Goal: Task Accomplishment & Management: Complete application form

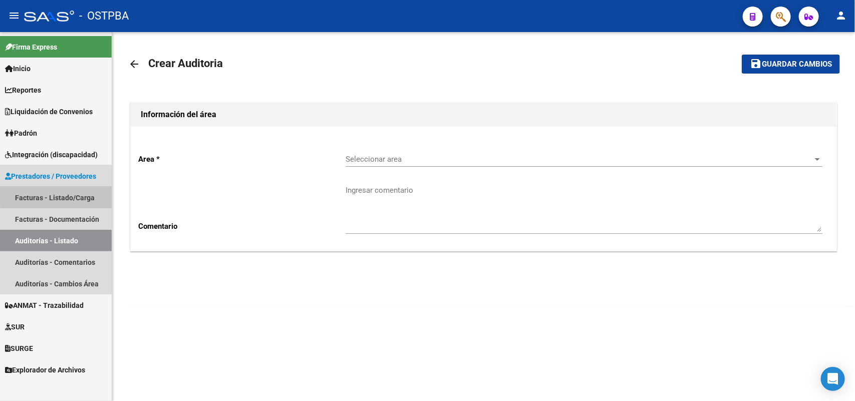
click at [76, 196] on link "Facturas - Listado/Carga" at bounding box center [56, 198] width 112 height 22
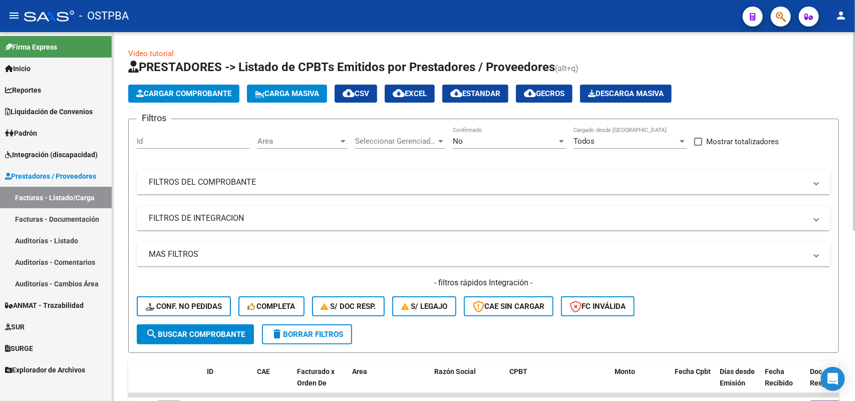
click at [182, 92] on span "Cargar Comprobante" at bounding box center [183, 93] width 95 height 9
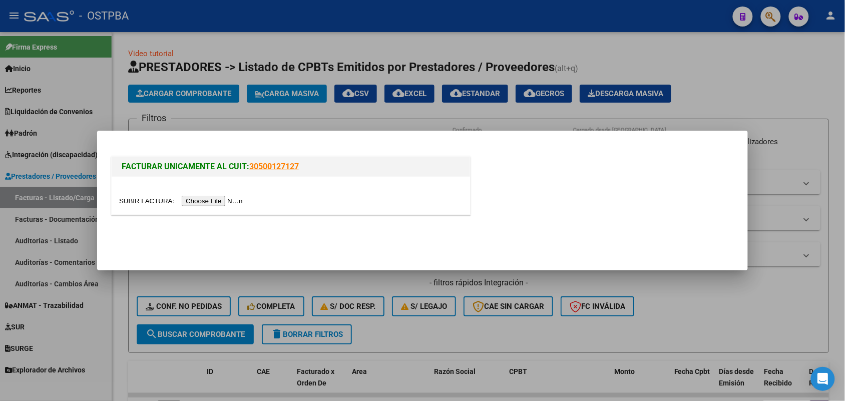
click at [218, 201] on input "file" at bounding box center [182, 201] width 127 height 11
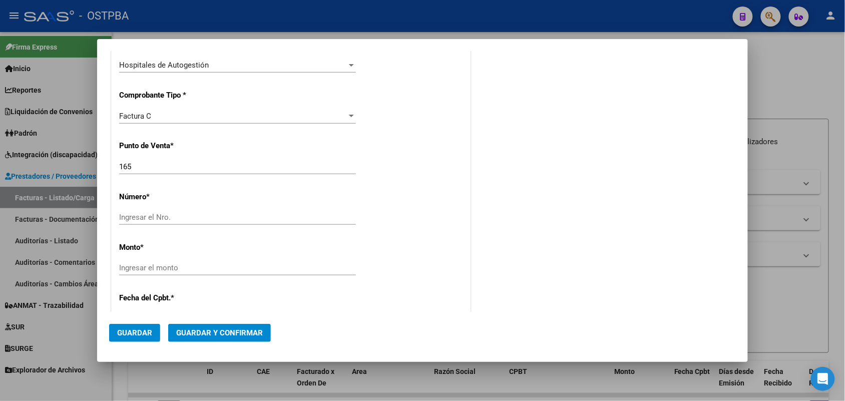
scroll to position [250, 0]
click at [138, 216] on input "Ingresar el Nro." at bounding box center [237, 215] width 237 height 9
type input "4355"
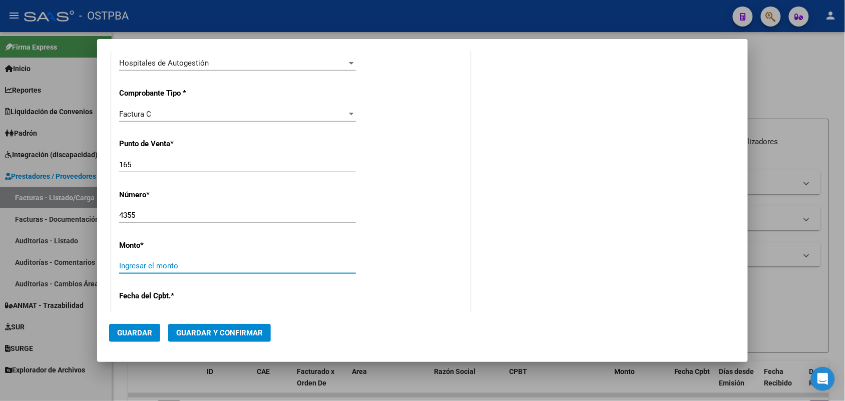
click at [124, 263] on input "Ingresar el monto" at bounding box center [237, 265] width 237 height 9
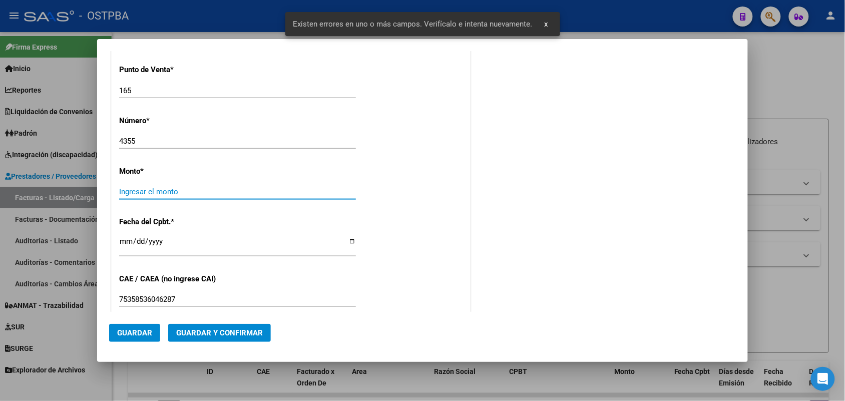
scroll to position [331, 0]
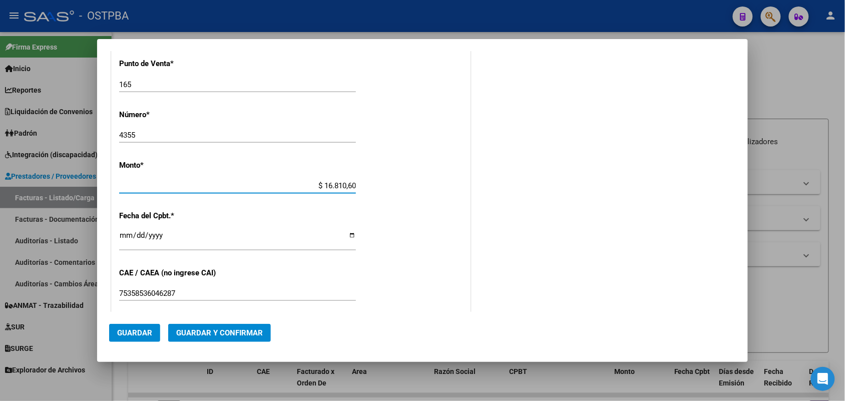
type input "$ 168.106,00"
click at [124, 241] on input "Ingresar la fecha" at bounding box center [237, 239] width 237 height 16
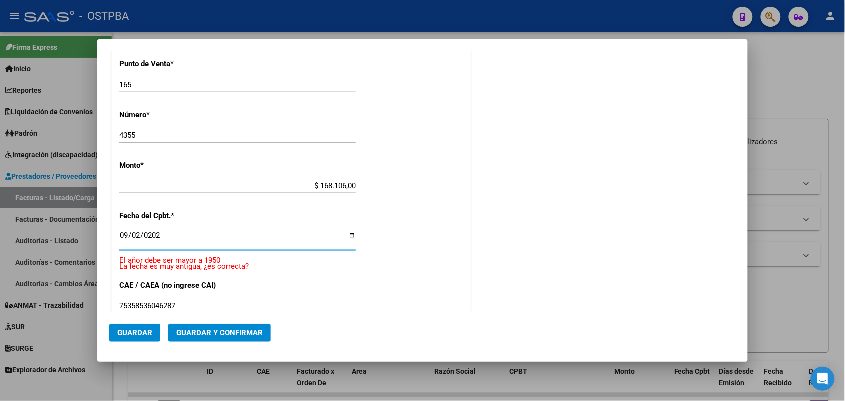
type input "[DATE]"
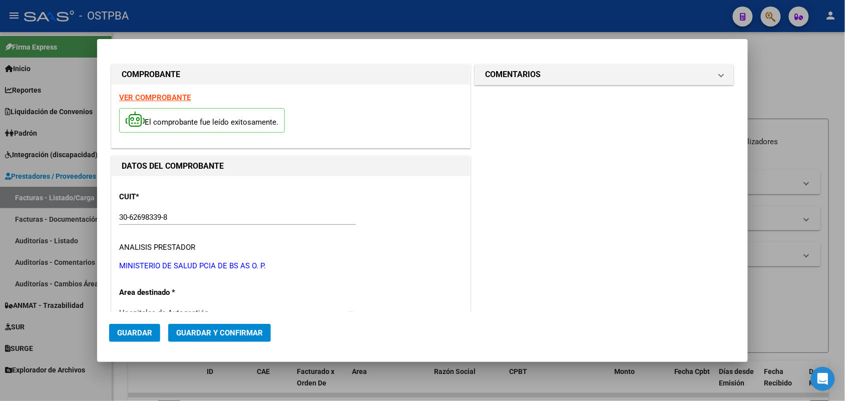
scroll to position [0, 0]
drag, startPoint x: 714, startPoint y: 76, endPoint x: 695, endPoint y: 88, distance: 22.5
click at [720, 77] on span at bounding box center [722, 75] width 4 height 12
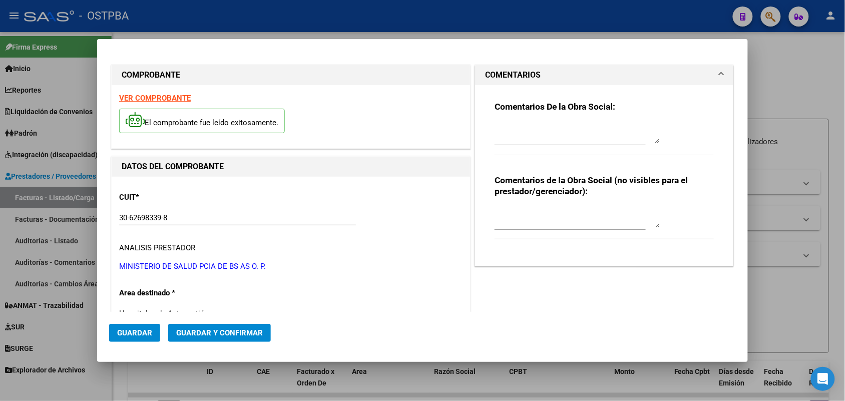
click at [497, 141] on textarea at bounding box center [577, 133] width 165 height 20
type textarea "HR 126903"
click at [139, 333] on span "Guardar" at bounding box center [134, 333] width 35 height 9
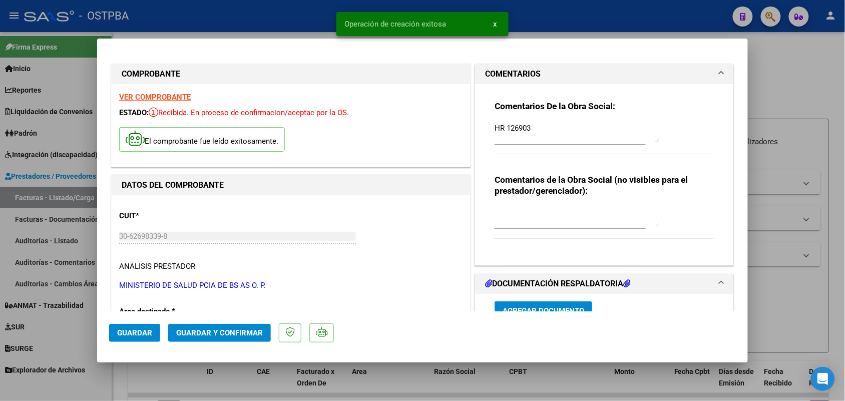
type input "[DATE]"
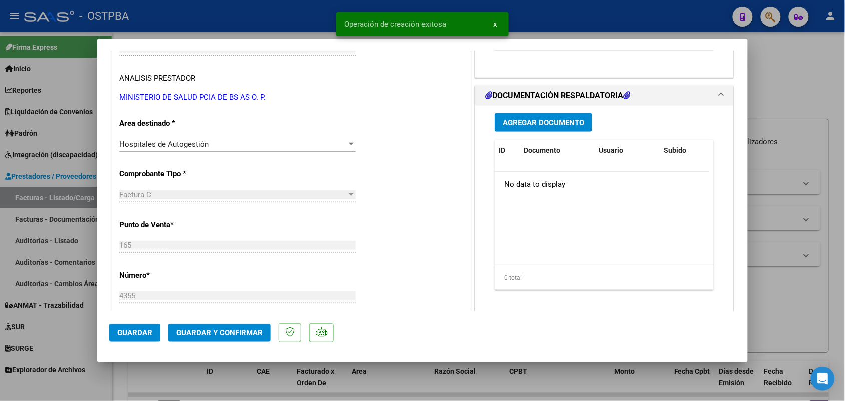
scroll to position [125, 0]
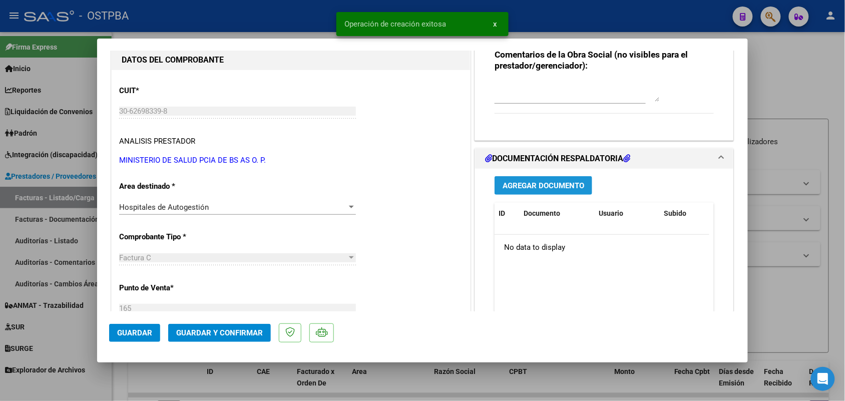
click at [557, 185] on span "Agregar Documento" at bounding box center [544, 185] width 82 height 9
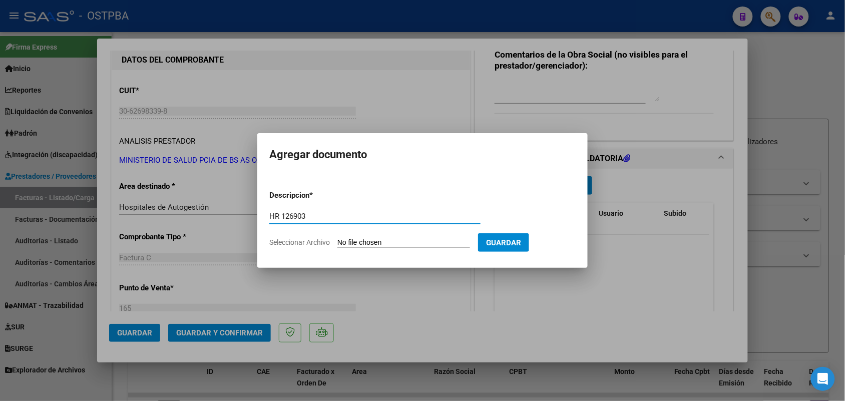
type input "HR 126903"
click at [344, 245] on input "Seleccionar Archivo" at bounding box center [404, 243] width 133 height 10
type input "C:\fakepath\HR 126903.pdf"
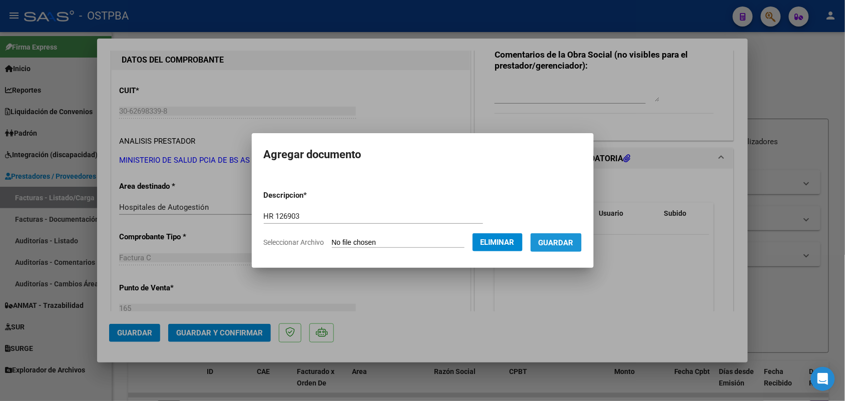
click at [563, 236] on button "Guardar" at bounding box center [556, 242] width 51 height 19
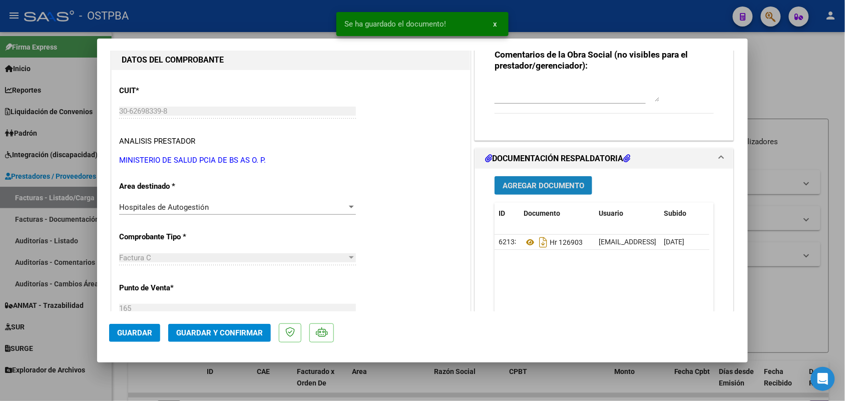
click at [524, 182] on span "Agregar Documento" at bounding box center [544, 185] width 82 height 9
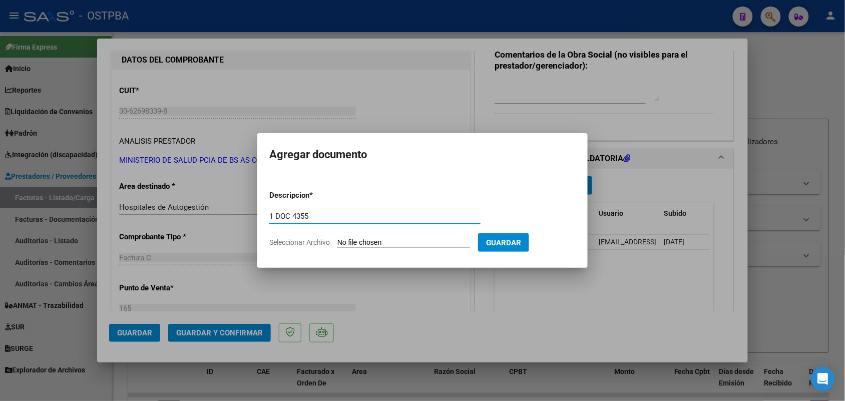
type input "1 DOC 4355"
click at [347, 239] on input "Seleccionar Archivo" at bounding box center [404, 243] width 133 height 10
type input "C:\fakepath\1 DOC 4355.pdf"
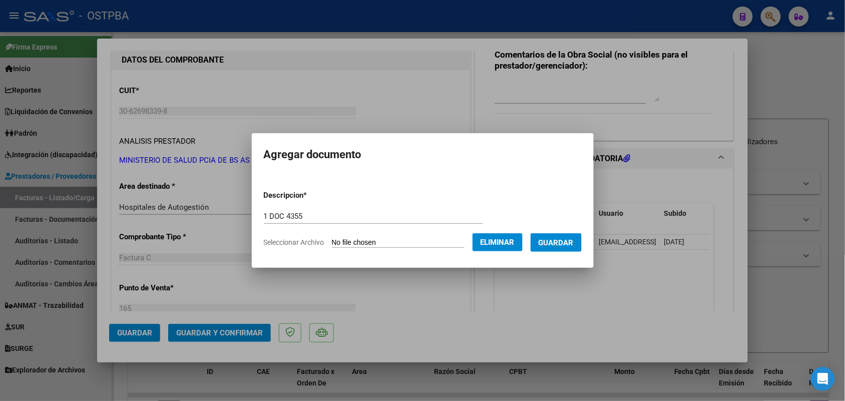
click at [574, 240] on span "Guardar" at bounding box center [556, 242] width 35 height 9
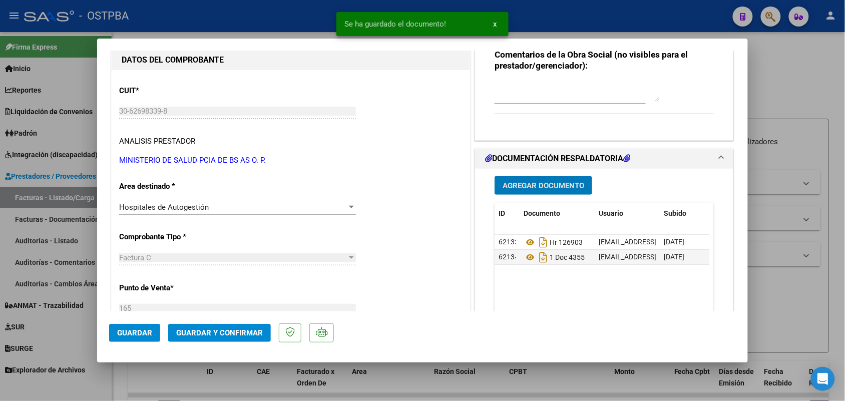
click at [540, 182] on span "Agregar Documento" at bounding box center [544, 185] width 82 height 9
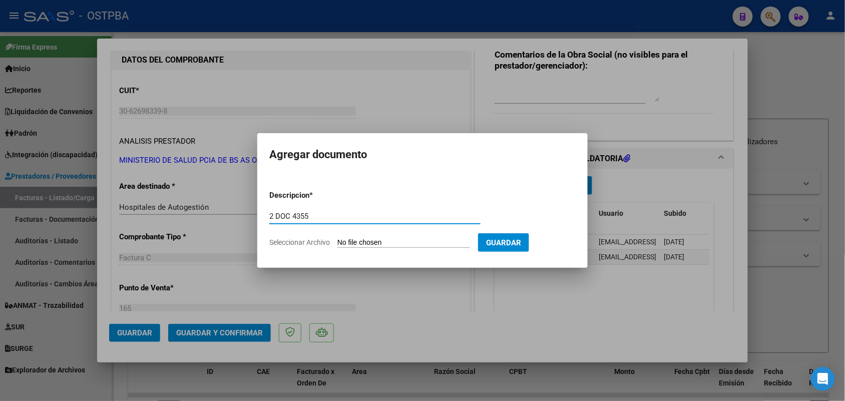
type input "2 DOC 4355"
click at [344, 243] on input "Seleccionar Archivo" at bounding box center [404, 243] width 133 height 10
type input "C:\fakepath\2 DOC 4355.pdf"
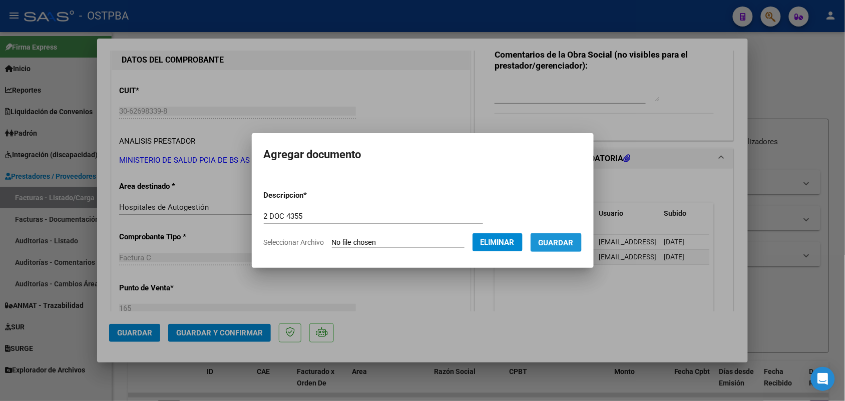
click at [561, 242] on span "Guardar" at bounding box center [556, 242] width 35 height 9
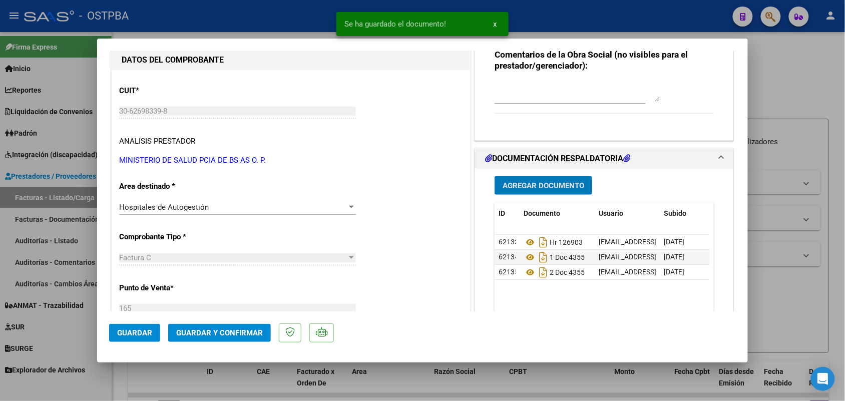
click at [534, 188] on span "Agregar Documento" at bounding box center [544, 185] width 82 height 9
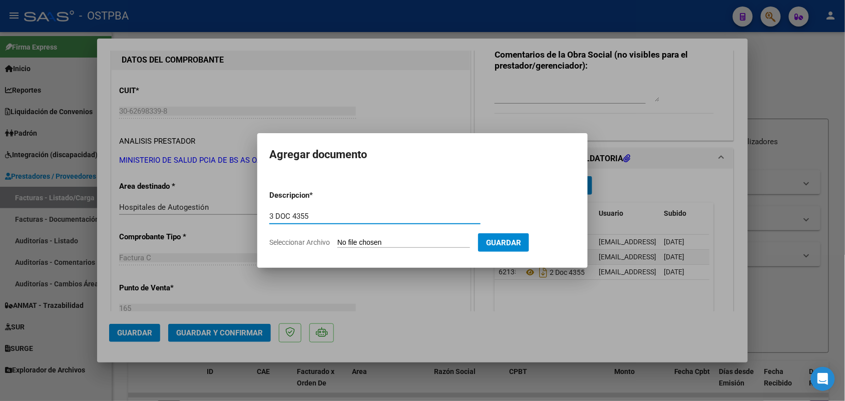
type input "3 DOC 4355"
click at [341, 241] on input "Seleccionar Archivo" at bounding box center [404, 243] width 133 height 10
type input "C:\fakepath\3 DOC 4355.pdf"
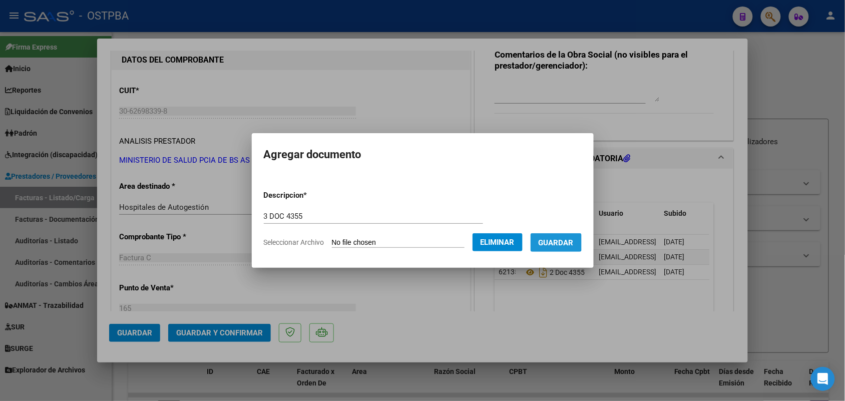
click at [565, 241] on span "Guardar" at bounding box center [556, 242] width 35 height 9
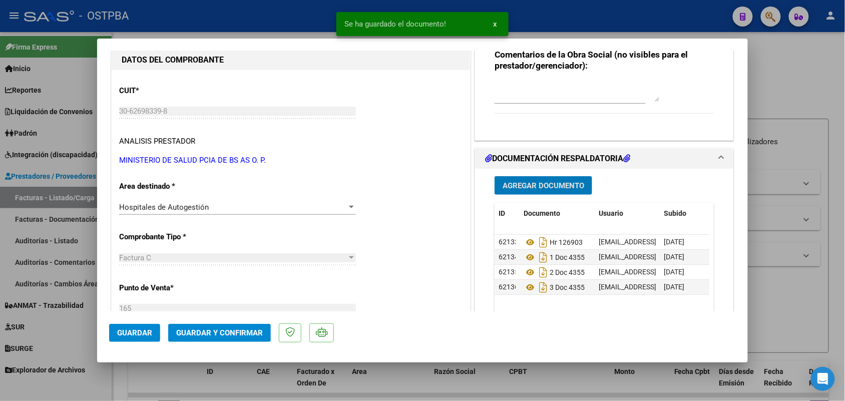
click at [528, 183] on span "Agregar Documento" at bounding box center [544, 185] width 82 height 9
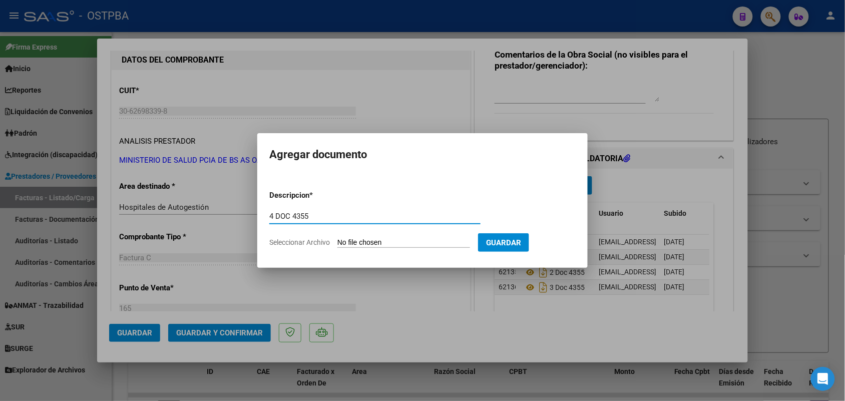
type input "4 DOC 4355"
click at [344, 244] on input "Seleccionar Archivo" at bounding box center [404, 243] width 133 height 10
type input "C:\fakepath\4 DOC 4355.pdf"
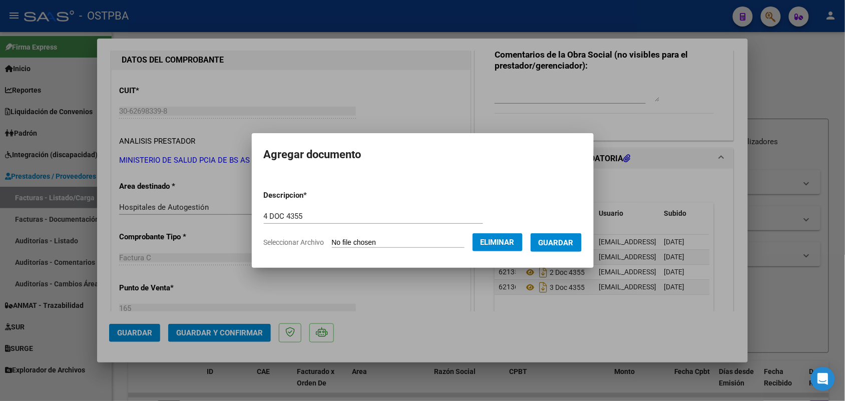
click at [562, 244] on span "Guardar" at bounding box center [556, 242] width 35 height 9
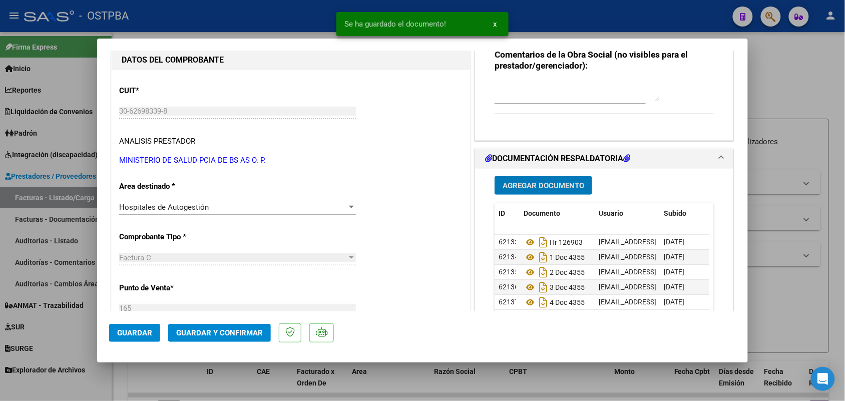
click at [531, 183] on span "Agregar Documento" at bounding box center [544, 185] width 82 height 9
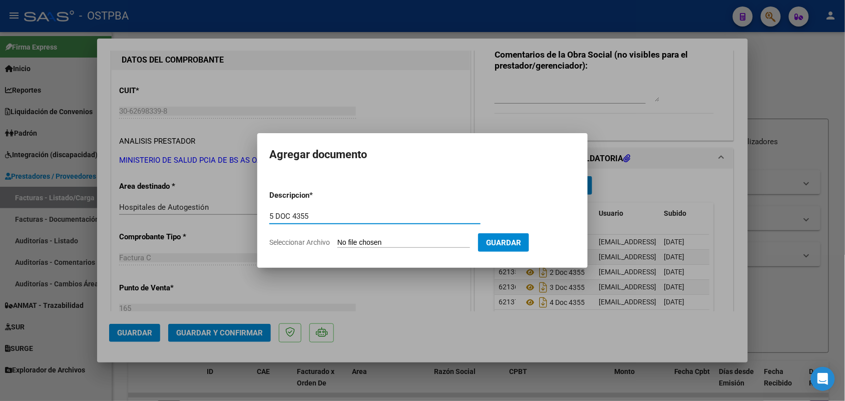
type input "5 DOC 4355"
click at [342, 239] on input "Seleccionar Archivo" at bounding box center [404, 243] width 133 height 10
type input "C:\fakepath\5 DOC 4355.pdf"
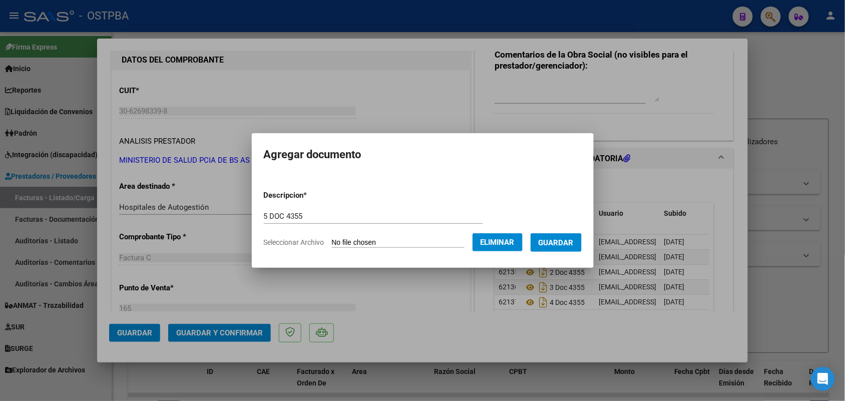
click at [571, 240] on span "Guardar" at bounding box center [556, 242] width 35 height 9
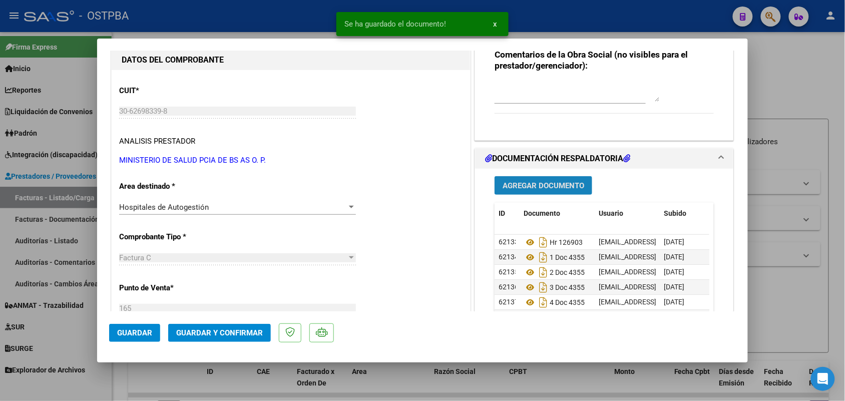
click at [520, 185] on span "Agregar Documento" at bounding box center [544, 185] width 82 height 9
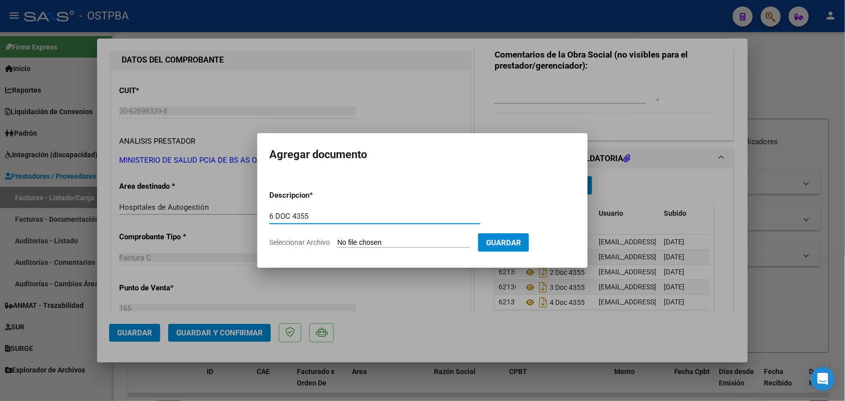
type input "6 DOC 4355"
click at [345, 243] on input "Seleccionar Archivo" at bounding box center [404, 243] width 133 height 10
type input "C:\fakepath\6 DOC 4355.pdf"
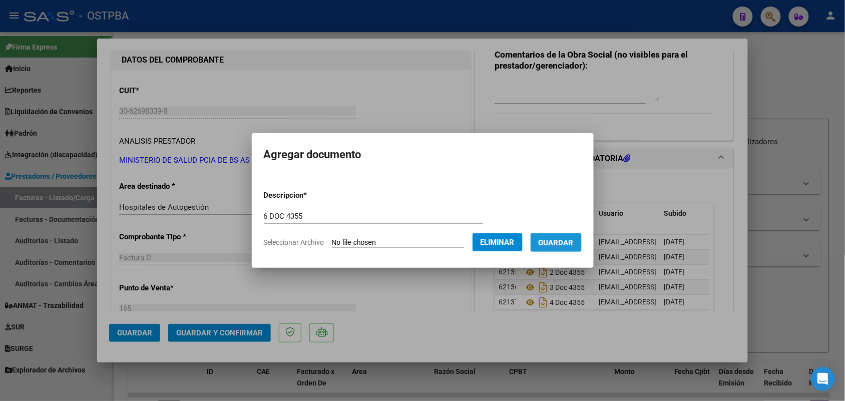
click at [559, 241] on span "Guardar" at bounding box center [556, 242] width 35 height 9
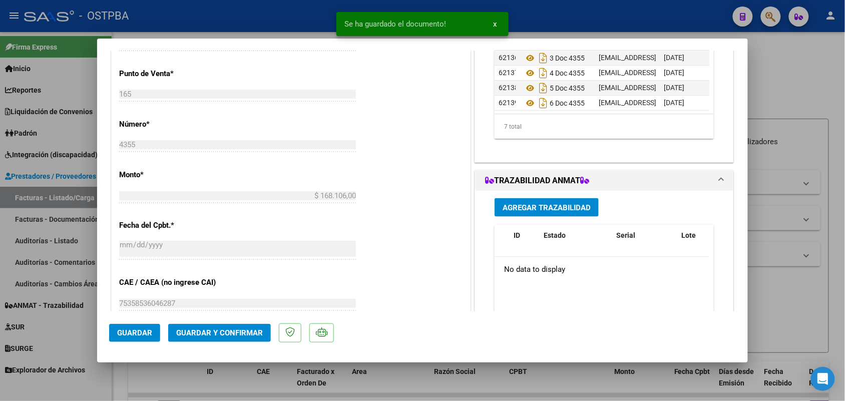
scroll to position [351, 0]
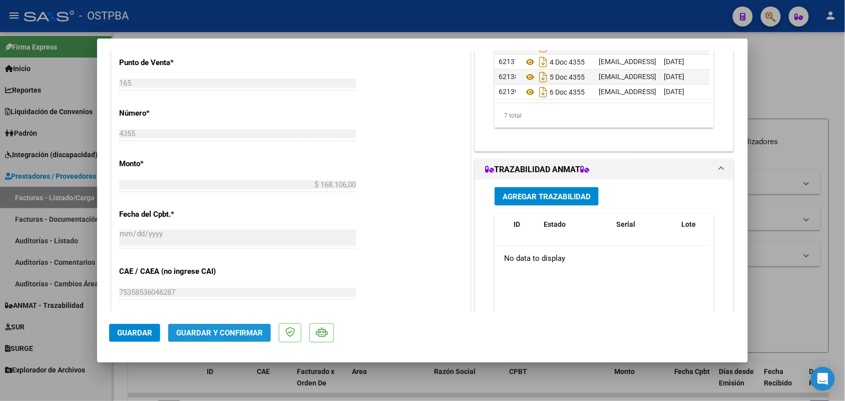
click at [231, 331] on span "Guardar y Confirmar" at bounding box center [219, 333] width 87 height 9
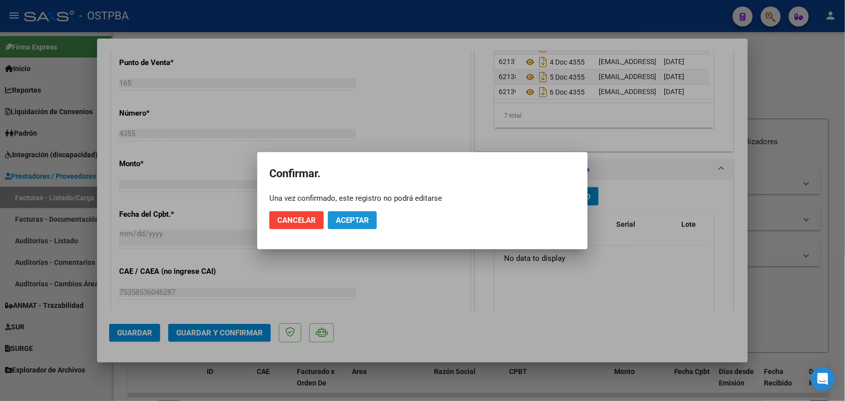
click at [341, 218] on span "Aceptar" at bounding box center [352, 220] width 33 height 9
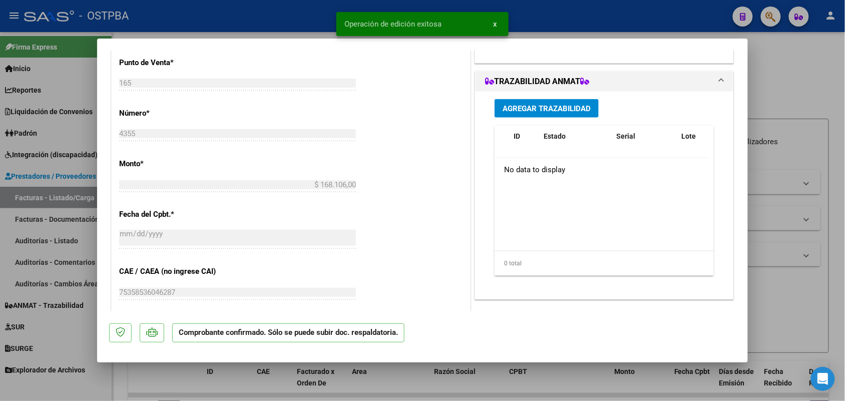
click at [23, 305] on div at bounding box center [422, 200] width 845 height 401
type input "$ 0,00"
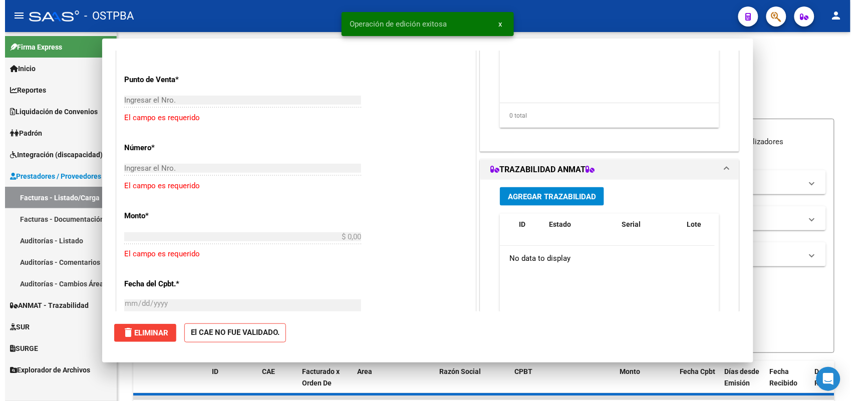
scroll to position [0, 0]
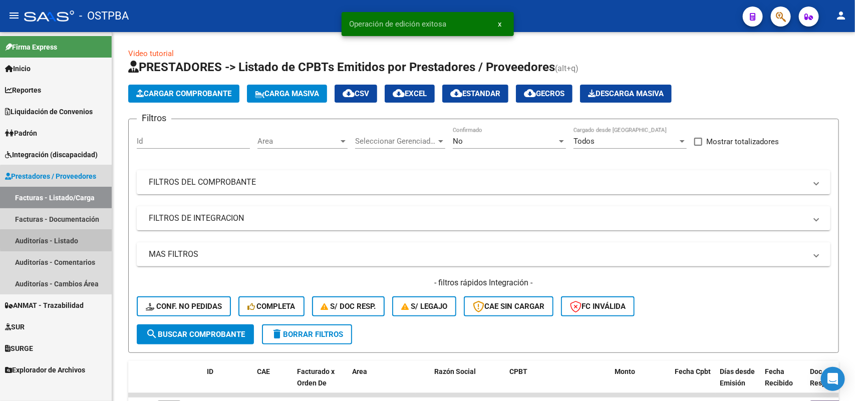
click at [61, 239] on link "Auditorías - Listado" at bounding box center [56, 241] width 112 height 22
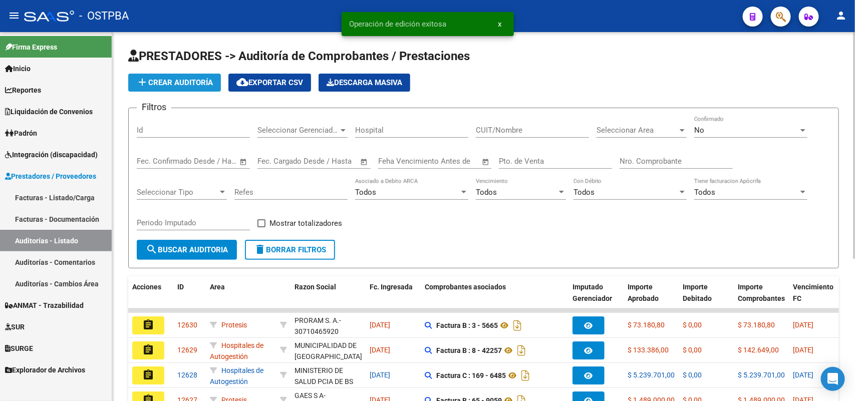
click at [178, 78] on button "add Crear Auditoría" at bounding box center [174, 83] width 93 height 18
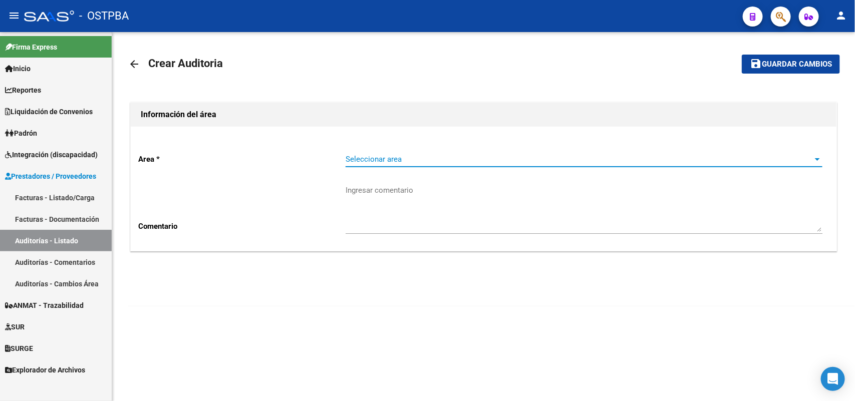
drag, startPoint x: 374, startPoint y: 168, endPoint x: 366, endPoint y: 136, distance: 33.2
click at [365, 136] on div "Area * Seleccionar area Seleccionar area Comentario Ingresar comentario" at bounding box center [484, 189] width 706 height 124
click at [369, 158] on span "Seleccionar area" at bounding box center [580, 159] width 468 height 9
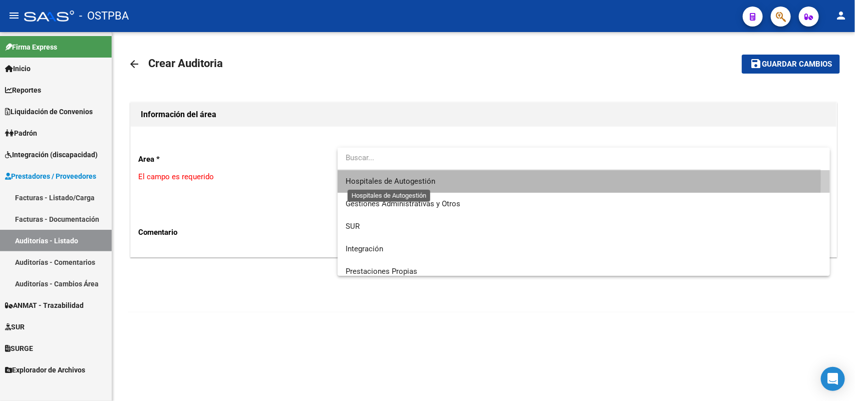
click at [374, 178] on span "Hospitales de Autogestión" at bounding box center [391, 181] width 90 height 9
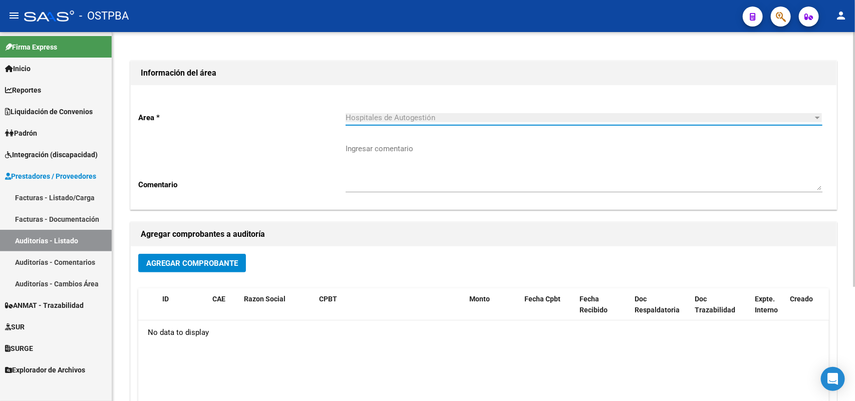
scroll to position [125, 0]
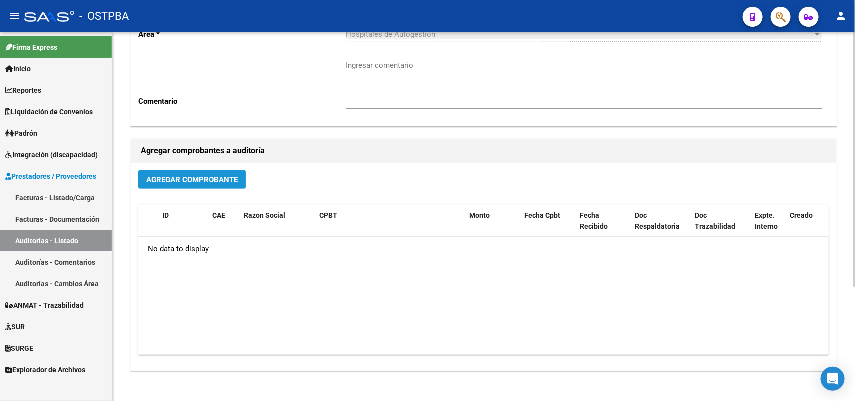
click at [193, 178] on span "Agregar Comprobante" at bounding box center [192, 179] width 92 height 9
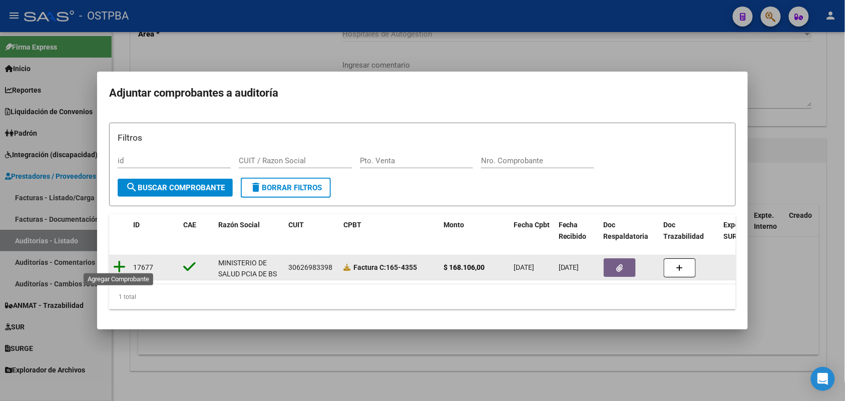
click at [120, 260] on icon at bounding box center [119, 267] width 13 height 14
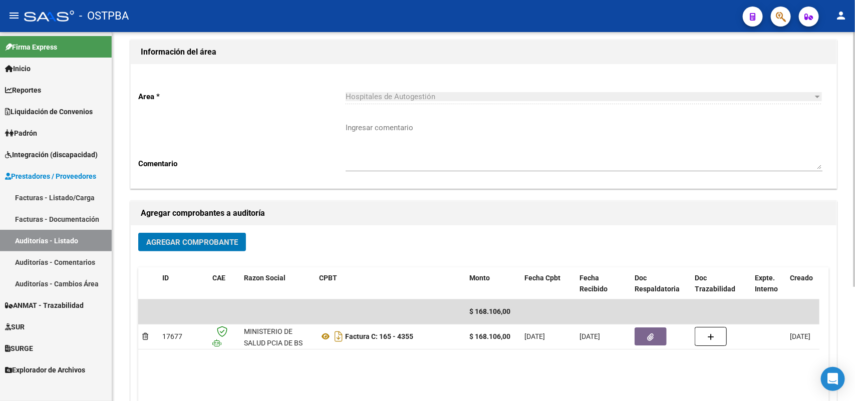
scroll to position [0, 0]
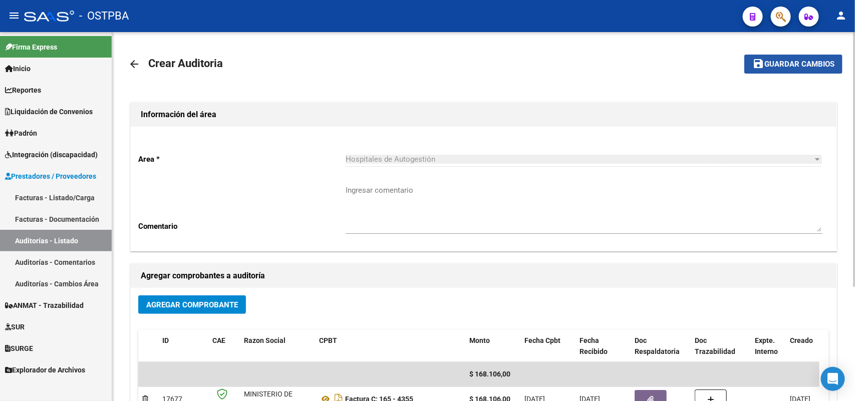
click at [779, 63] on span "Guardar cambios" at bounding box center [799, 64] width 70 height 9
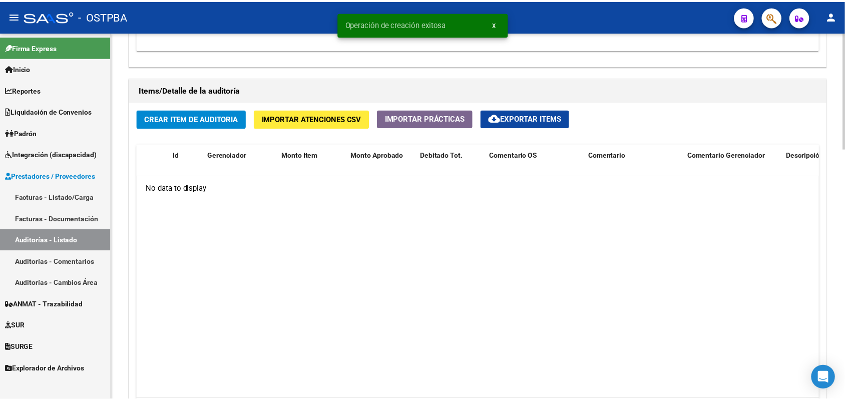
scroll to position [689, 0]
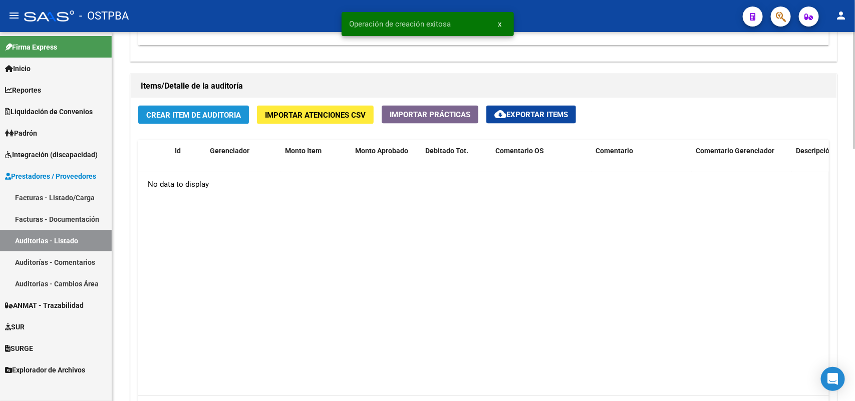
click at [201, 114] on span "Crear Item de Auditoria" at bounding box center [193, 115] width 95 height 9
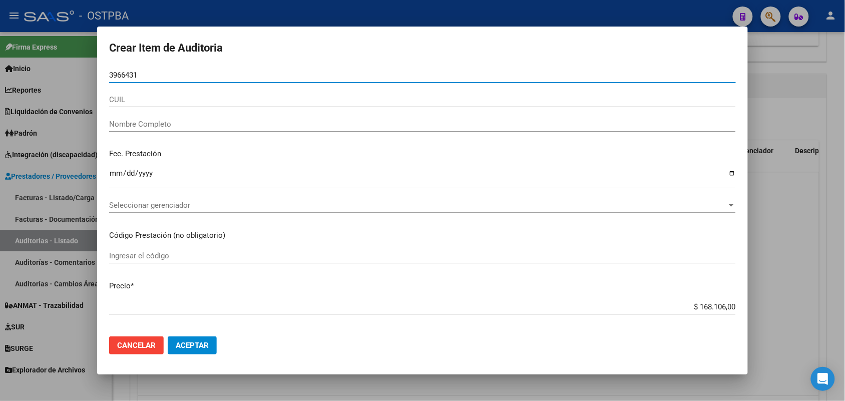
type input "39664312"
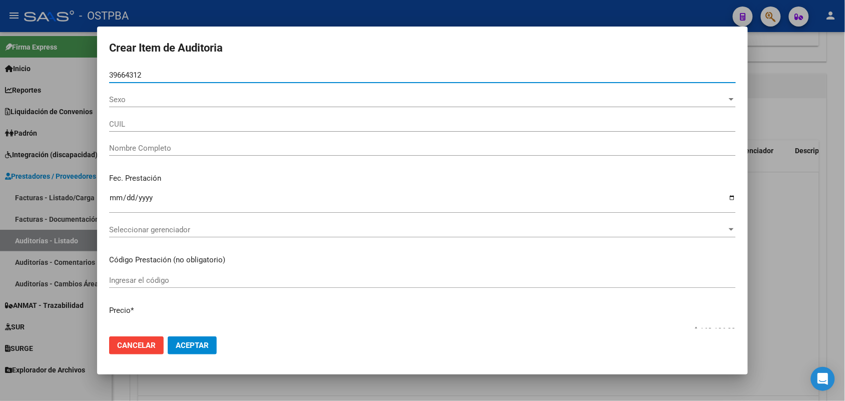
type input "27396643125"
type input "MACHADO EVELYN SOLEDAD -"
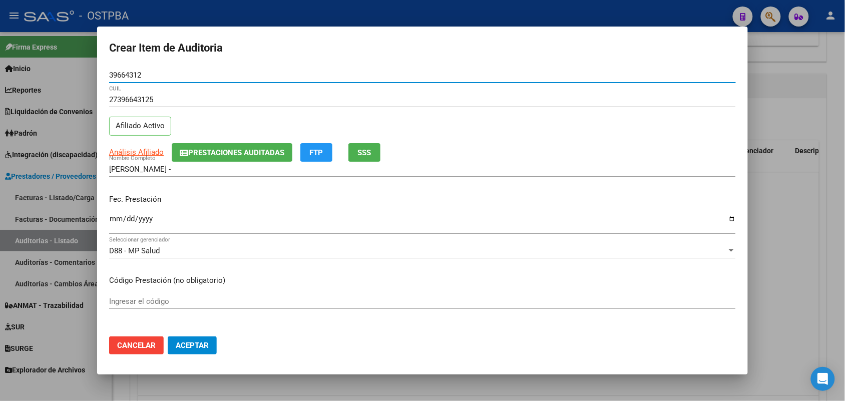
type input "39664312"
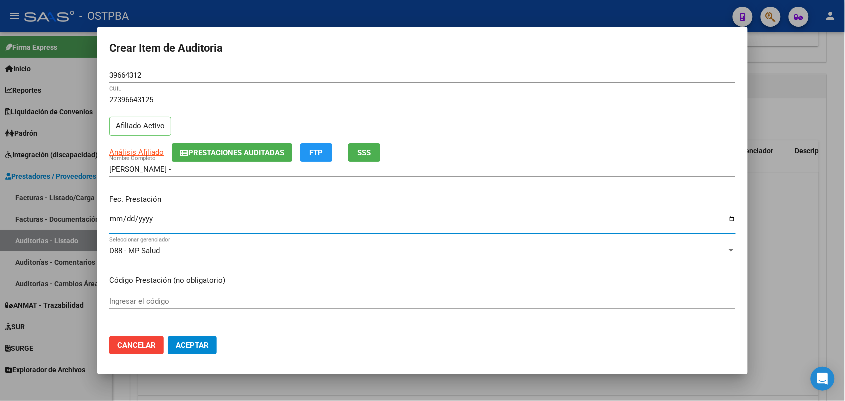
click at [116, 221] on input "Ingresar la fecha" at bounding box center [422, 223] width 627 height 16
type input "2025-06-29"
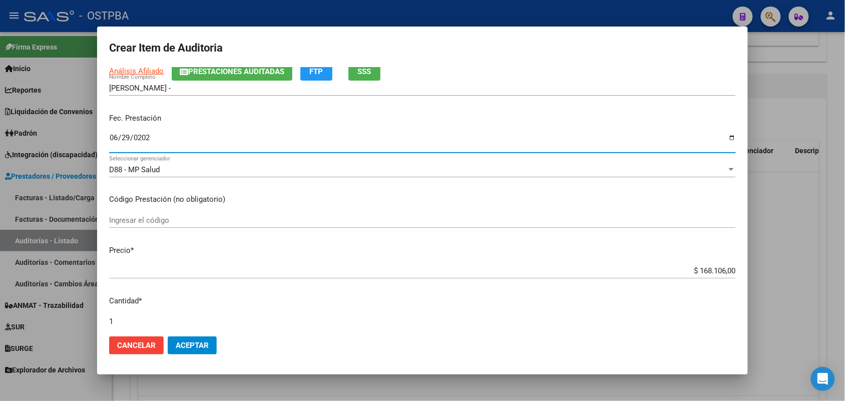
scroll to position [125, 0]
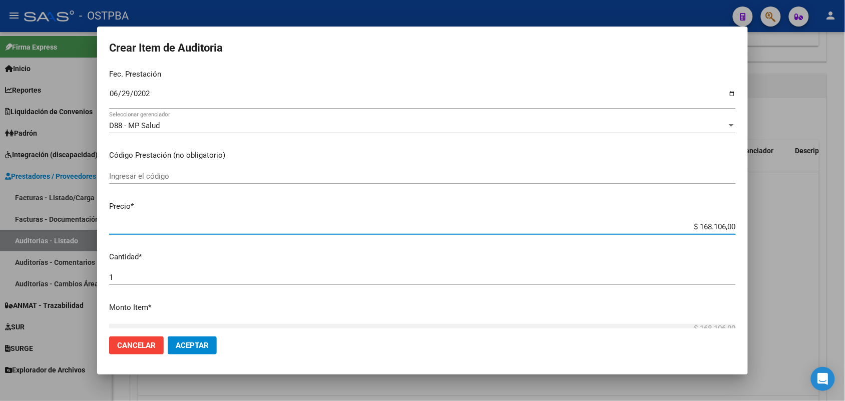
drag, startPoint x: 672, startPoint y: 225, endPoint x: 779, endPoint y: 219, distance: 107.4
click at [779, 219] on div "Crear Item de Auditoria 39664312 Nro Documento 27396643125 CUIL Afiliado Activo…" at bounding box center [422, 200] width 845 height 401
type input "$ 0,04"
type input "$ 0,42"
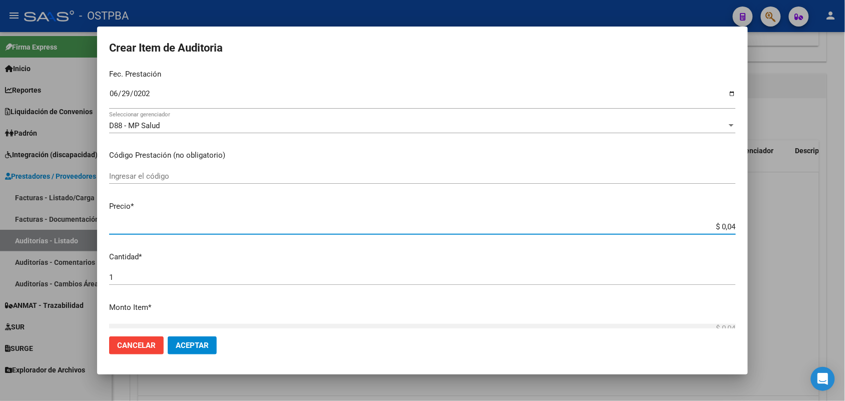
type input "$ 0,42"
type input "$ 4,25"
type input "$ 42,59"
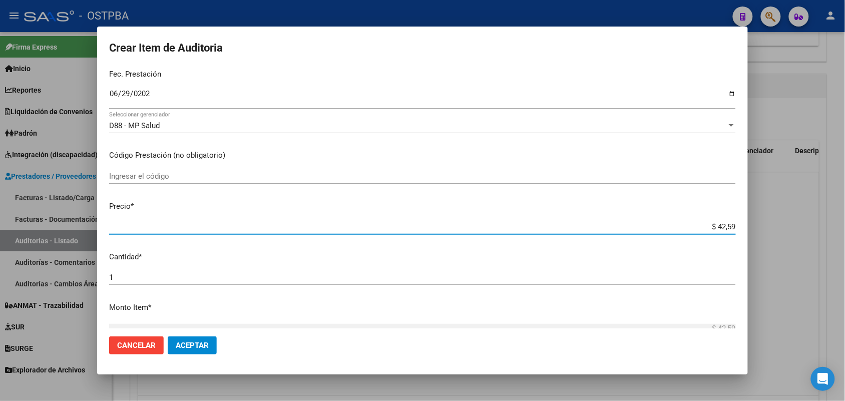
type input "$ 425,91"
type input "$ 4.259,10"
type input "$ 42.591,00"
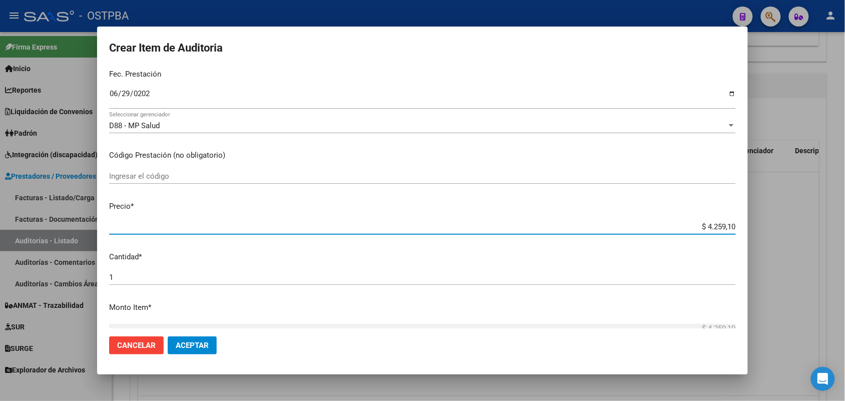
type input "$ 42.591,00"
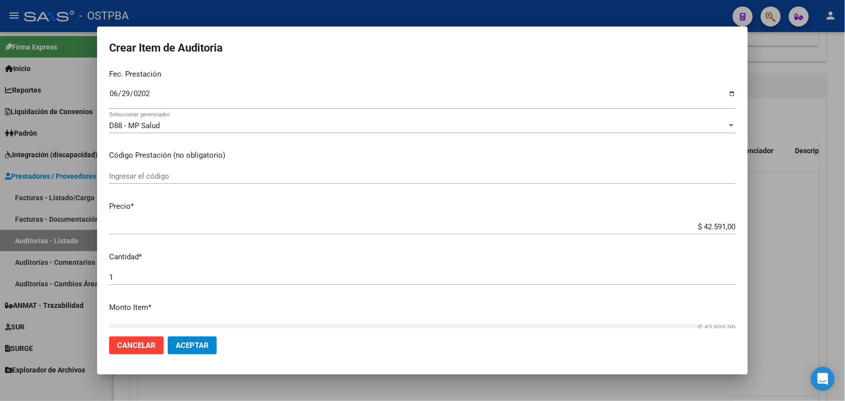
click at [179, 289] on div "1 Ingresar la cantidad" at bounding box center [422, 282] width 627 height 25
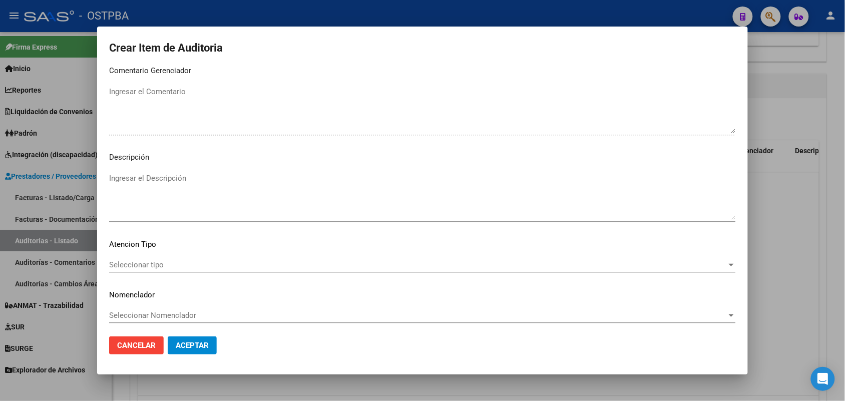
scroll to position [640, 0]
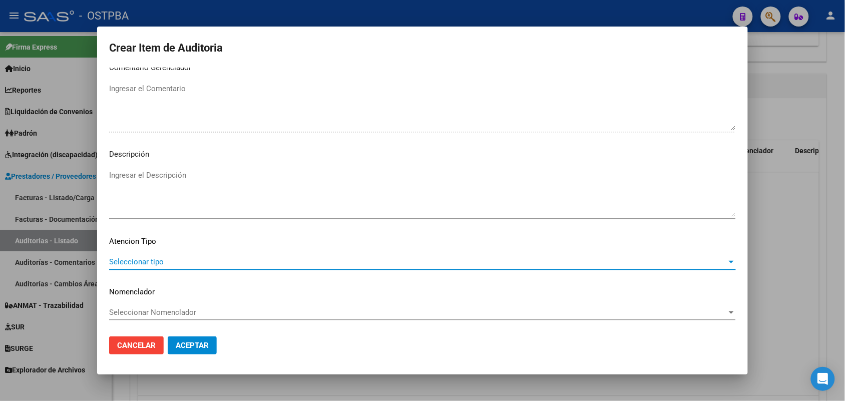
click at [153, 260] on span "Seleccionar tipo" at bounding box center [418, 261] width 618 height 9
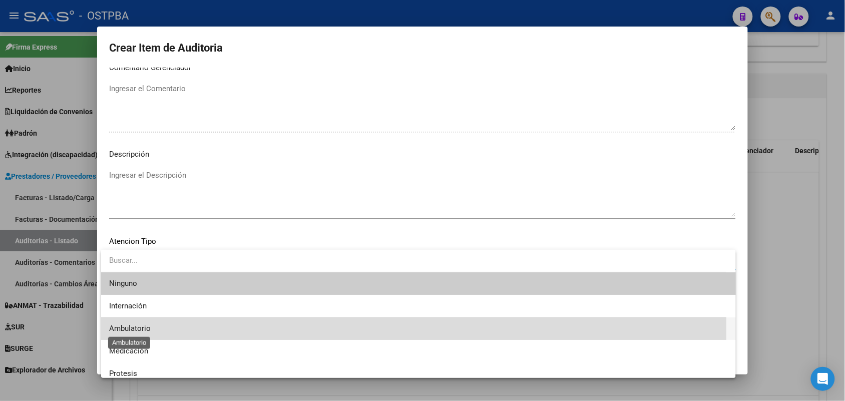
click at [141, 331] on span "Ambulatorio" at bounding box center [130, 328] width 42 height 9
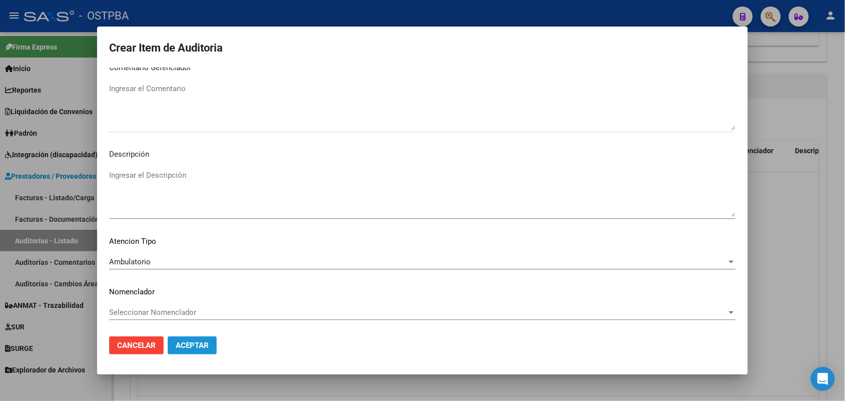
click at [187, 346] on span "Aceptar" at bounding box center [192, 345] width 33 height 9
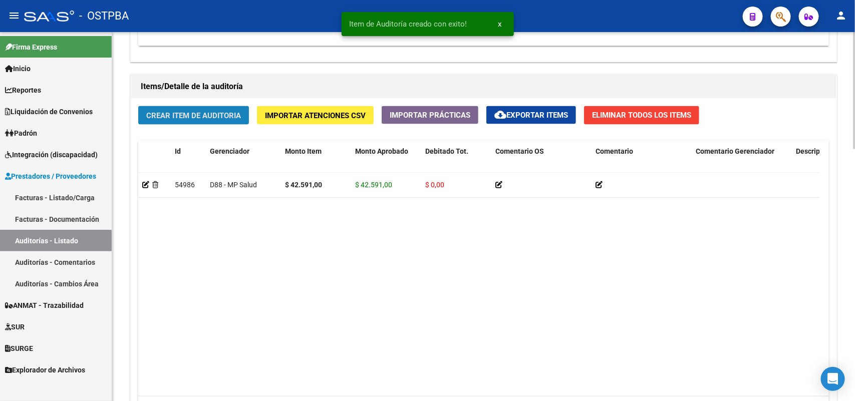
click at [201, 117] on span "Crear Item de Auditoria" at bounding box center [193, 115] width 95 height 9
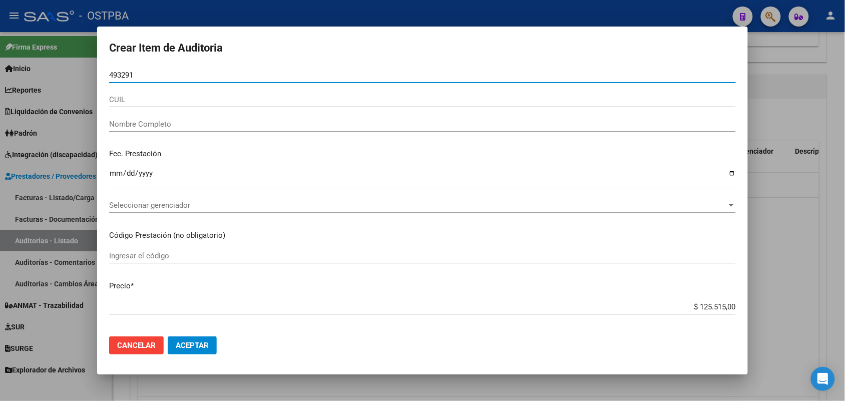
type input "4932910"
drag, startPoint x: 140, startPoint y: 73, endPoint x: 58, endPoint y: 93, distance: 85.2
click at [58, 93] on div "Crear Item de Auditoria 4932910 Nro Documento CUIL Nombre Completo Fec. Prestac…" at bounding box center [422, 200] width 845 height 401
type input "40932910"
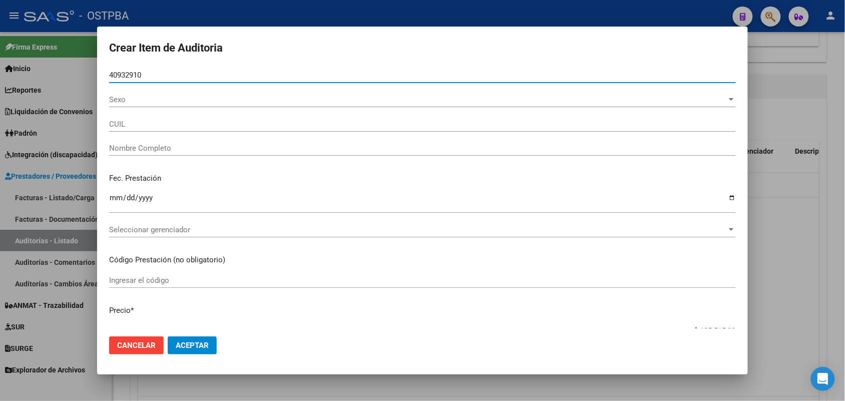
type input "27409329107"
type input "ALBELDA [PERSON_NAME]"
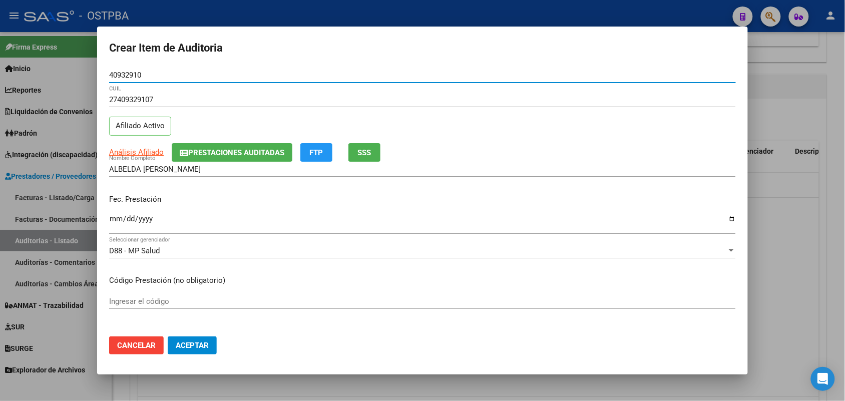
type input "40932910"
click at [112, 221] on input "Ingresar la fecha" at bounding box center [422, 223] width 627 height 16
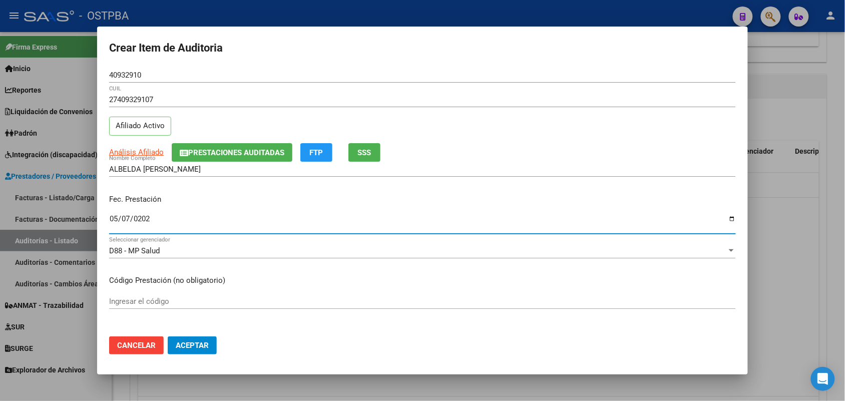
type input "2025-05-07"
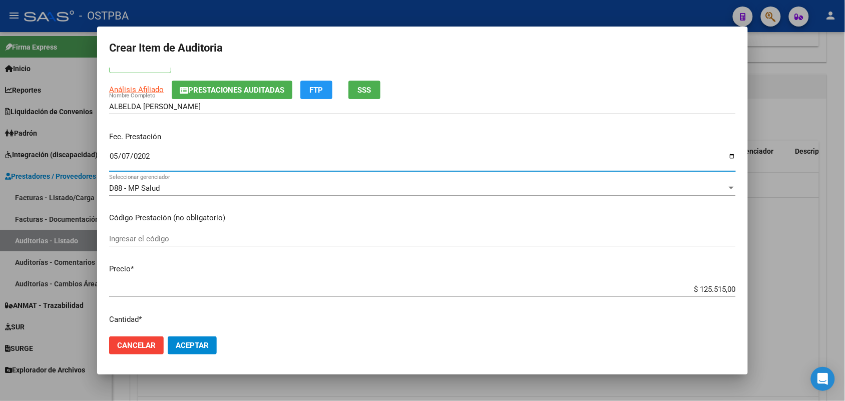
scroll to position [125, 0]
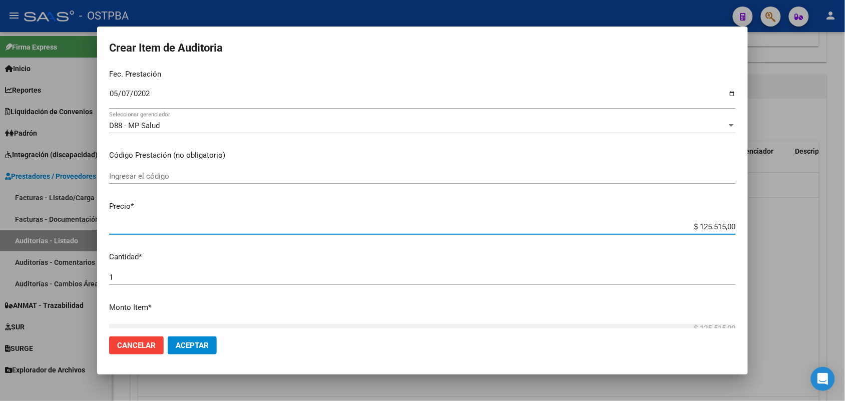
drag, startPoint x: 678, startPoint y: 228, endPoint x: 765, endPoint y: 236, distance: 88.0
click at [766, 236] on div "Crear Item de Auditoria 40932910 Nro Documento 27409329107 CUIL Afiliado Activo…" at bounding box center [422, 200] width 845 height 401
type input "$ 0,07"
type input "$ 0,71"
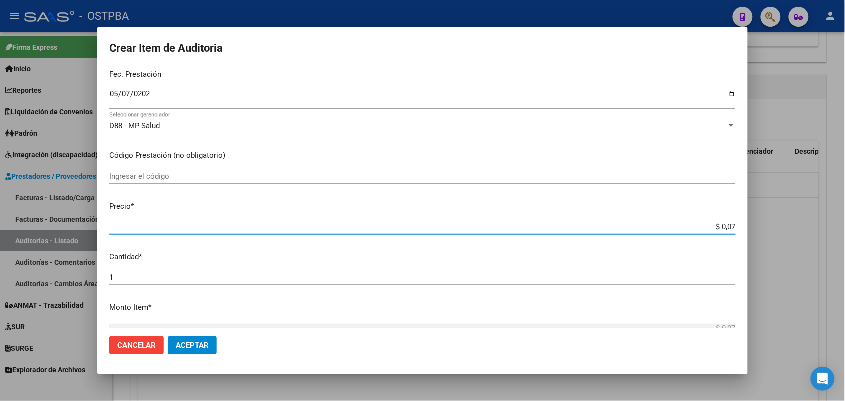
type input "$ 0,71"
type input "$ 7,15"
type input "$ 71,59"
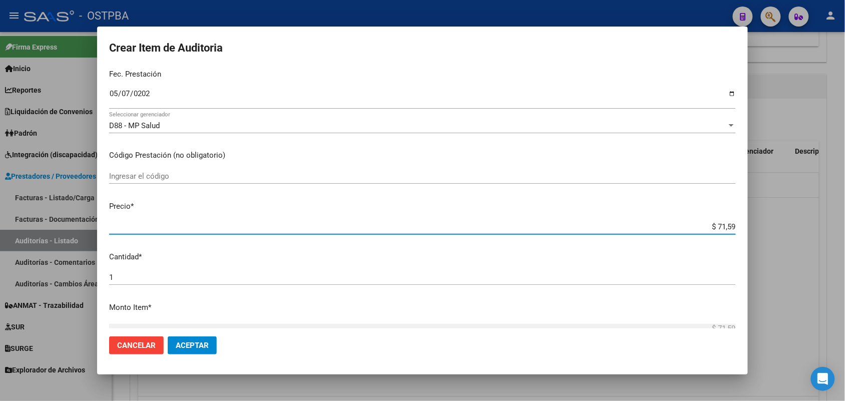
type input "$ 715,97"
type input "$ 7.159,70"
type input "$ 71.597,00"
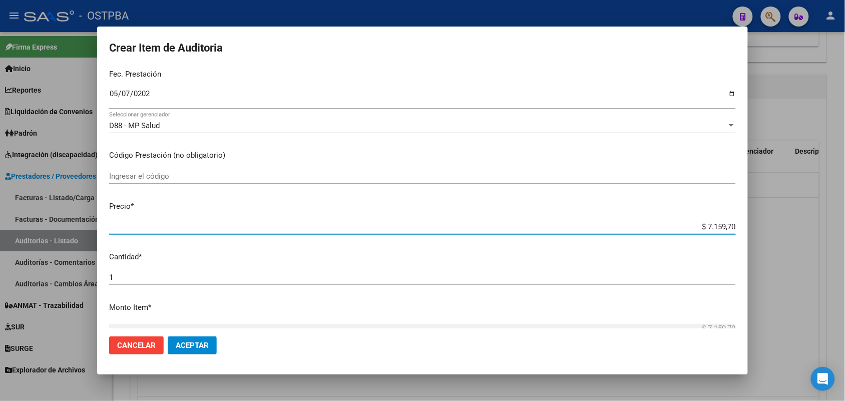
type input "$ 71.597,00"
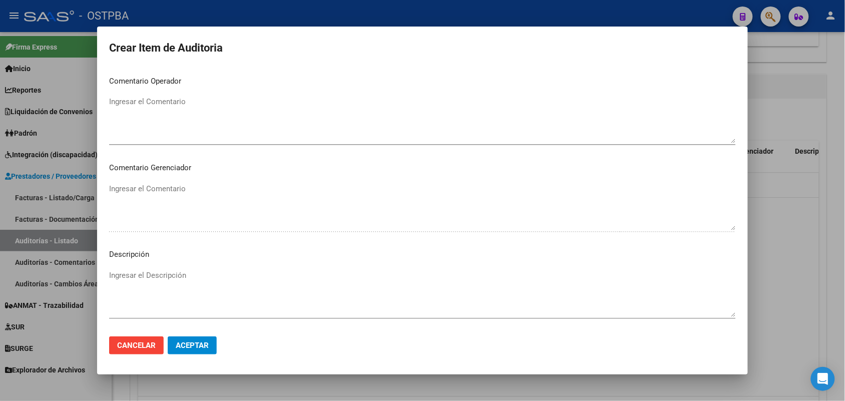
scroll to position [640, 0]
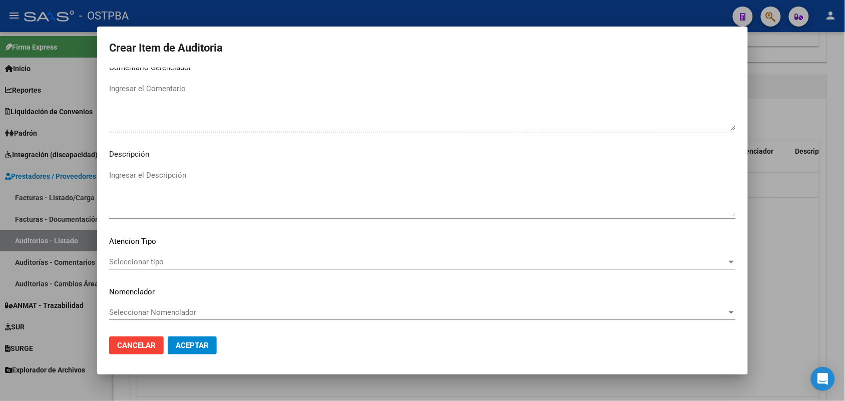
click at [157, 261] on span "Seleccionar tipo" at bounding box center [418, 261] width 618 height 9
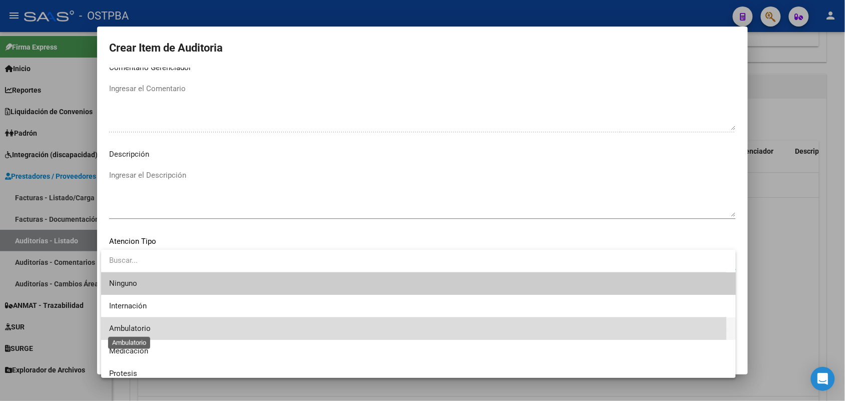
click at [139, 329] on span "Ambulatorio" at bounding box center [130, 328] width 42 height 9
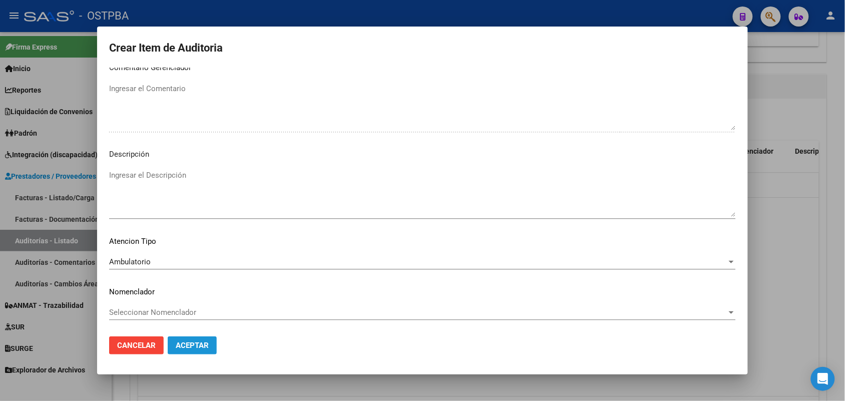
click at [199, 349] on span "Aceptar" at bounding box center [192, 345] width 33 height 9
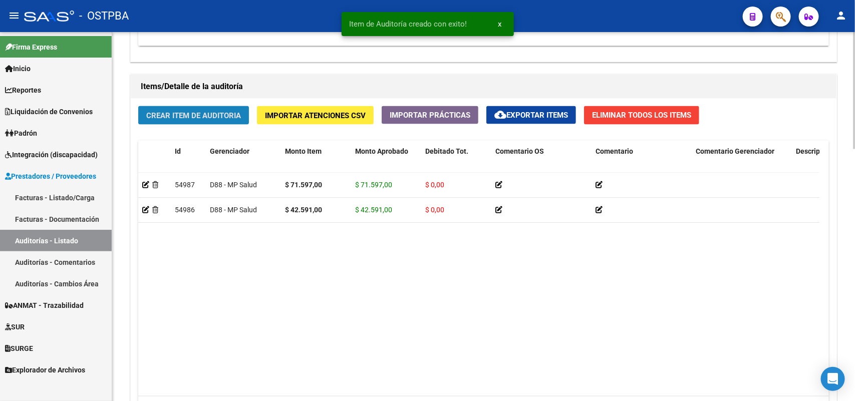
click at [235, 113] on span "Crear Item de Auditoria" at bounding box center [193, 115] width 95 height 9
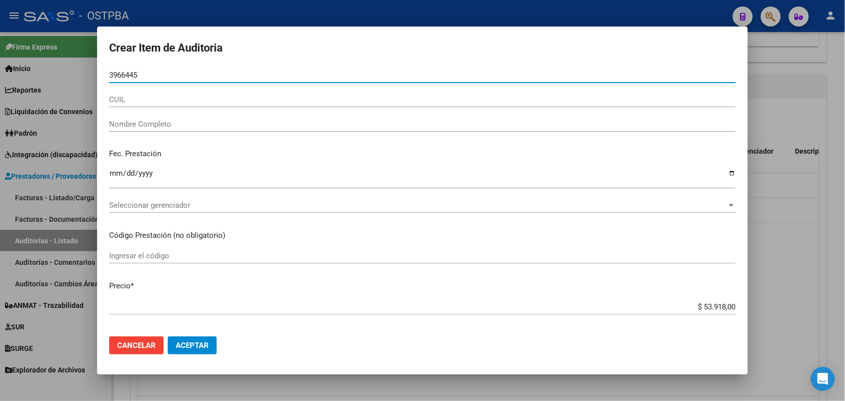
type input "39664455"
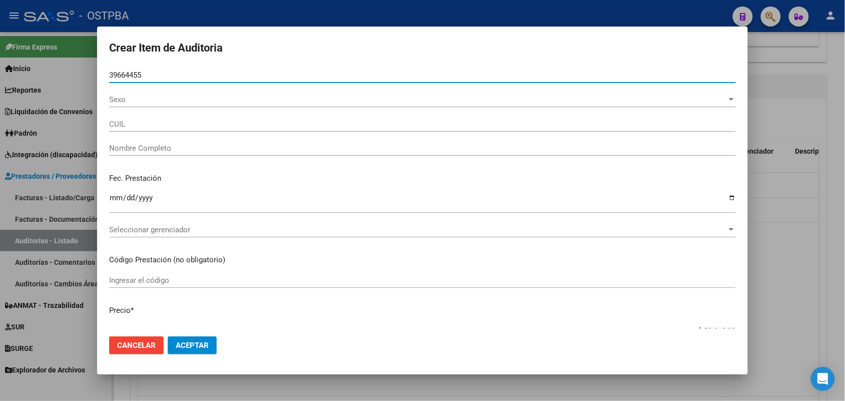
type input "27396644555"
type input "OJEDA DAIANA ELIZABETH -"
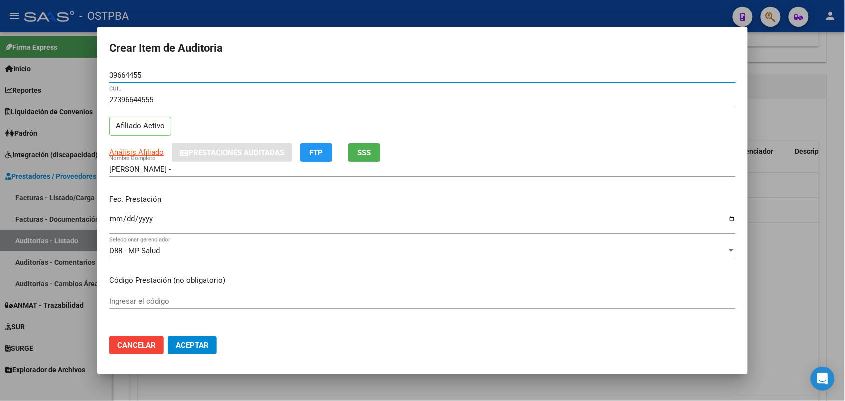
type input "39664455"
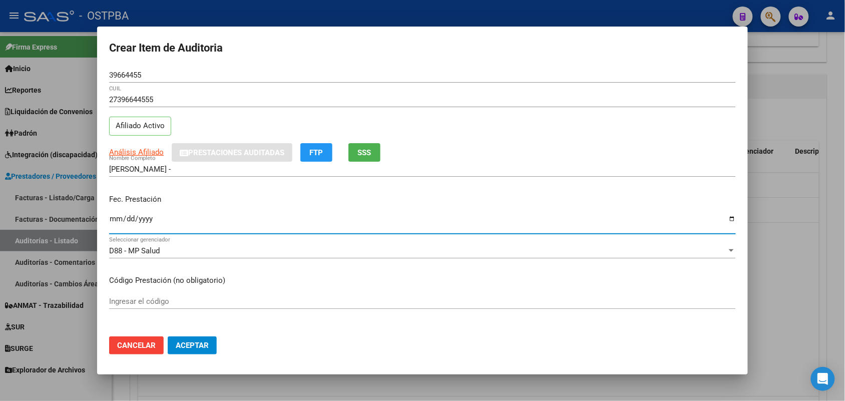
click at [116, 223] on input "Ingresar la fecha" at bounding box center [422, 223] width 627 height 16
type input "2025-06-22"
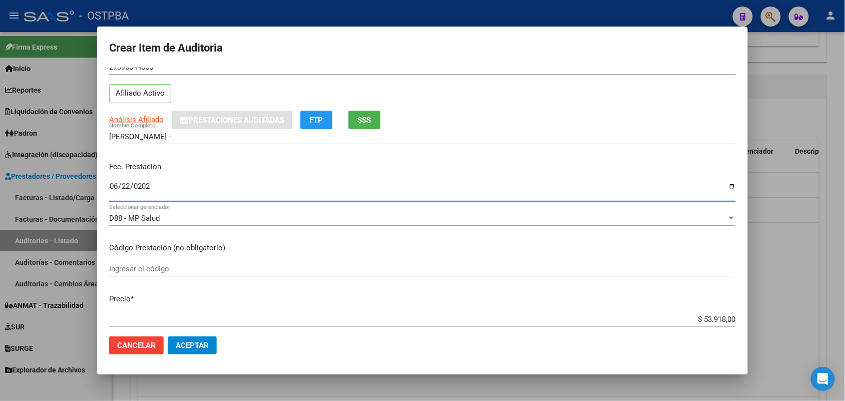
scroll to position [125, 0]
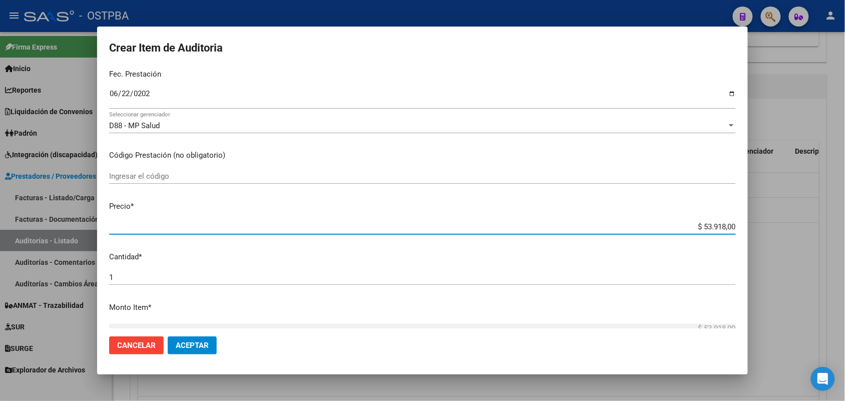
drag, startPoint x: 680, startPoint y: 228, endPoint x: 758, endPoint y: 218, distance: 78.8
click at [758, 218] on div "Crear Item de Auditoria 39664455 Nro Documento 27396644555 CUIL Afiliado Activo…" at bounding box center [422, 200] width 845 height 401
type input "$ 0,04"
type input "$ 0,42"
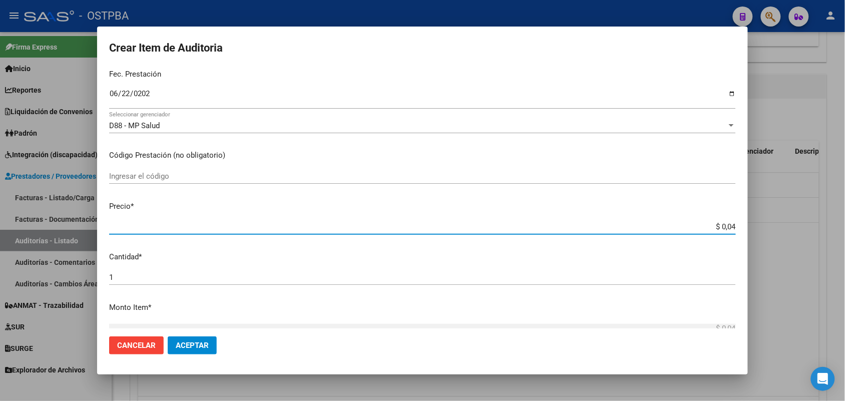
type input "$ 0,42"
type input "$ 4,25"
type input "$ 42,59"
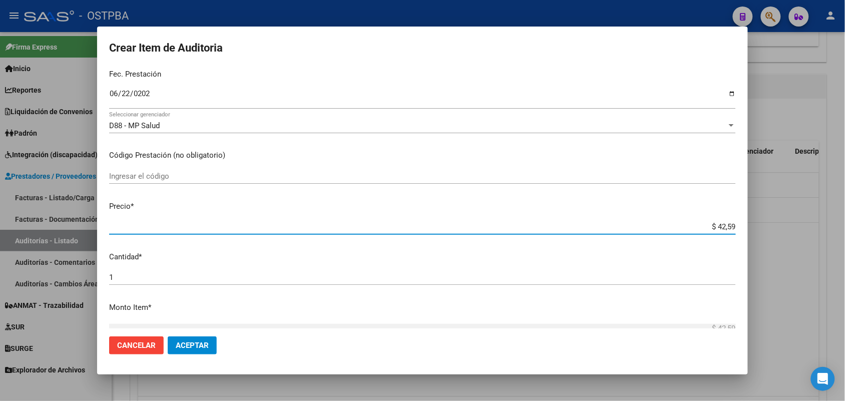
type input "$ 425,91"
type input "$ 4.259,10"
type input "$ 42.591,00"
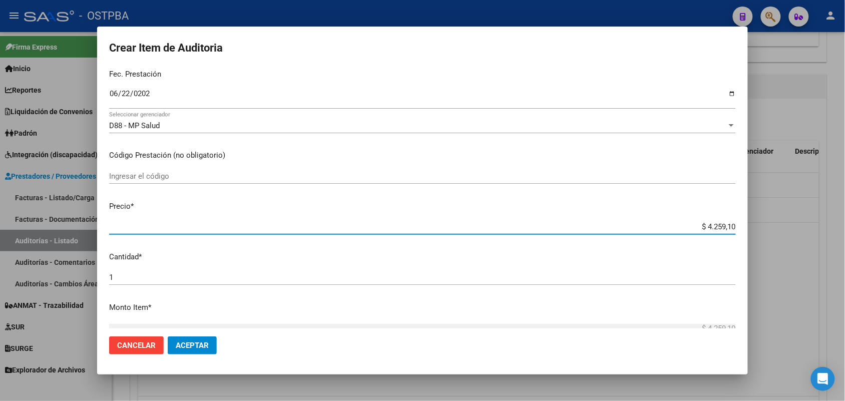
type input "$ 42.591,00"
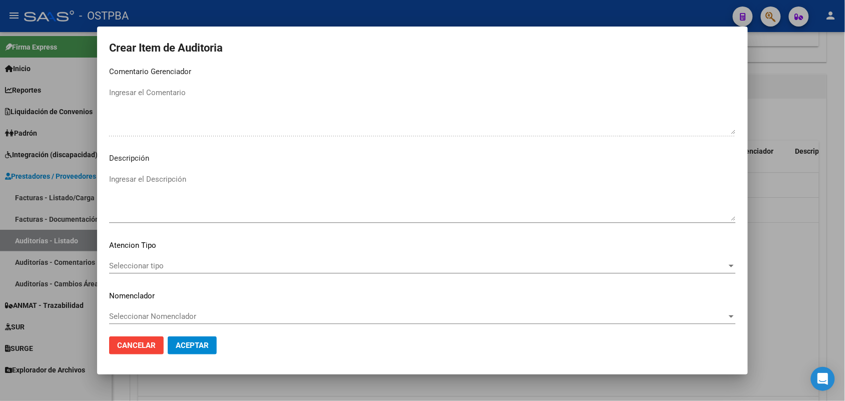
scroll to position [640, 0]
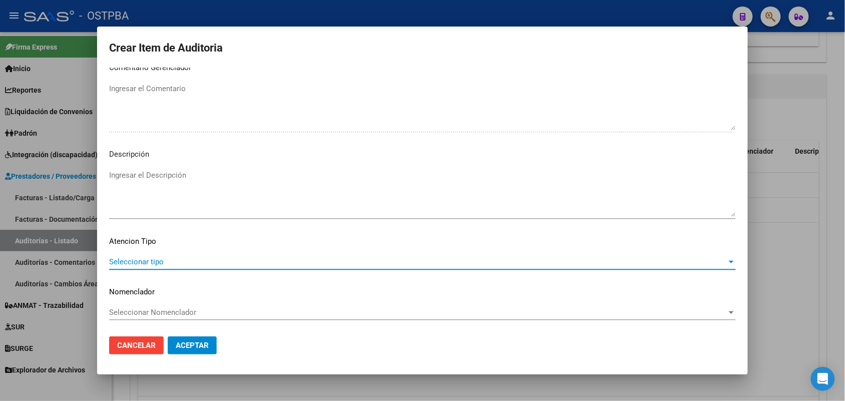
click at [149, 257] on span "Seleccionar tipo" at bounding box center [418, 261] width 618 height 9
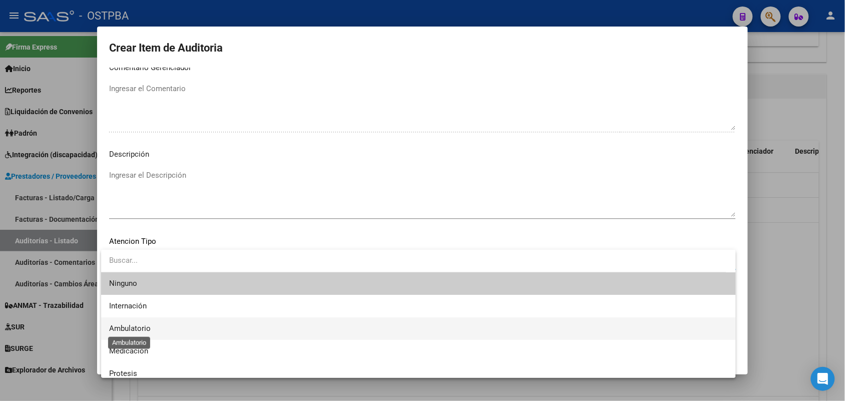
click at [145, 327] on span "Ambulatorio" at bounding box center [130, 328] width 42 height 9
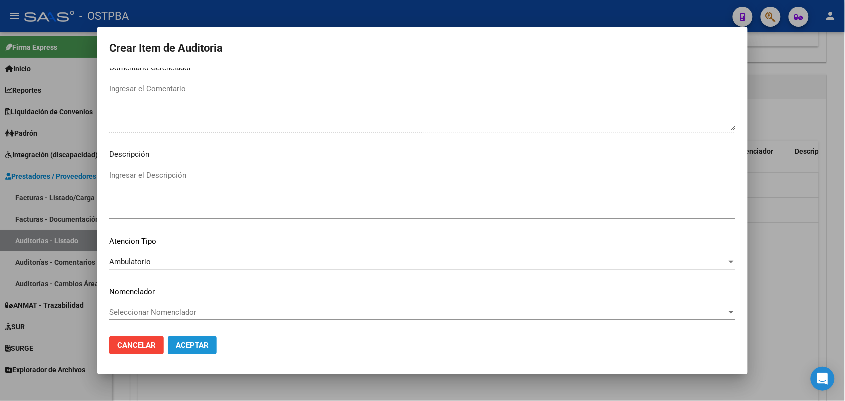
click at [206, 345] on span "Aceptar" at bounding box center [192, 345] width 33 height 9
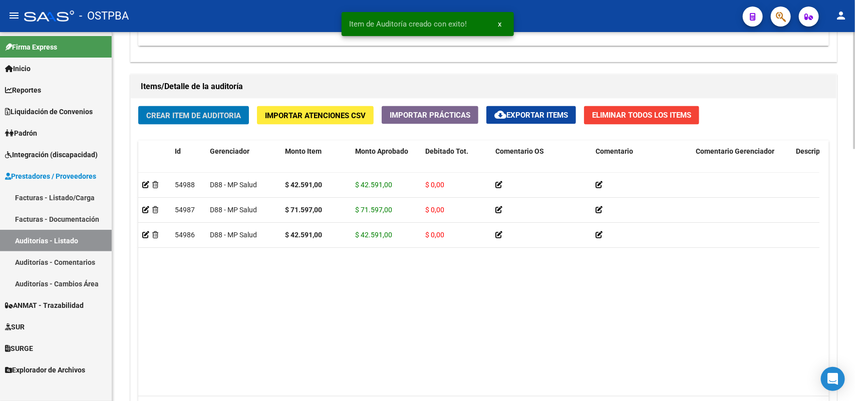
click at [224, 116] on span "Crear Item de Auditoria" at bounding box center [193, 115] width 95 height 9
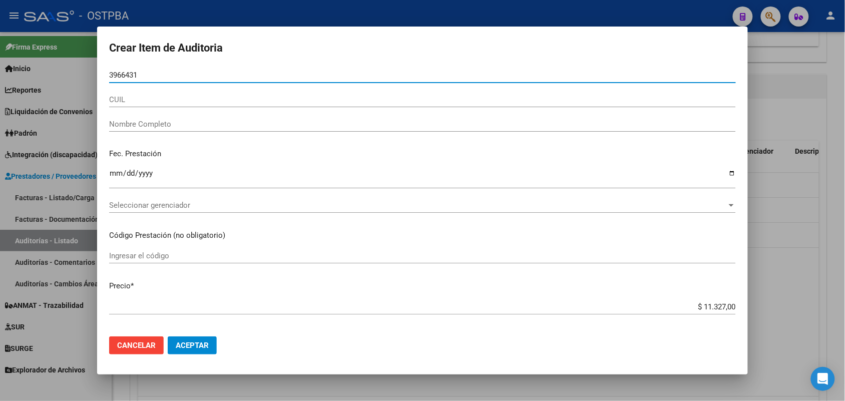
type input "39664312"
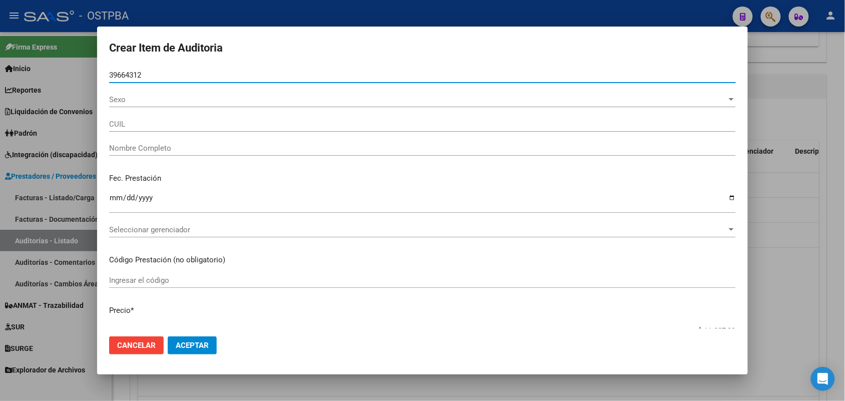
type input "27396643125"
type input "MACHADO EVELYN SOLEDAD -"
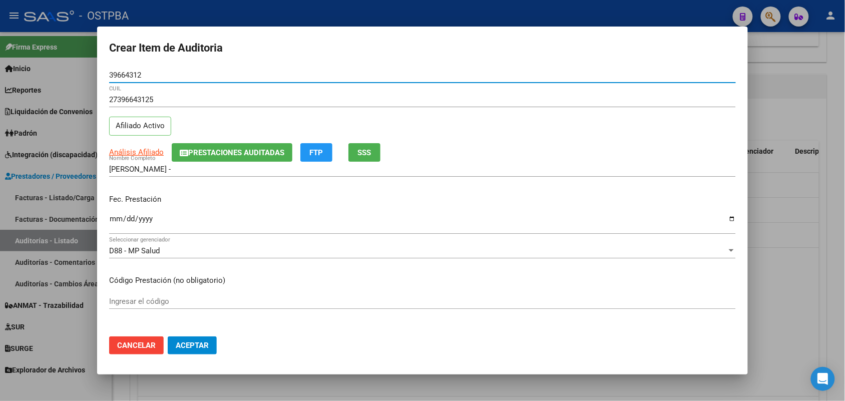
type input "39664312"
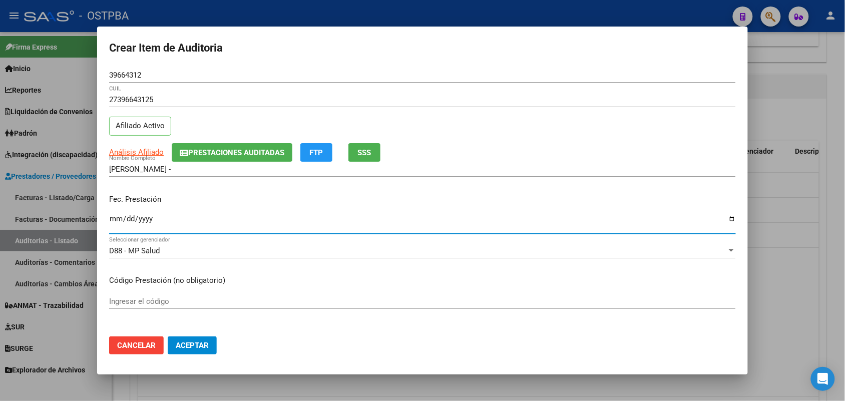
click at [118, 220] on input "Ingresar la fecha" at bounding box center [422, 223] width 627 height 16
type input "2025-02-13"
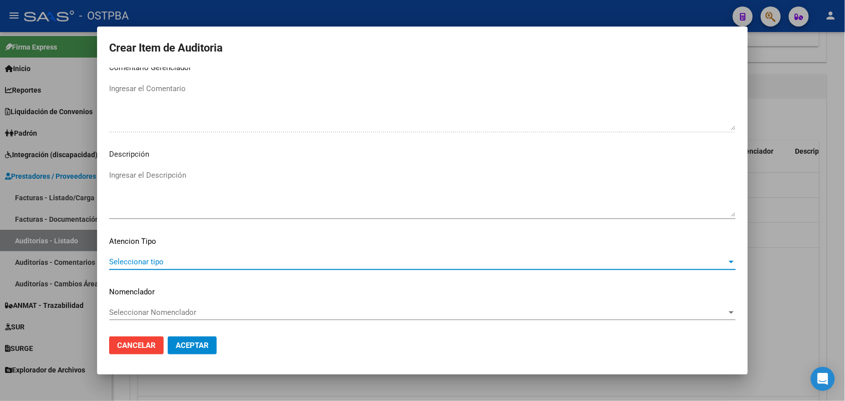
click at [159, 260] on span "Seleccionar tipo" at bounding box center [418, 261] width 618 height 9
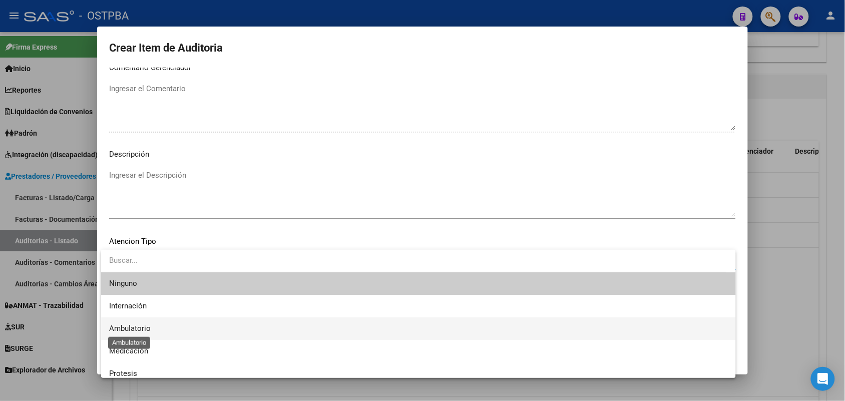
click at [144, 328] on span "Ambulatorio" at bounding box center [130, 328] width 42 height 9
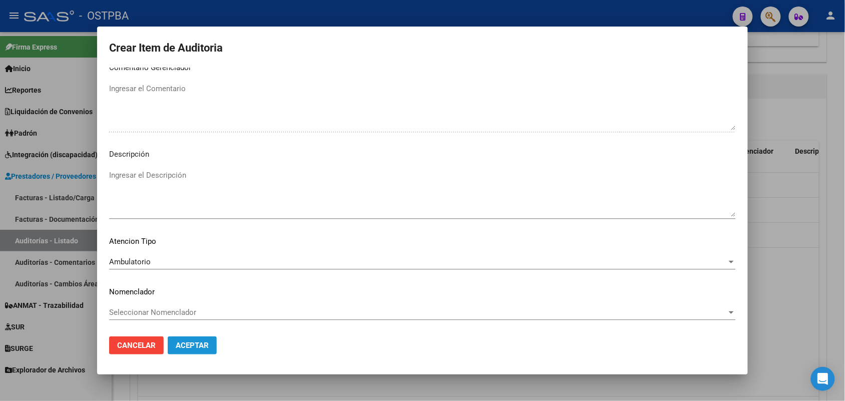
click at [204, 347] on span "Aceptar" at bounding box center [192, 345] width 33 height 9
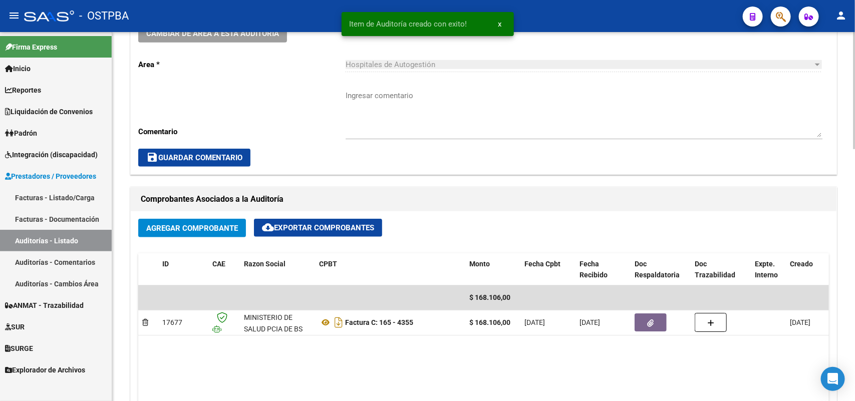
scroll to position [0, 0]
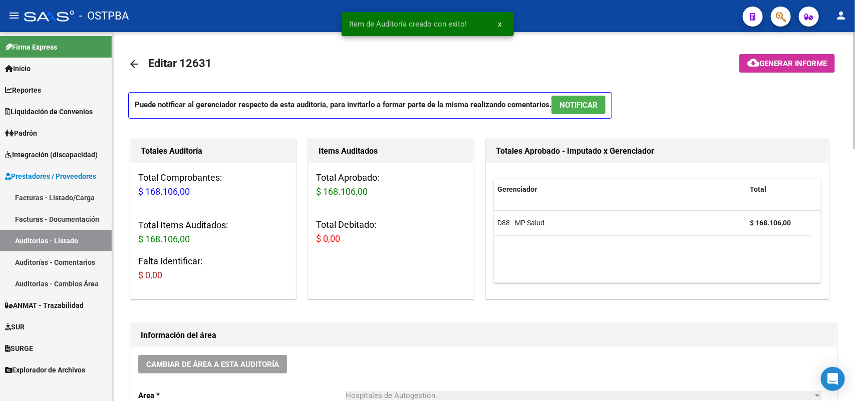
click at [785, 59] on span "Generar informe" at bounding box center [793, 63] width 68 height 9
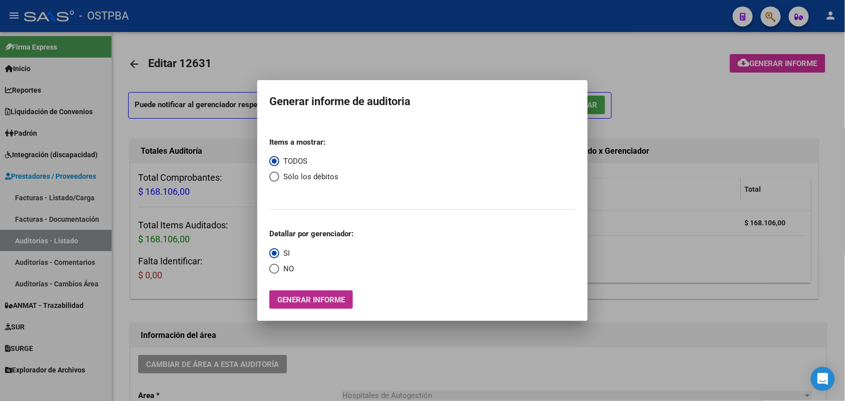
click at [338, 301] on span "Generar informe" at bounding box center [311, 300] width 68 height 9
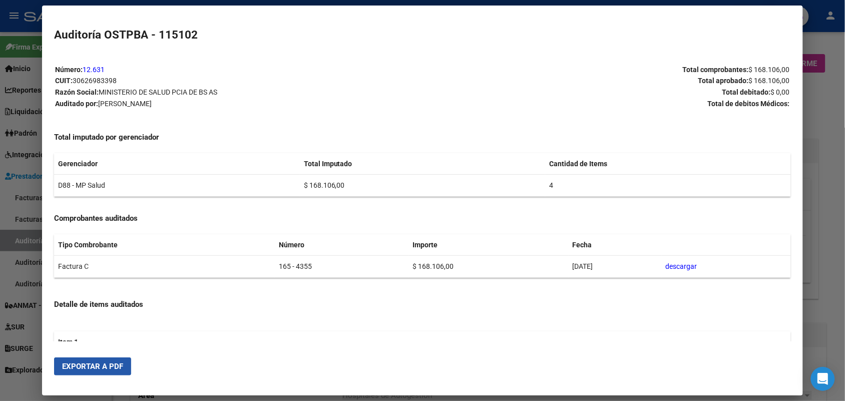
click at [83, 367] on span "Exportar a PDF" at bounding box center [92, 366] width 61 height 9
click at [812, 147] on div at bounding box center [422, 200] width 845 height 401
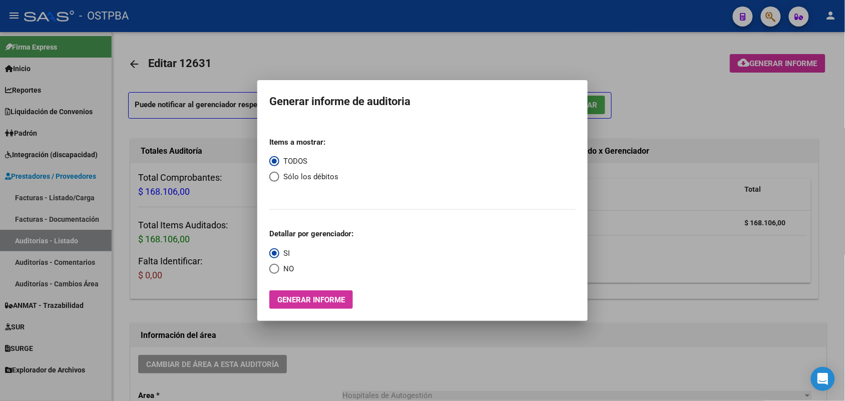
click at [812, 147] on div at bounding box center [422, 200] width 845 height 401
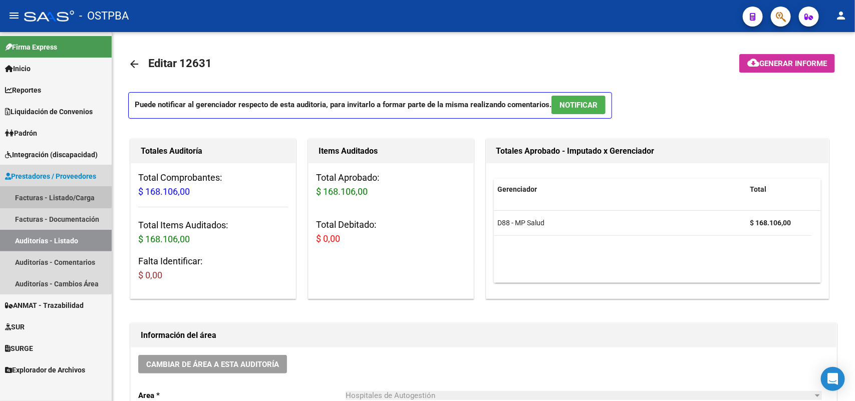
click at [51, 193] on link "Facturas - Listado/Carga" at bounding box center [56, 198] width 112 height 22
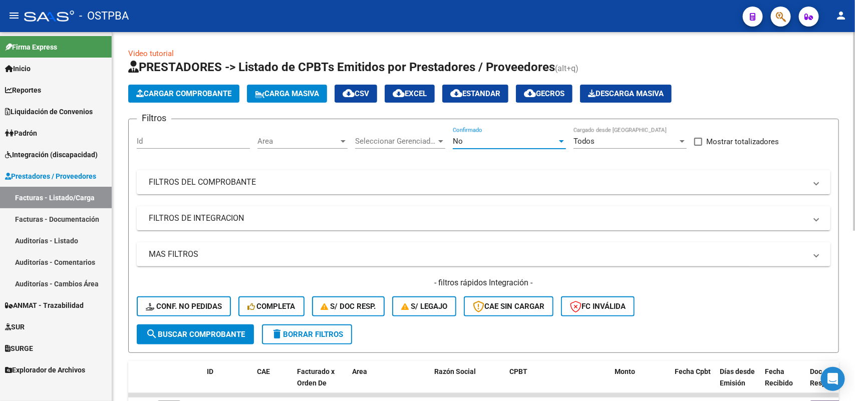
click at [562, 140] on div at bounding box center [561, 141] width 5 height 3
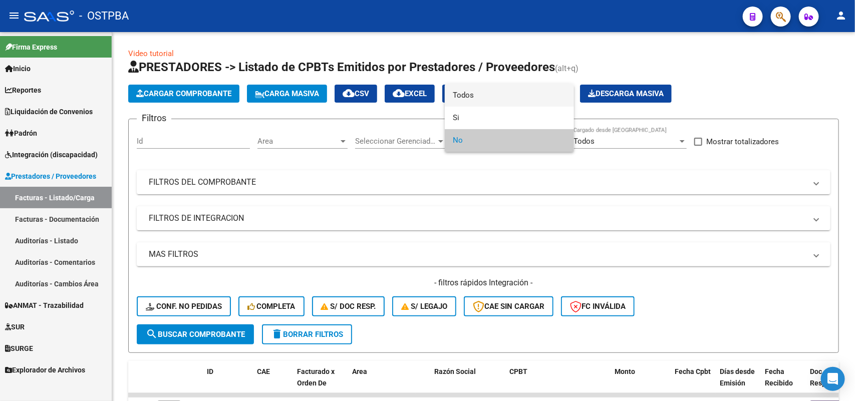
click at [487, 97] on span "Todos" at bounding box center [509, 95] width 113 height 23
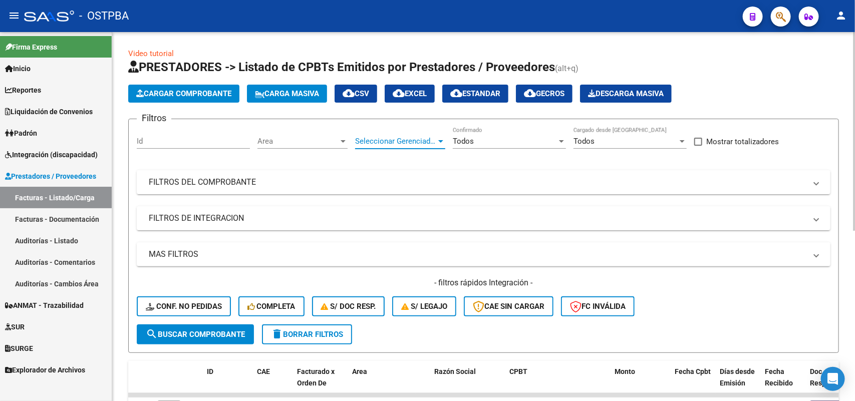
click at [443, 138] on div at bounding box center [440, 141] width 9 height 8
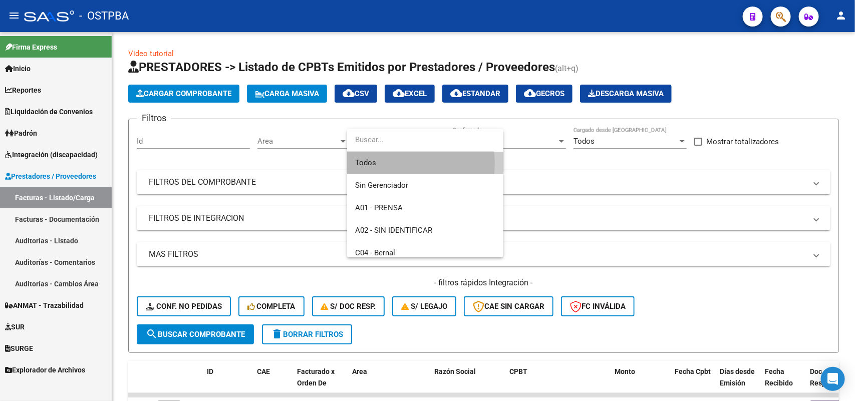
click at [403, 163] on span "Todos" at bounding box center [425, 163] width 140 height 23
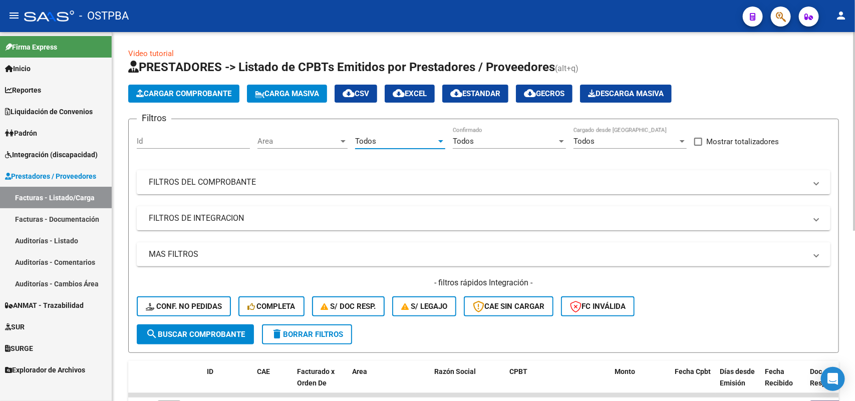
click at [346, 141] on div at bounding box center [343, 141] width 9 height 8
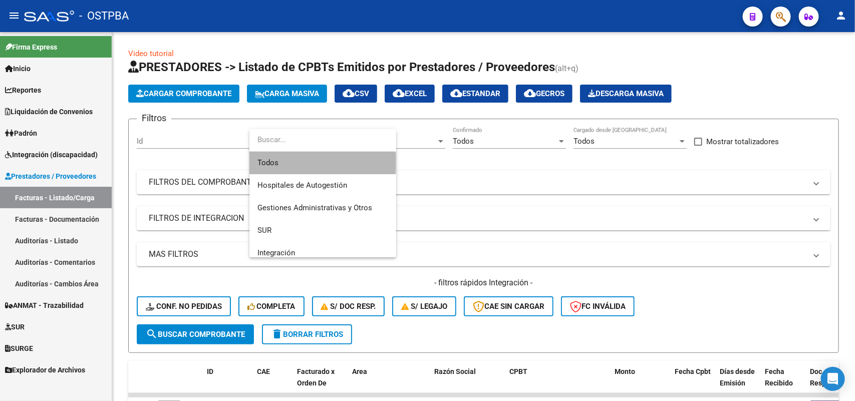
click at [294, 162] on span "Todos" at bounding box center [322, 163] width 131 height 23
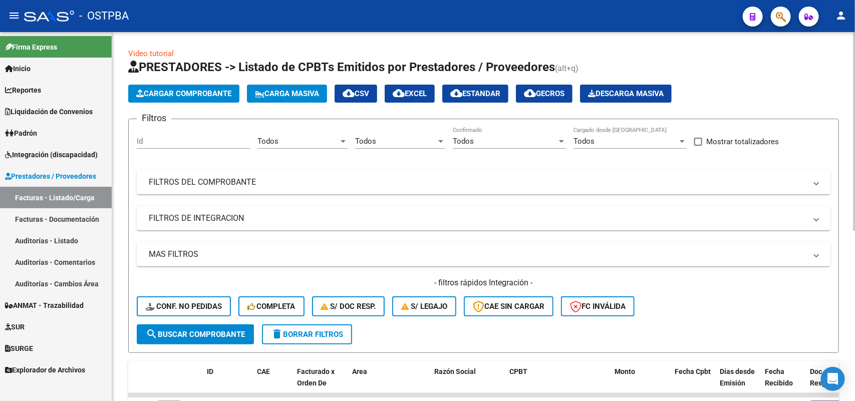
click at [233, 176] on mat-expansion-panel-header "FILTROS DEL COMPROBANTE" at bounding box center [484, 182] width 694 height 24
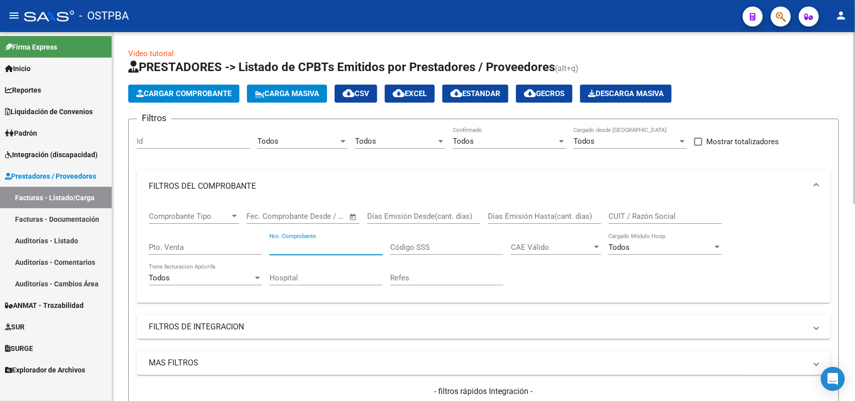
click at [345, 248] on input "Nro. Comprobante" at bounding box center [325, 247] width 113 height 9
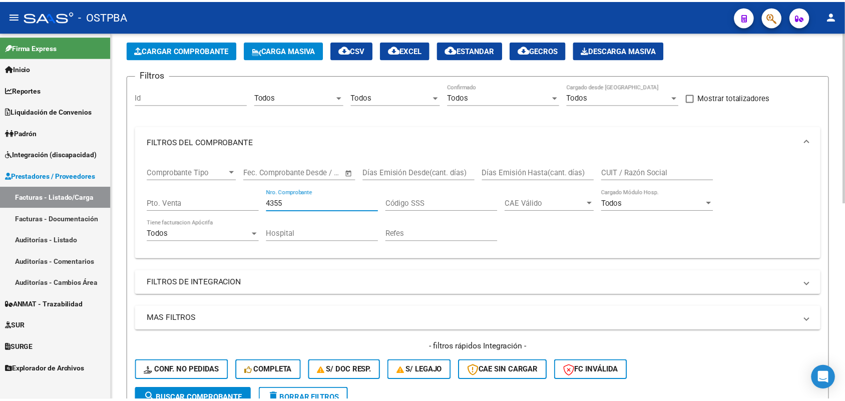
scroll to position [188, 0]
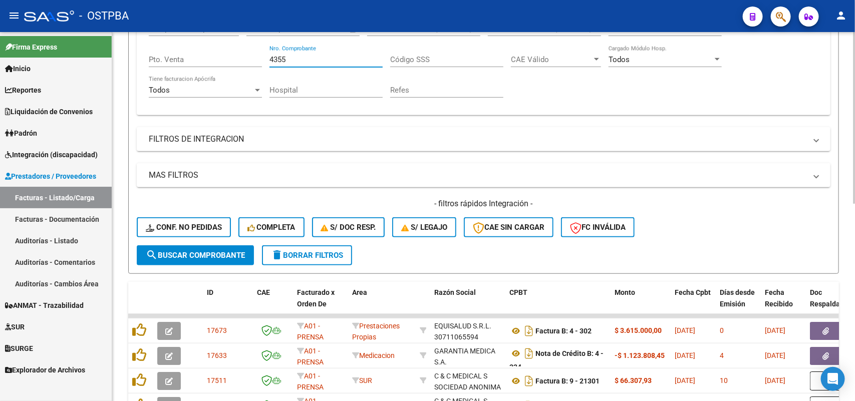
type input "4355"
click at [211, 252] on span "search Buscar Comprobante" at bounding box center [195, 255] width 99 height 9
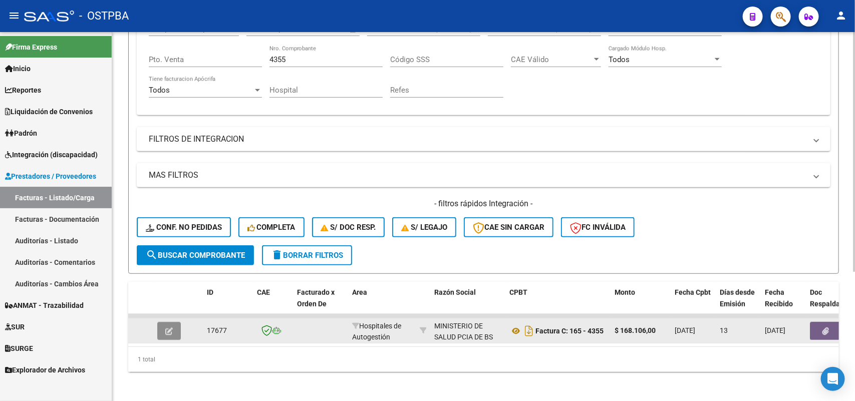
click at [169, 328] on icon "button" at bounding box center [169, 332] width 8 height 8
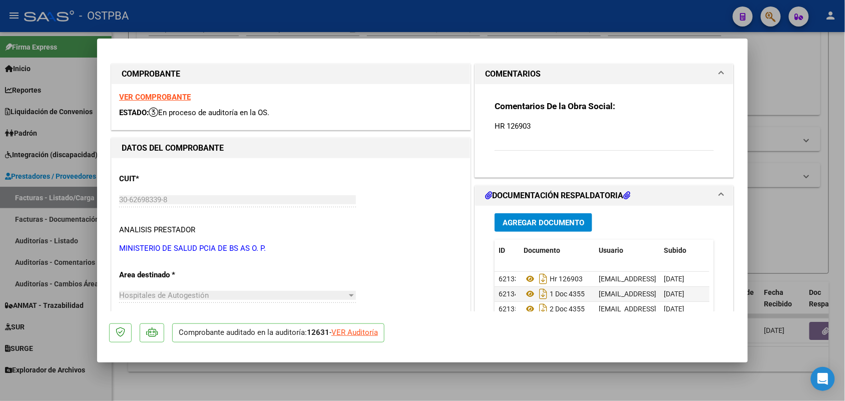
scroll to position [125, 0]
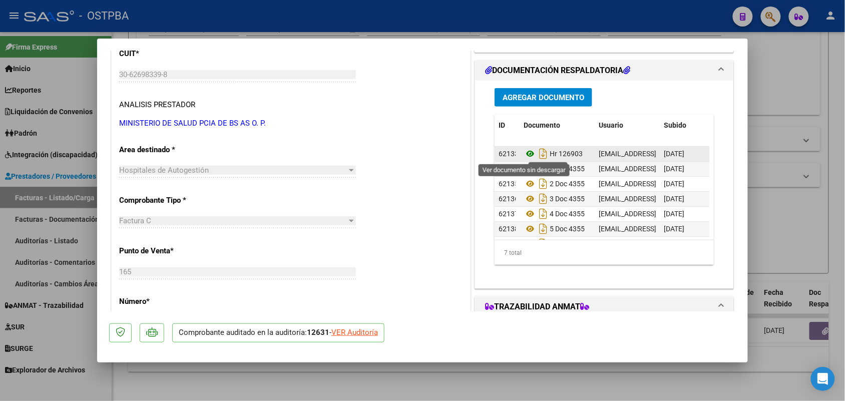
click at [524, 154] on icon at bounding box center [530, 154] width 13 height 12
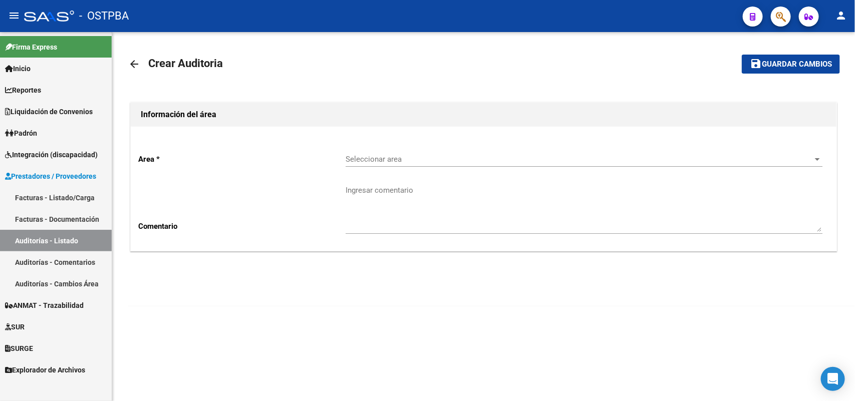
click at [66, 195] on link "Facturas - Listado/Carga" at bounding box center [56, 198] width 112 height 22
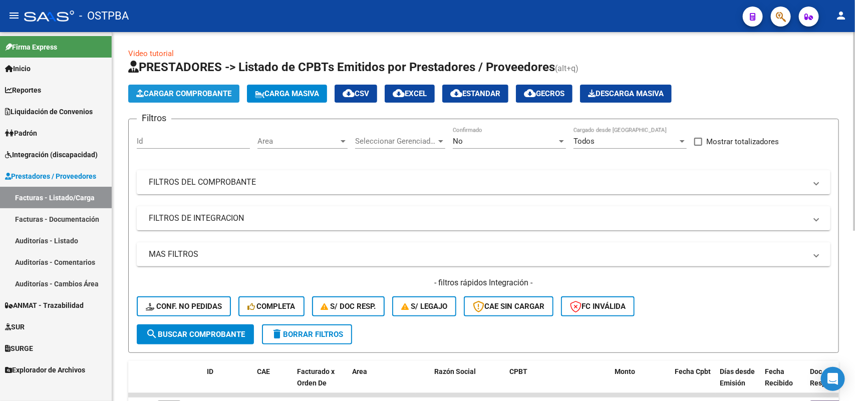
click at [214, 92] on span "Cargar Comprobante" at bounding box center [183, 93] width 95 height 9
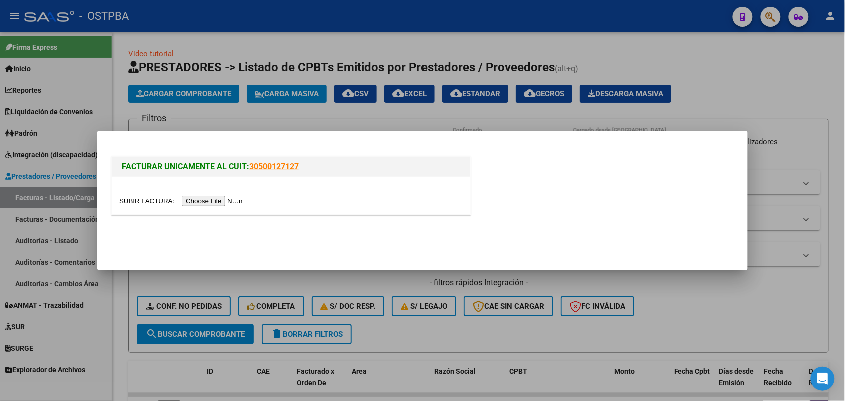
click at [223, 199] on input "file" at bounding box center [182, 201] width 127 height 11
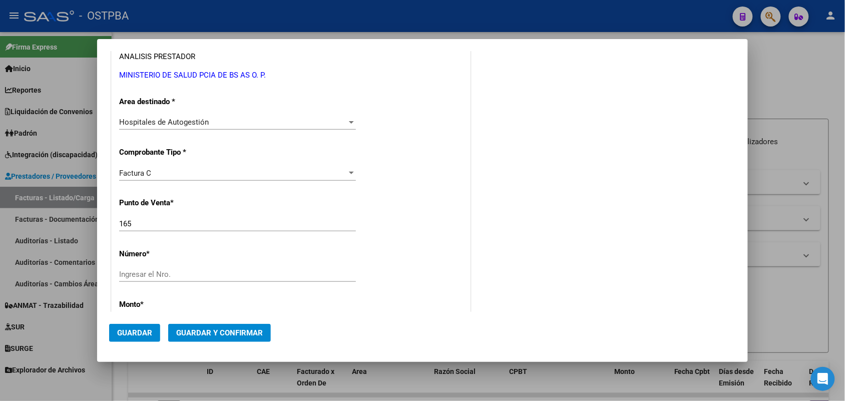
scroll to position [250, 0]
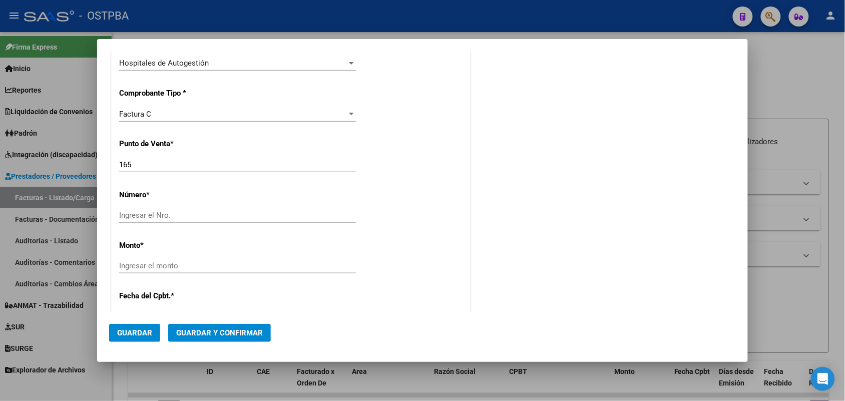
click at [146, 214] on input "Ingresar el Nro." at bounding box center [237, 215] width 237 height 9
type input "4354"
drag, startPoint x: 155, startPoint y: 268, endPoint x: 348, endPoint y: 286, distance: 193.6
click at [154, 268] on input "Ingresar el monto" at bounding box center [237, 265] width 237 height 9
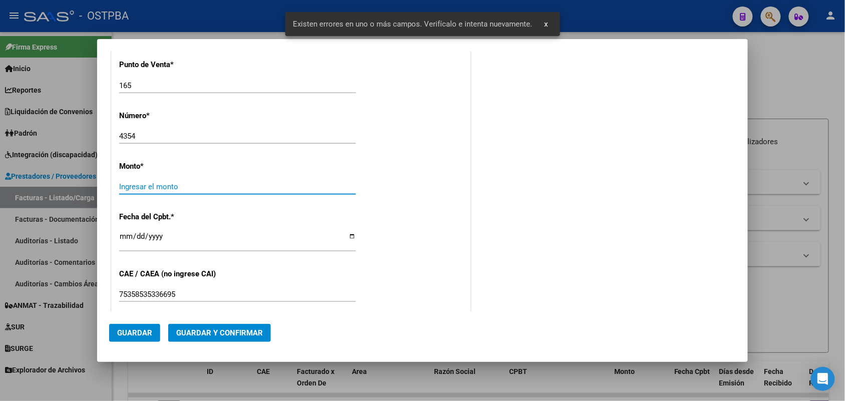
scroll to position [331, 0]
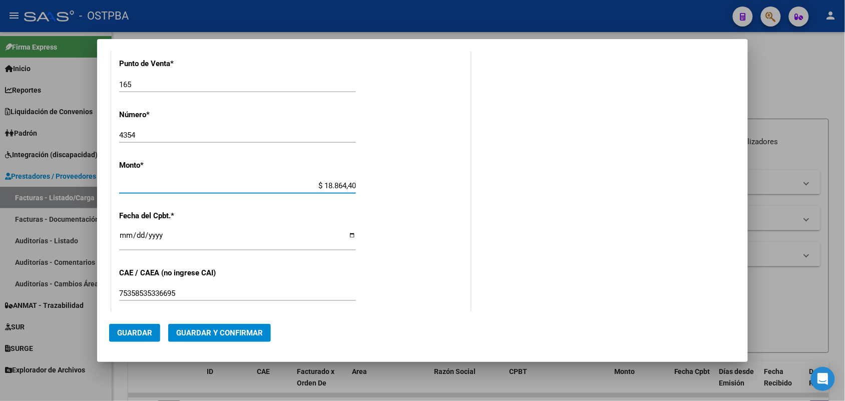
type input "$ 188.644,00"
drag, startPoint x: 123, startPoint y: 239, endPoint x: 136, endPoint y: 243, distance: 13.0
click at [124, 239] on input "Ingresar la fecha" at bounding box center [237, 239] width 237 height 16
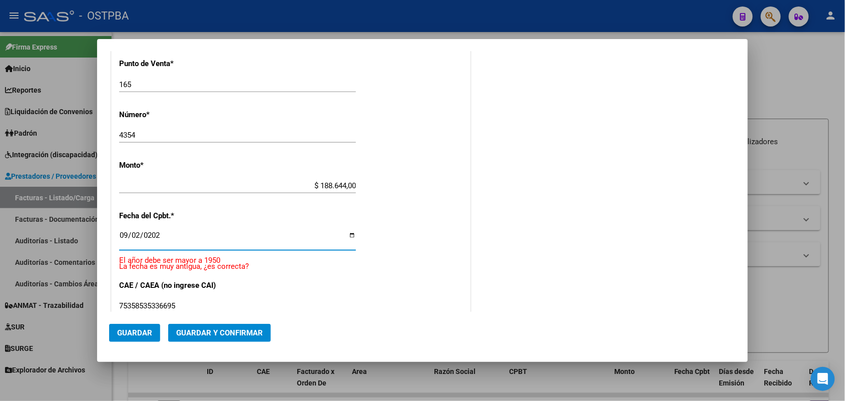
type input "[DATE]"
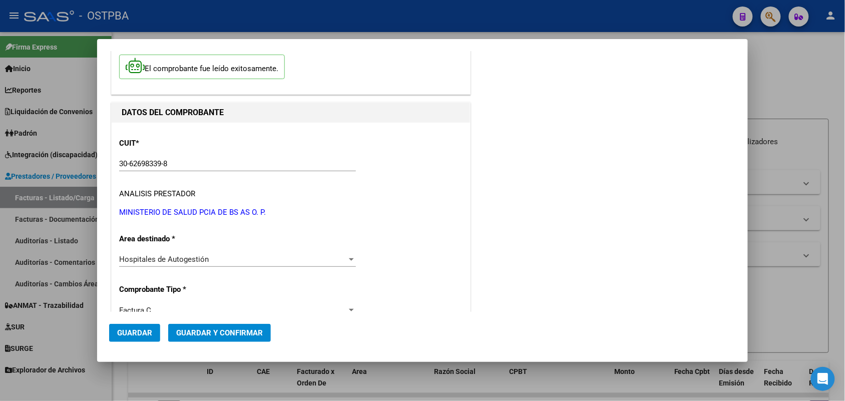
scroll to position [0, 0]
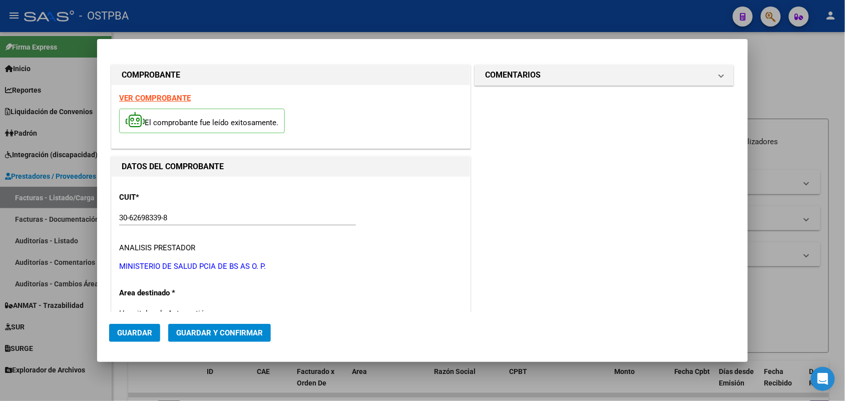
drag, startPoint x: 712, startPoint y: 76, endPoint x: 647, endPoint y: 88, distance: 65.7
click at [710, 77] on mat-expansion-panel-header "COMENTARIOS" at bounding box center [604, 75] width 258 height 20
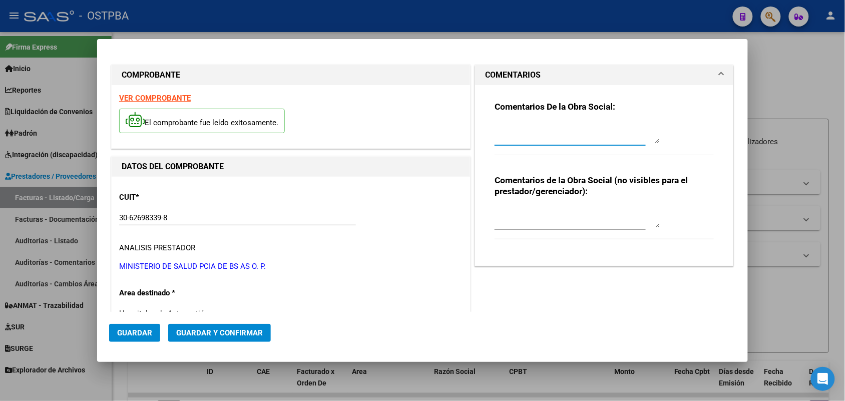
drag, startPoint x: 489, startPoint y: 137, endPoint x: 599, endPoint y: 161, distance: 111.9
click at [495, 138] on textarea at bounding box center [577, 133] width 165 height 20
type textarea "HR 126902"
click at [135, 335] on span "Guardar" at bounding box center [134, 333] width 35 height 9
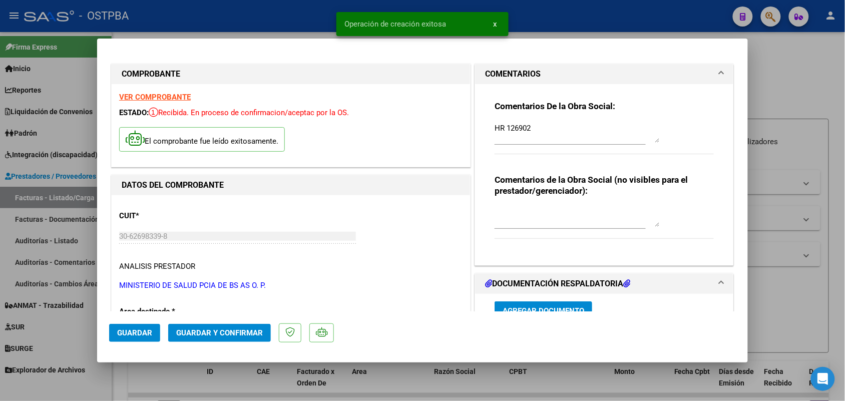
type input "[DATE]"
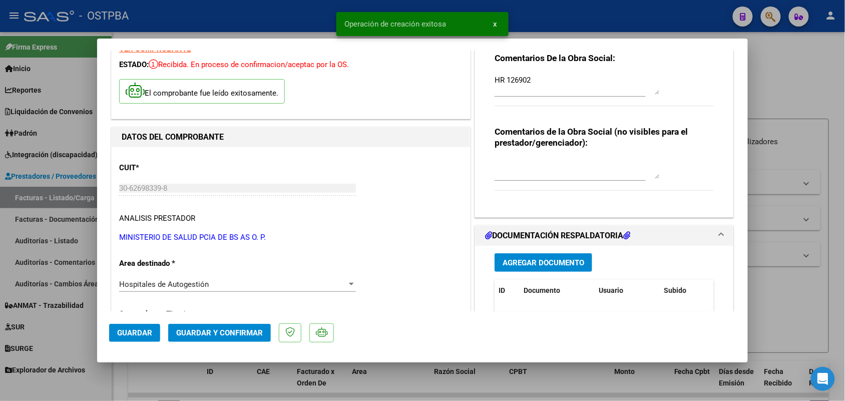
scroll to position [125, 0]
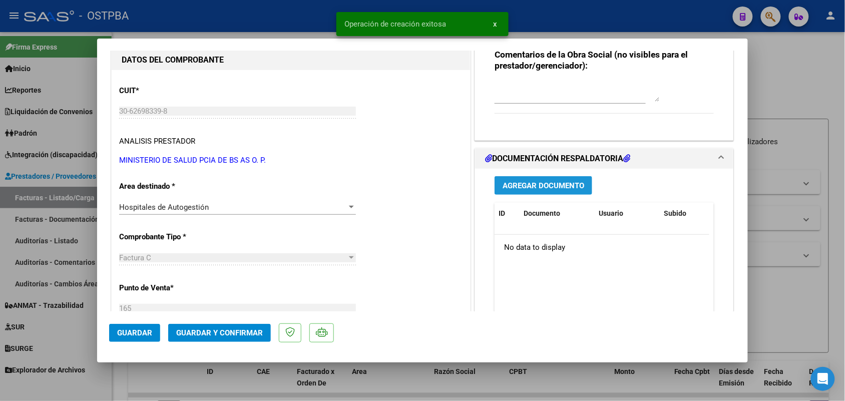
click at [546, 188] on span "Agregar Documento" at bounding box center [544, 185] width 82 height 9
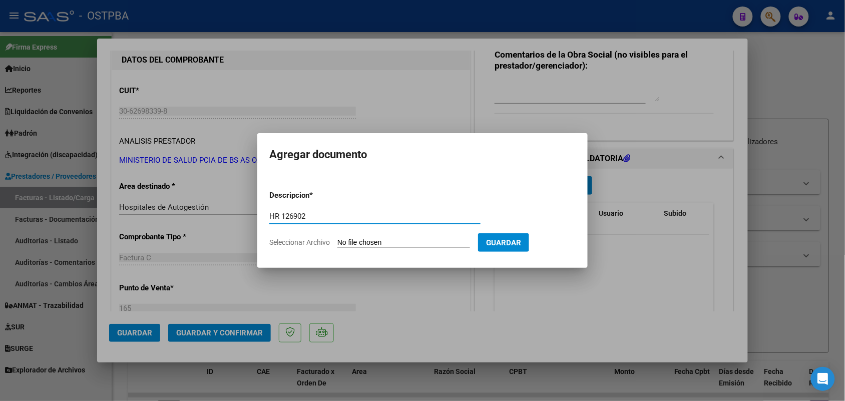
type input "HR 126902"
click at [351, 244] on input "Seleccionar Archivo" at bounding box center [404, 243] width 133 height 10
type input "C:\fakepath\HR 126902.pdf"
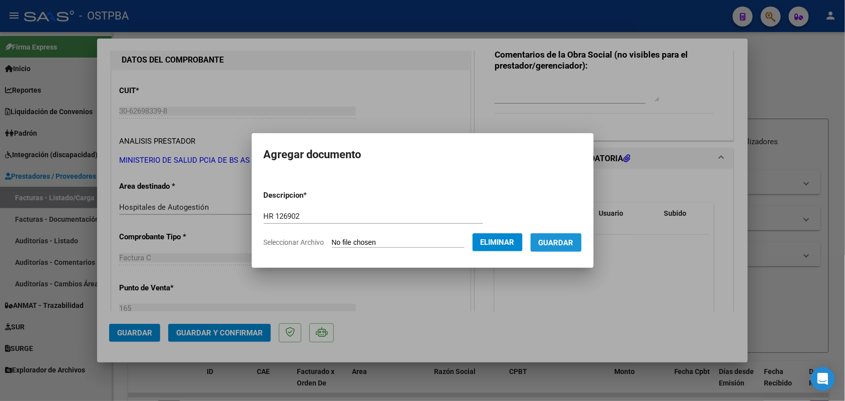
click at [571, 241] on span "Guardar" at bounding box center [556, 242] width 35 height 9
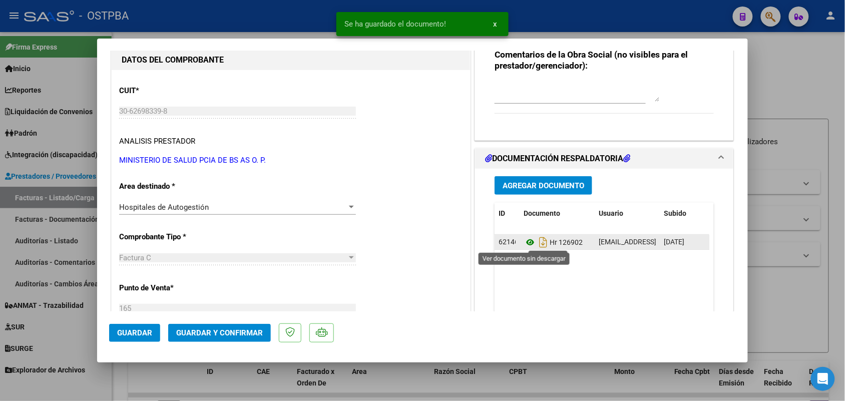
click at [526, 240] on icon at bounding box center [530, 242] width 13 height 12
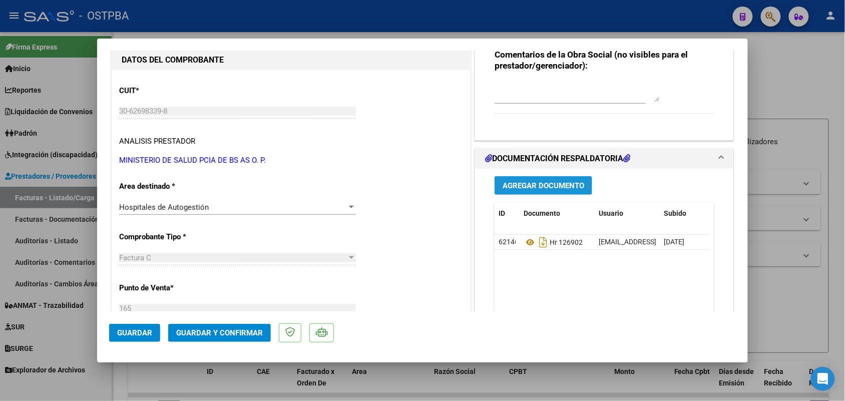
click at [527, 184] on span "Agregar Documento" at bounding box center [544, 185] width 82 height 9
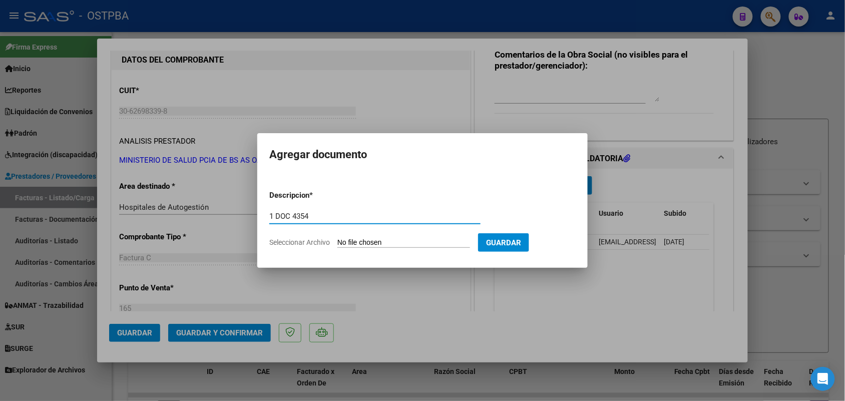
type input "1 DOC 4354"
click at [348, 244] on input "Seleccionar Archivo" at bounding box center [404, 243] width 133 height 10
type input "C:\fakepath\1 DOC 4354.pdf"
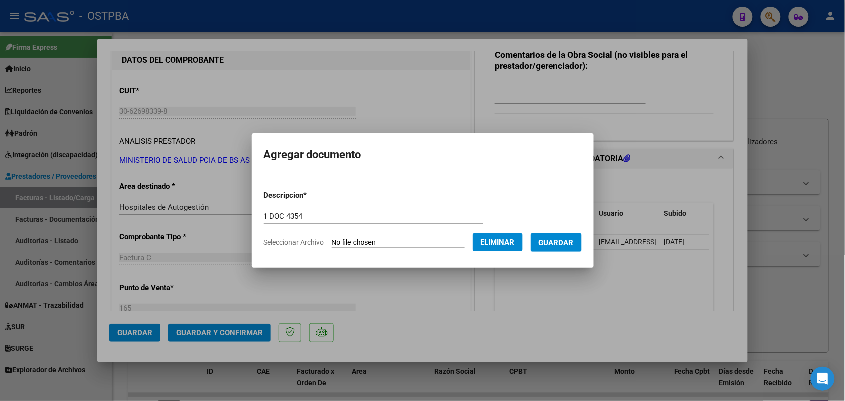
click at [566, 239] on span "Guardar" at bounding box center [556, 242] width 35 height 9
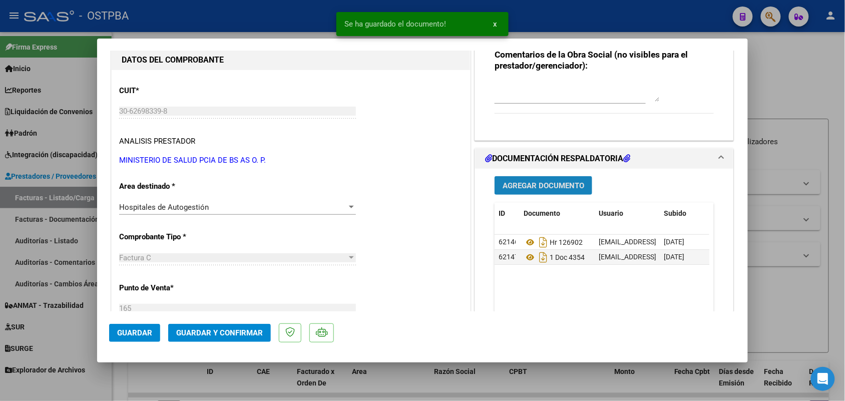
click at [542, 184] on span "Agregar Documento" at bounding box center [544, 185] width 82 height 9
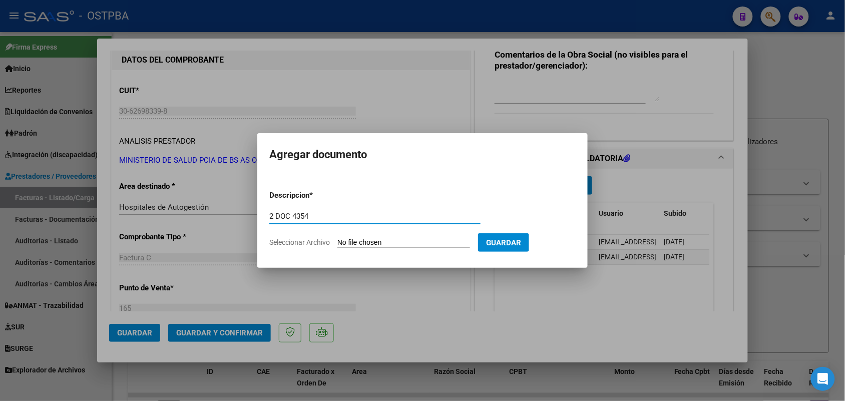
type input "2 DOC 4354"
click at [344, 244] on input "Seleccionar Archivo" at bounding box center [404, 243] width 133 height 10
type input "C:\fakepath\2 DOC 4354.pdf"
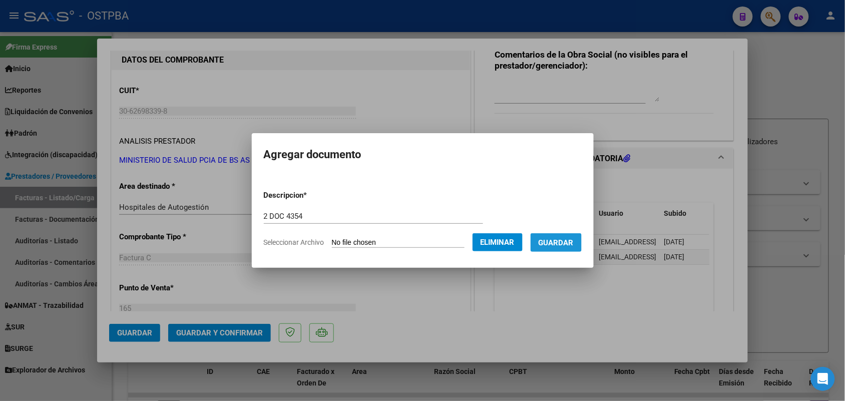
click at [571, 241] on span "Guardar" at bounding box center [556, 242] width 35 height 9
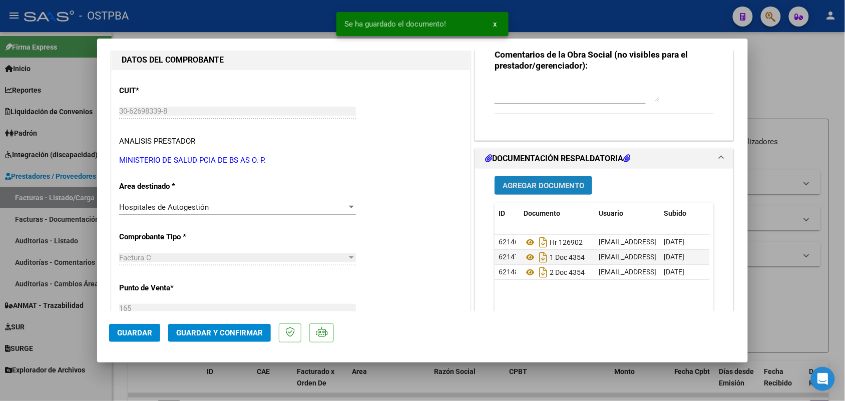
click at [529, 181] on span "Agregar Documento" at bounding box center [544, 185] width 82 height 9
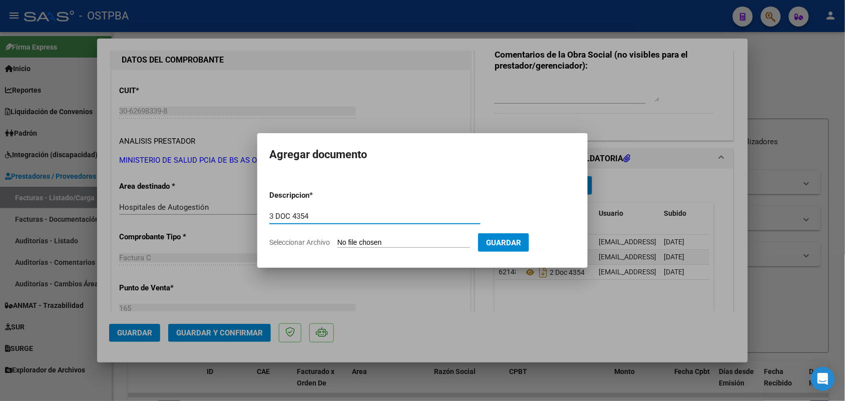
type input "3 DOC 4354"
click at [350, 239] on input "Seleccionar Archivo" at bounding box center [404, 243] width 133 height 10
type input "C:\fakepath\3 DOC 4354.pdf"
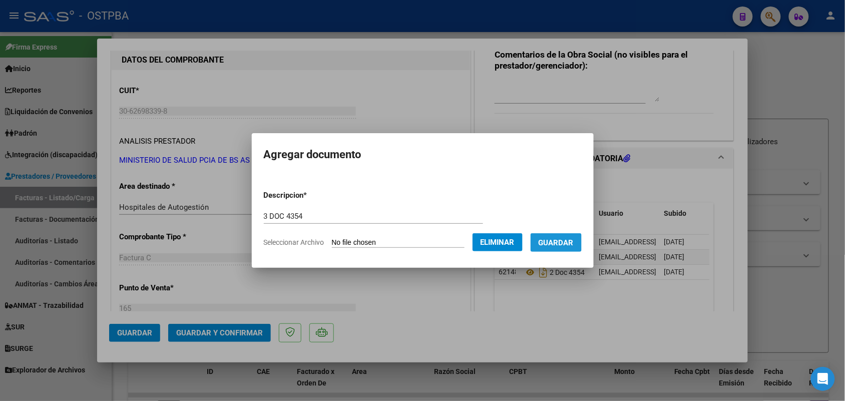
click at [569, 243] on span "Guardar" at bounding box center [556, 242] width 35 height 9
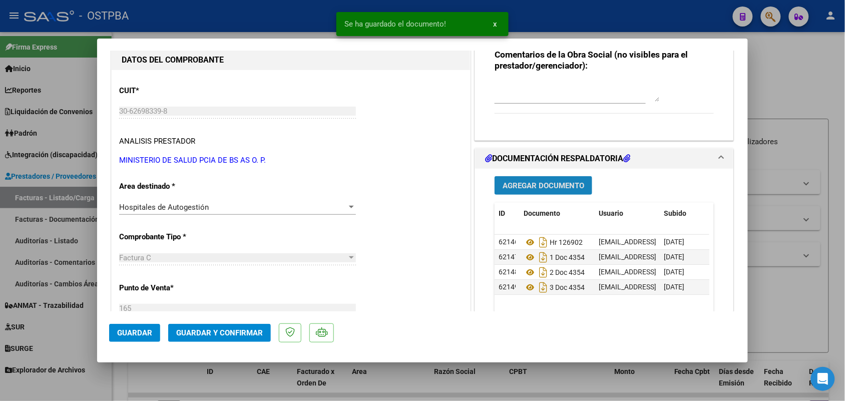
click at [566, 183] on span "Agregar Documento" at bounding box center [544, 185] width 82 height 9
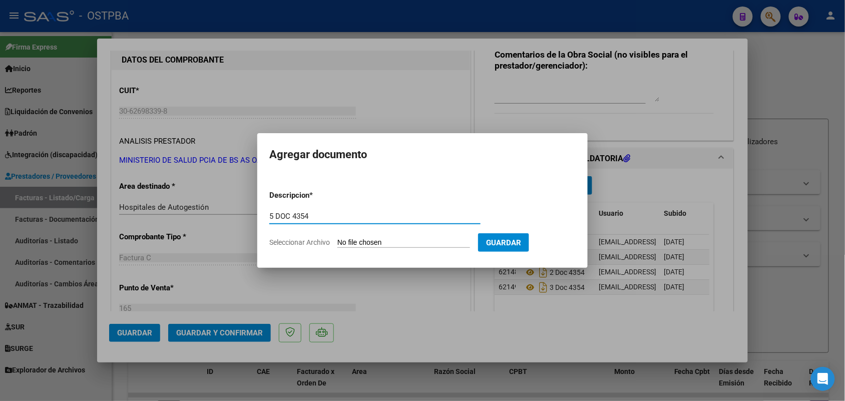
type input "5 DOC 4354"
click at [351, 242] on input "Seleccionar Archivo" at bounding box center [404, 243] width 133 height 10
type input "C:\fakepath\5 DOC 4354.pdf"
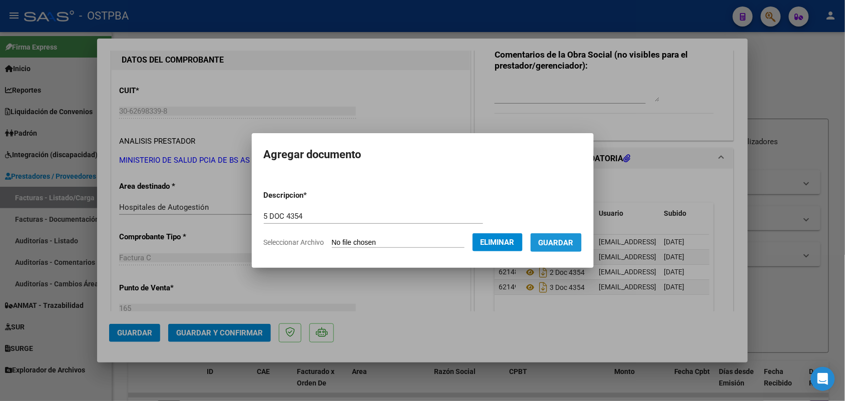
click at [568, 240] on span "Guardar" at bounding box center [556, 242] width 35 height 9
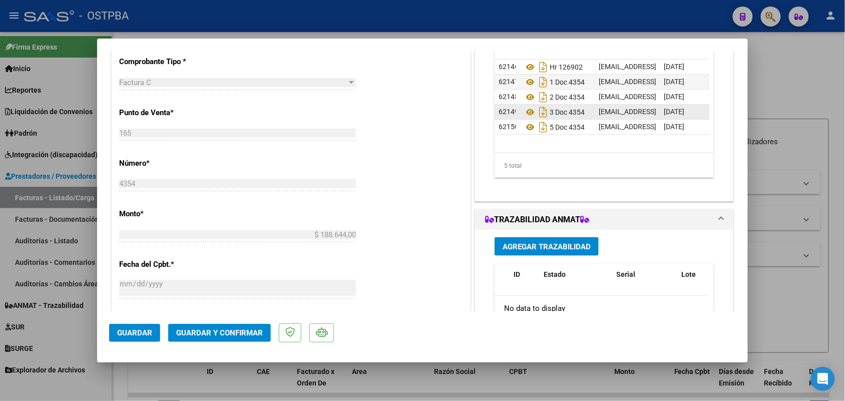
scroll to position [175, 0]
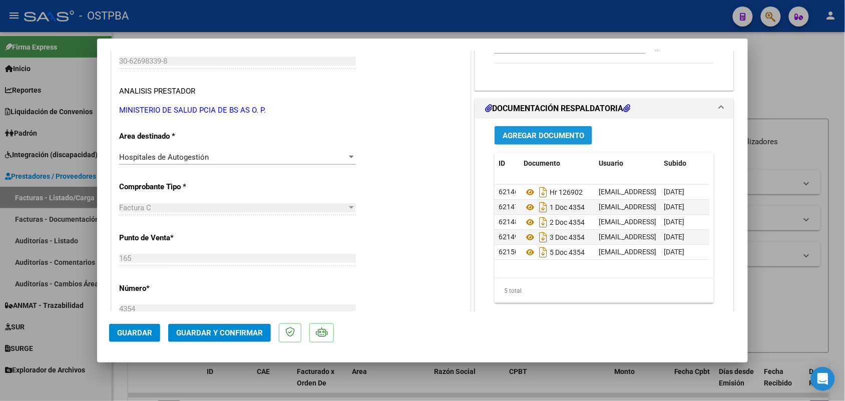
click at [554, 134] on span "Agregar Documento" at bounding box center [544, 135] width 82 height 9
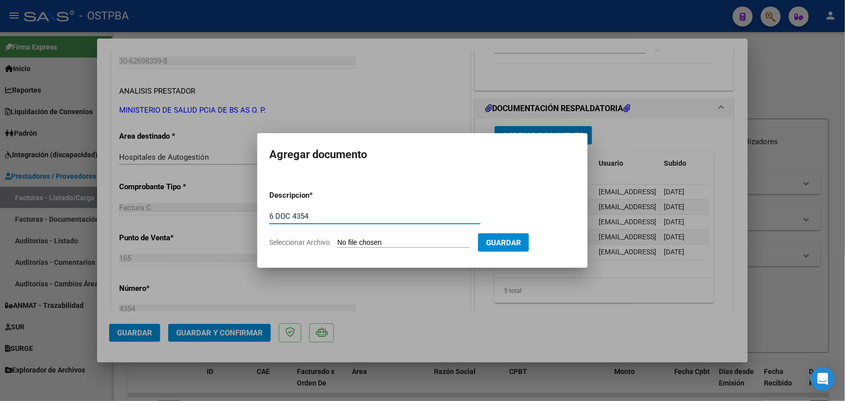
type input "6 DOC 4354"
click at [344, 239] on input "Seleccionar Archivo" at bounding box center [404, 243] width 133 height 10
type input "C:\fakepath\6 DOC 4354.pdf"
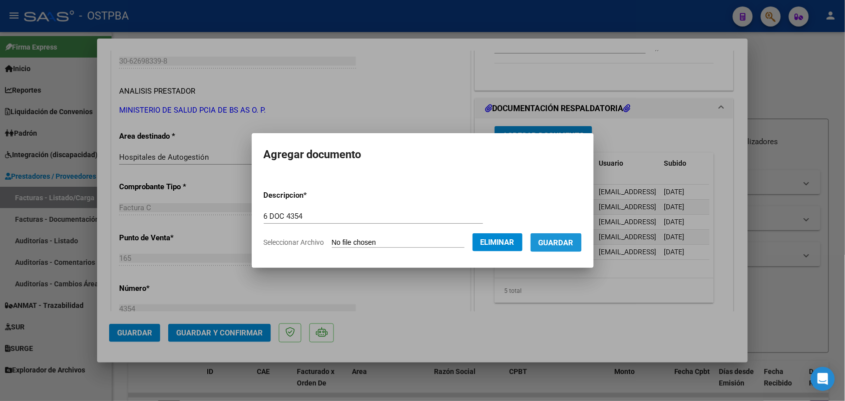
click at [574, 241] on span "Guardar" at bounding box center [556, 242] width 35 height 9
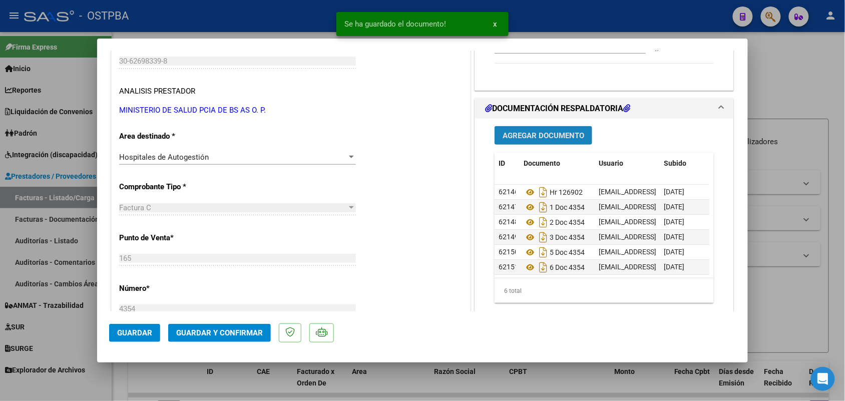
click at [558, 134] on span "Agregar Documento" at bounding box center [544, 135] width 82 height 9
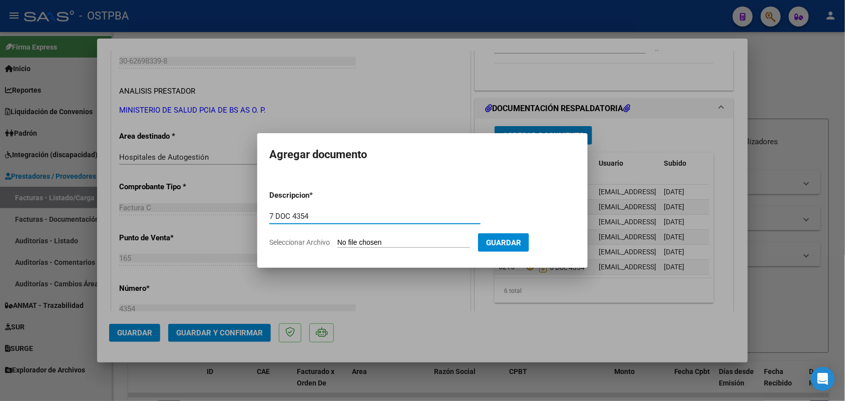
type input "7 DOC 4354"
click at [339, 239] on app-file-uploader "Seleccionar Archivo" at bounding box center [373, 242] width 209 height 9
click at [347, 241] on input "Seleccionar Archivo" at bounding box center [404, 243] width 133 height 10
type input "C:\fakepath\7 DOC 4354.pdf"
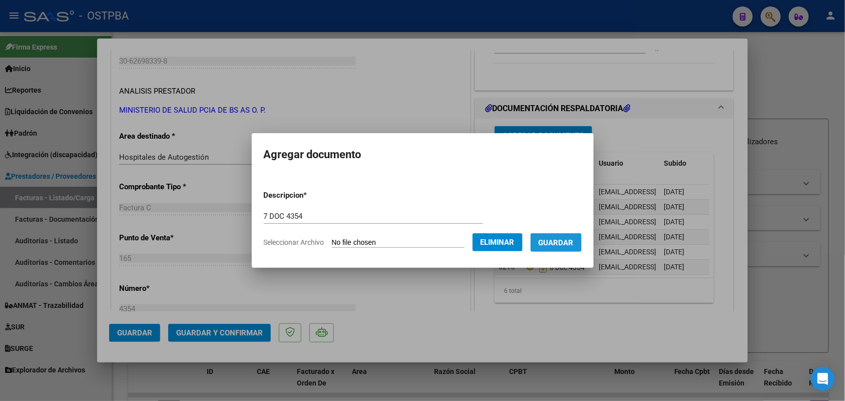
click at [558, 244] on span "Guardar" at bounding box center [556, 242] width 35 height 9
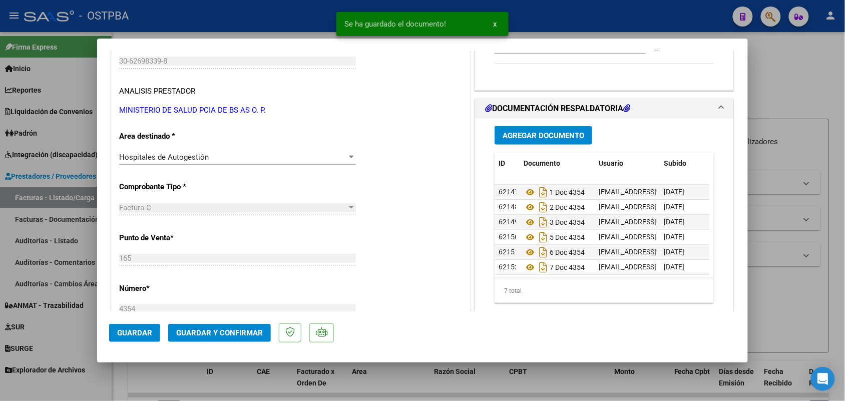
scroll to position [25, 0]
click at [211, 329] on span "Guardar y Confirmar" at bounding box center [219, 333] width 87 height 9
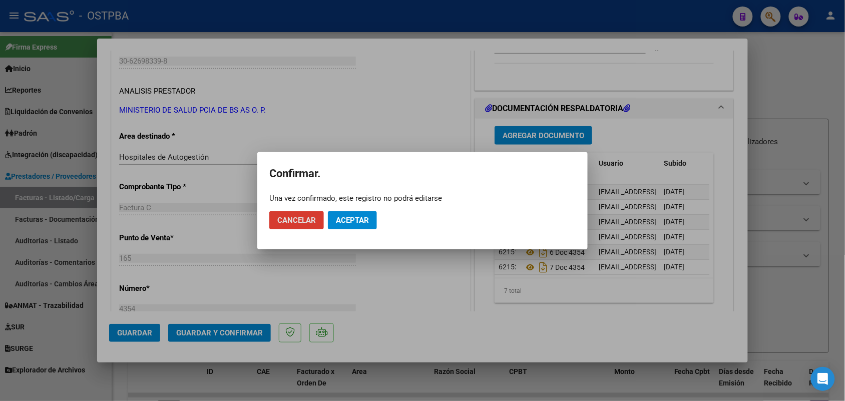
click at [347, 217] on span "Aceptar" at bounding box center [352, 220] width 33 height 9
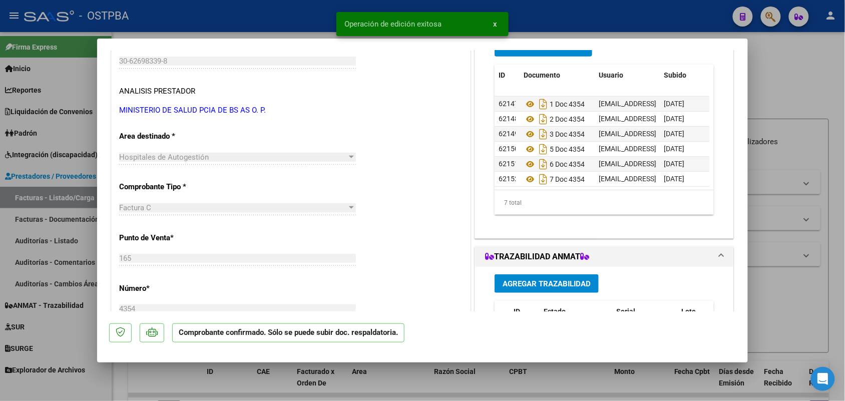
click at [66, 223] on div at bounding box center [422, 200] width 845 height 401
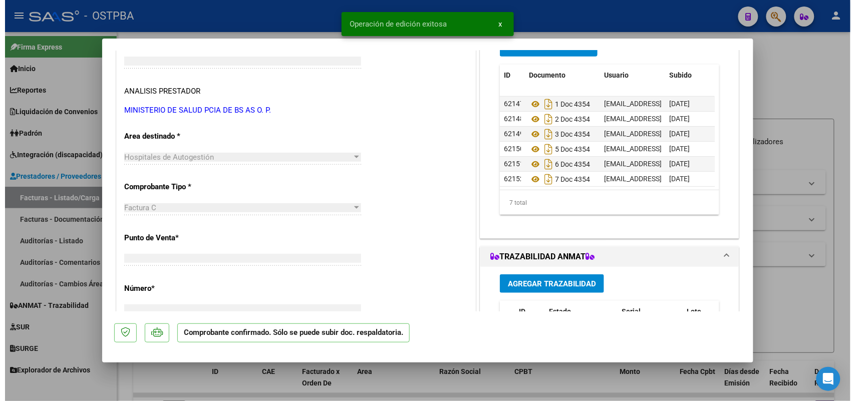
scroll to position [0, 0]
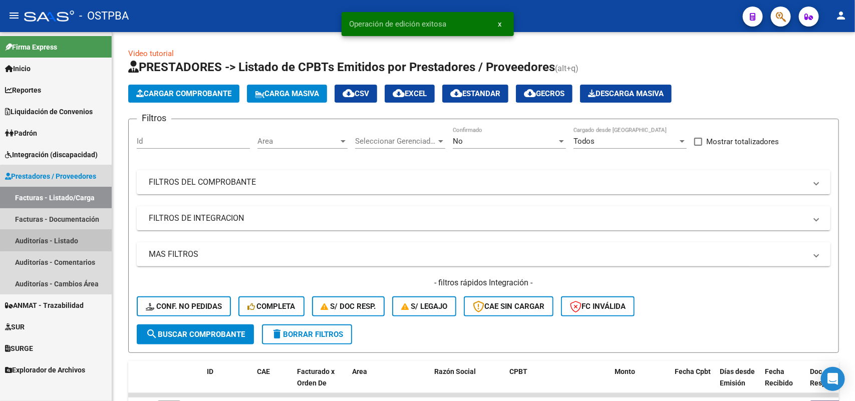
click at [66, 238] on link "Auditorías - Listado" at bounding box center [56, 241] width 112 height 22
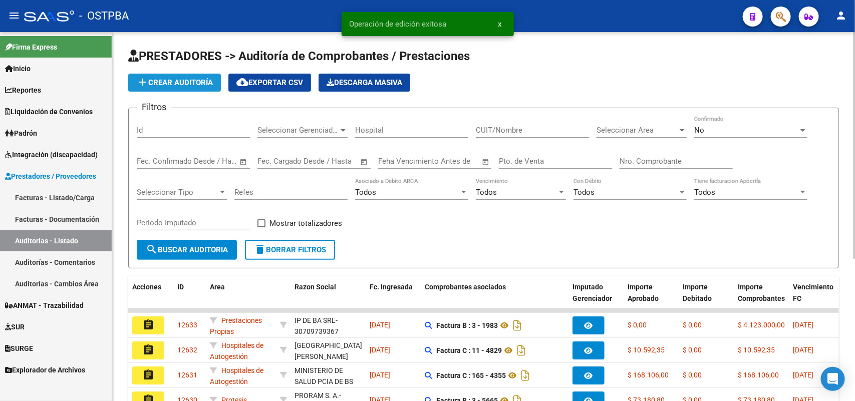
click at [192, 78] on span "add Crear Auditoría" at bounding box center [174, 82] width 77 height 9
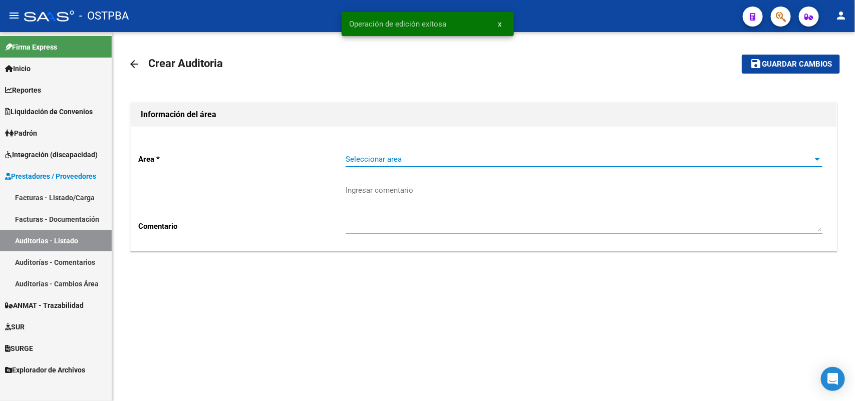
click at [350, 156] on span "Seleccionar area" at bounding box center [580, 159] width 468 height 9
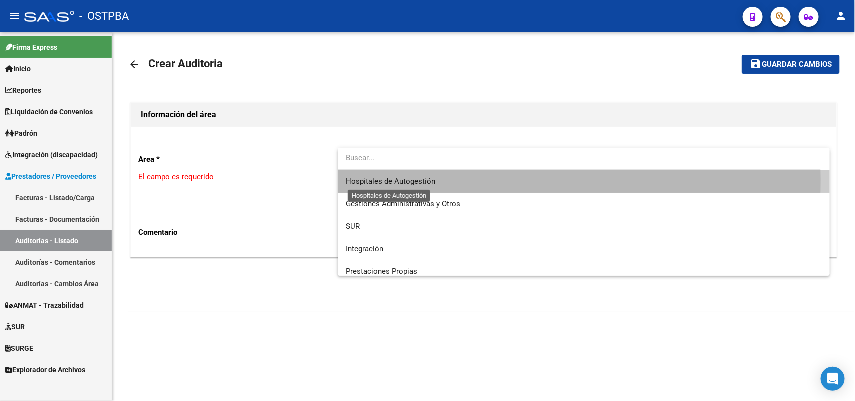
click at [406, 179] on span "Hospitales de Autogestión" at bounding box center [391, 181] width 90 height 9
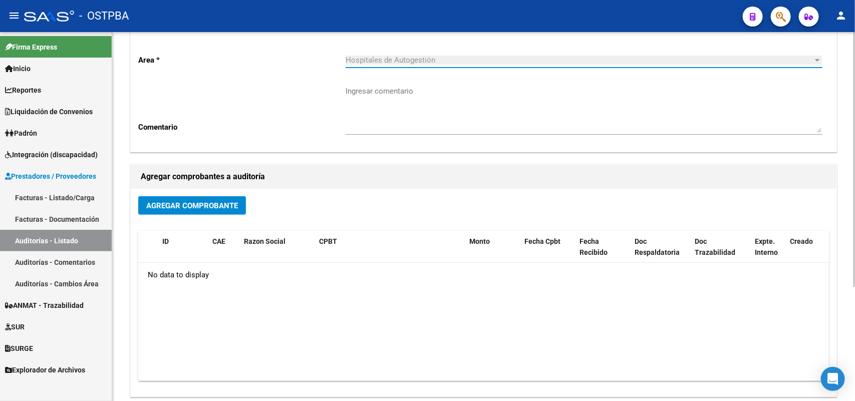
scroll to position [125, 0]
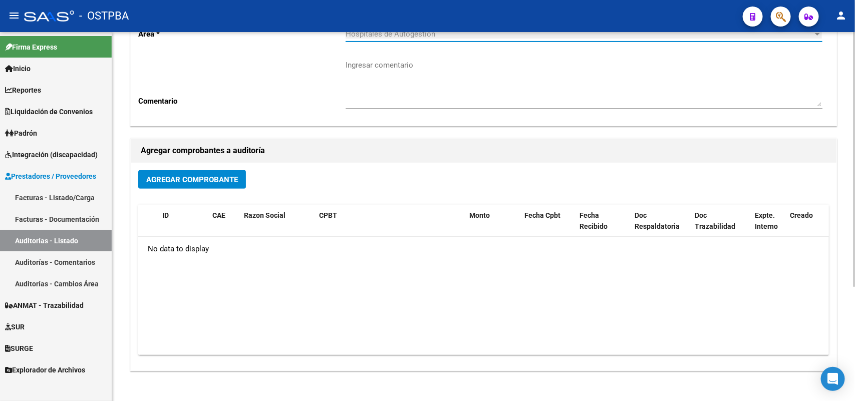
click at [188, 178] on span "Agregar Comprobante" at bounding box center [192, 179] width 92 height 9
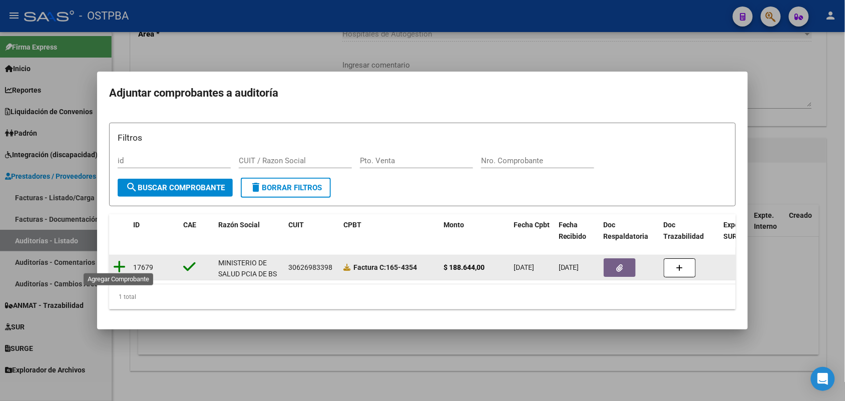
click at [121, 261] on icon at bounding box center [119, 267] width 13 height 14
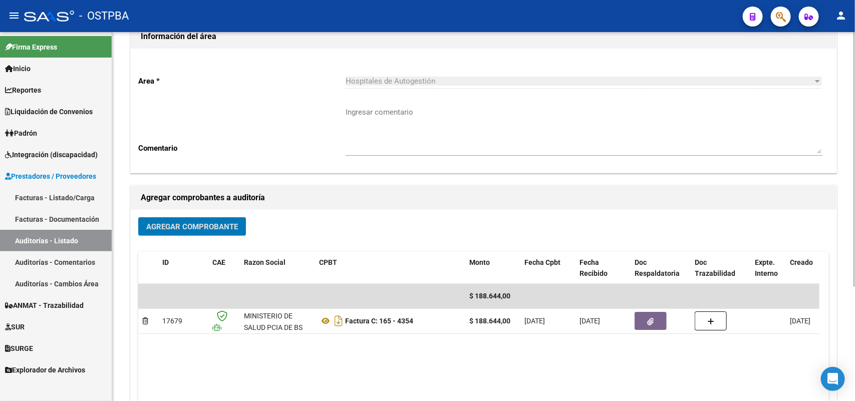
scroll to position [0, 0]
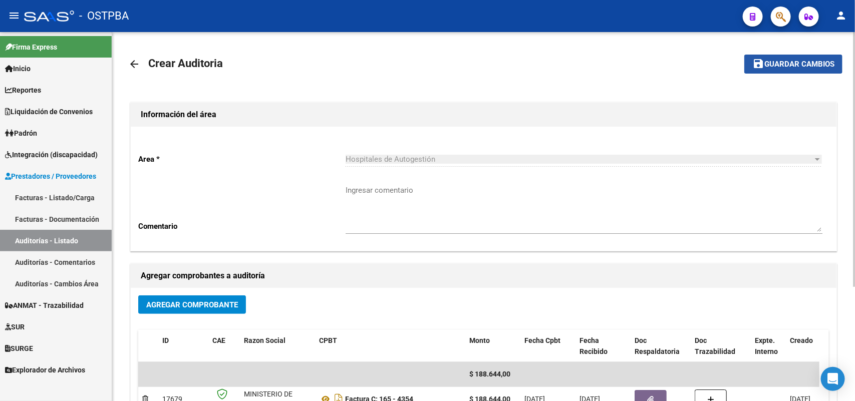
click at [780, 64] on span "Guardar cambios" at bounding box center [799, 64] width 70 height 9
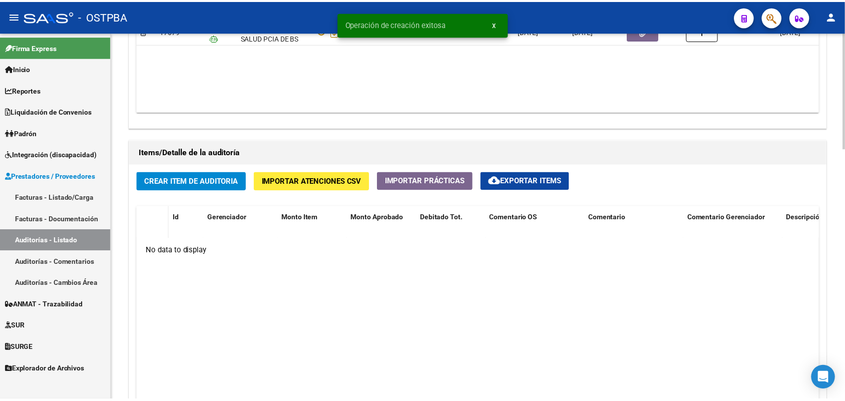
scroll to position [626, 0]
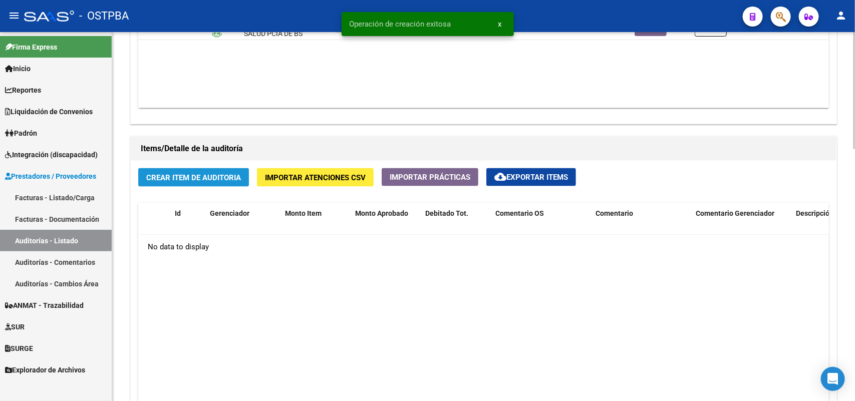
click at [191, 178] on span "Crear Item de Auditoria" at bounding box center [193, 177] width 95 height 9
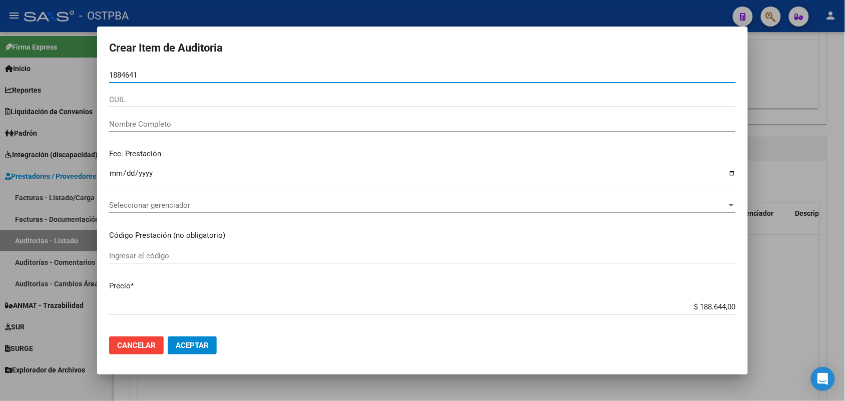
type input "18846414"
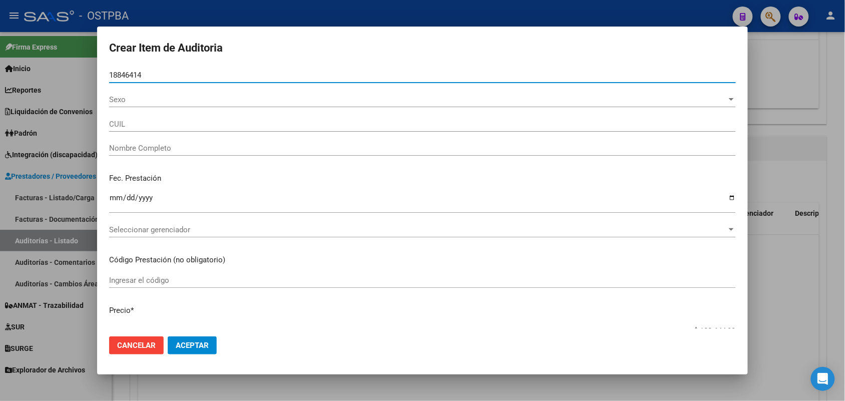
type input "27188464144"
type input "FLECHAS [PERSON_NAME] -"
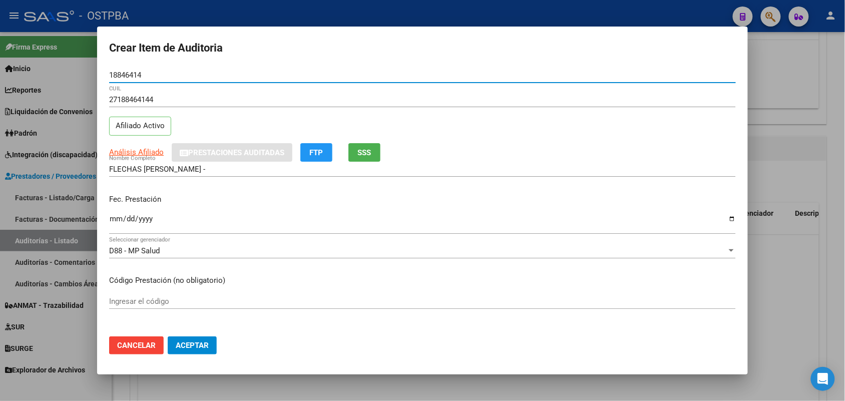
type input "18846414"
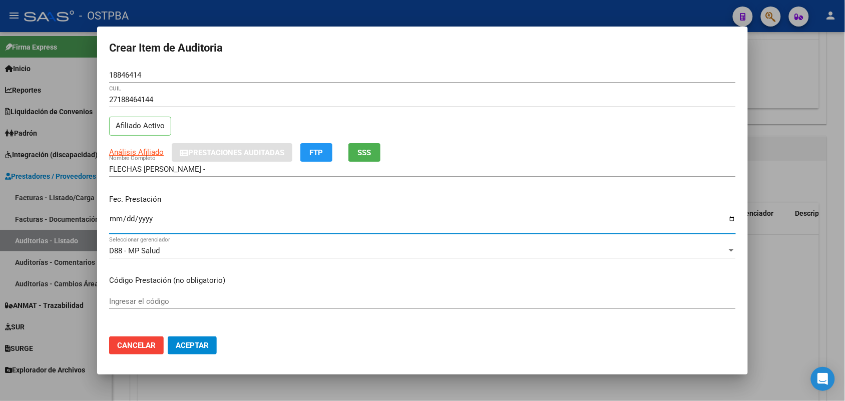
click at [113, 219] on input "Ingresar la fecha" at bounding box center [422, 223] width 627 height 16
type input "[DATE]"
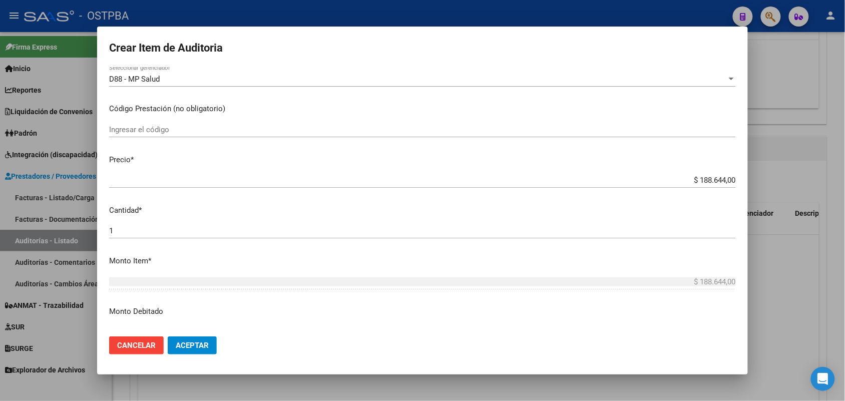
scroll to position [188, 0]
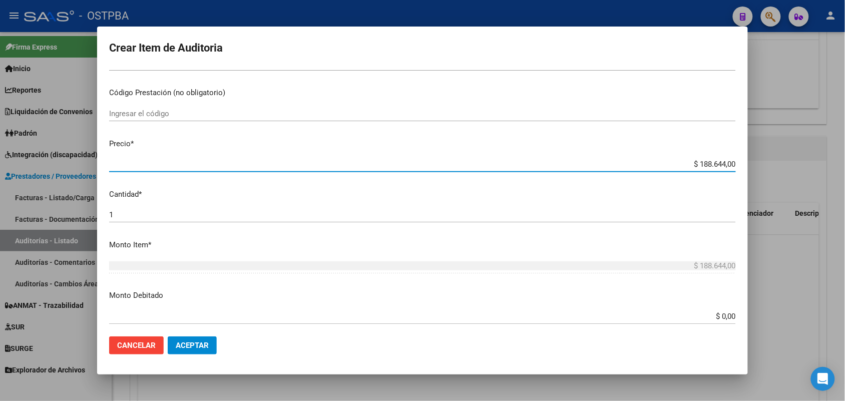
drag, startPoint x: 683, startPoint y: 161, endPoint x: 772, endPoint y: 143, distance: 91.4
click at [772, 143] on div "Crear Item de Auditoria 18846414 Nro Documento 27188464144 CUIL Afiliado Activo…" at bounding box center [422, 200] width 845 height 401
type input "$ 0,07"
type input "$ 0,72"
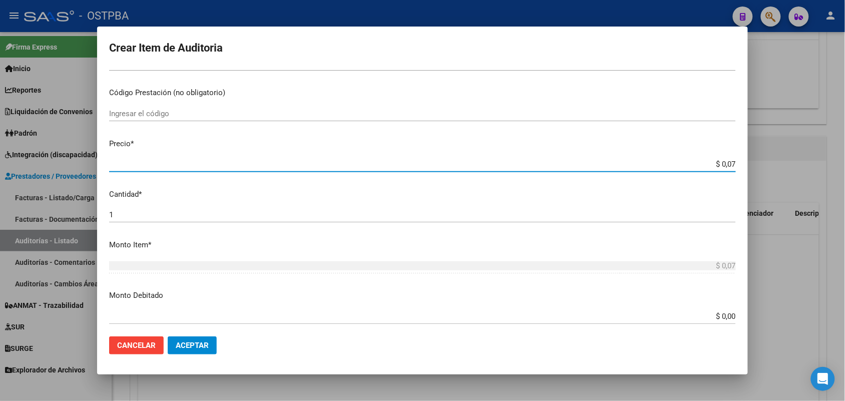
type input "$ 0,72"
type input "$ 7,24"
type input "$ 72,44"
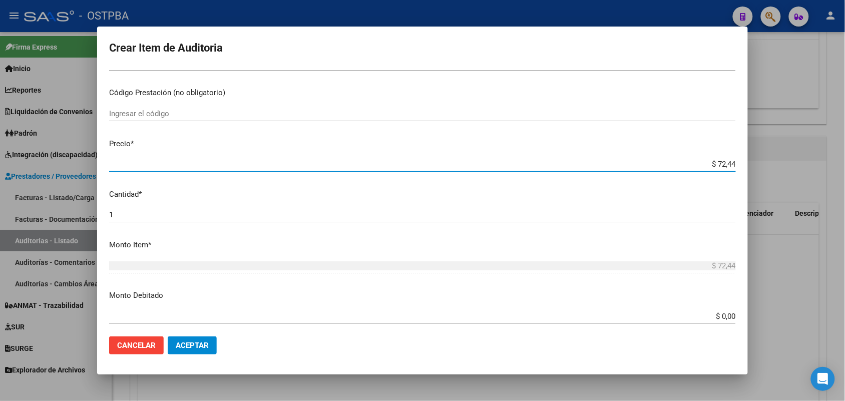
type input "$ 724,40"
type input "$ 7.244,00"
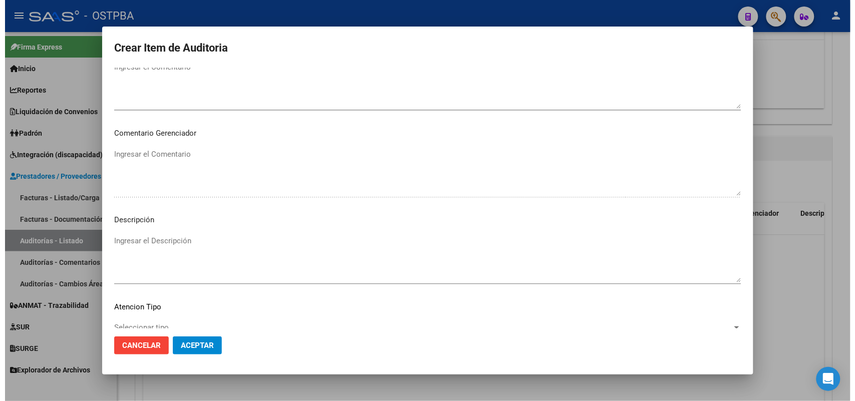
scroll to position [640, 0]
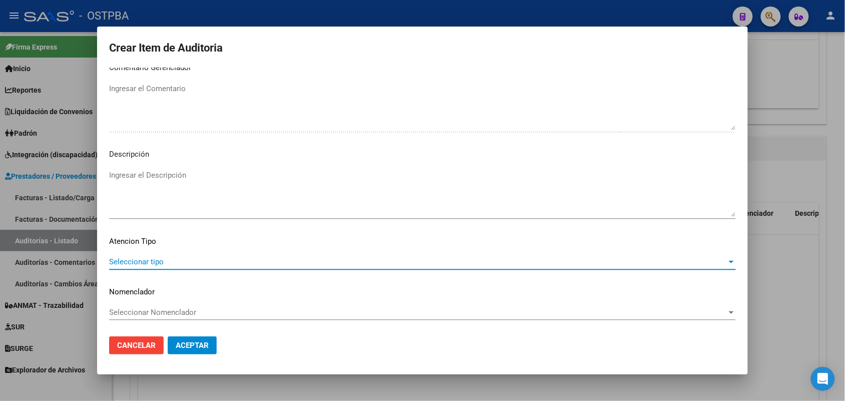
click at [144, 260] on span "Seleccionar tipo" at bounding box center [418, 261] width 618 height 9
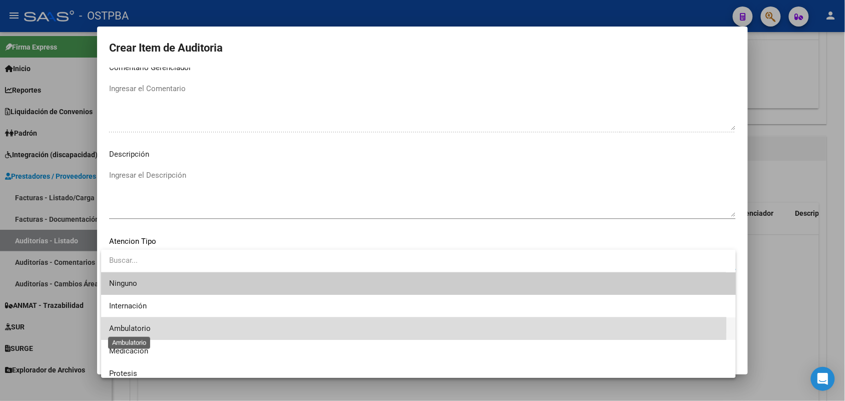
click at [140, 324] on span "Ambulatorio" at bounding box center [130, 328] width 42 height 9
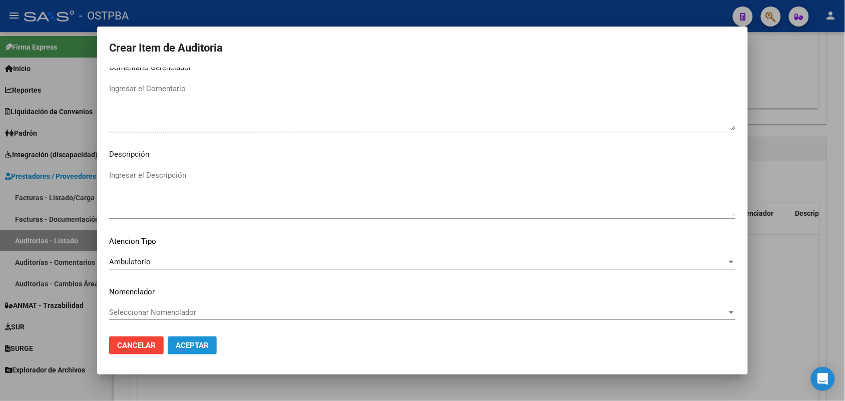
click at [185, 344] on span "Aceptar" at bounding box center [192, 345] width 33 height 9
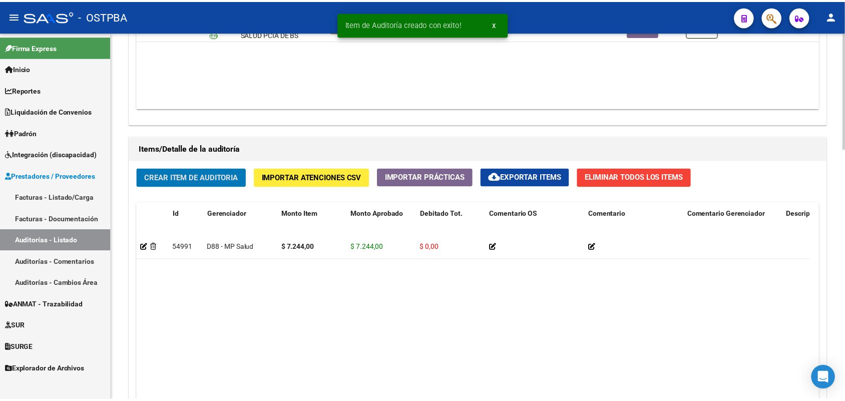
scroll to position [627, 0]
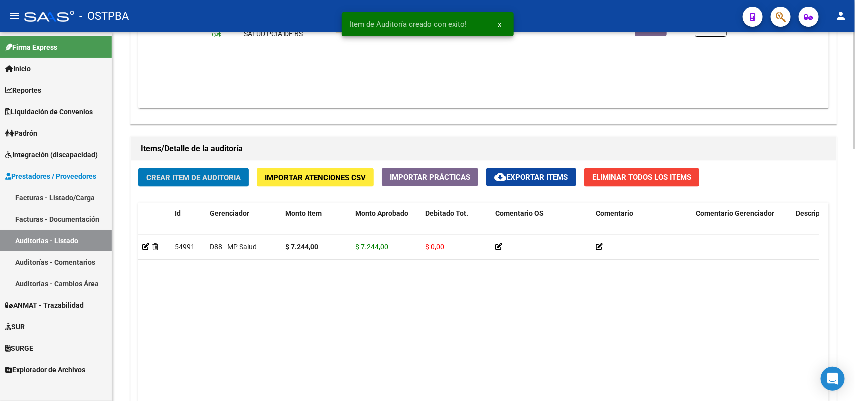
click at [216, 175] on span "Crear Item de Auditoria" at bounding box center [193, 177] width 95 height 9
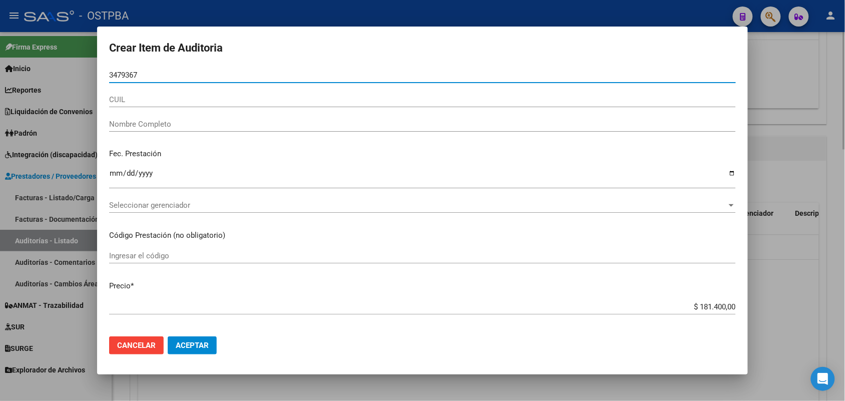
type input "34793678"
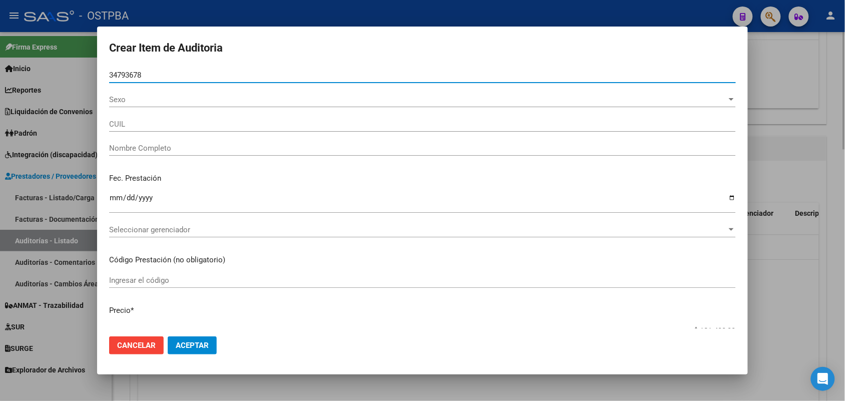
type input "27347936788"
type input "[PERSON_NAME] -"
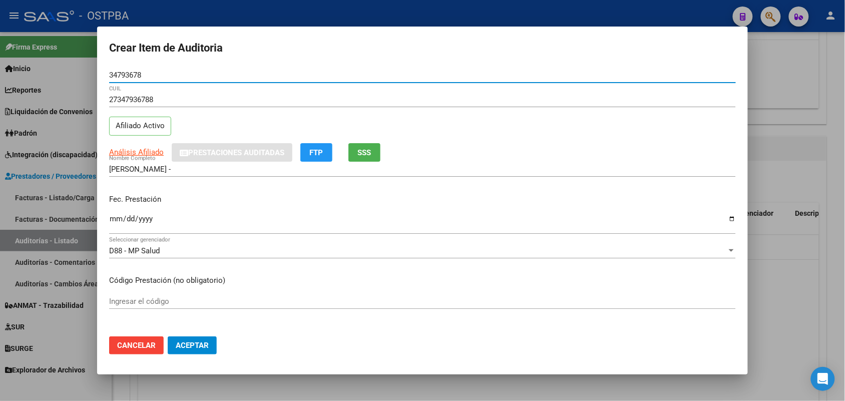
type input "34793678"
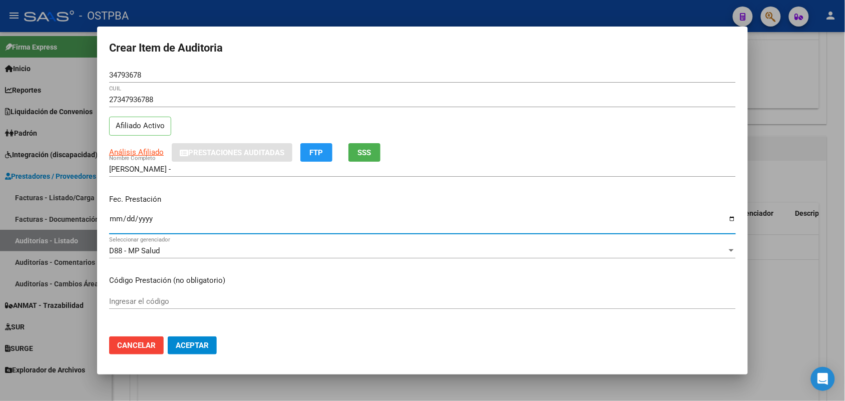
drag, startPoint x: 118, startPoint y: 220, endPoint x: 124, endPoint y: 221, distance: 6.0
click at [118, 221] on input "Ingresar la fecha" at bounding box center [422, 223] width 627 height 16
type input "[DATE]"
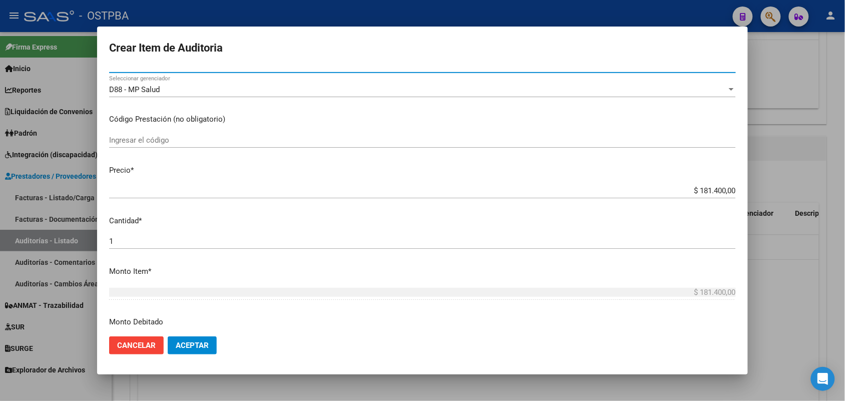
scroll to position [188, 0]
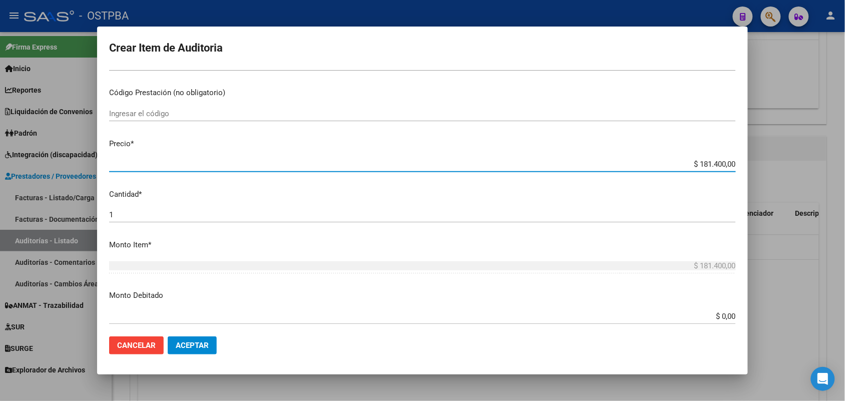
drag, startPoint x: 688, startPoint y: 164, endPoint x: 729, endPoint y: 166, distance: 41.6
click at [732, 166] on app-form-text-field "Precio * $ 181.400,00 Ingresar el precio" at bounding box center [426, 153] width 635 height 31
type input "$ 0,04"
type input "$ 0,42"
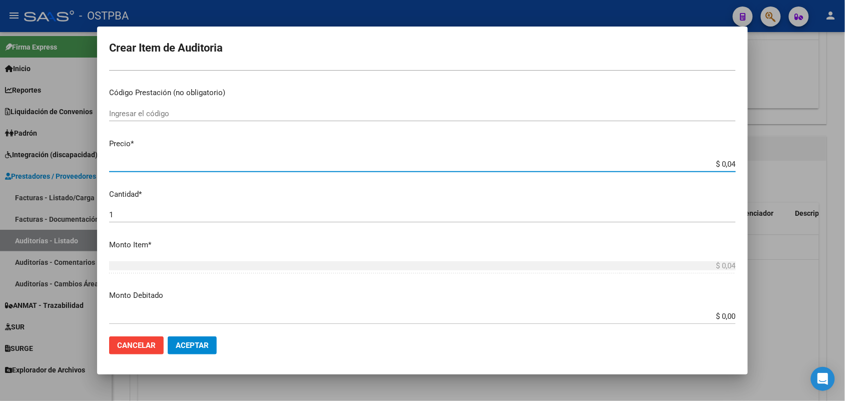
type input "$ 0,42"
type input "$ 4,25"
type input "$ 42,59"
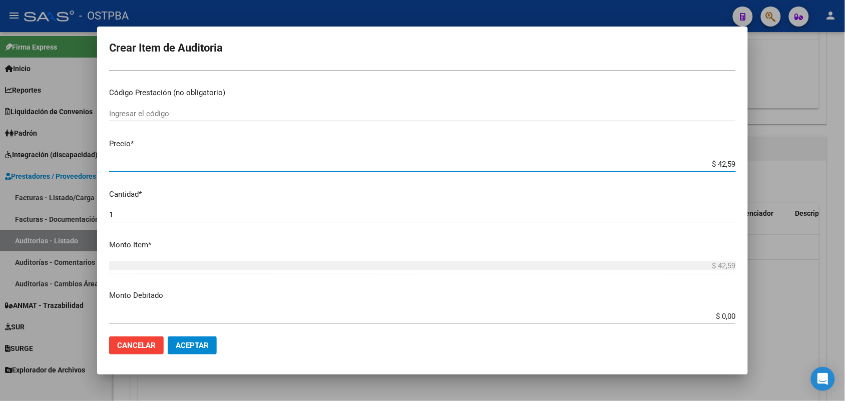
type input "$ 425,91"
type input "$ 4.259,10"
type input "$ 42.591,00"
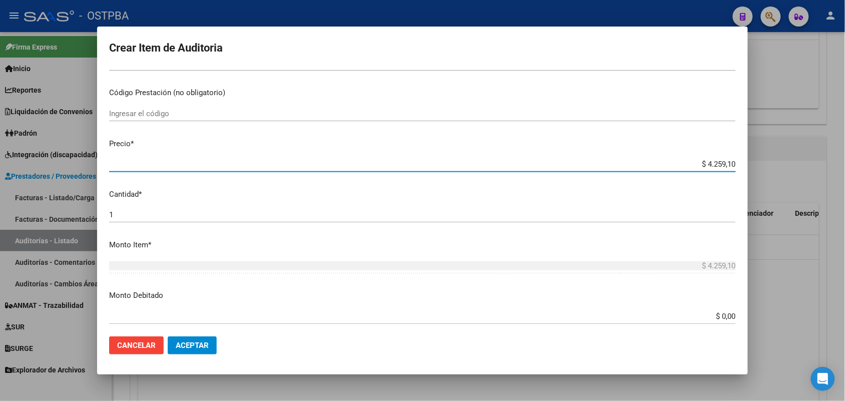
type input "$ 42.591,00"
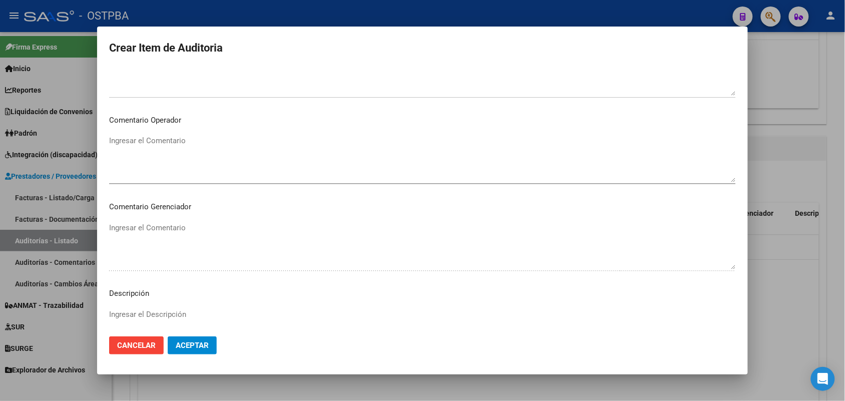
scroll to position [640, 0]
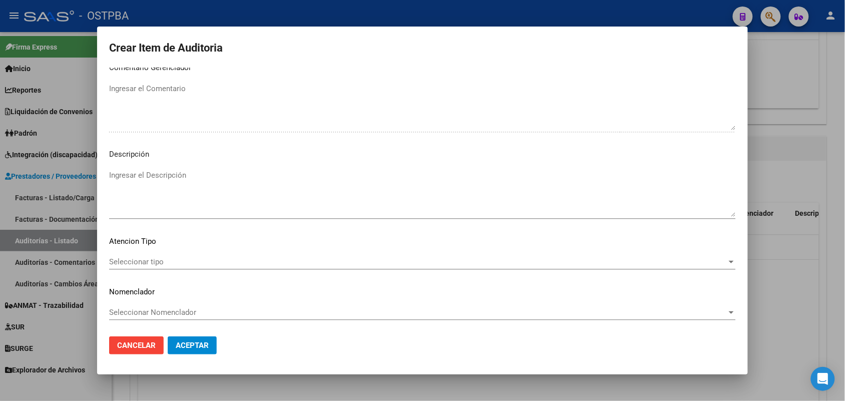
click at [153, 261] on span "Seleccionar tipo" at bounding box center [418, 261] width 618 height 9
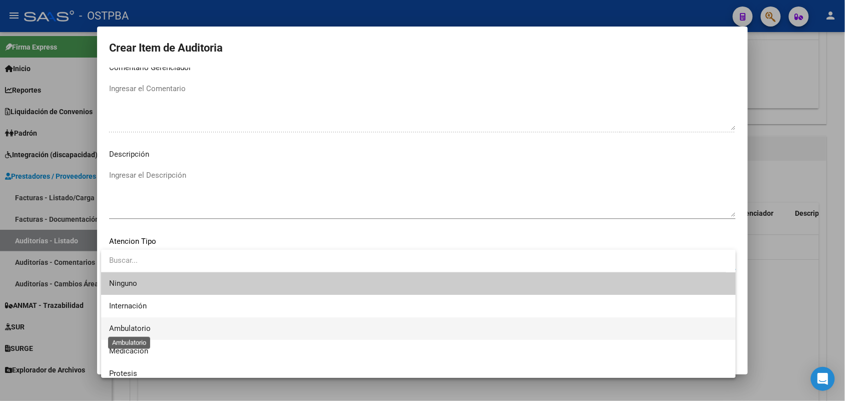
click at [144, 327] on span "Ambulatorio" at bounding box center [130, 328] width 42 height 9
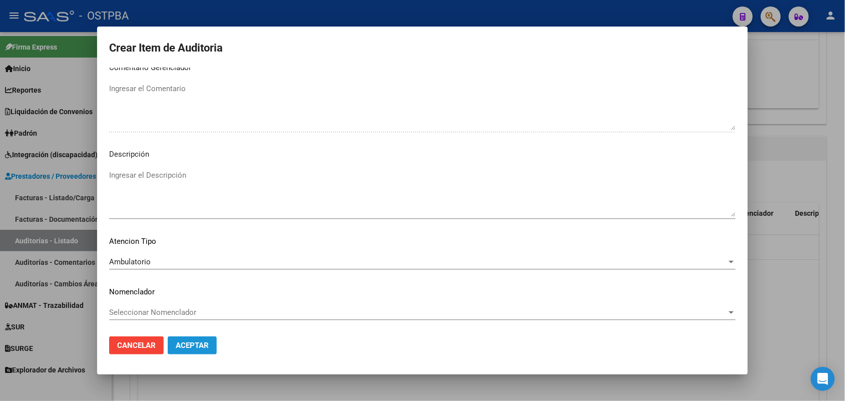
click at [193, 346] on span "Aceptar" at bounding box center [192, 345] width 33 height 9
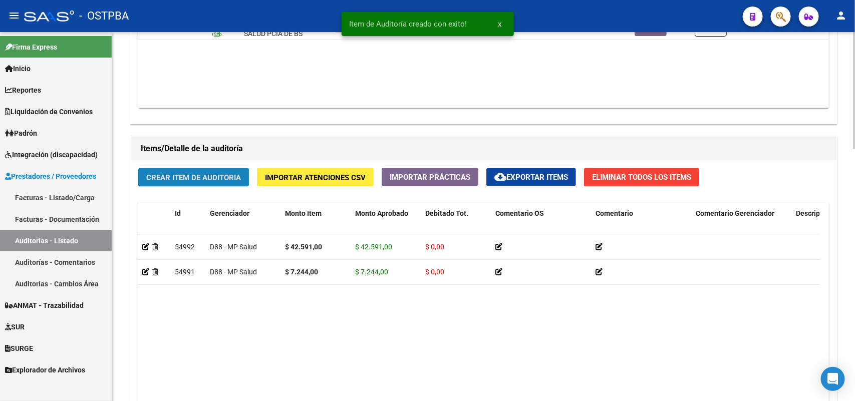
click at [226, 173] on span "Crear Item de Auditoria" at bounding box center [193, 177] width 95 height 9
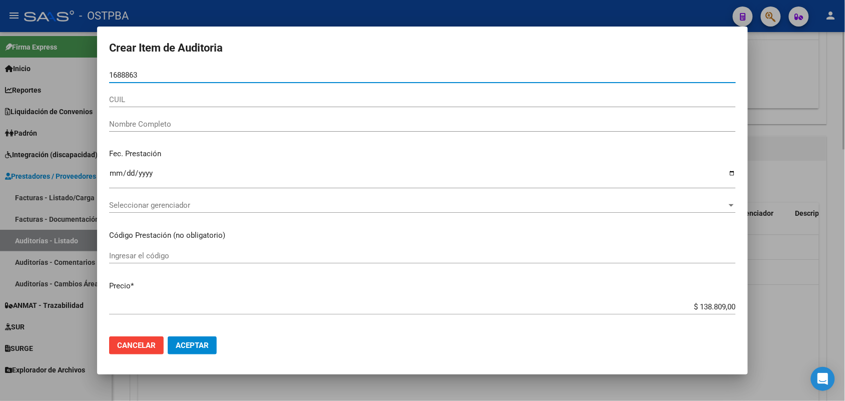
type input "16888630"
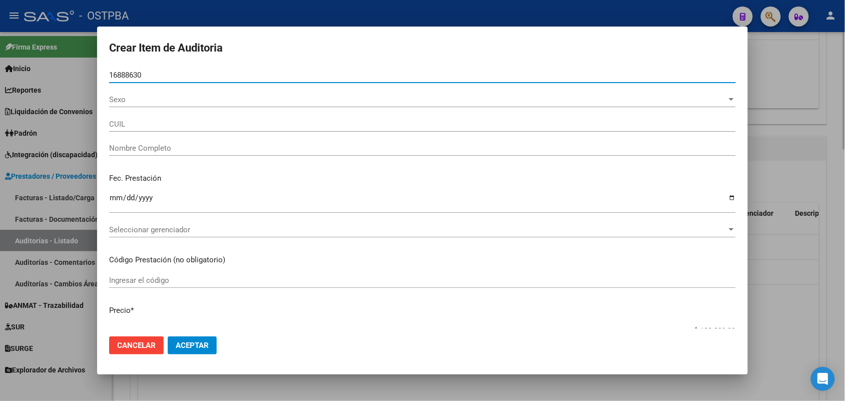
type input "20168886307"
type input "[PERSON_NAME] -"
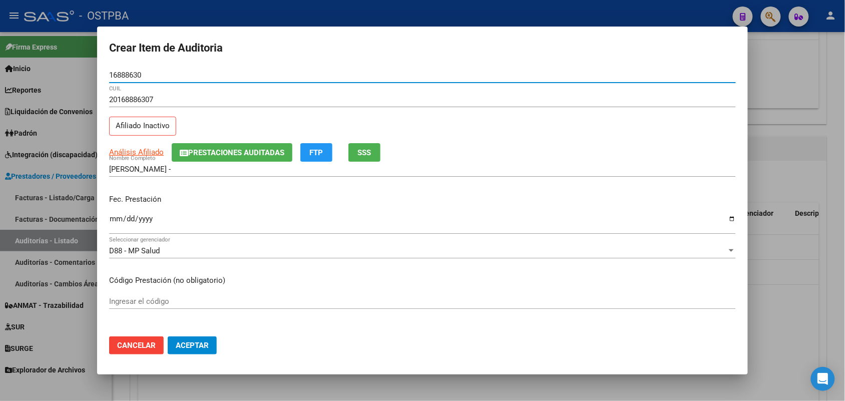
type input "16888630"
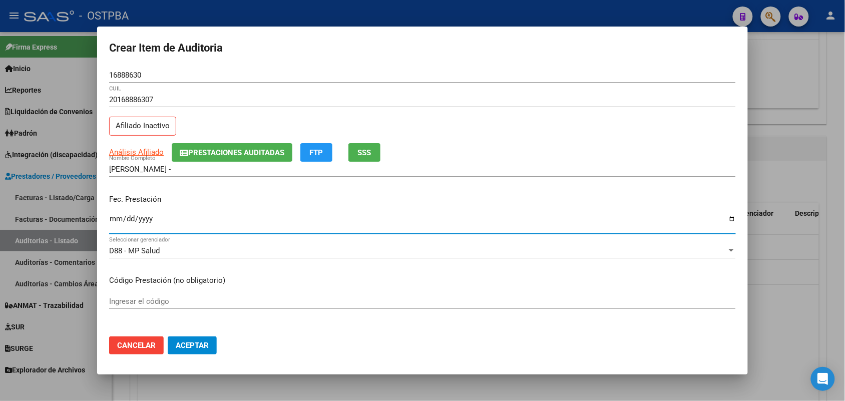
click at [119, 224] on input "Ingresar la fecha" at bounding box center [422, 223] width 627 height 16
type input "[DATE]"
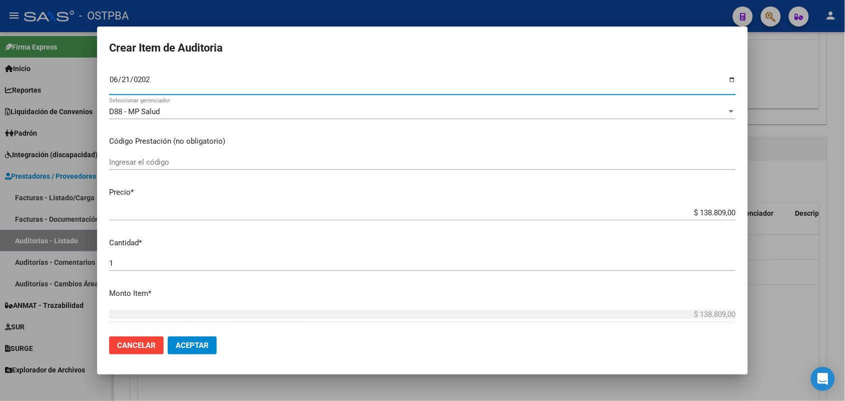
scroll to position [188, 0]
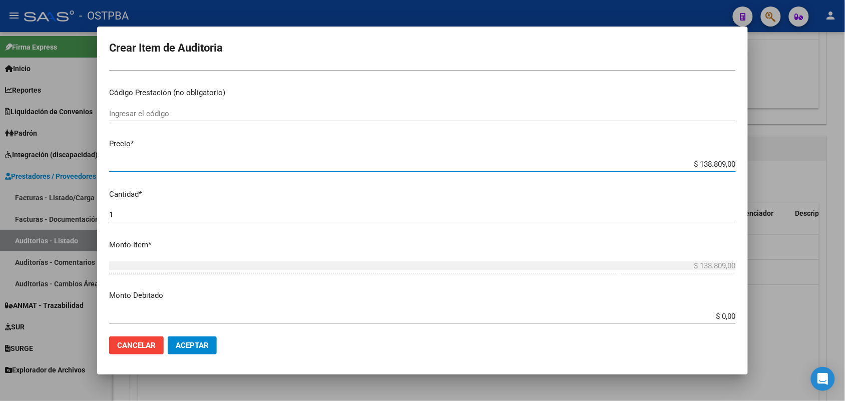
drag, startPoint x: 678, startPoint y: 164, endPoint x: 784, endPoint y: 161, distance: 106.7
click at [779, 158] on div "Crear Item de Auditoria 16888630 Nro Documento 20168886307 CUIL Afiliado Inacti…" at bounding box center [422, 200] width 845 height 401
type input "$ 0,04"
type input "$ 0,42"
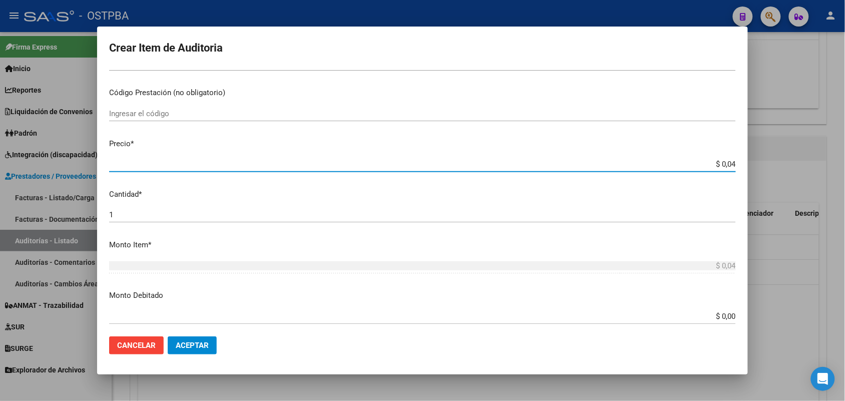
type input "$ 0,42"
type input "$ 4,25"
type input "$ 42,59"
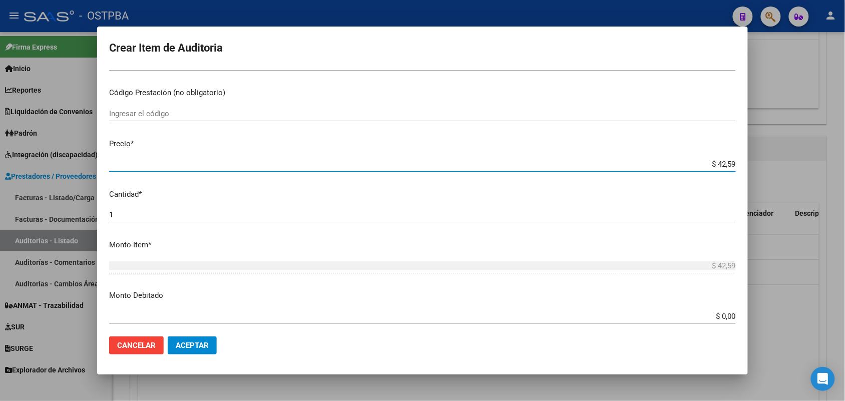
type input "$ 425,91"
type input "$ 4.259,10"
type input "$ 42.591,00"
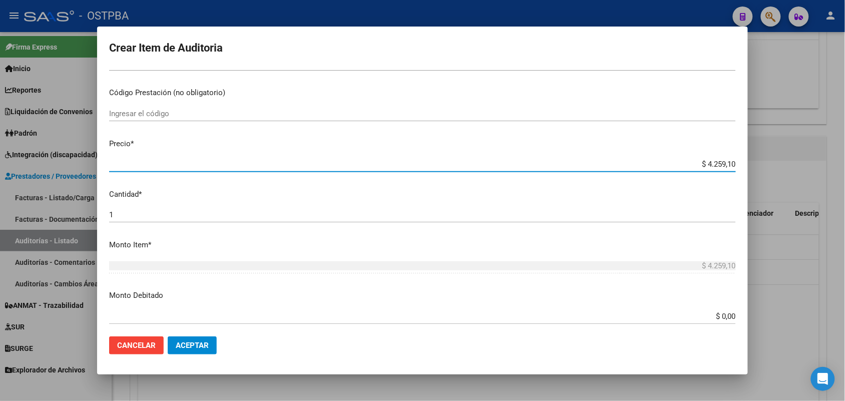
type input "$ 42.591,00"
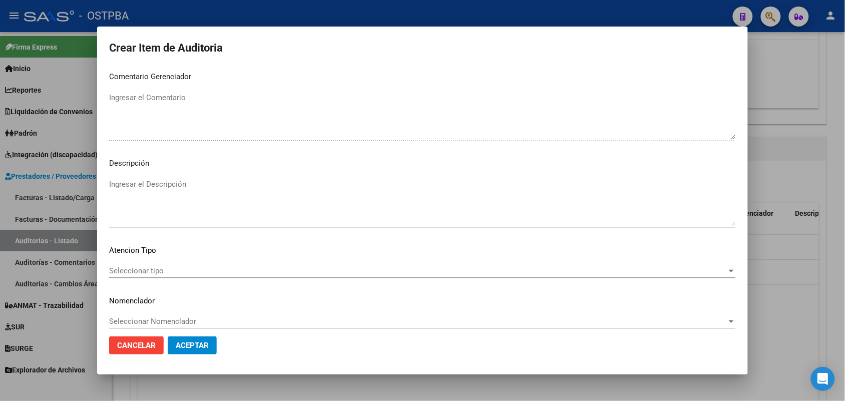
scroll to position [640, 0]
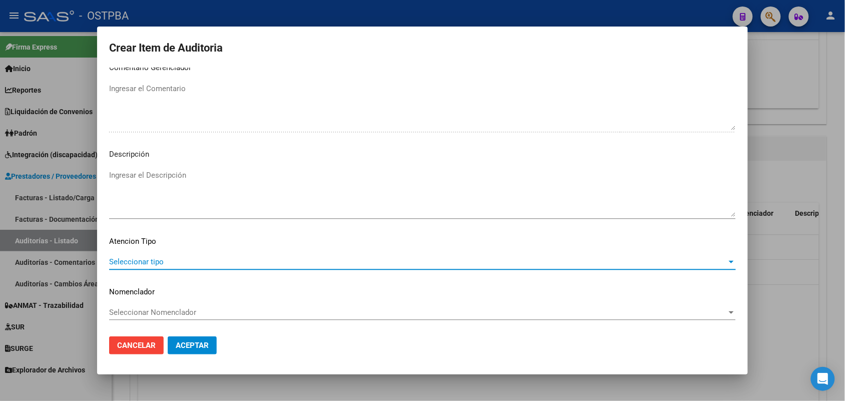
click at [156, 262] on span "Seleccionar tipo" at bounding box center [418, 261] width 618 height 9
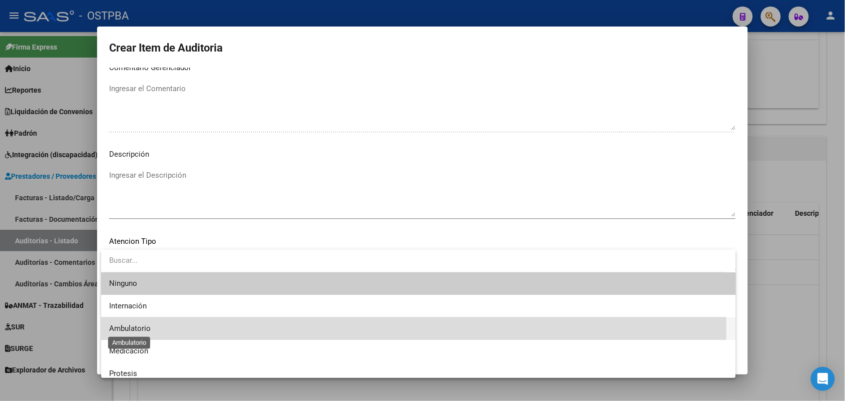
click at [137, 325] on span "Ambulatorio" at bounding box center [130, 328] width 42 height 9
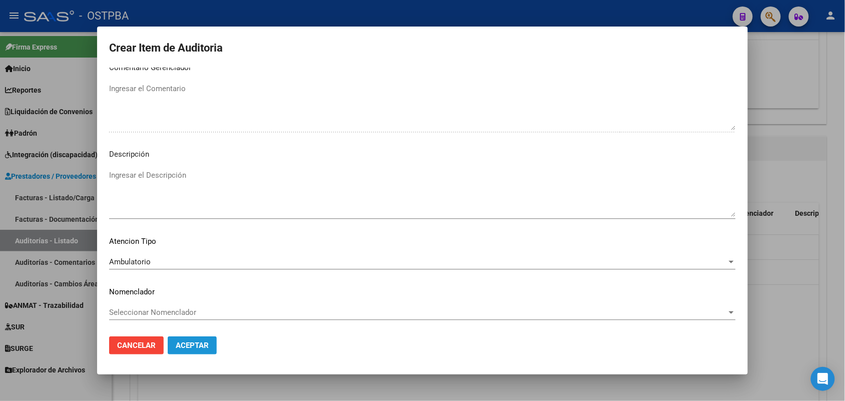
click at [199, 343] on span "Aceptar" at bounding box center [192, 345] width 33 height 9
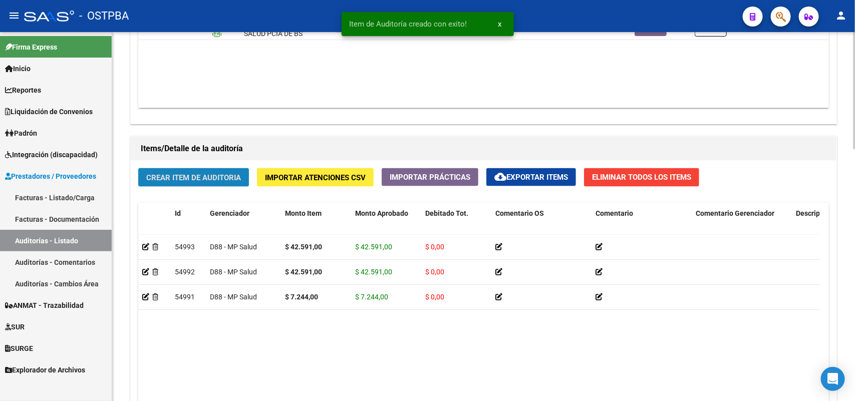
click at [231, 174] on span "Crear Item de Auditoria" at bounding box center [193, 177] width 95 height 9
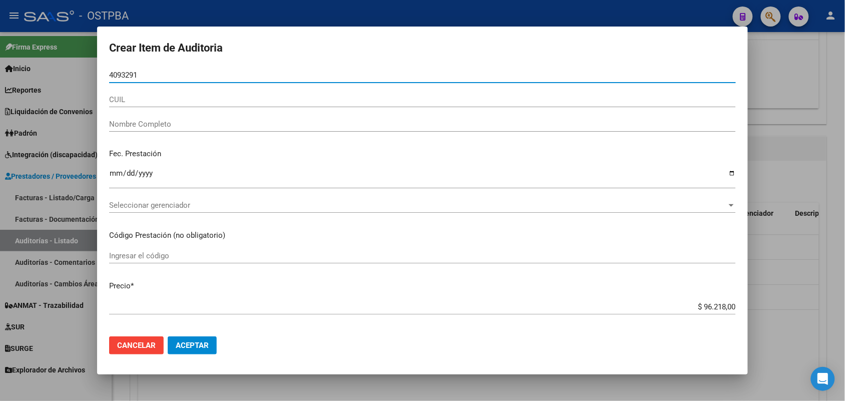
type input "40932910"
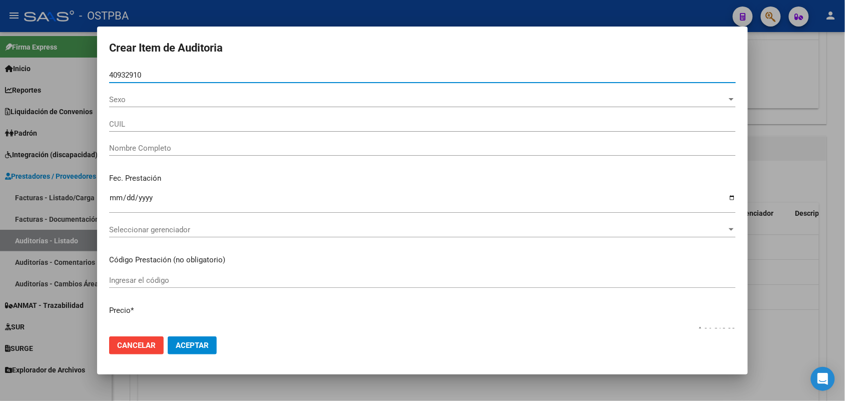
type input "27409329107"
type input "ALBELDA [PERSON_NAME]"
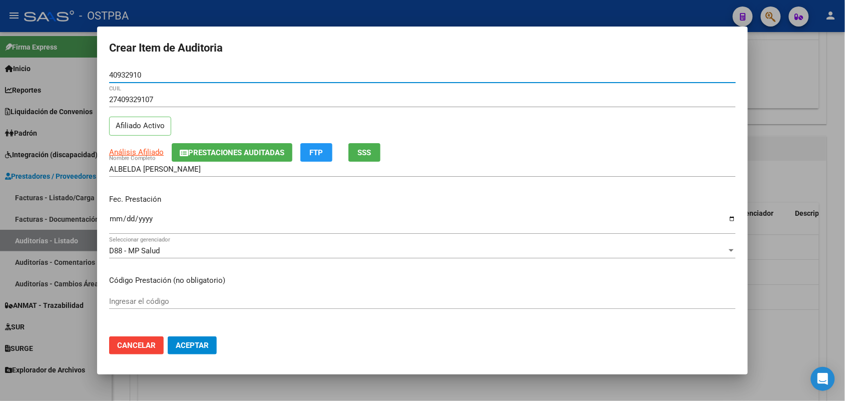
type input "40932910"
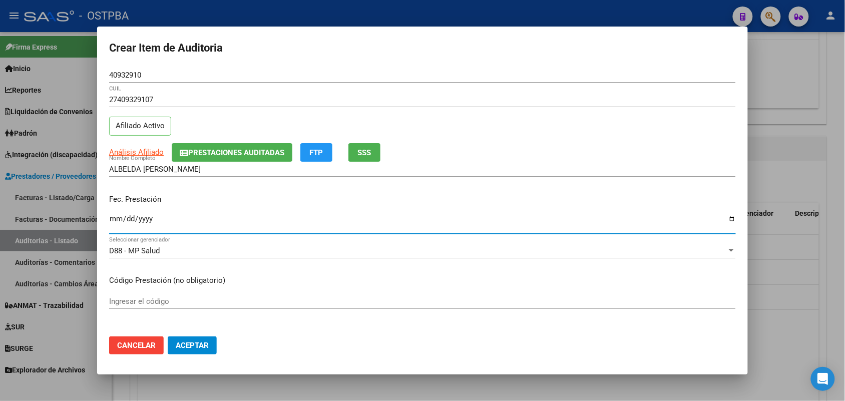
click at [115, 221] on input "Ingresar la fecha" at bounding box center [422, 223] width 627 height 16
type input "[DATE]"
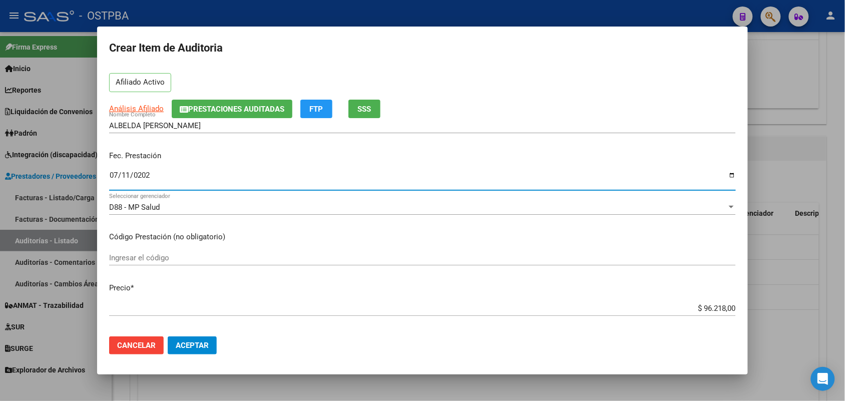
scroll to position [125, 0]
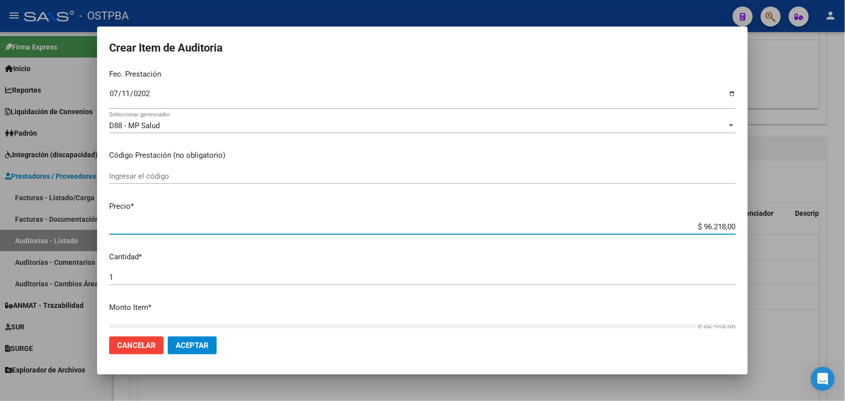
drag, startPoint x: 680, startPoint y: 229, endPoint x: 788, endPoint y: 219, distance: 108.2
click at [788, 219] on div "Crear Item de Auditoria 40932910 Nro Documento 27409329107 CUIL Afiliado Activo…" at bounding box center [422, 200] width 845 height 401
type input "$ 0,07"
type input "$ 0,72"
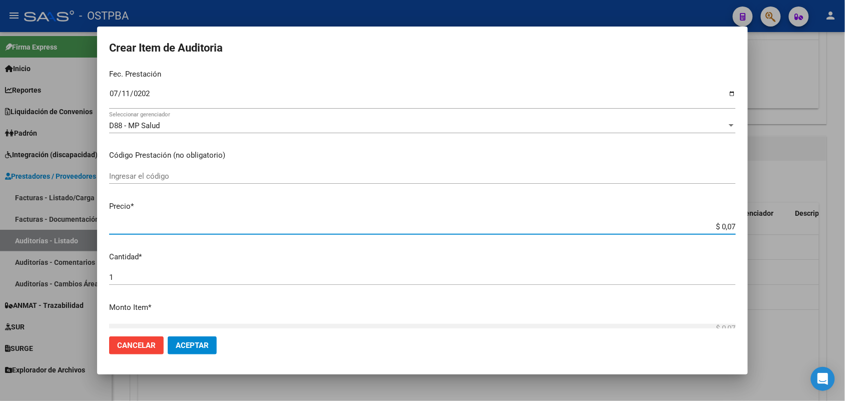
type input "$ 0,72"
type input "$ 7,24"
type input "$ 72,44"
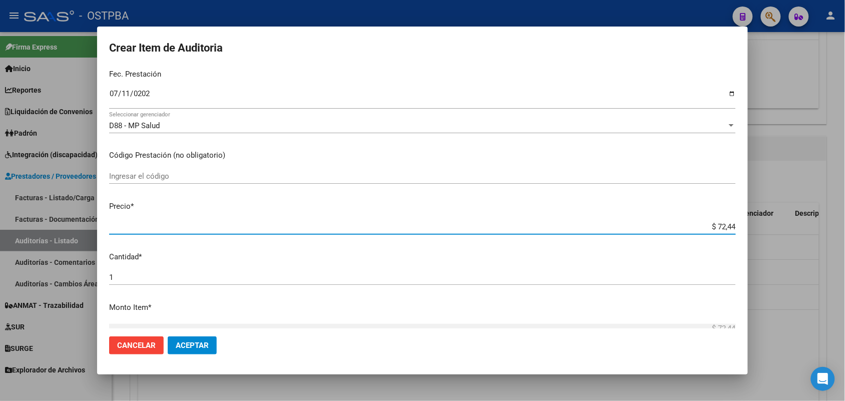
type input "$ 724,40"
type input "$ 7.244,00"
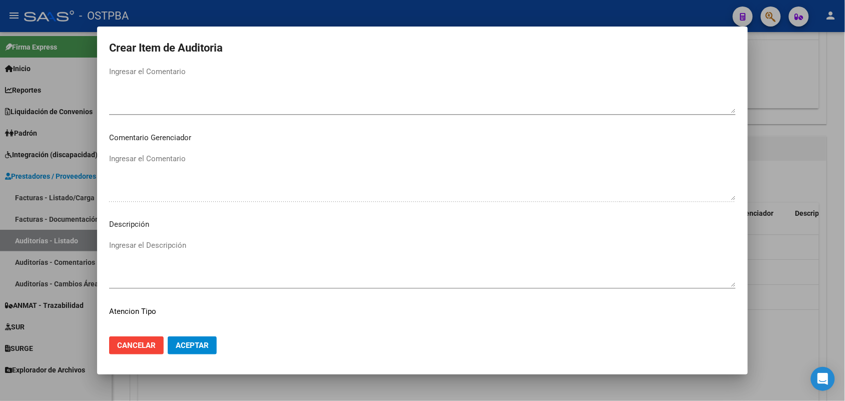
scroll to position [640, 0]
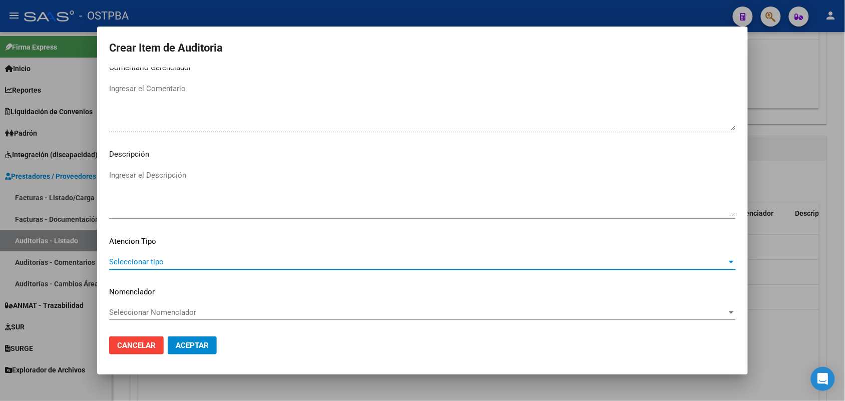
click at [158, 259] on span "Seleccionar tipo" at bounding box center [418, 261] width 618 height 9
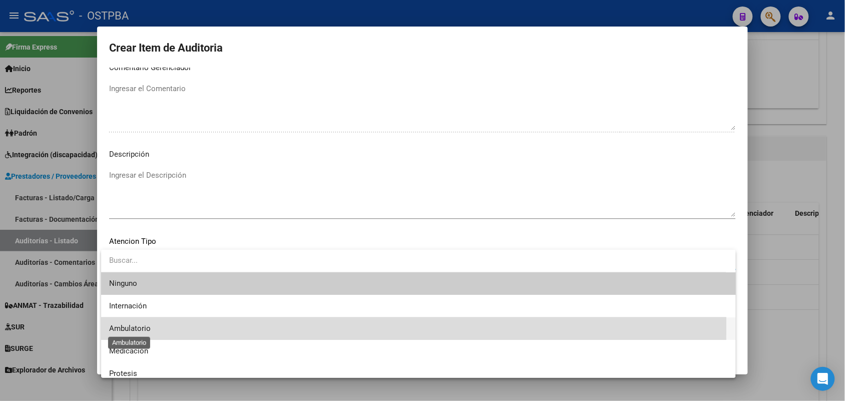
drag, startPoint x: 144, startPoint y: 326, endPoint x: 153, endPoint y: 327, distance: 9.1
click at [144, 326] on span "Ambulatorio" at bounding box center [130, 328] width 42 height 9
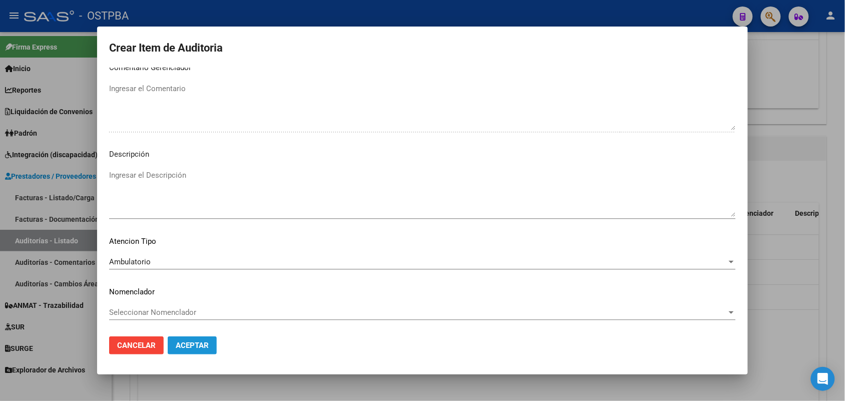
click at [186, 339] on button "Aceptar" at bounding box center [192, 346] width 49 height 18
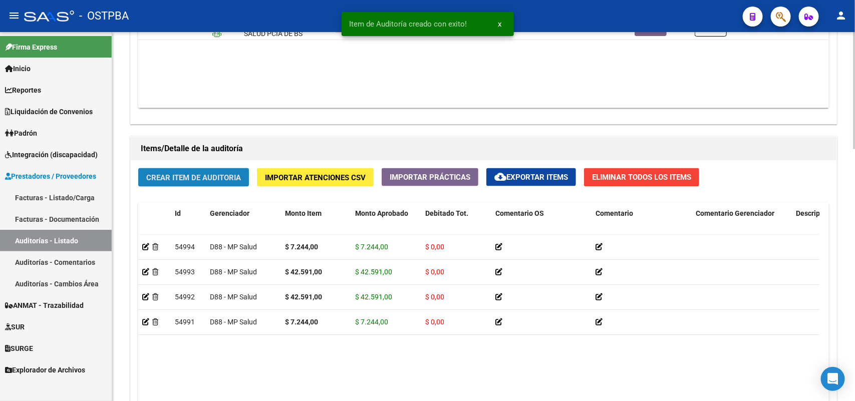
click at [232, 176] on span "Crear Item de Auditoria" at bounding box center [193, 177] width 95 height 9
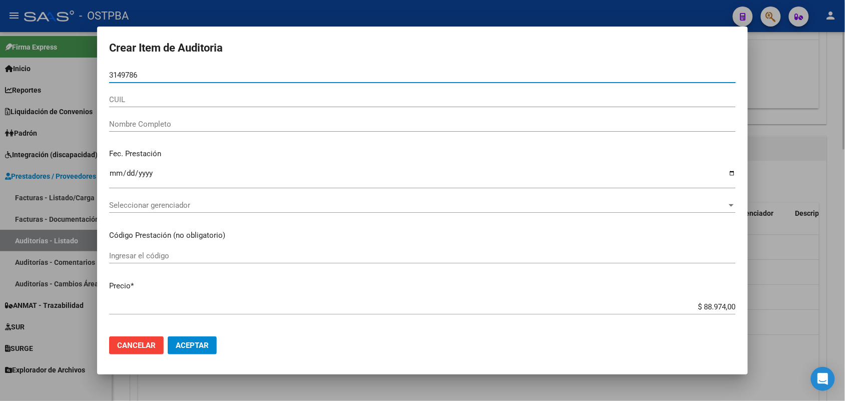
type input "31497861"
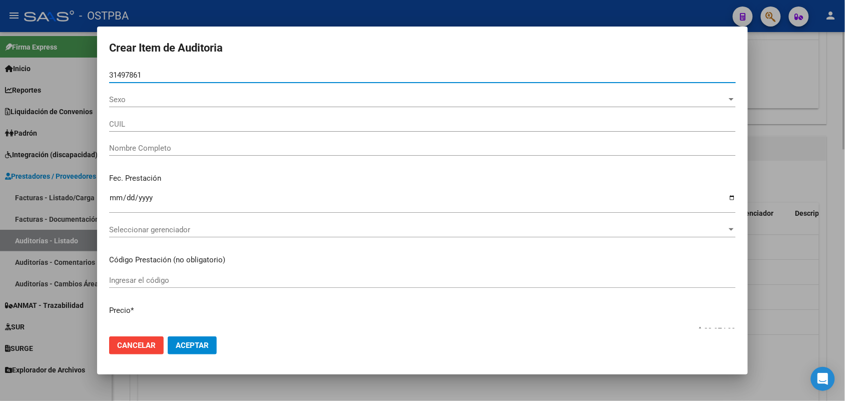
type input "20314978618"
type input "[PERSON_NAME] [PERSON_NAME] -"
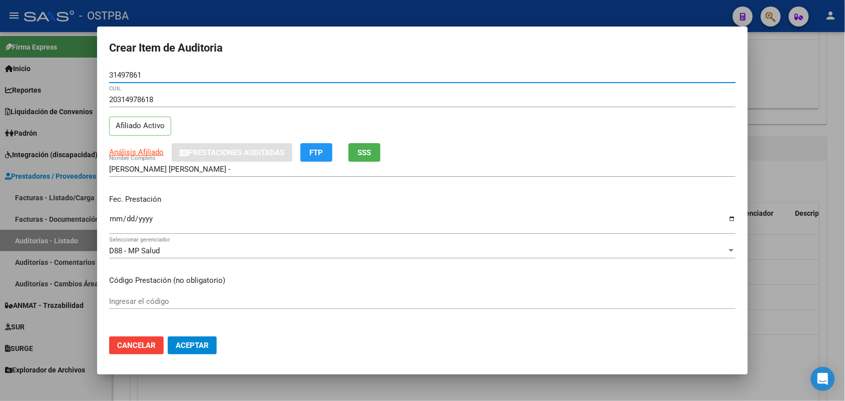
type input "31497861"
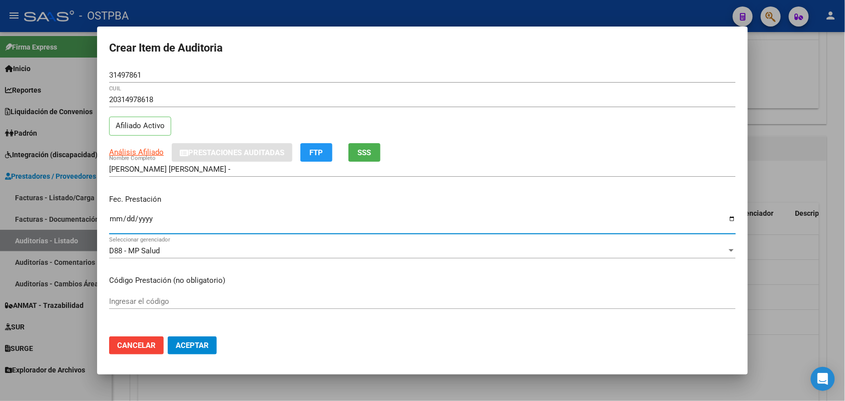
click at [109, 224] on input "Ingresar la fecha" at bounding box center [422, 223] width 627 height 16
click at [128, 219] on input "Ingresar la fecha" at bounding box center [422, 223] width 627 height 16
click at [113, 222] on input "Ingresar la fecha" at bounding box center [422, 223] width 627 height 16
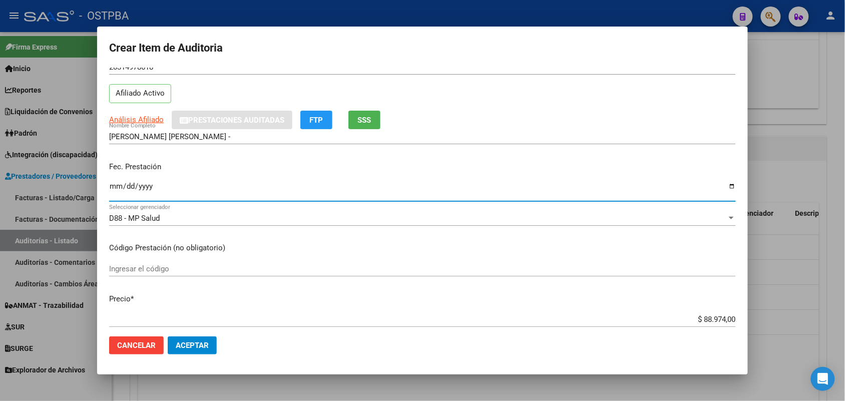
scroll to position [0, 0]
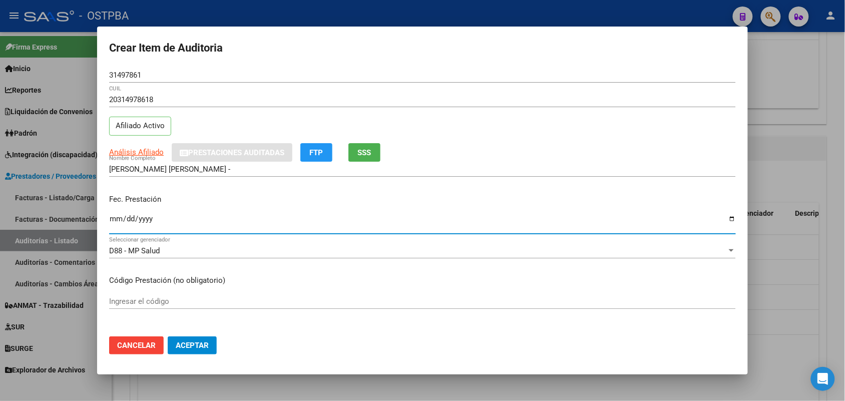
click at [133, 222] on input "Ingresar la fecha" at bounding box center [422, 223] width 627 height 16
type input "[DATE]"
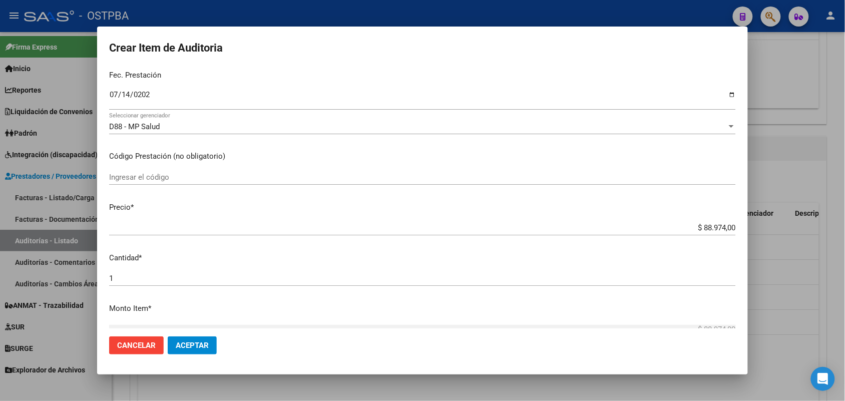
scroll to position [125, 0]
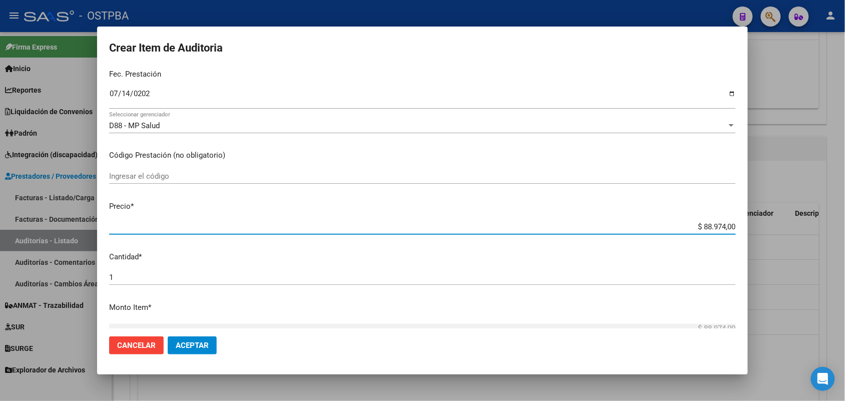
drag, startPoint x: 680, startPoint y: 224, endPoint x: 793, endPoint y: 224, distance: 112.7
click at [793, 224] on div "Crear Item de Auditoria 31497861 Nro Documento 20314978618 CUIL Afiliado Activo…" at bounding box center [422, 200] width 845 height 401
type input "$ 0,01"
type input "$ 0,11"
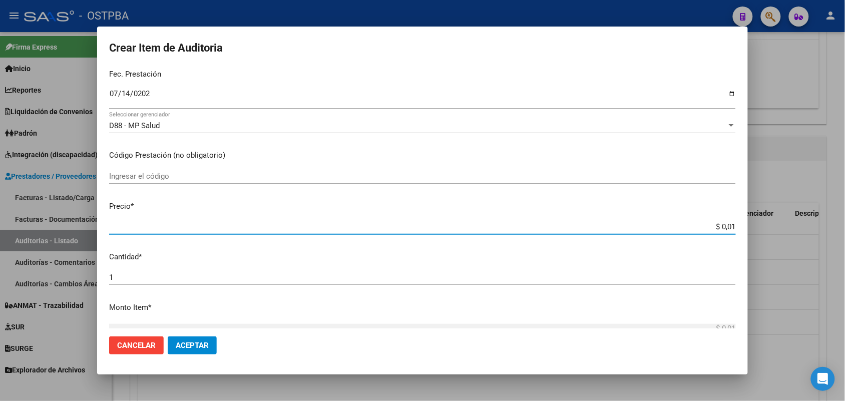
type input "$ 0,11"
type input "$ 1,18"
type input "$ 11,88"
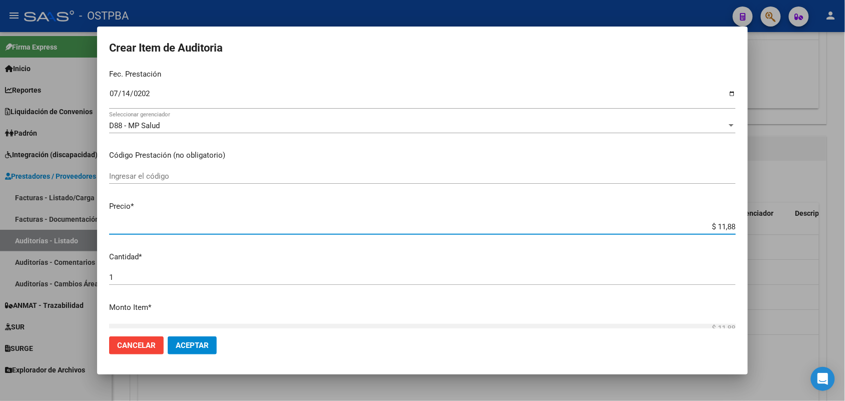
type input "$ 118,89"
type input "$ 1.188,90"
type input "$ 11.889,00"
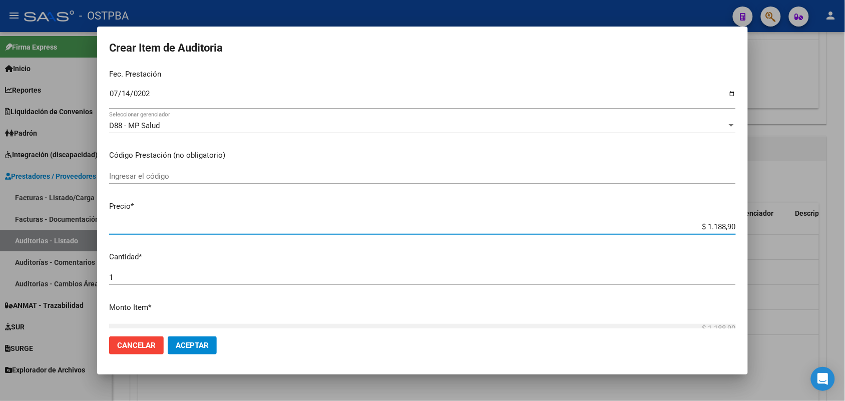
type input "$ 11.889,00"
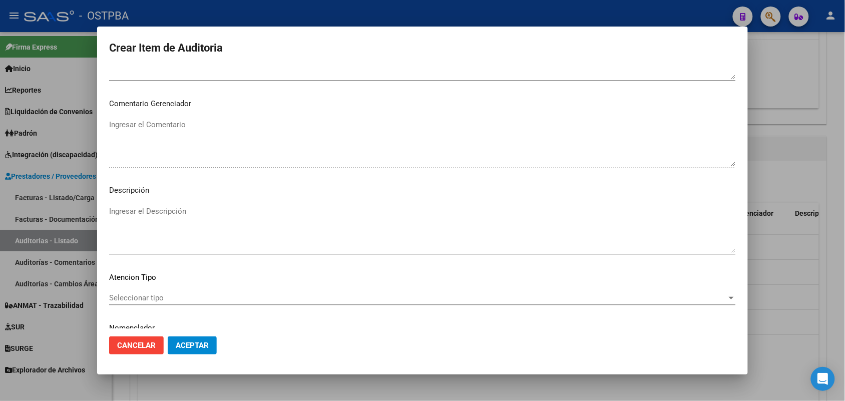
scroll to position [640, 0]
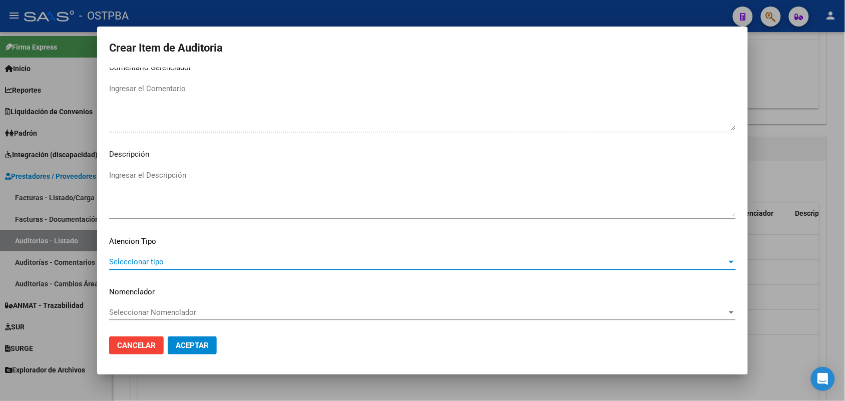
click at [143, 262] on span "Seleccionar tipo" at bounding box center [418, 261] width 618 height 9
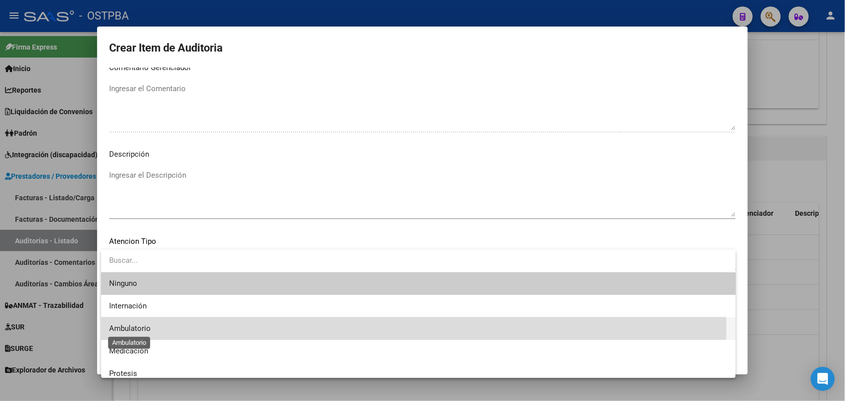
click at [148, 327] on span "Ambulatorio" at bounding box center [130, 328] width 42 height 9
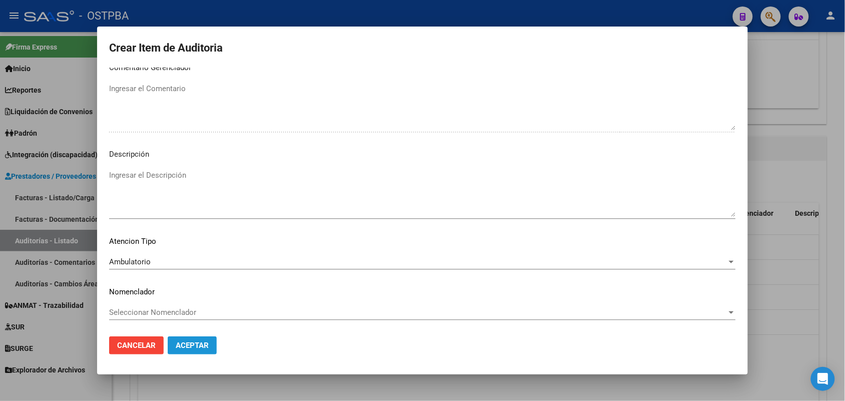
click at [199, 342] on span "Aceptar" at bounding box center [192, 345] width 33 height 9
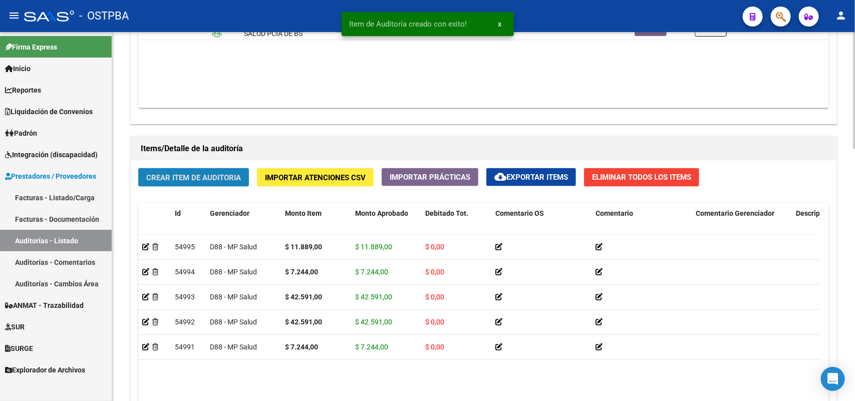
click at [211, 173] on span "Crear Item de Auditoria" at bounding box center [193, 177] width 95 height 9
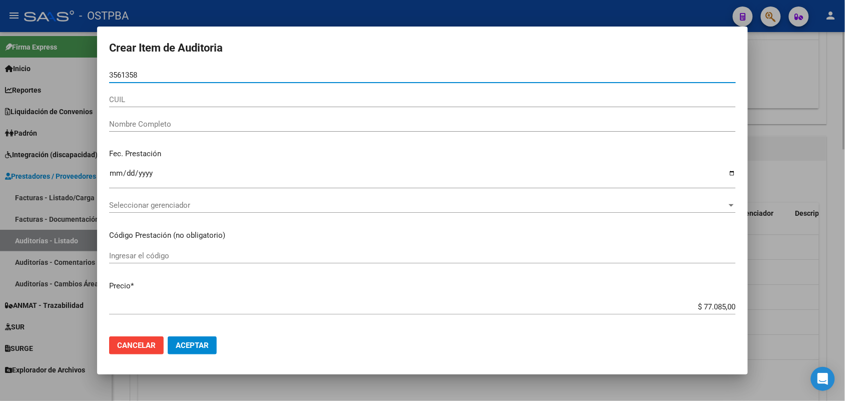
type input "35613589"
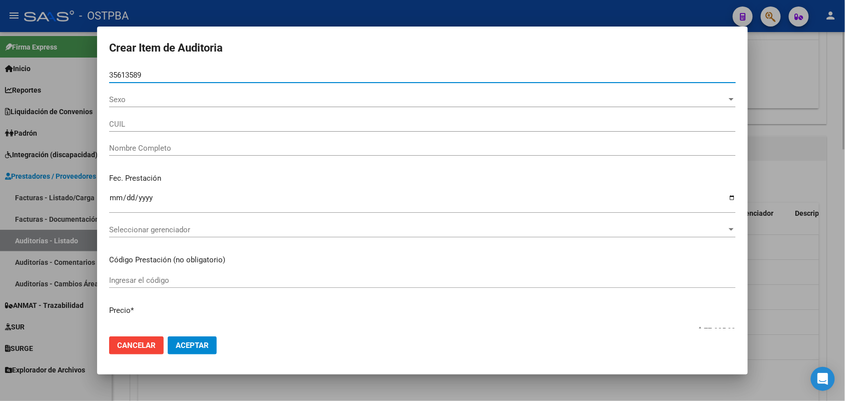
type input "27356135895"
type input "[PERSON_NAME] -"
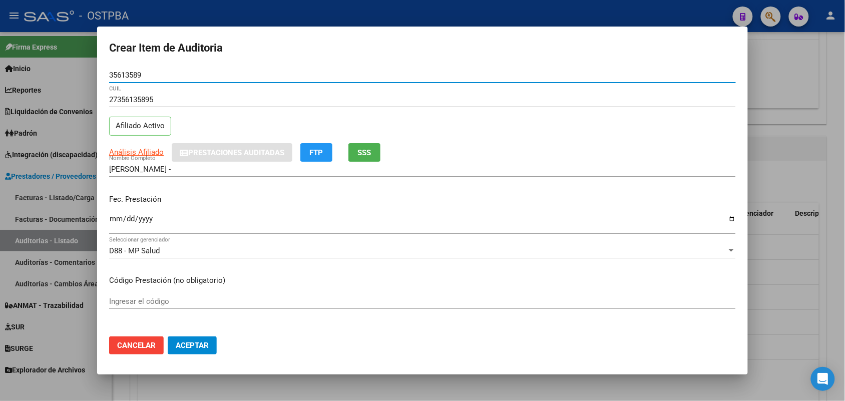
type input "35613589"
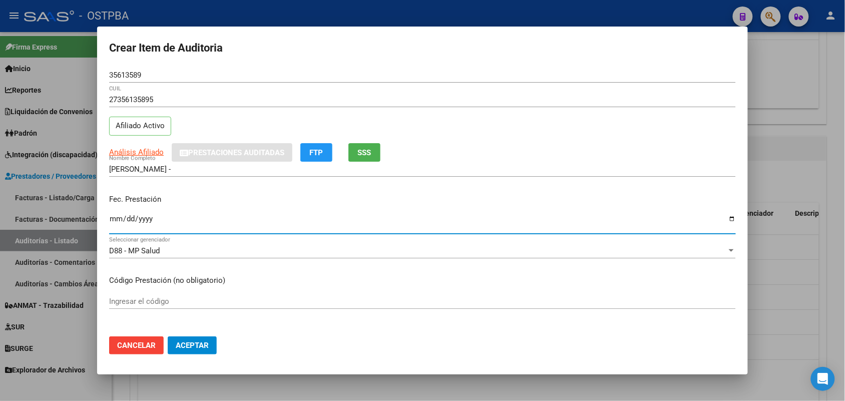
click at [113, 221] on input "Ingresar la fecha" at bounding box center [422, 223] width 627 height 16
type input "[DATE]"
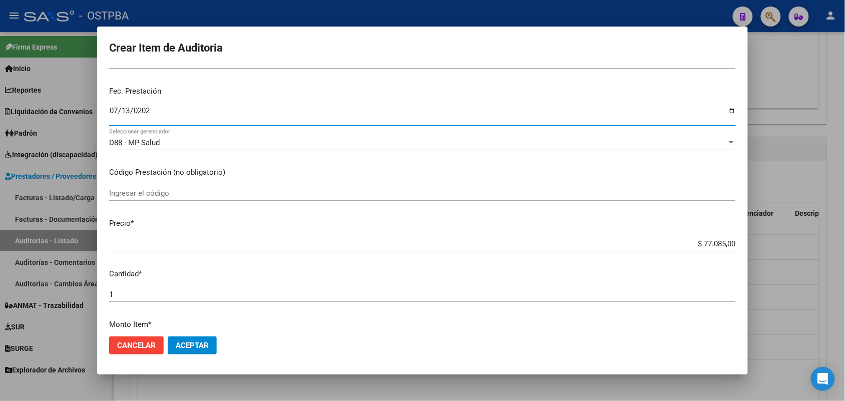
scroll to position [125, 0]
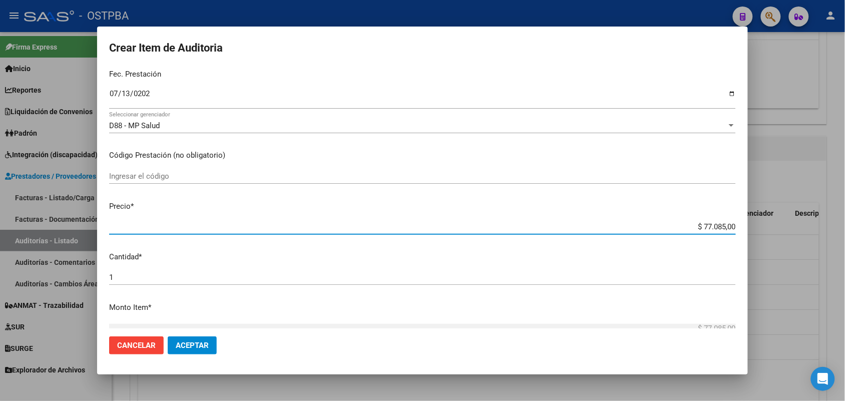
drag, startPoint x: 676, startPoint y: 228, endPoint x: 796, endPoint y: 224, distance: 120.3
click at [796, 224] on div "Crear Item de Auditoria 35613589 Nro Documento 27356135895 CUIL Afiliado Activo…" at bounding box center [422, 200] width 845 height 401
type input "$ 0,07"
type input "$ 0,72"
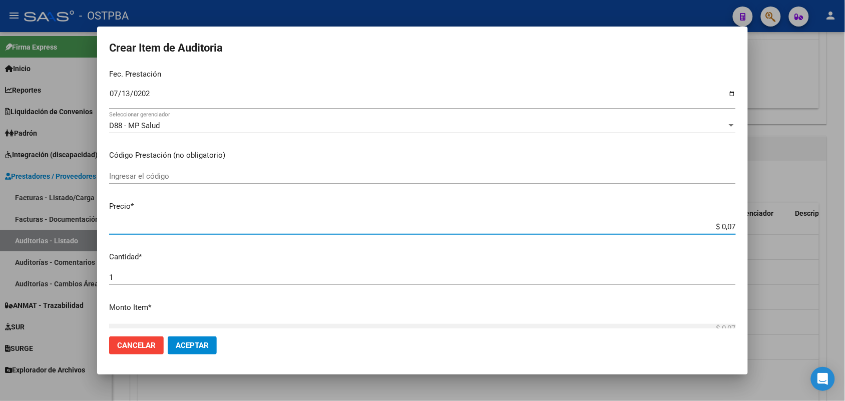
type input "$ 0,72"
type input "$ 7,24"
type input "$ 72,44"
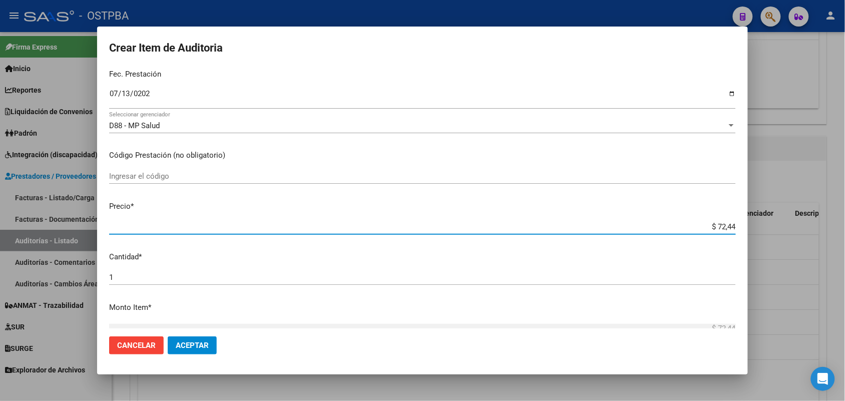
type input "$ 724,40"
type input "$ 7.244,00"
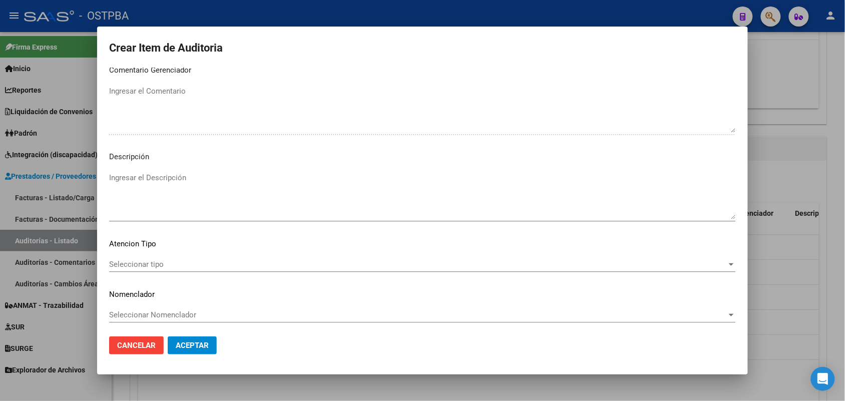
scroll to position [640, 0]
click at [152, 262] on span "Seleccionar tipo" at bounding box center [418, 261] width 618 height 9
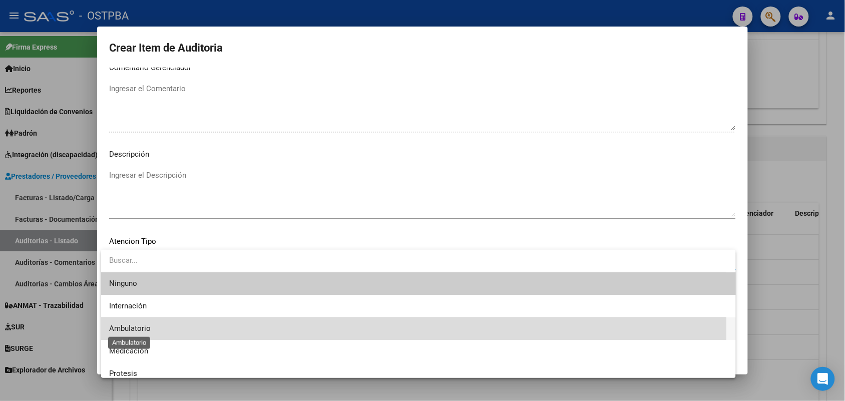
click at [140, 324] on span "Ambulatorio" at bounding box center [418, 329] width 619 height 23
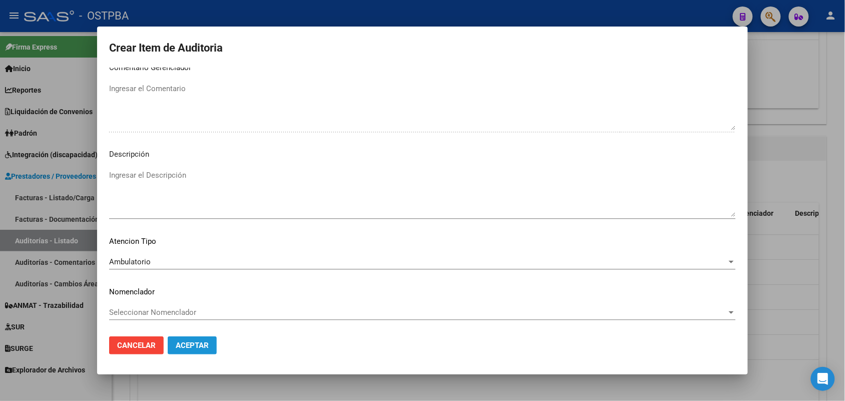
drag, startPoint x: 193, startPoint y: 342, endPoint x: 198, endPoint y: 324, distance: 18.7
click at [193, 339] on button "Aceptar" at bounding box center [192, 346] width 49 height 18
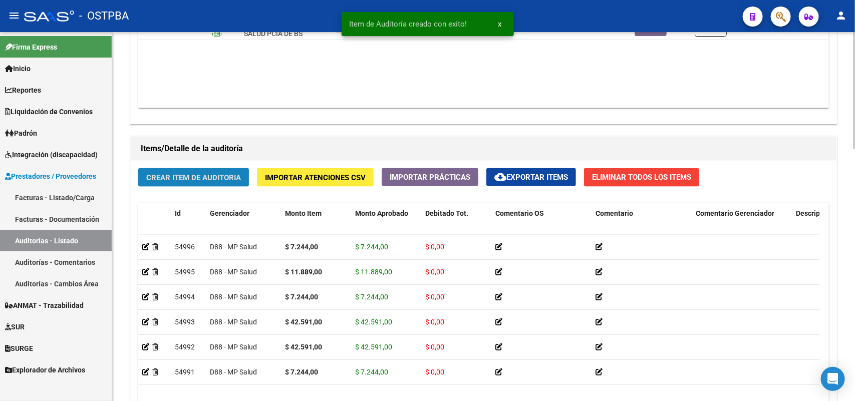
click at [206, 173] on span "Crear Item de Auditoria" at bounding box center [193, 177] width 95 height 9
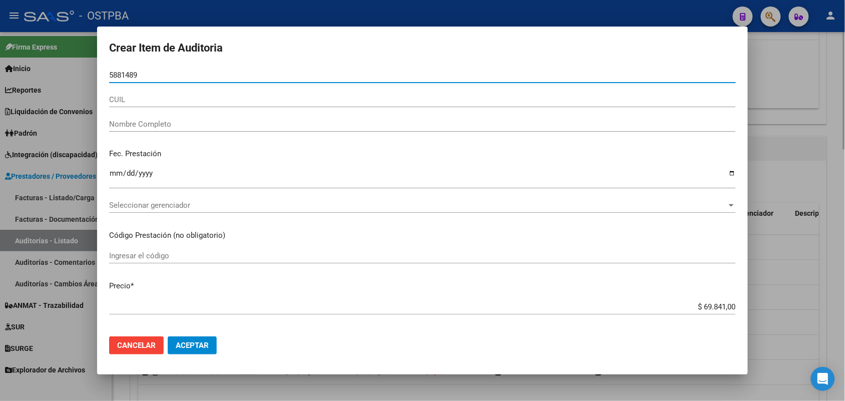
type input "58814899"
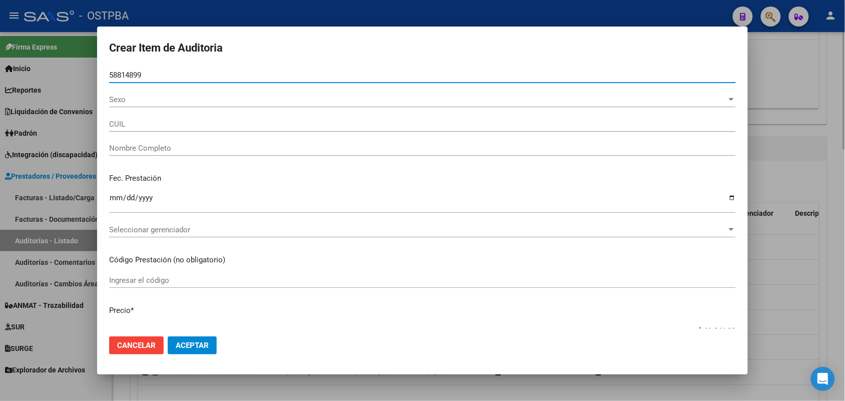
type input "20588148999"
type input "[PERSON_NAME] [PERSON_NAME] -"
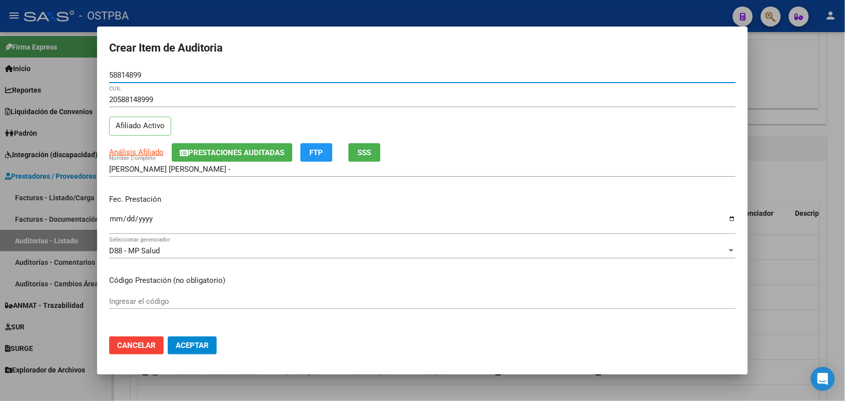
type input "58814899"
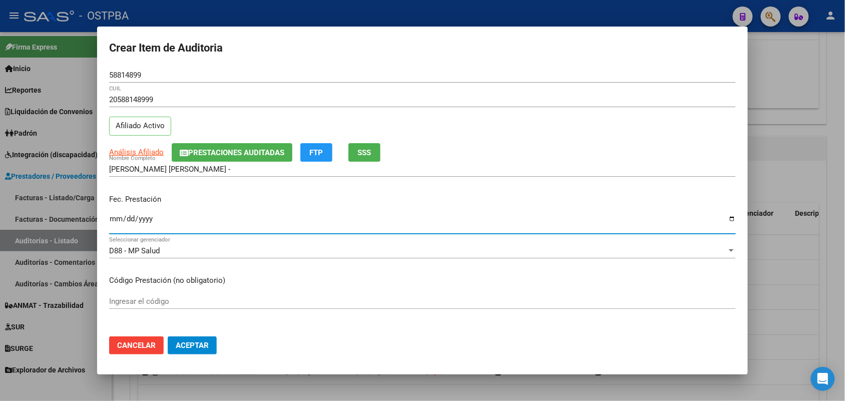
click at [114, 223] on input "Ingresar la fecha" at bounding box center [422, 223] width 627 height 16
type input "[DATE]"
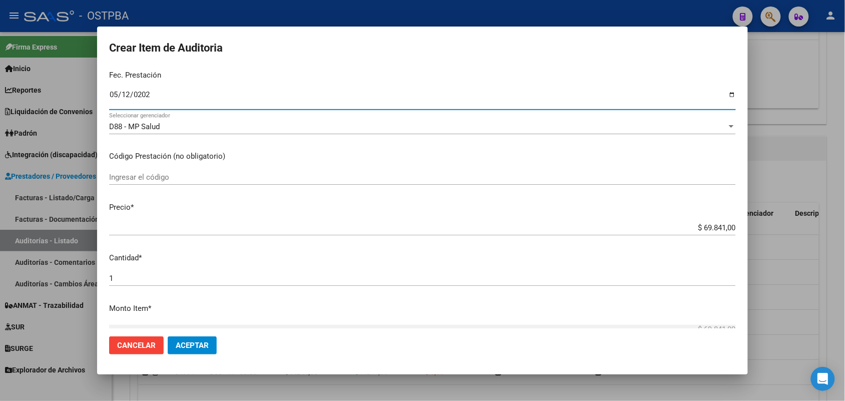
scroll to position [125, 0]
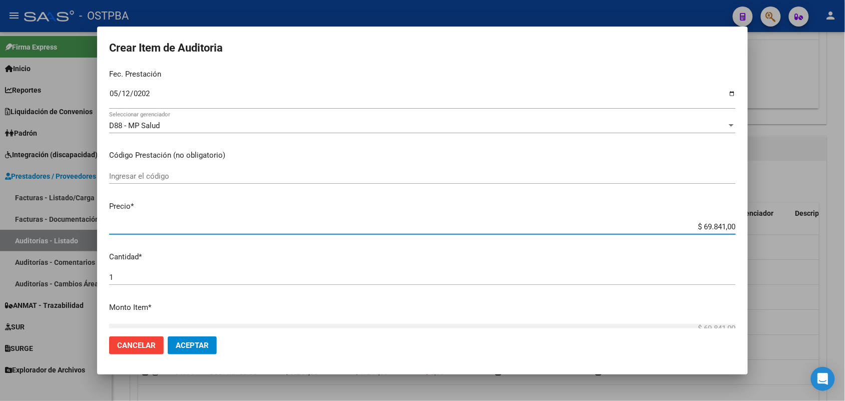
drag, startPoint x: 685, startPoint y: 226, endPoint x: 765, endPoint y: 224, distance: 80.2
click at [765, 224] on div "Crear Item de Auditoria 58814899 Nro Documento 20588148999 CUIL Afiliado Activo…" at bounding box center [422, 200] width 845 height 401
type input "$ 0,07"
type input "$ 0,72"
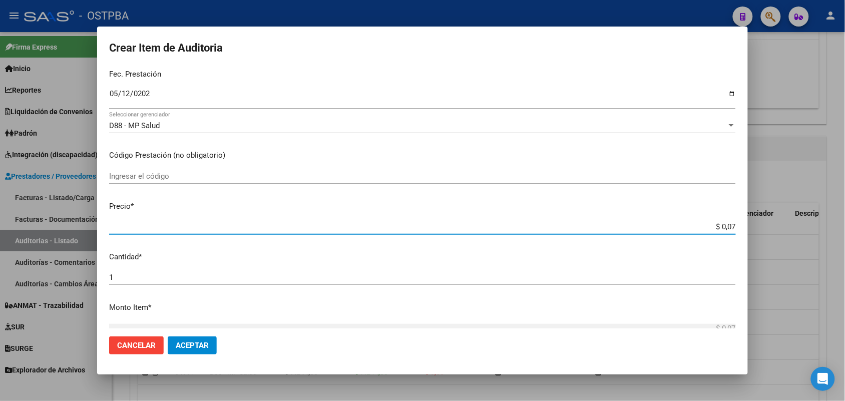
type input "$ 0,72"
type input "$ 7,24"
type input "$ 72,44"
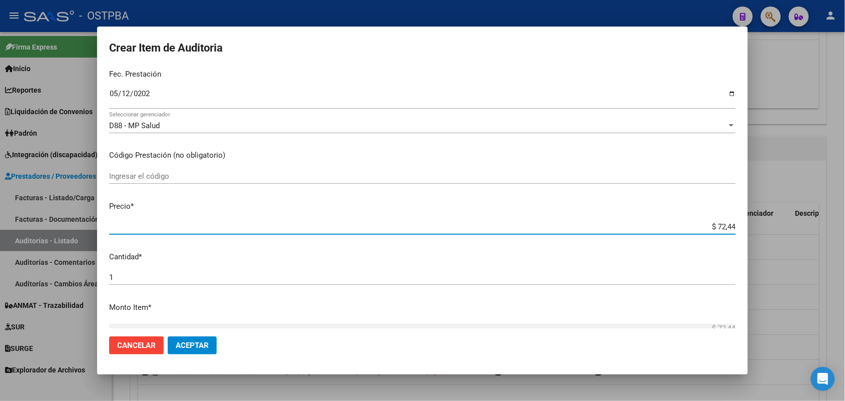
type input "$ 724,40"
type input "$ 7.244,00"
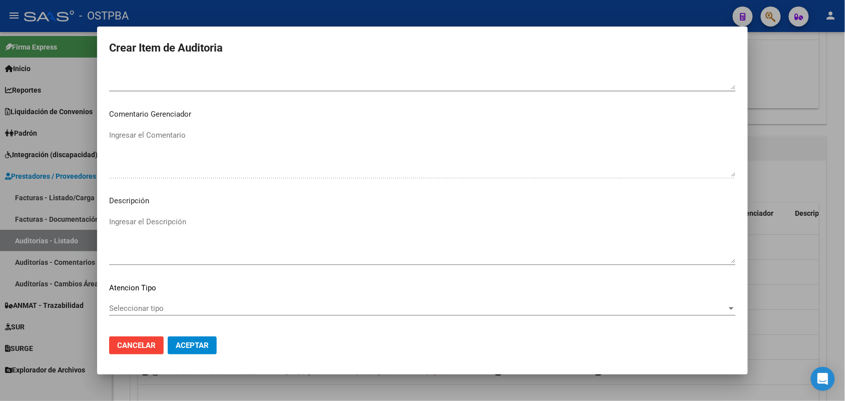
scroll to position [640, 0]
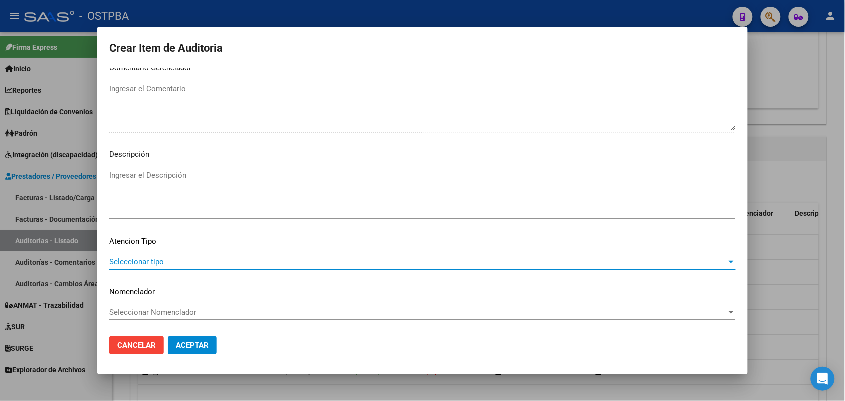
click at [151, 263] on span "Seleccionar tipo" at bounding box center [418, 261] width 618 height 9
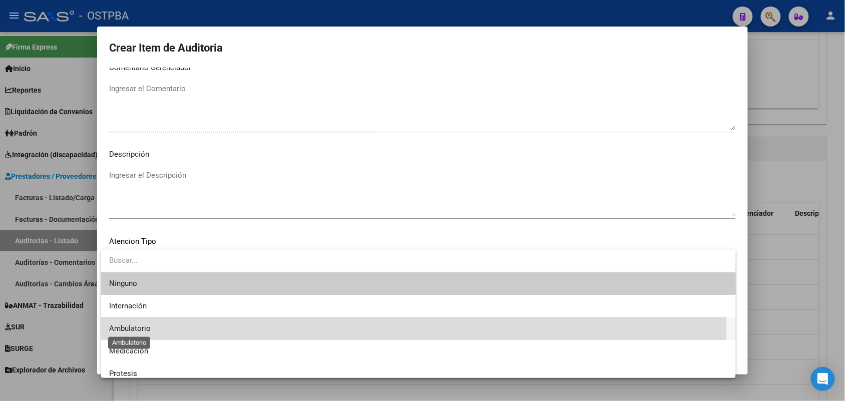
click at [143, 326] on span "Ambulatorio" at bounding box center [130, 328] width 42 height 9
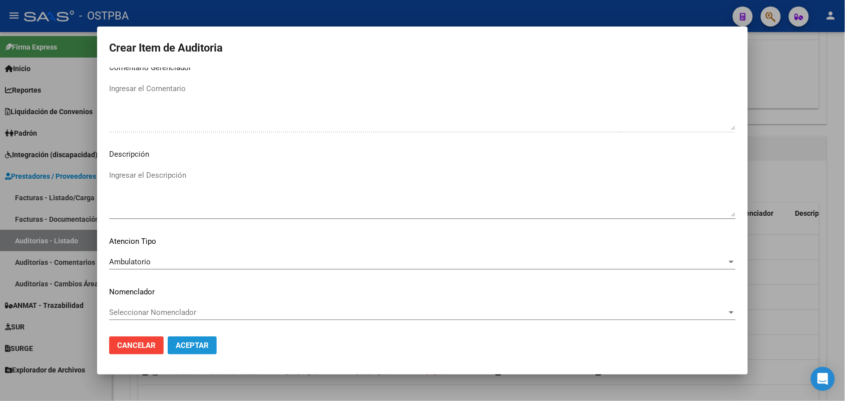
drag, startPoint x: 199, startPoint y: 343, endPoint x: 196, endPoint y: 337, distance: 7.2
click at [199, 342] on span "Aceptar" at bounding box center [192, 345] width 33 height 9
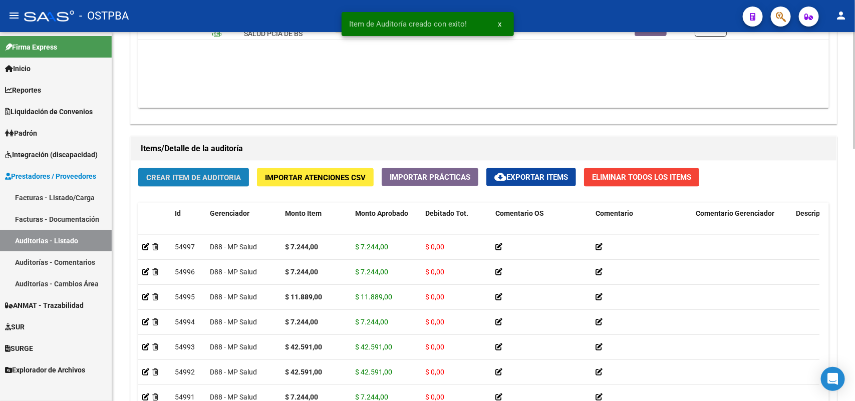
click at [195, 175] on span "Crear Item de Auditoria" at bounding box center [193, 177] width 95 height 9
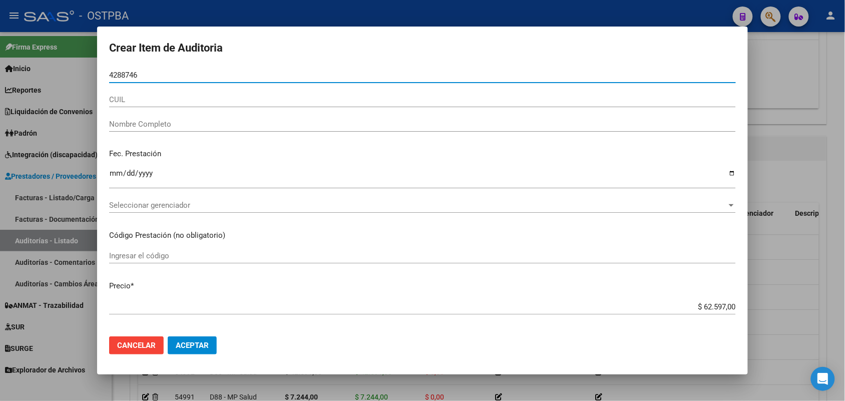
type input "42887462"
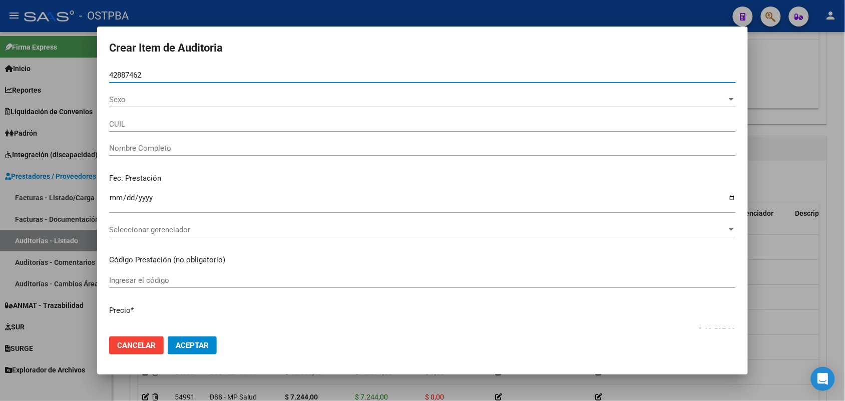
type input "27428874620"
type input "[PERSON_NAME] -"
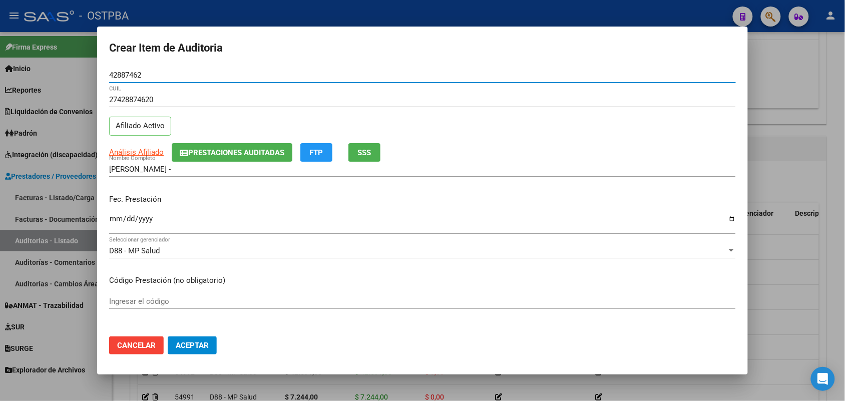
type input "42887462"
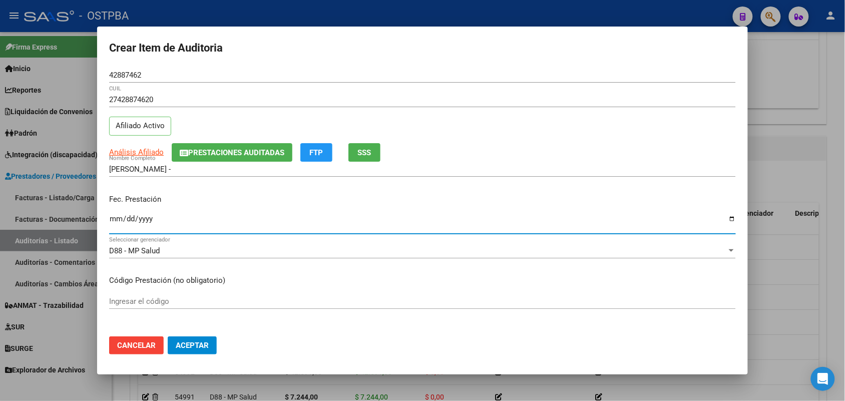
drag, startPoint x: 116, startPoint y: 222, endPoint x: 172, endPoint y: 234, distance: 57.5
click at [128, 224] on input "Ingresar la fecha" at bounding box center [422, 223] width 627 height 16
type input "[DATE]"
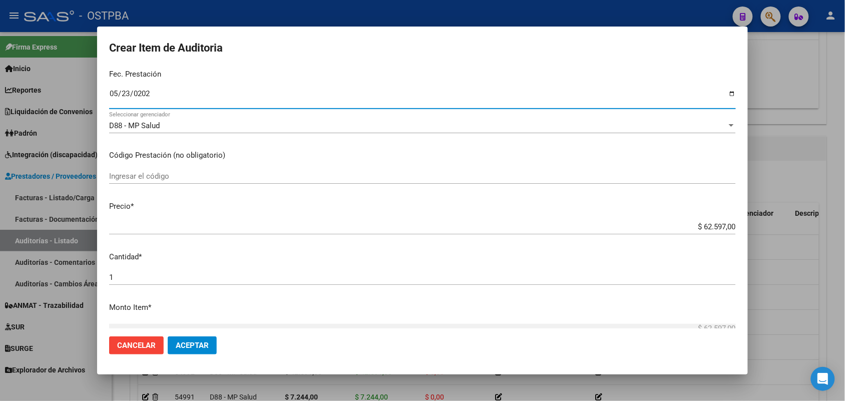
scroll to position [188, 0]
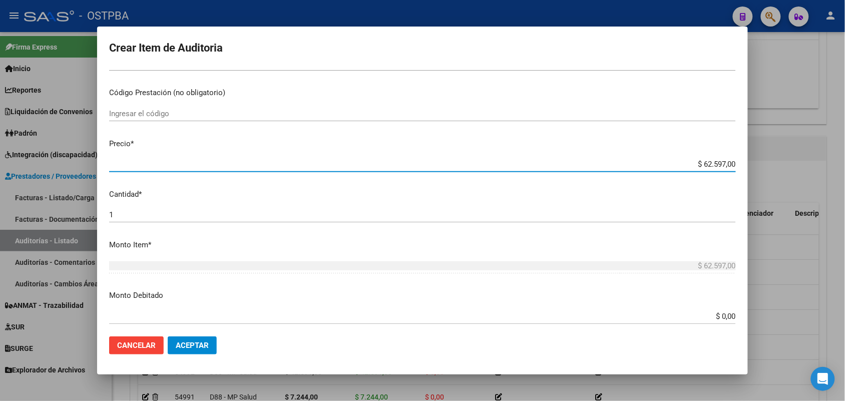
drag, startPoint x: 683, startPoint y: 164, endPoint x: 778, endPoint y: 171, distance: 95.4
click at [778, 171] on div "Crear Item de Auditoria 42887462 Nro Documento 27428874620 CUIL Afiliado Activo…" at bounding box center [422, 200] width 845 height 401
type input "$ 0,07"
type input "$ 0,72"
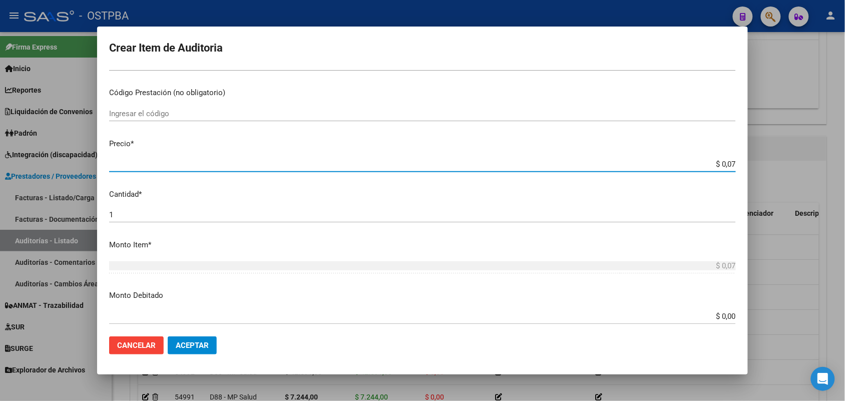
type input "$ 0,72"
type input "$ 7,24"
type input "$ 72,44"
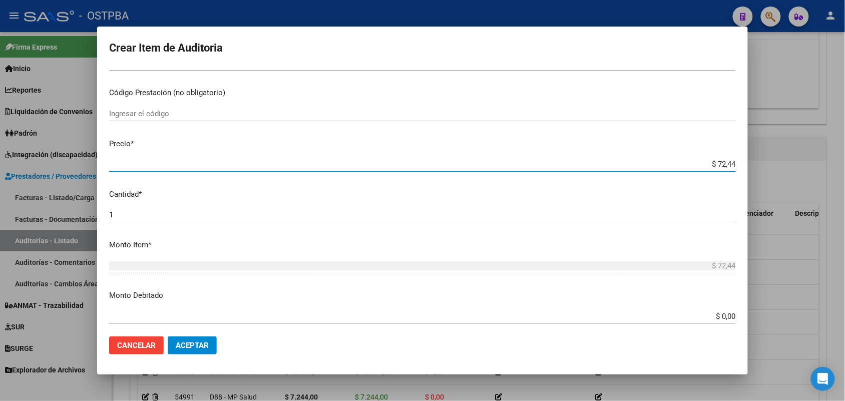
type input "$ 724,40"
type input "$ 7.244,00"
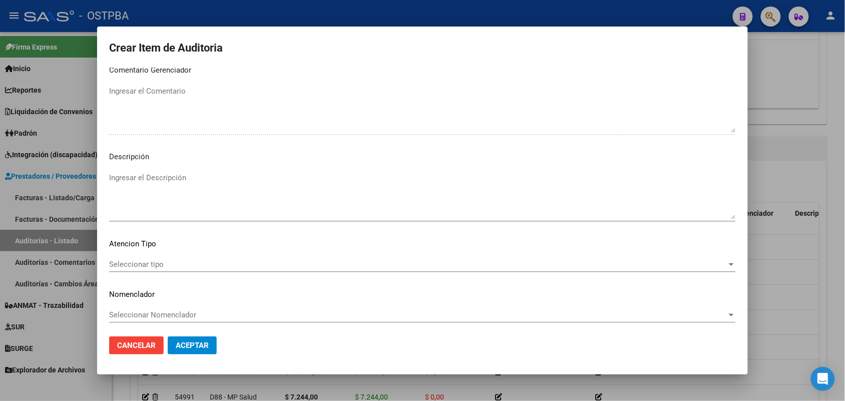
scroll to position [640, 0]
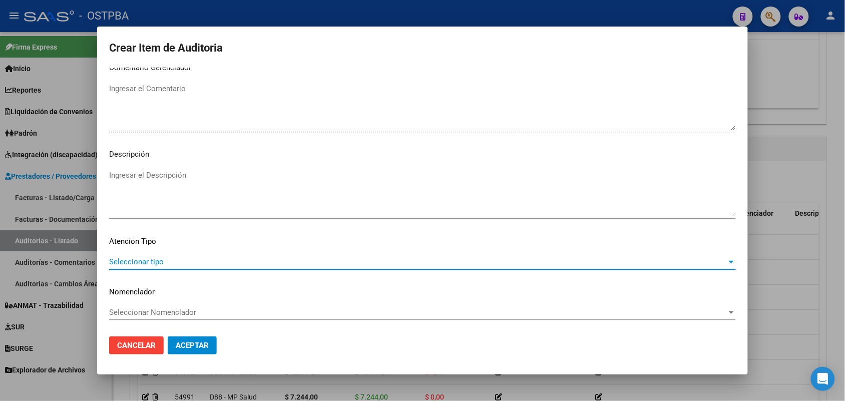
drag, startPoint x: 144, startPoint y: 261, endPoint x: 186, endPoint y: 266, distance: 42.4
click at [186, 266] on div "Seleccionar tipo Seleccionar tipo" at bounding box center [422, 261] width 627 height 15
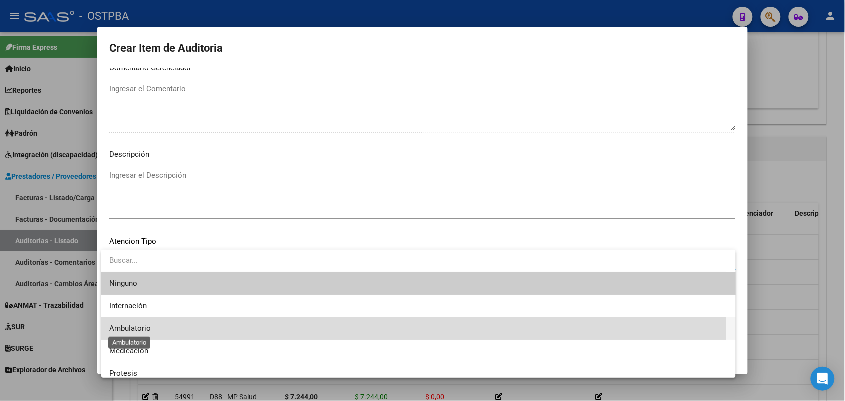
drag, startPoint x: 139, startPoint y: 330, endPoint x: 148, endPoint y: 327, distance: 9.5
click at [143, 329] on span "Ambulatorio" at bounding box center [130, 328] width 42 height 9
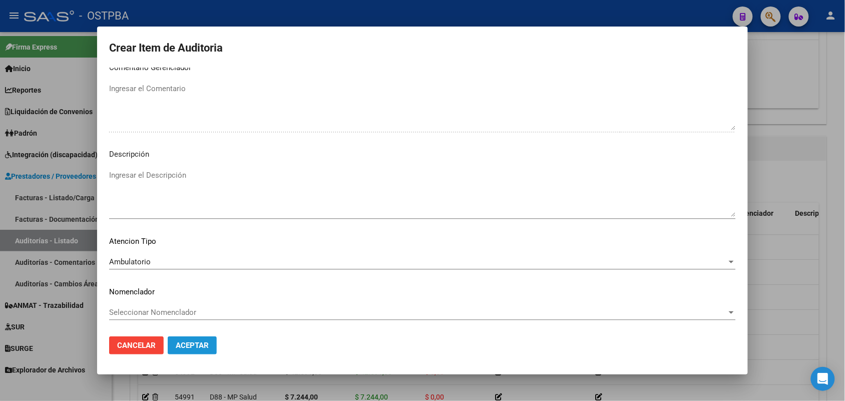
drag, startPoint x: 205, startPoint y: 345, endPoint x: 204, endPoint y: 331, distance: 14.1
click at [204, 344] on span "Aceptar" at bounding box center [192, 345] width 33 height 9
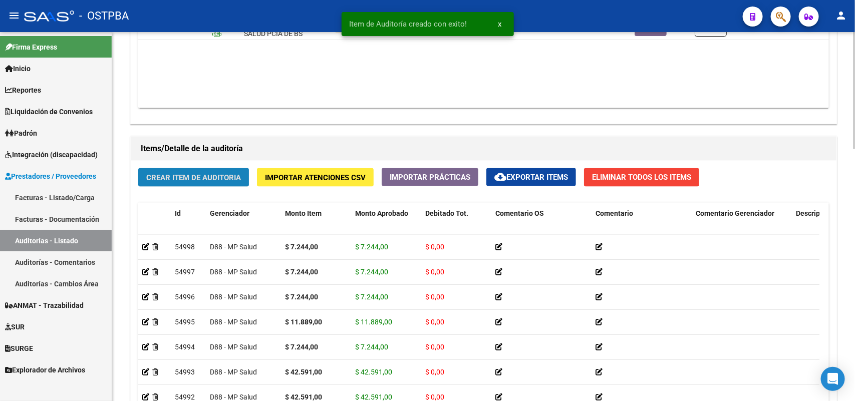
click at [203, 175] on span "Crear Item de Auditoria" at bounding box center [193, 177] width 95 height 9
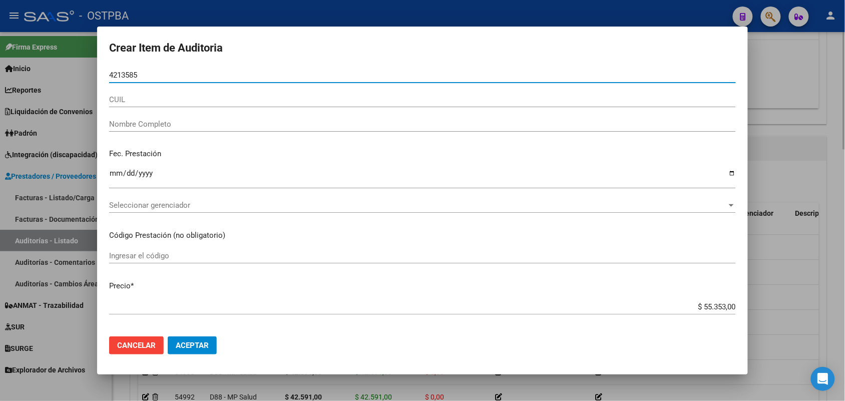
type input "42135856"
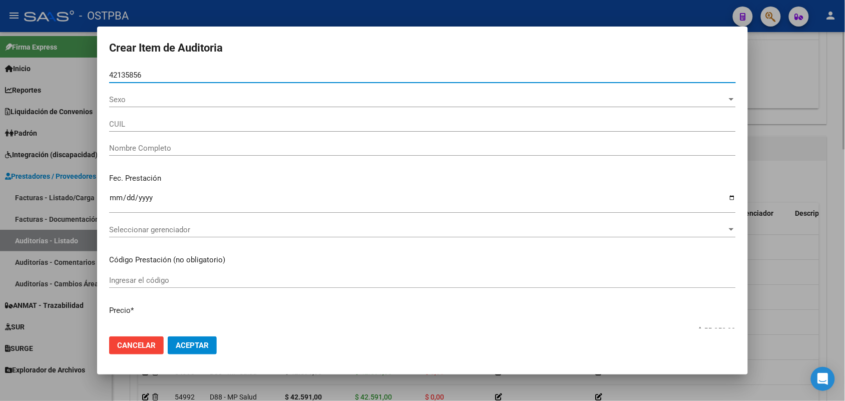
type input "27421358562"
type input "[PERSON_NAME] -"
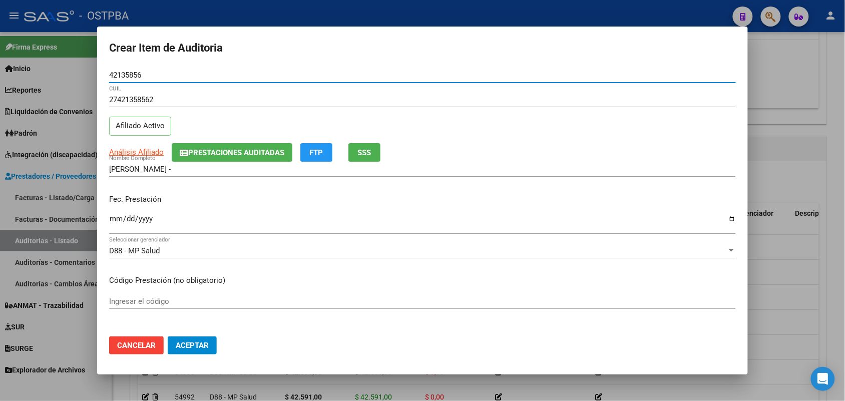
type input "42135856"
click at [114, 224] on input "Ingresar la fecha" at bounding box center [422, 223] width 627 height 16
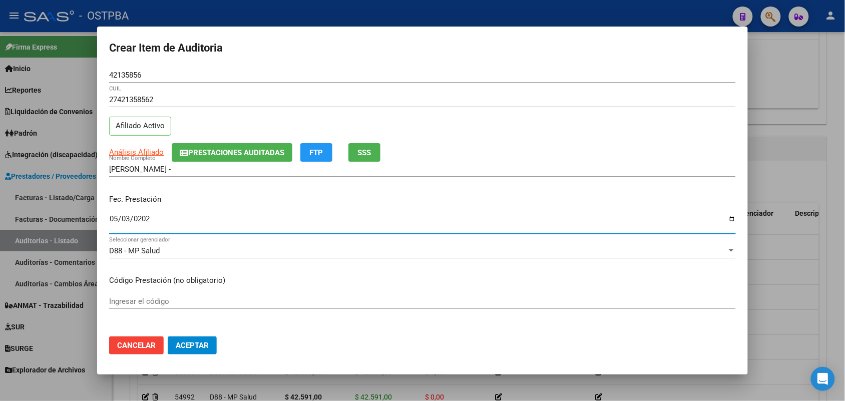
type input "[DATE]"
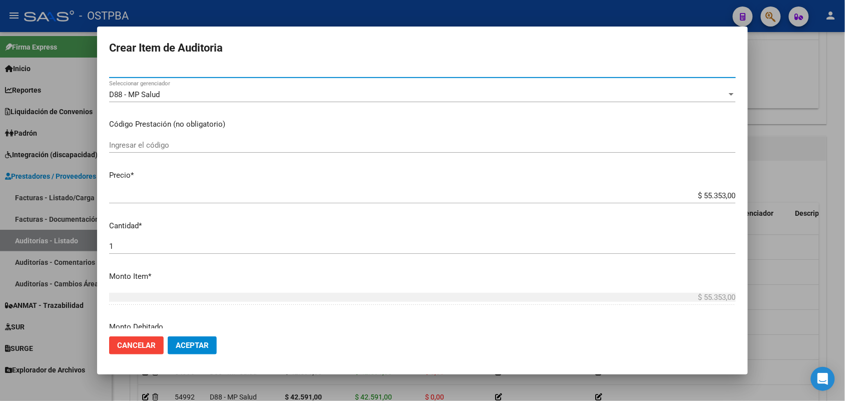
scroll to position [188, 0]
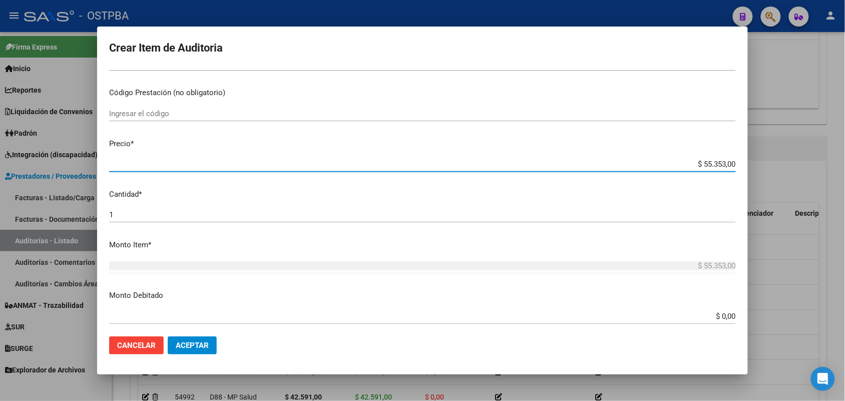
drag, startPoint x: 682, startPoint y: 163, endPoint x: 761, endPoint y: 164, distance: 79.1
click at [757, 161] on div "Crear Item de Auditoria 42135856 Nro Documento 27421358562 CUIL Afiliado Activo…" at bounding box center [422, 200] width 845 height 401
type input "$ 0,07"
type input "$ 0,72"
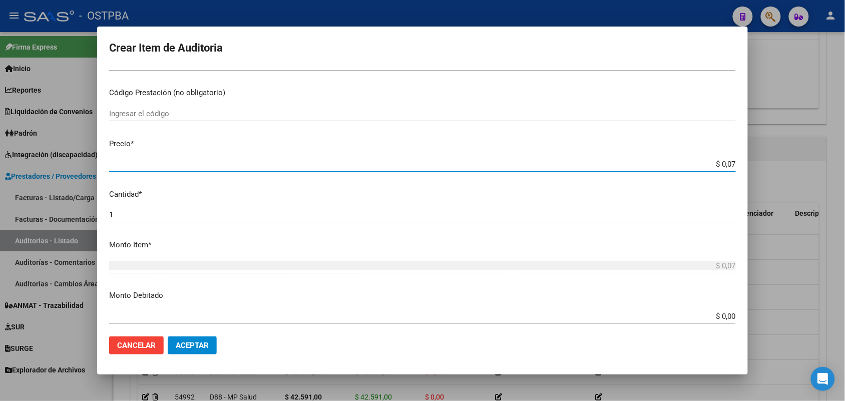
type input "$ 0,72"
type input "$ 7,24"
type input "$ 72,44"
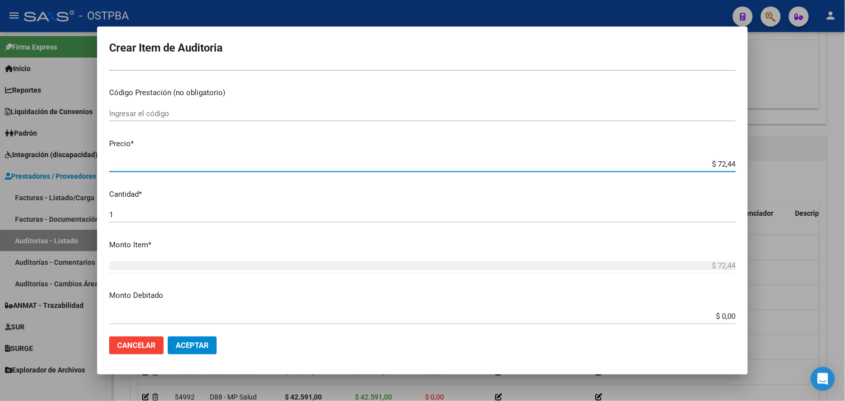
type input "$ 724,40"
type input "$ 7.244,00"
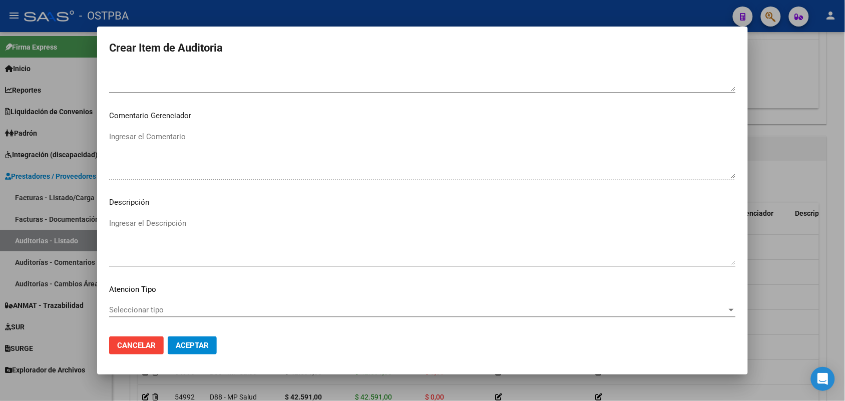
scroll to position [640, 0]
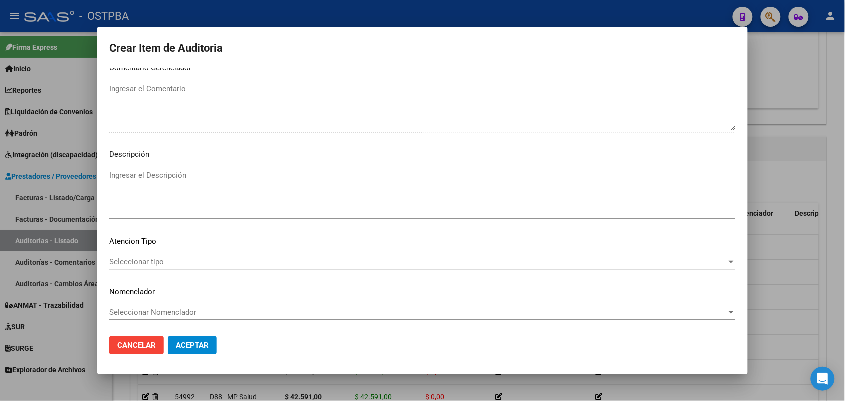
click at [156, 260] on span "Seleccionar tipo" at bounding box center [418, 261] width 618 height 9
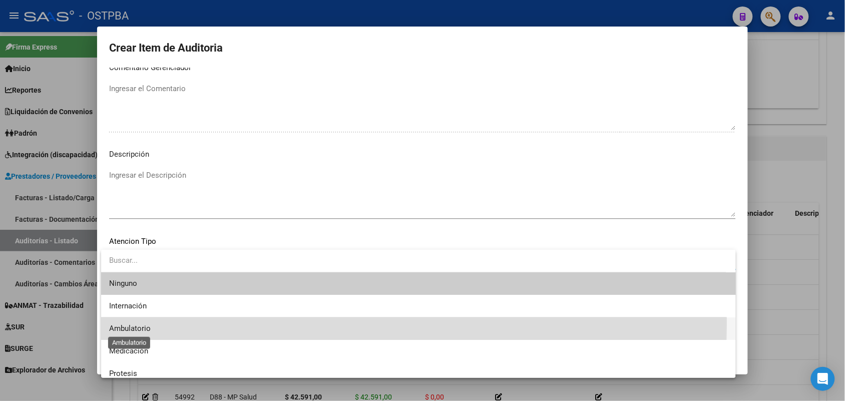
click at [121, 324] on span "Ambulatorio" at bounding box center [418, 329] width 619 height 23
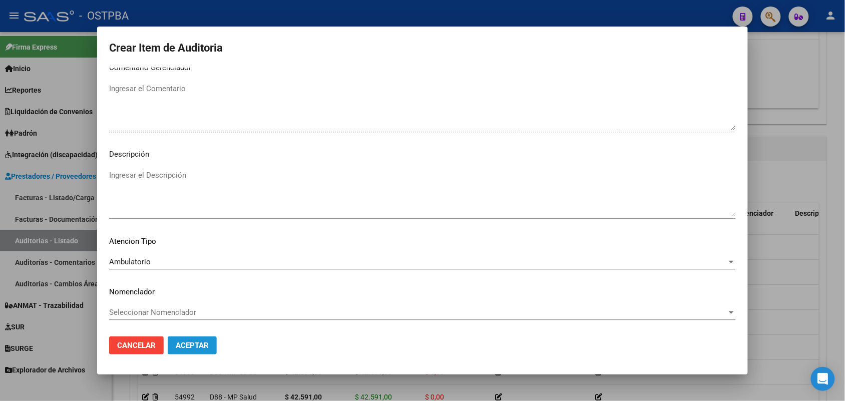
click at [185, 343] on span "Aceptar" at bounding box center [192, 345] width 33 height 9
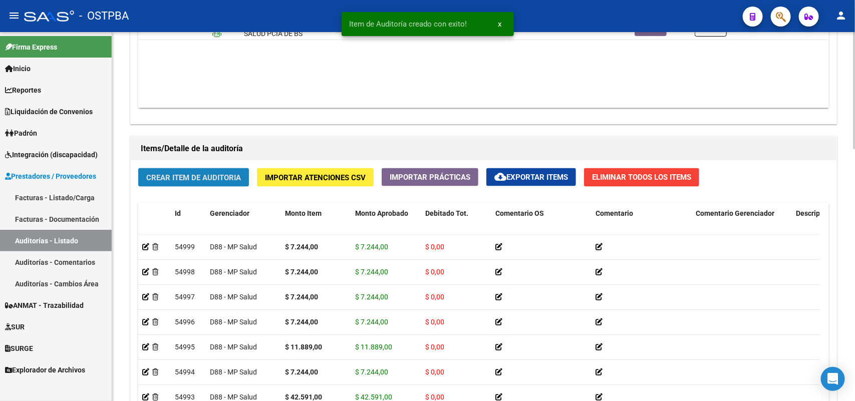
click at [185, 181] on button "Crear Item de Auditoria" at bounding box center [193, 177] width 111 height 19
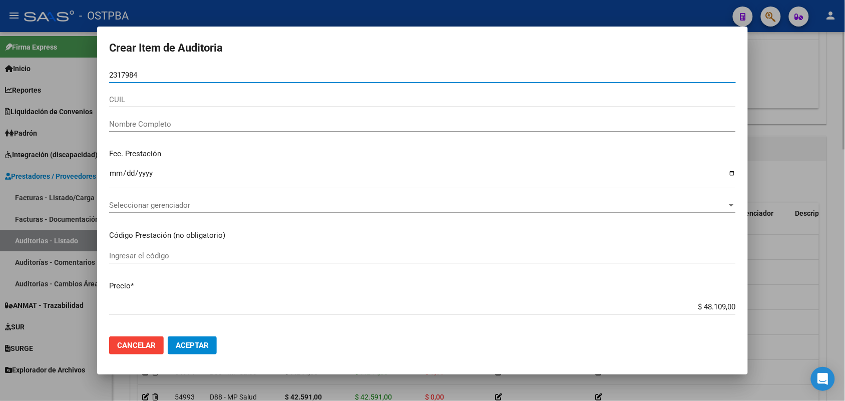
type input "23179842"
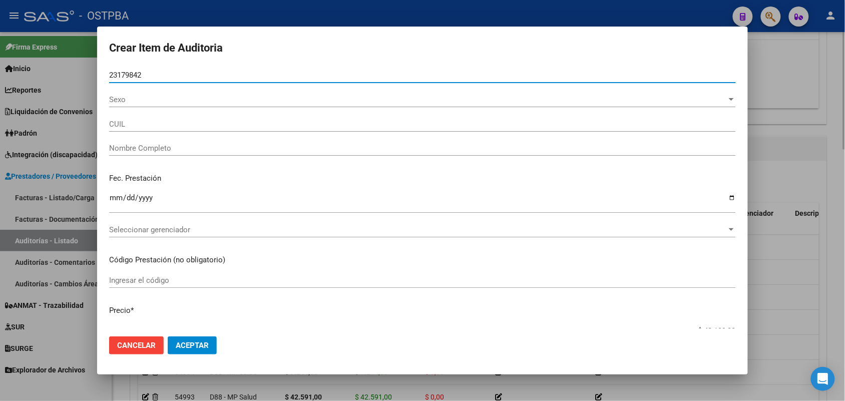
type input "27231798426"
type input "[PERSON_NAME] [PERSON_NAME] -"
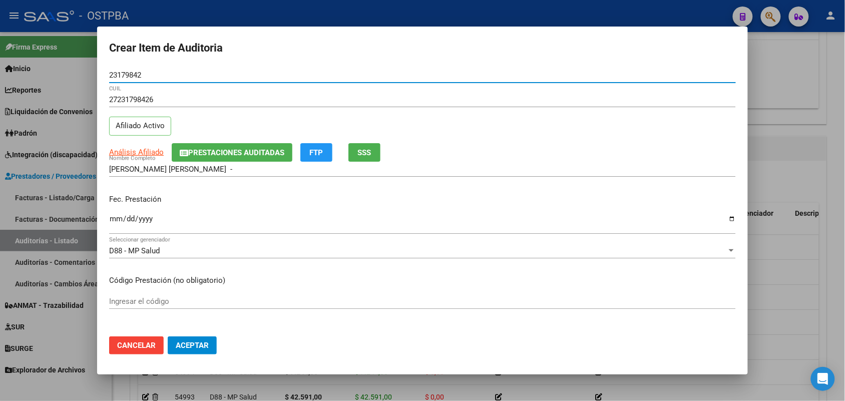
type input "23179842"
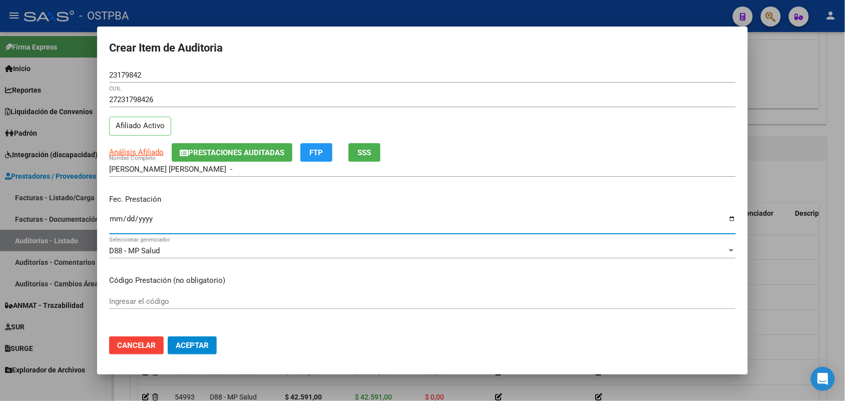
drag, startPoint x: 114, startPoint y: 223, endPoint x: 168, endPoint y: 243, distance: 58.2
click at [115, 223] on input "Ingresar la fecha" at bounding box center [422, 223] width 627 height 16
type input "[DATE]"
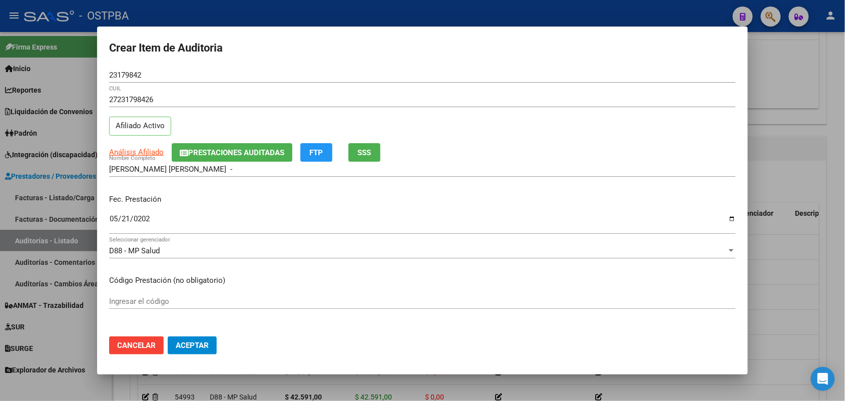
scroll to position [125, 0]
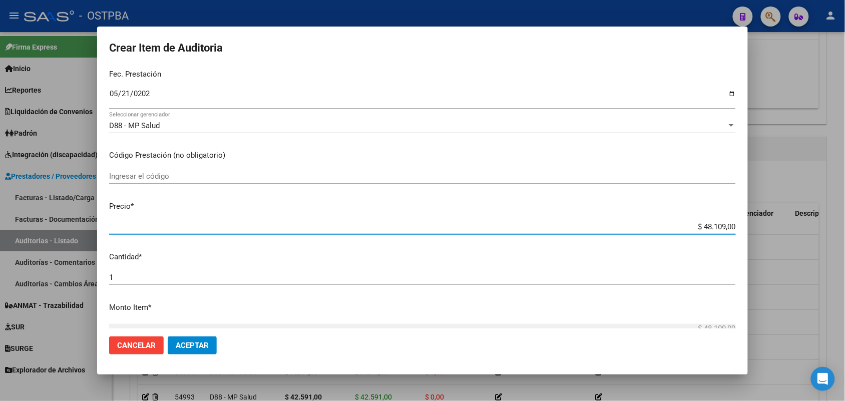
drag, startPoint x: 683, startPoint y: 229, endPoint x: 807, endPoint y: 268, distance: 130.2
click at [772, 234] on div "Crear Item de Auditoria 23179842 Nro Documento 27231798426 CUIL Afiliado Activo…" at bounding box center [422, 200] width 845 height 401
type input "$ 0,07"
type input "$ 0,72"
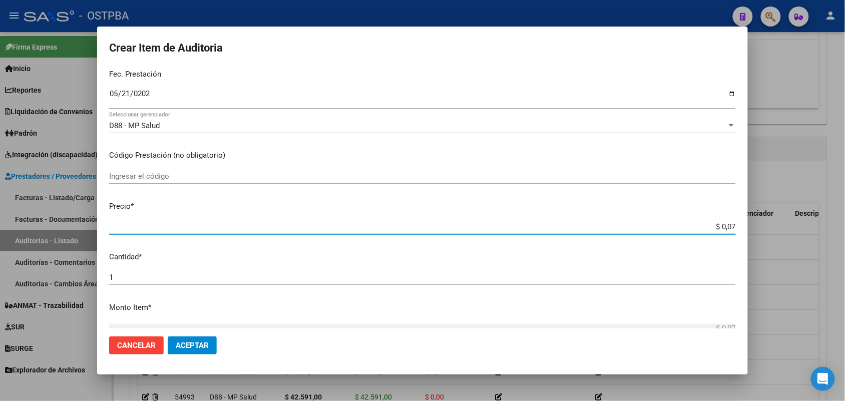
type input "$ 0,72"
type input "$ 7,24"
type input "$ 72,44"
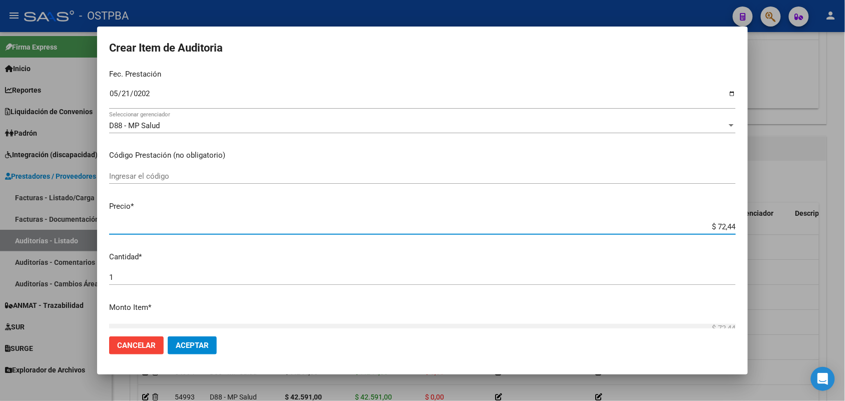
type input "$ 724,40"
type input "$ 7.244,00"
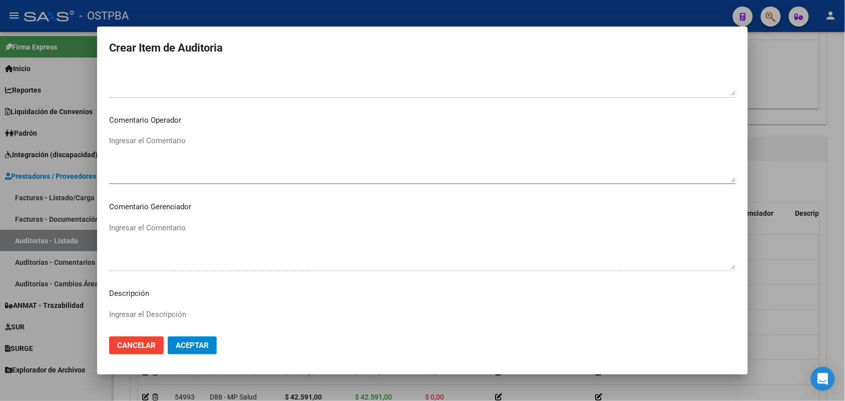
scroll to position [640, 0]
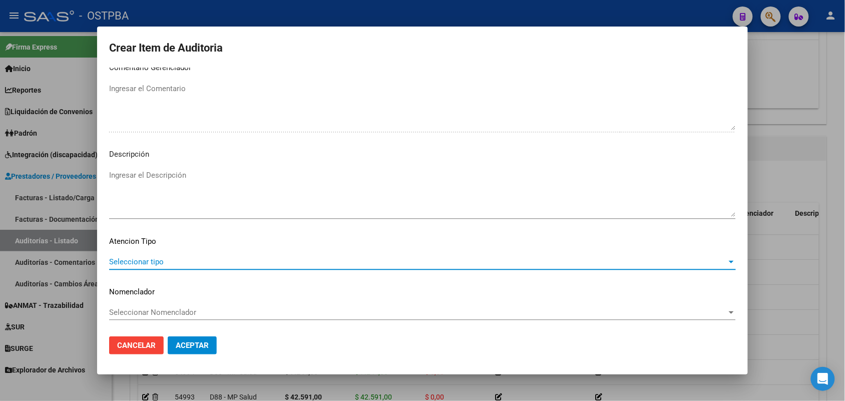
click at [155, 257] on span "Seleccionar tipo" at bounding box center [418, 261] width 618 height 9
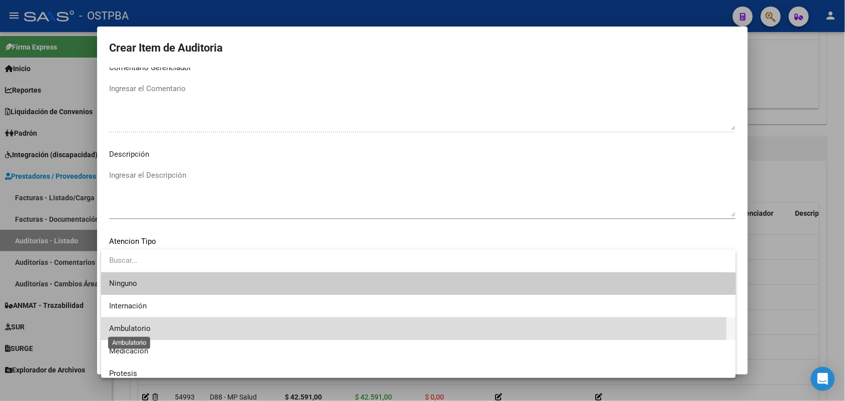
click at [144, 326] on span "Ambulatorio" at bounding box center [130, 328] width 42 height 9
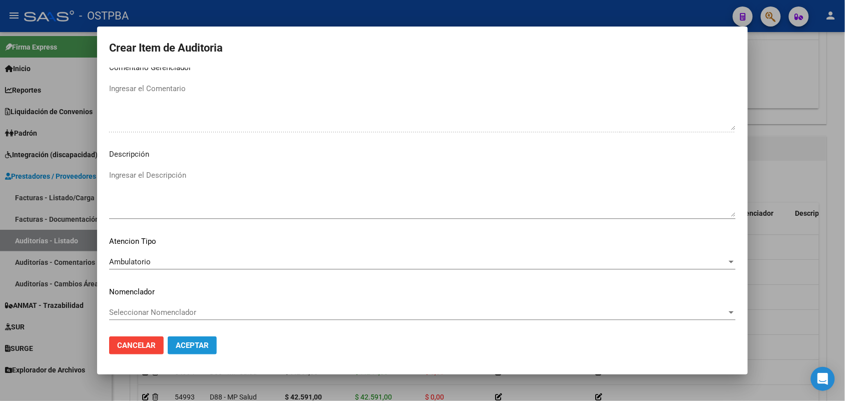
click at [198, 341] on span "Aceptar" at bounding box center [192, 345] width 33 height 9
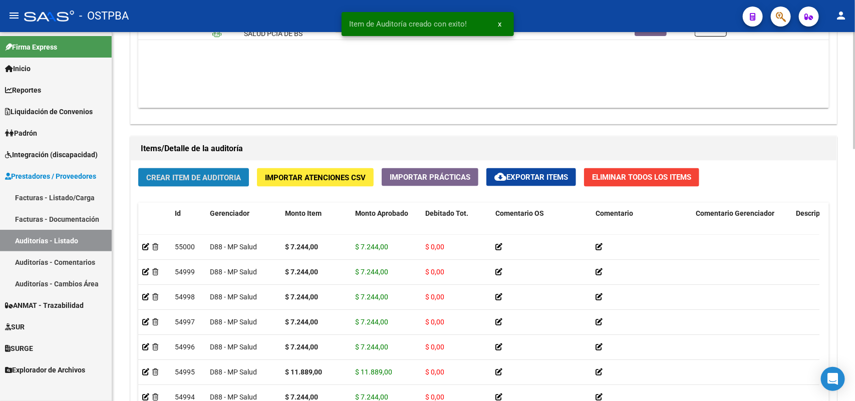
click at [196, 176] on span "Crear Item de Auditoria" at bounding box center [193, 177] width 95 height 9
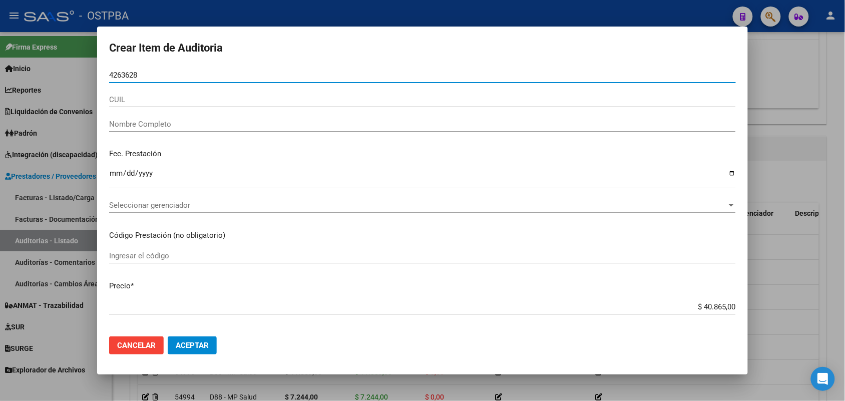
type input "42636287"
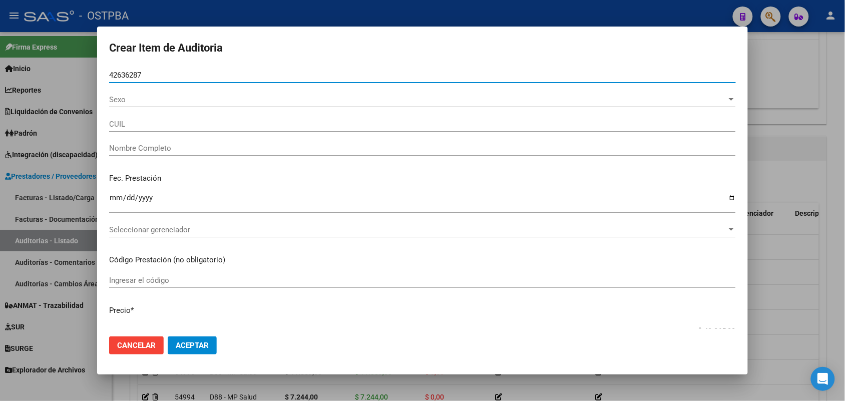
type input "27426362878"
type input "[PERSON_NAME] -"
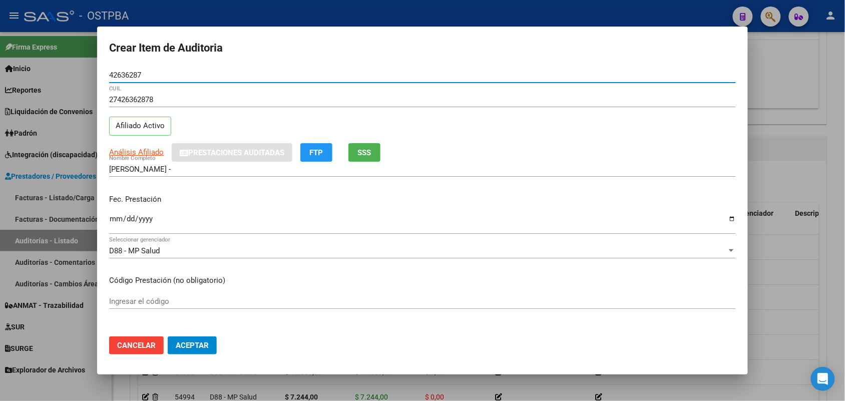
type input "42636287"
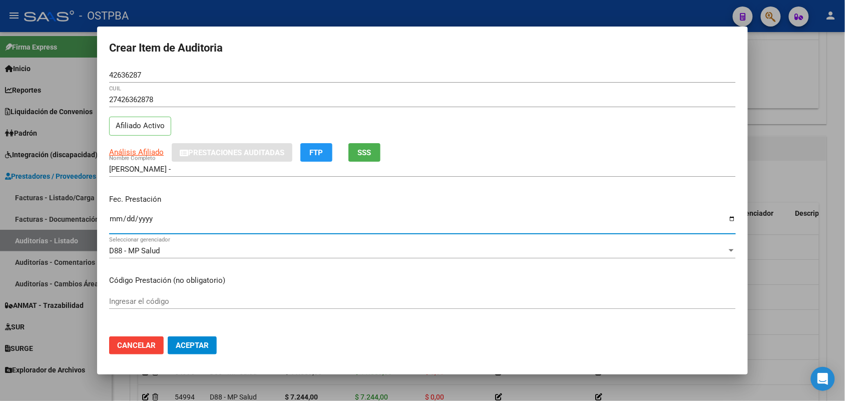
drag, startPoint x: 119, startPoint y: 219, endPoint x: 178, endPoint y: 229, distance: 59.9
click at [119, 220] on input "Ingresar la fecha" at bounding box center [422, 223] width 627 height 16
type input "[DATE]"
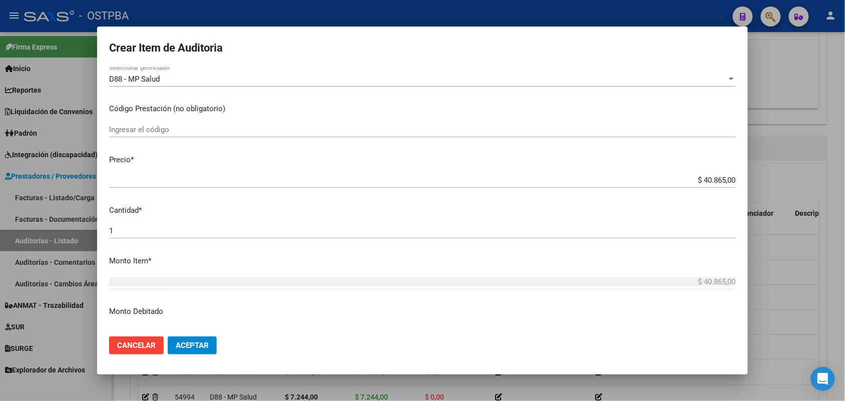
scroll to position [188, 0]
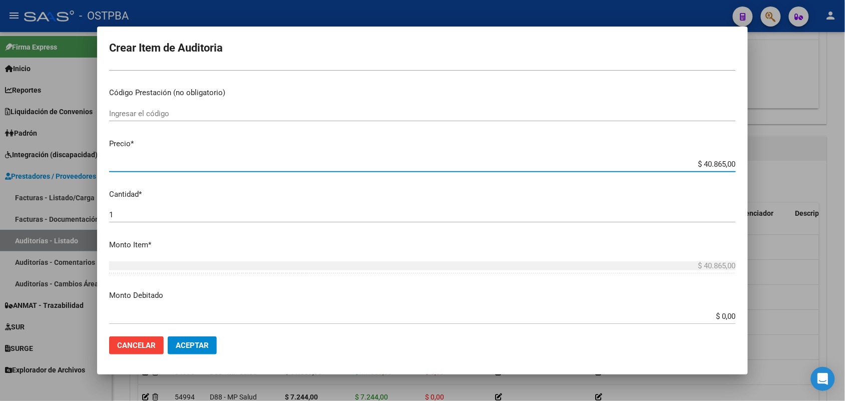
drag, startPoint x: 679, startPoint y: 162, endPoint x: 806, endPoint y: 223, distance: 141.6
click at [784, 186] on div "Crear Item de Auditoria 42636287 Nro Documento 27426362878 CUIL Afiliado Activo…" at bounding box center [422, 200] width 845 height 401
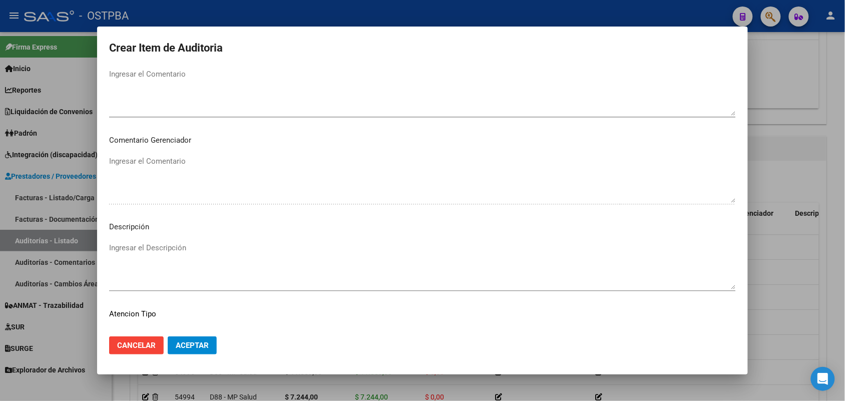
scroll to position [640, 0]
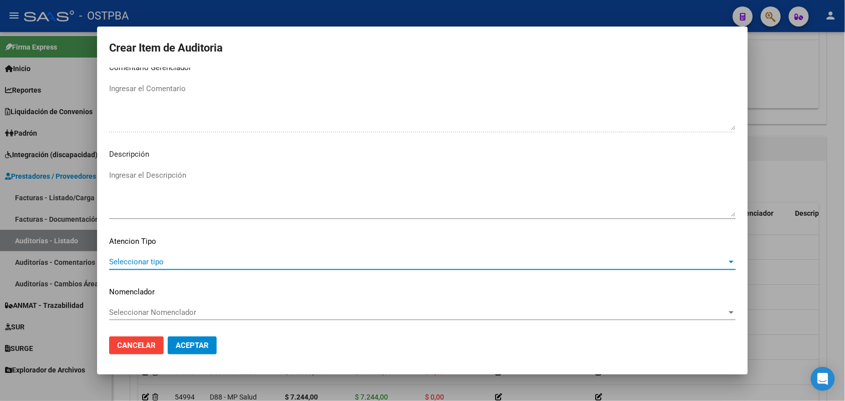
click at [153, 257] on span "Seleccionar tipo" at bounding box center [418, 261] width 618 height 9
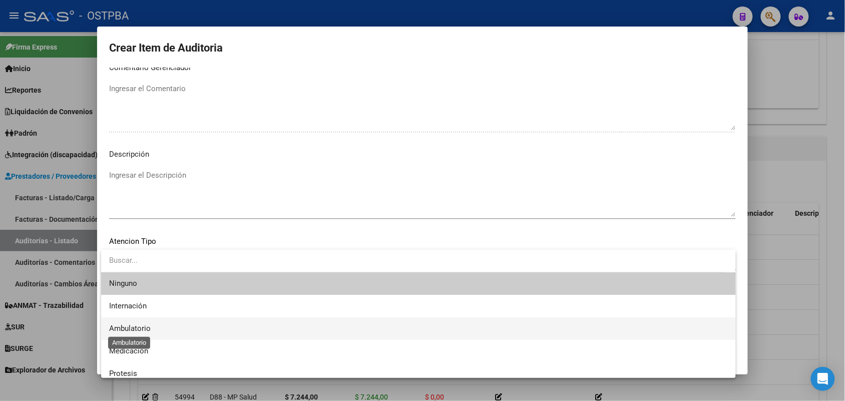
click at [146, 325] on span "Ambulatorio" at bounding box center [130, 328] width 42 height 9
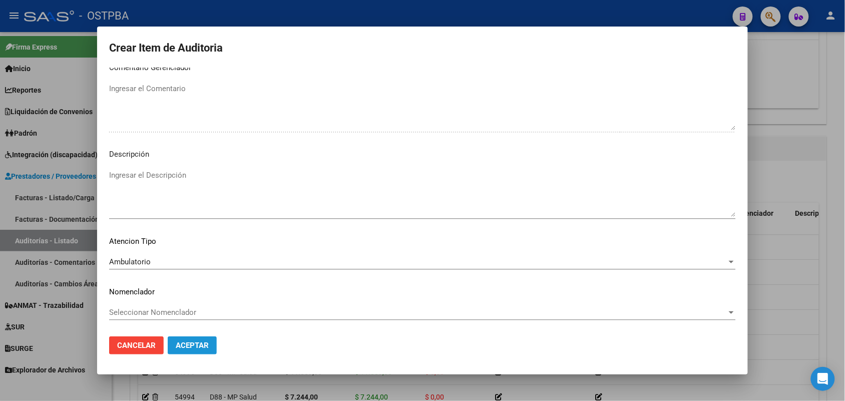
drag, startPoint x: 196, startPoint y: 339, endPoint x: 193, endPoint y: 331, distance: 8.6
click at [196, 339] on button "Aceptar" at bounding box center [192, 346] width 49 height 18
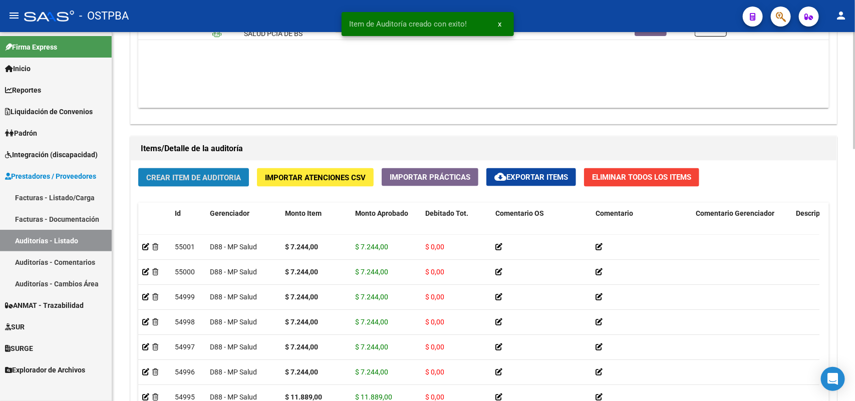
click at [228, 175] on span "Crear Item de Auditoria" at bounding box center [193, 177] width 95 height 9
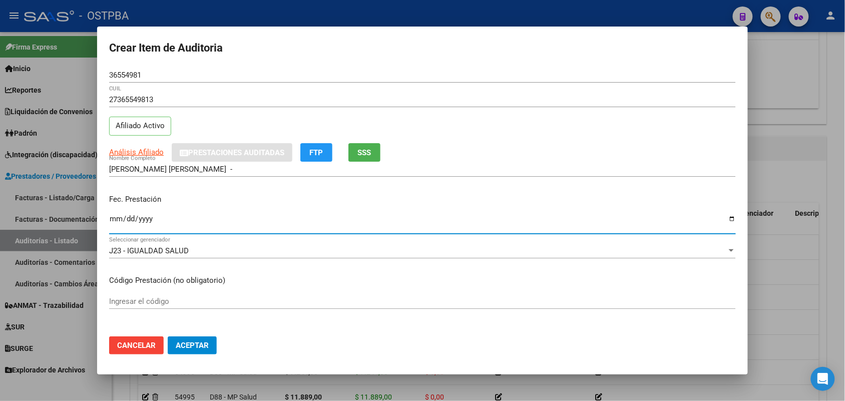
click at [117, 223] on input "Ingresar la fecha" at bounding box center [422, 223] width 627 height 16
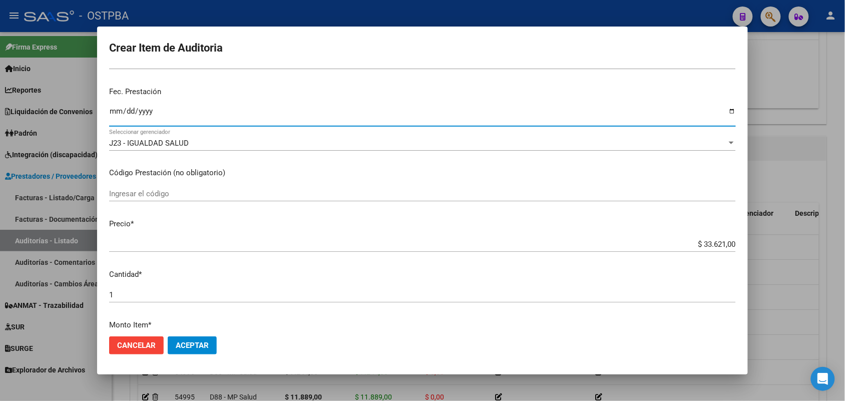
scroll to position [125, 0]
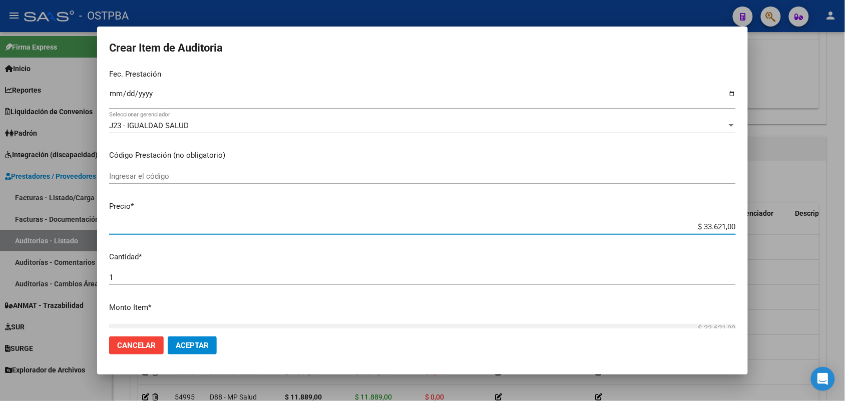
drag, startPoint x: 685, startPoint y: 229, endPoint x: 762, endPoint y: 235, distance: 77.9
click at [760, 225] on div "Crear Item de Auditoria 36554981 Nro Documento 27365549813 CUIL Afiliado Activo…" at bounding box center [422, 200] width 845 height 401
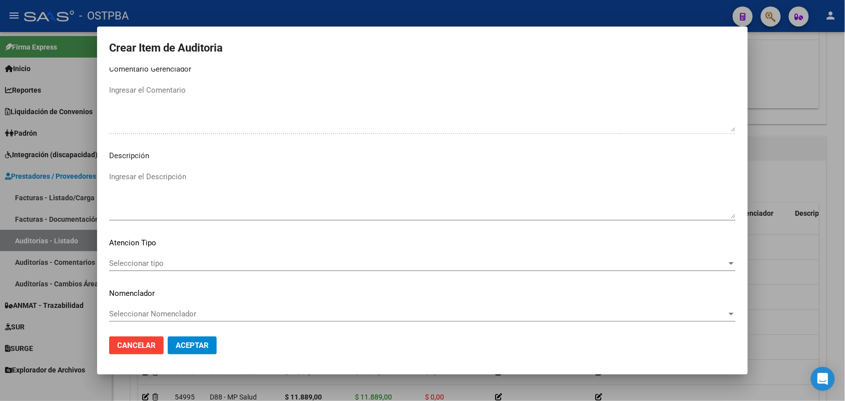
scroll to position [640, 0]
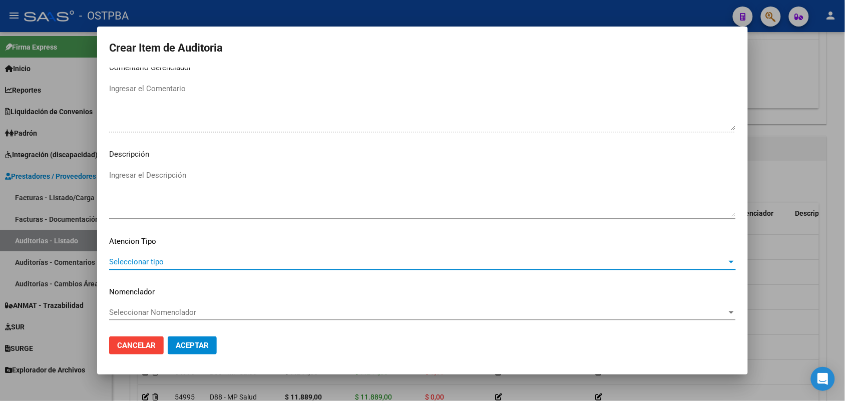
click at [151, 259] on span "Seleccionar tipo" at bounding box center [418, 261] width 618 height 9
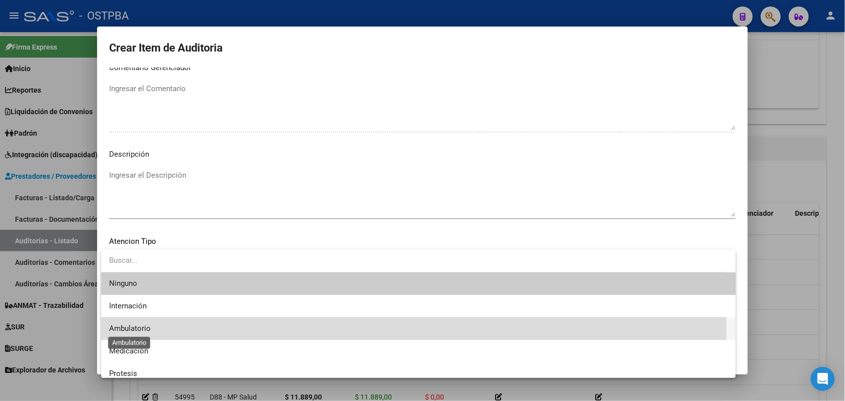
drag, startPoint x: 144, startPoint y: 328, endPoint x: 149, endPoint y: 329, distance: 5.6
click at [148, 329] on span "Ambulatorio" at bounding box center [130, 328] width 42 height 9
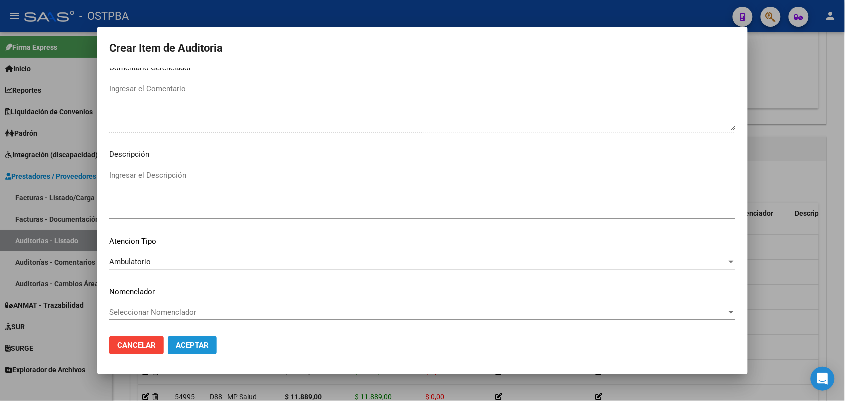
click at [186, 344] on span "Aceptar" at bounding box center [192, 345] width 33 height 9
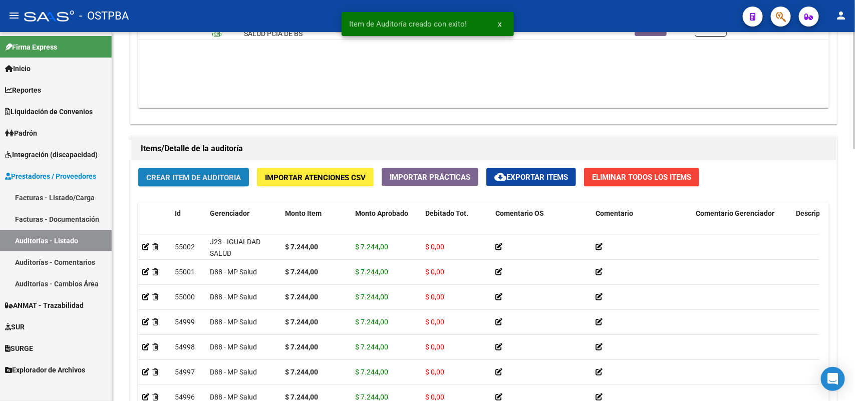
click at [193, 176] on span "Crear Item de Auditoria" at bounding box center [193, 177] width 95 height 9
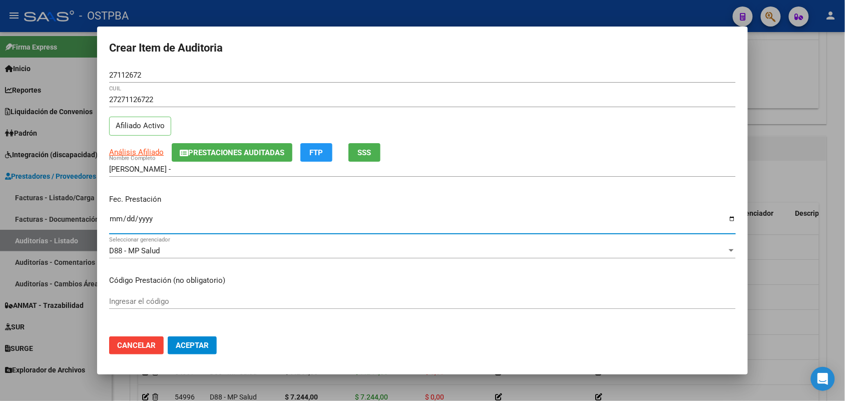
click at [114, 219] on input "Ingresar la fecha" at bounding box center [422, 223] width 627 height 16
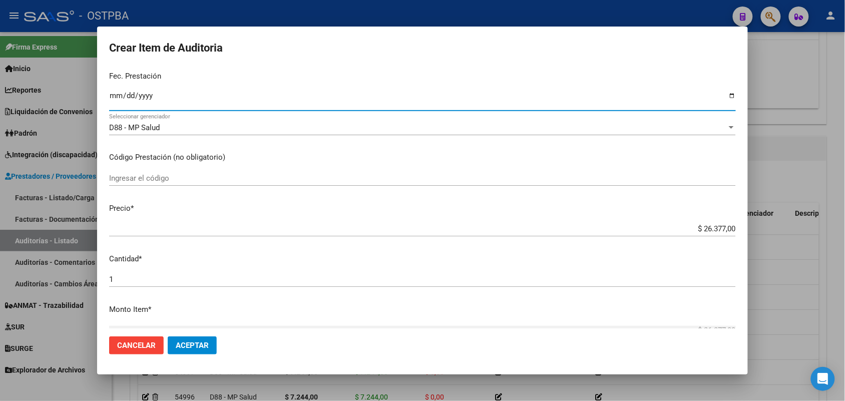
scroll to position [125, 0]
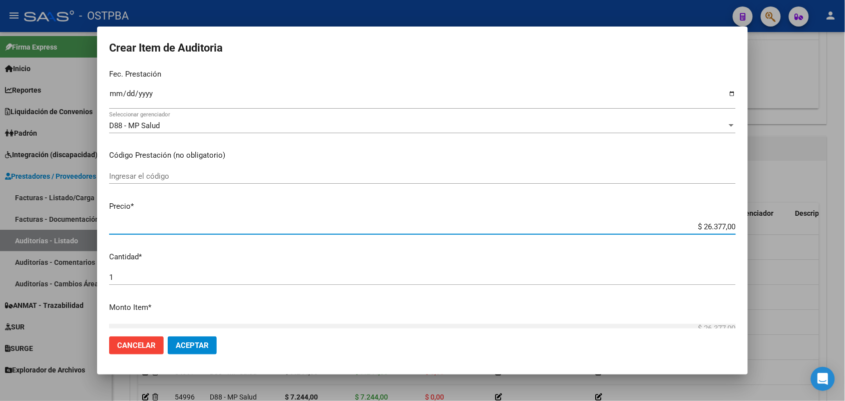
drag, startPoint x: 679, startPoint y: 225, endPoint x: 791, endPoint y: 229, distance: 112.8
click at [791, 229] on div "Crear Item de Auditoria 27112672 Nro Documento 27271126722 CUIL Afiliado Activo…" at bounding box center [422, 200] width 845 height 401
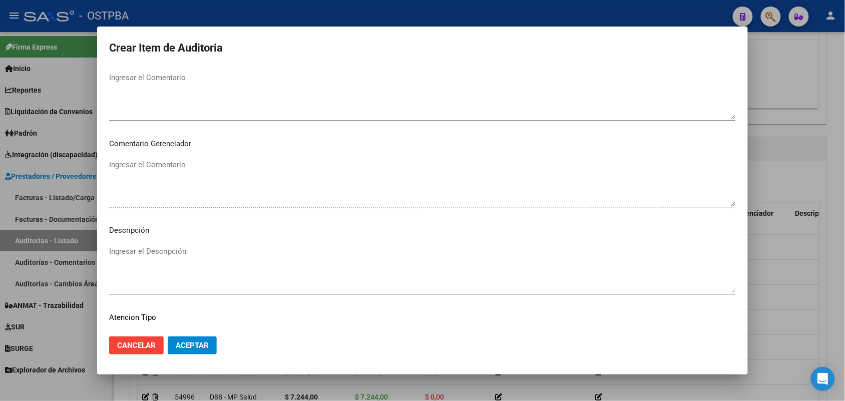
scroll to position [640, 0]
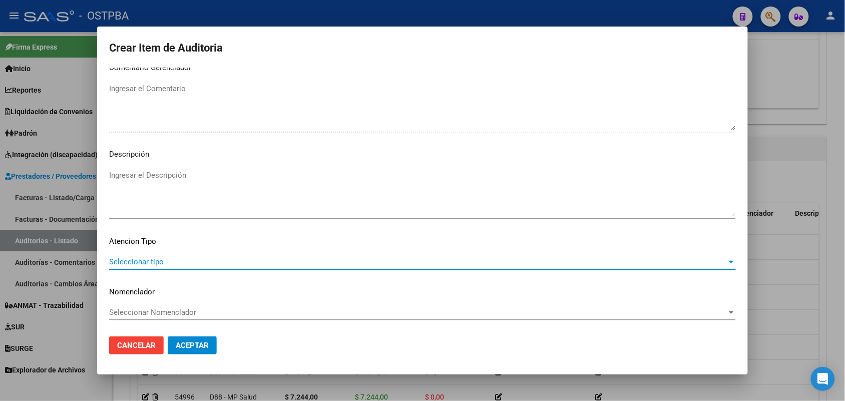
click at [155, 261] on span "Seleccionar tipo" at bounding box center [418, 261] width 618 height 9
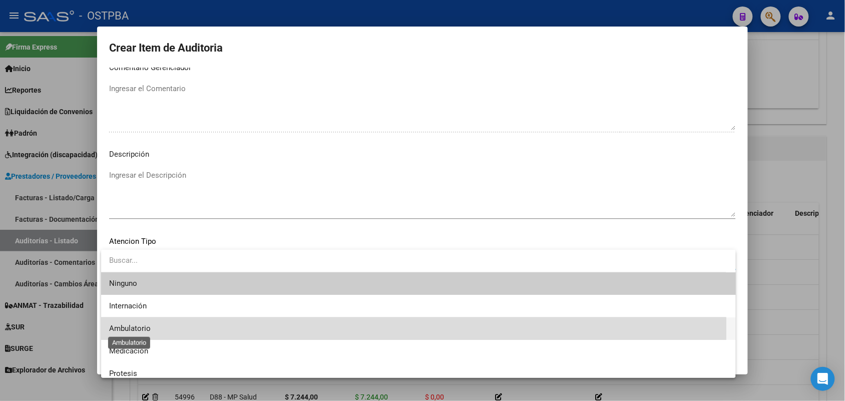
drag, startPoint x: 143, startPoint y: 328, endPoint x: 153, endPoint y: 316, distance: 16.0
click at [143, 327] on span "Ambulatorio" at bounding box center [130, 328] width 42 height 9
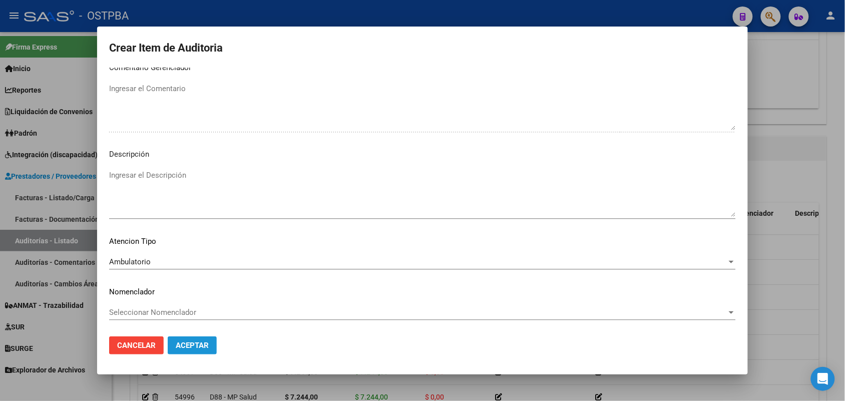
drag, startPoint x: 207, startPoint y: 348, endPoint x: 188, endPoint y: 332, distance: 24.8
click at [206, 348] on span "Aceptar" at bounding box center [192, 345] width 33 height 9
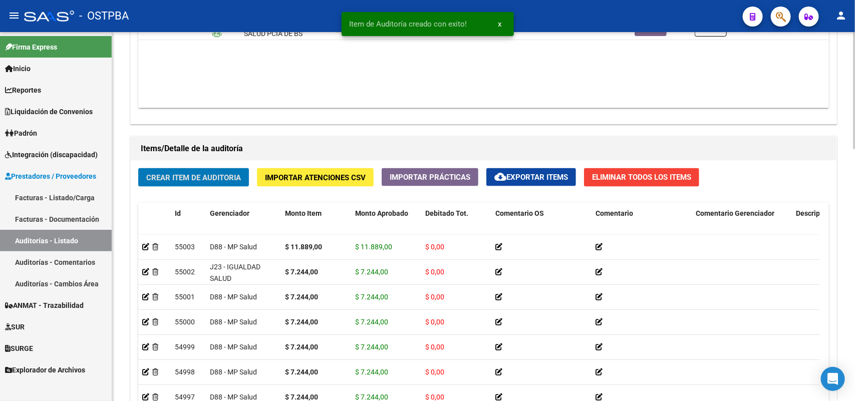
click at [194, 173] on span "Crear Item de Auditoria" at bounding box center [193, 177] width 95 height 9
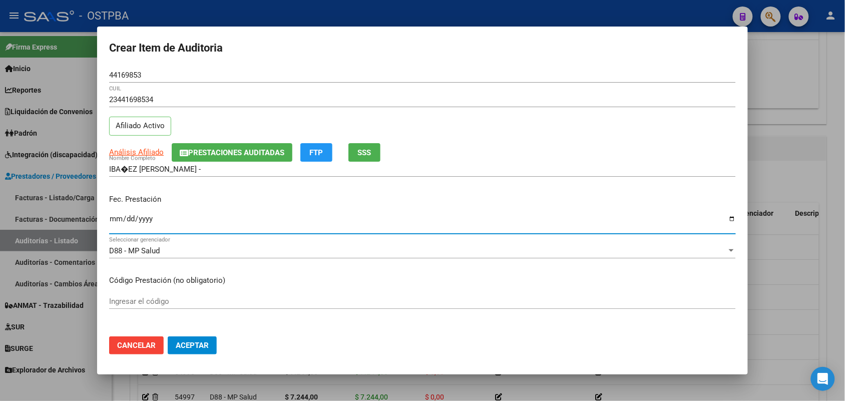
drag, startPoint x: 112, startPoint y: 224, endPoint x: 119, endPoint y: 218, distance: 9.2
click at [112, 224] on input "Ingresar la fecha" at bounding box center [422, 223] width 627 height 16
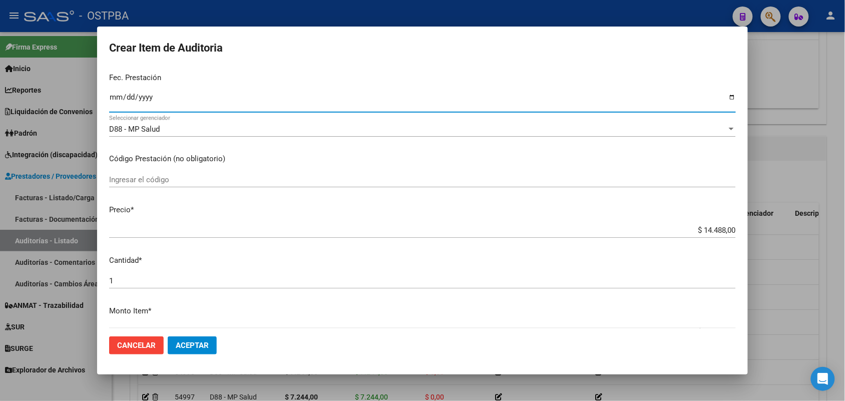
scroll to position [125, 0]
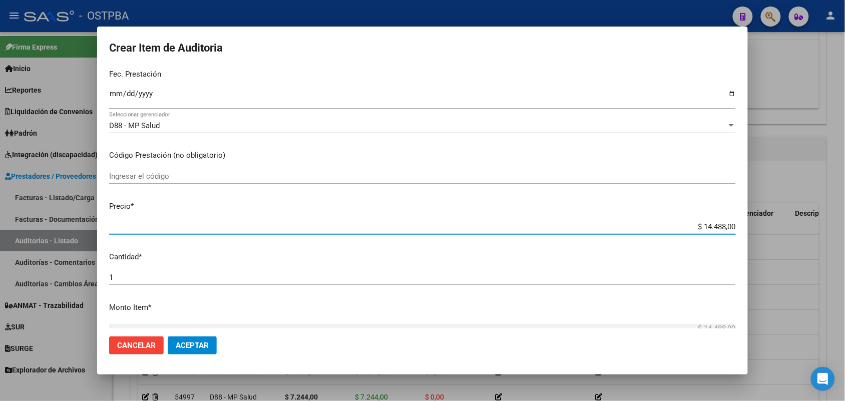
drag, startPoint x: 682, startPoint y: 227, endPoint x: 785, endPoint y: 227, distance: 103.7
click at [785, 227] on div "Crear Item de Auditoria 44169853 Nro Documento 23441698534 CUIL Afiliado Activo…" at bounding box center [422, 200] width 845 height 401
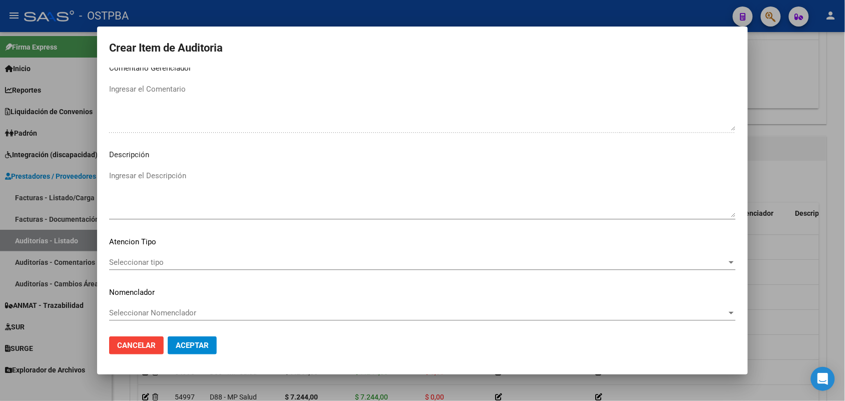
scroll to position [640, 0]
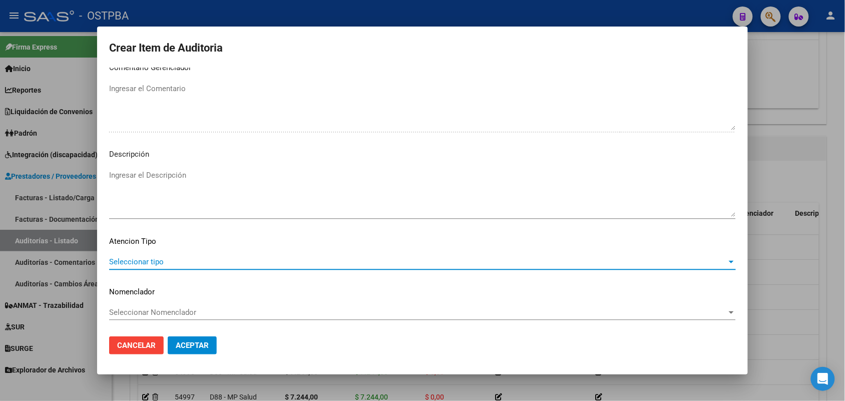
click at [153, 258] on span "Seleccionar tipo" at bounding box center [418, 261] width 618 height 9
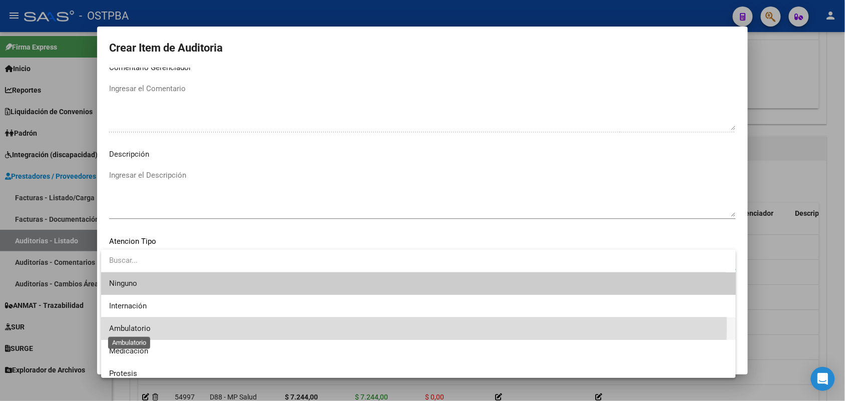
click at [128, 327] on span "Ambulatorio" at bounding box center [130, 328] width 42 height 9
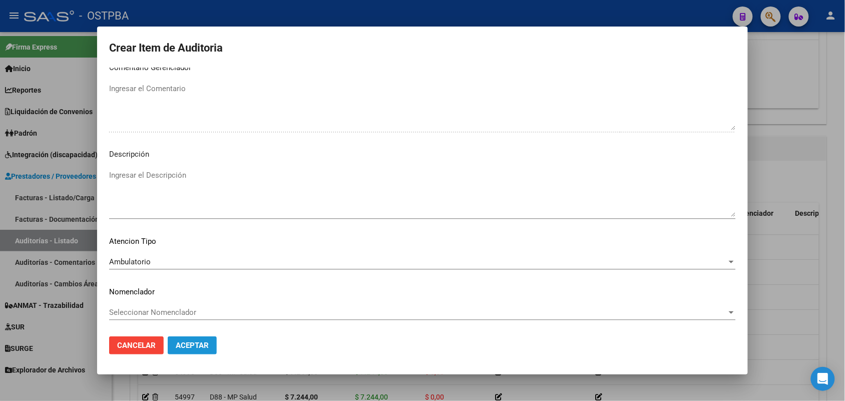
click at [190, 343] on span "Aceptar" at bounding box center [192, 345] width 33 height 9
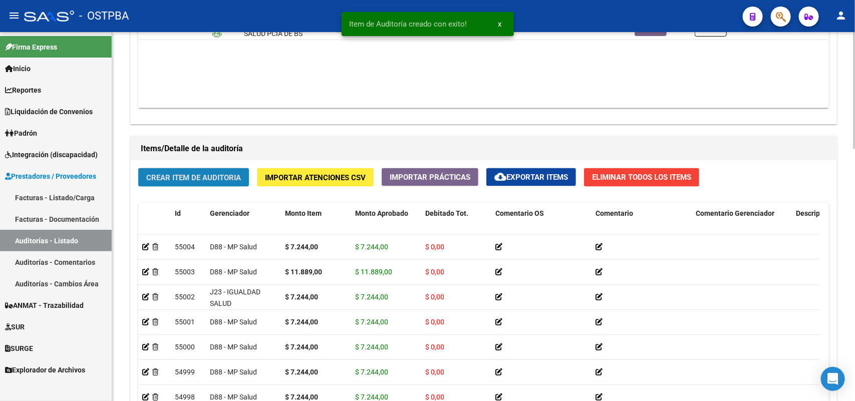
click at [211, 176] on span "Crear Item de Auditoria" at bounding box center [193, 177] width 95 height 9
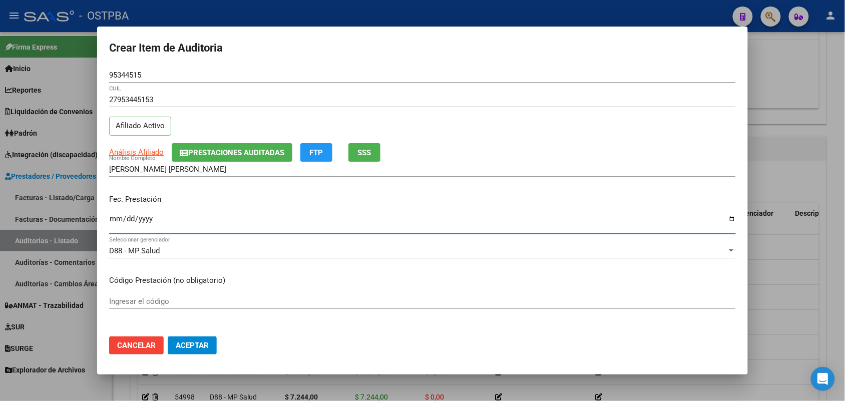
click at [117, 221] on input "Ingresar la fecha" at bounding box center [422, 223] width 627 height 16
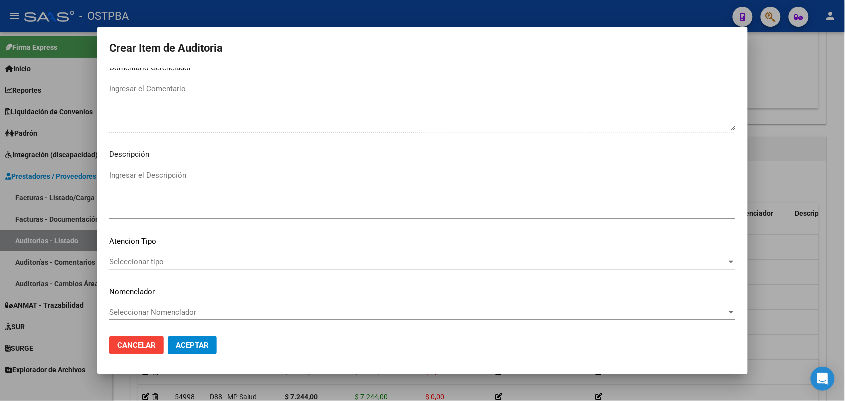
click at [158, 261] on span "Seleccionar tipo" at bounding box center [418, 261] width 618 height 9
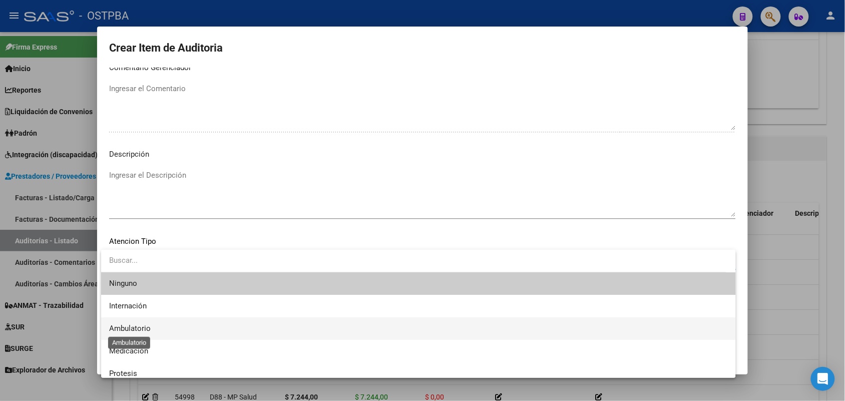
click at [139, 328] on span "Ambulatorio" at bounding box center [130, 328] width 42 height 9
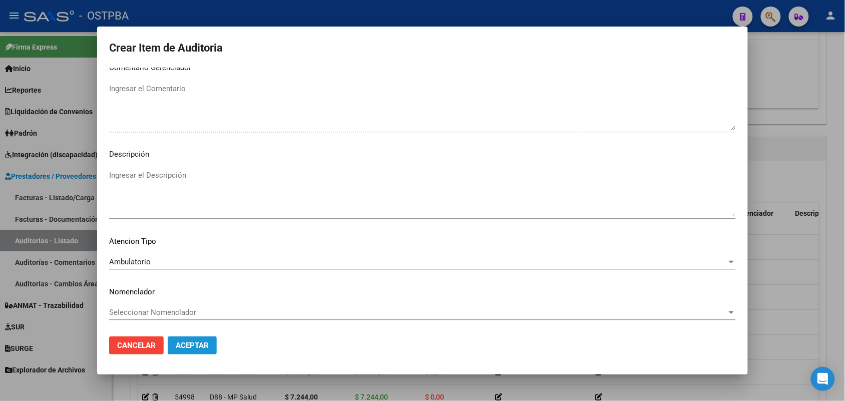
click at [206, 338] on button "Aceptar" at bounding box center [192, 346] width 49 height 18
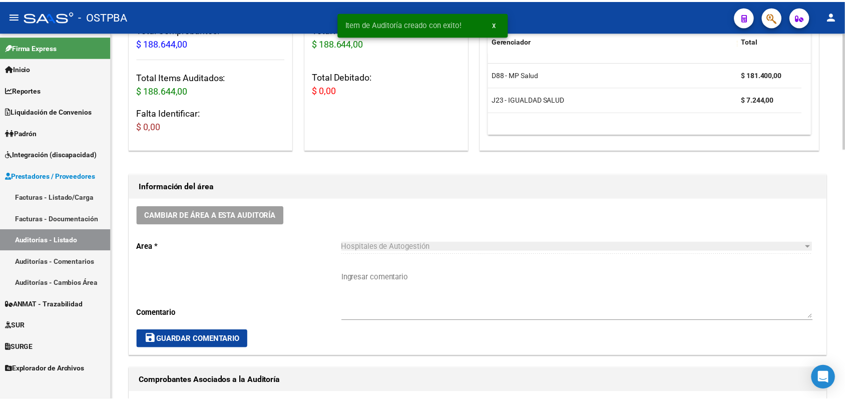
scroll to position [0, 0]
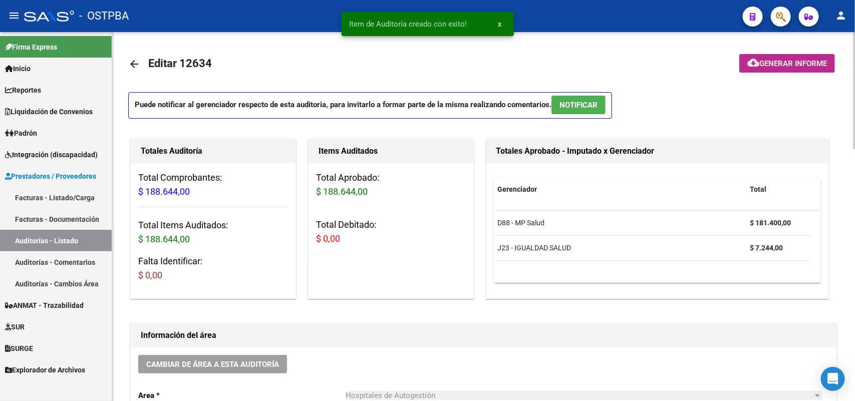
click at [774, 62] on span "Generar informe" at bounding box center [793, 63] width 68 height 9
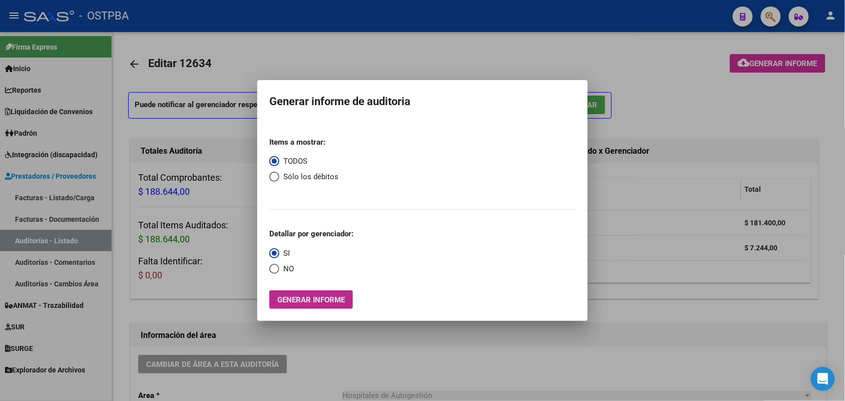
click at [309, 299] on span "Generar informe" at bounding box center [311, 300] width 68 height 9
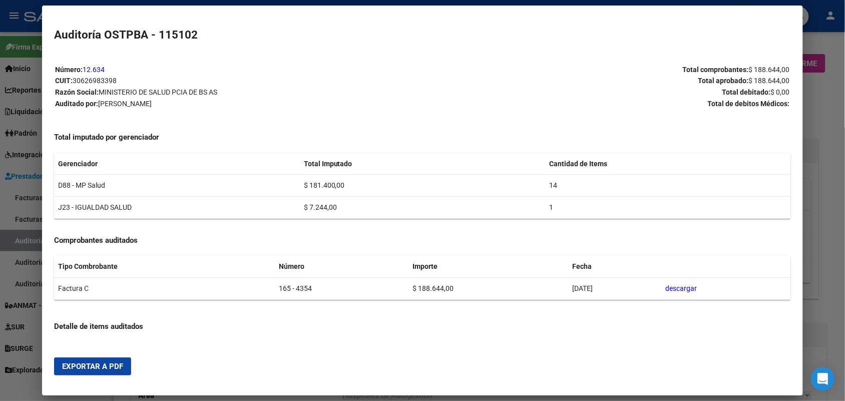
click at [111, 366] on span "Exportar a PDF" at bounding box center [92, 366] width 61 height 9
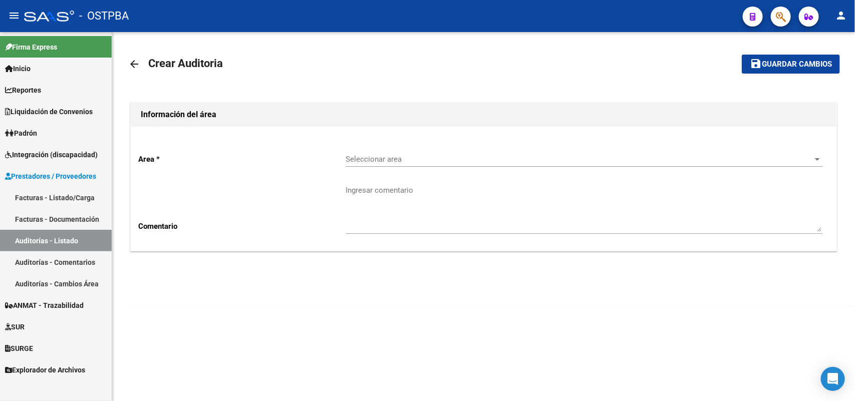
click at [59, 195] on link "Facturas - Listado/Carga" at bounding box center [56, 198] width 112 height 22
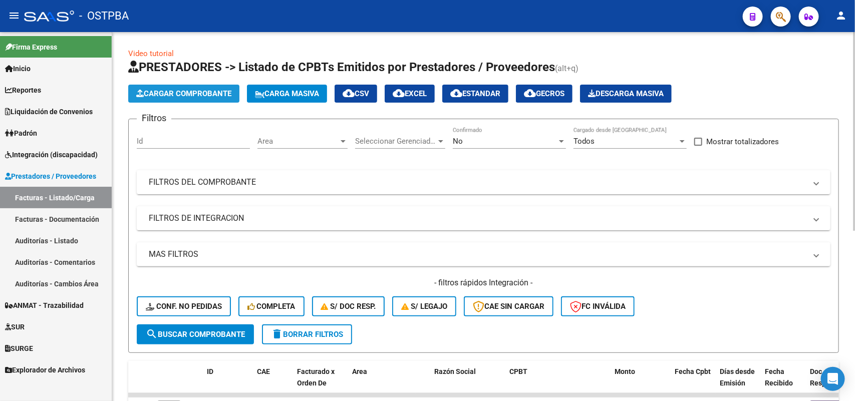
click at [192, 98] on button "Cargar Comprobante" at bounding box center [183, 94] width 111 height 18
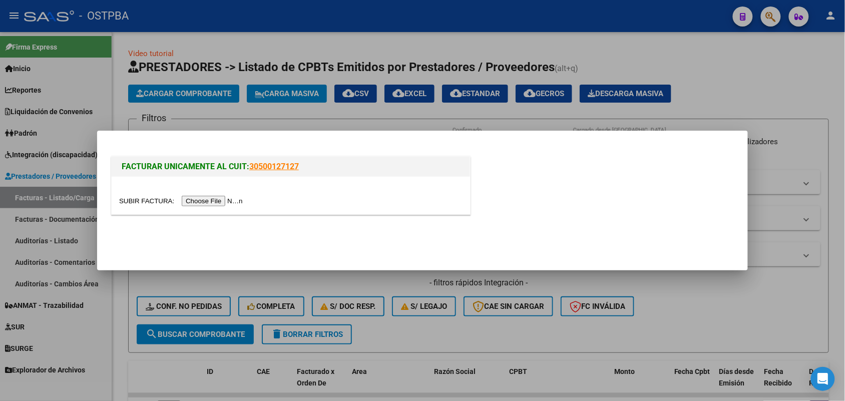
click at [210, 201] on input "file" at bounding box center [182, 201] width 127 height 11
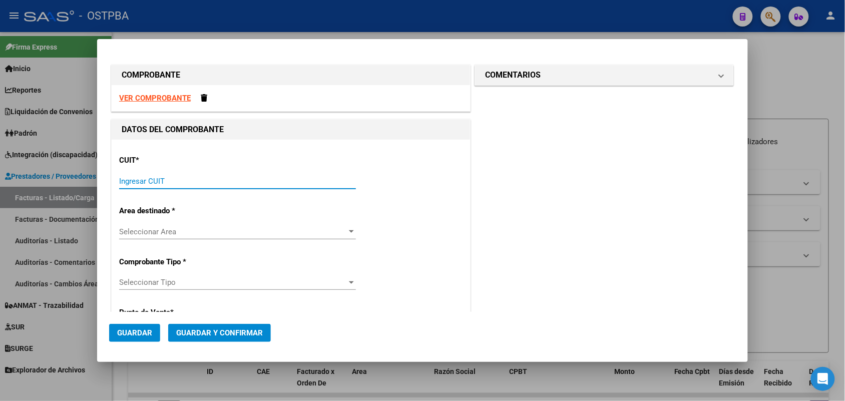
click at [126, 180] on input "Ingresar CUIT" at bounding box center [237, 181] width 237 height 9
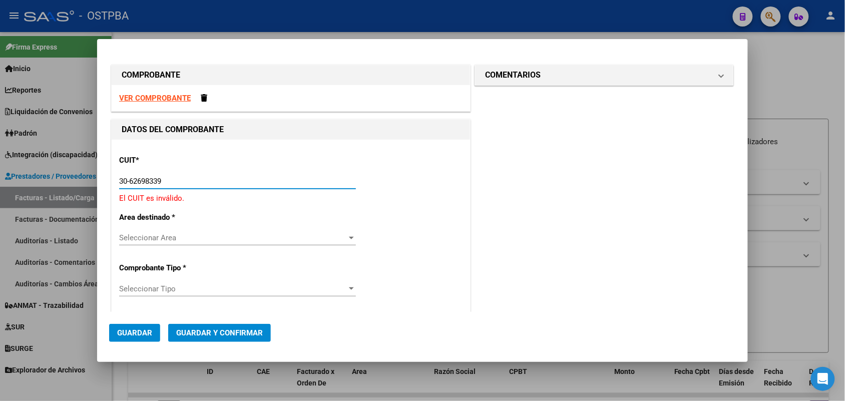
type input "30-62698339-8"
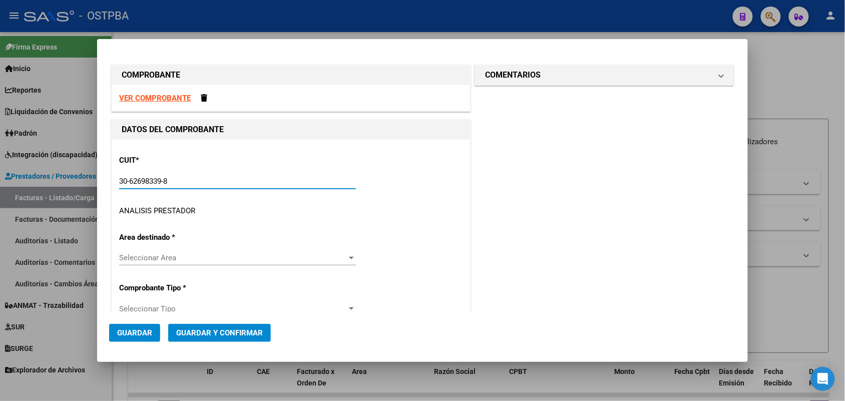
type input "165"
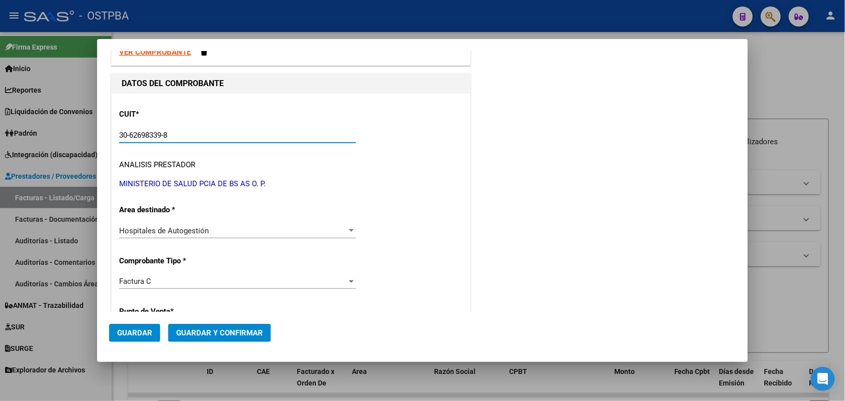
scroll to position [125, 0]
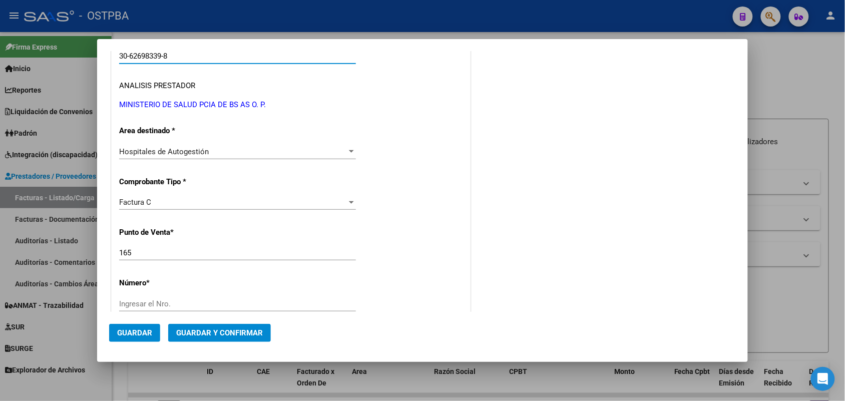
type input "30-62698339-8"
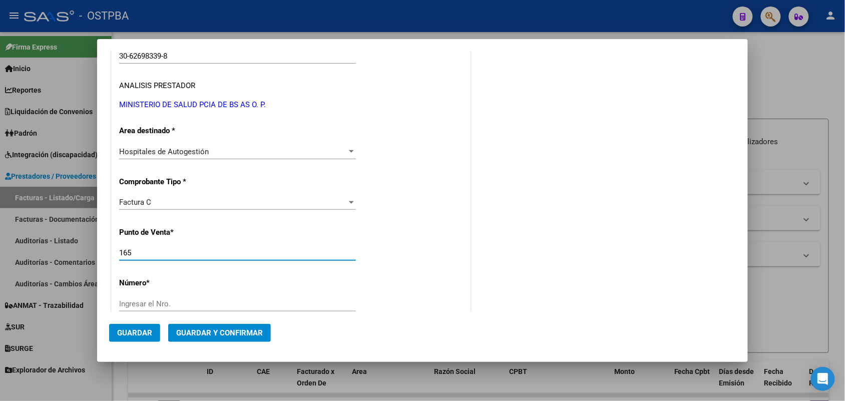
drag, startPoint x: 132, startPoint y: 252, endPoint x: 97, endPoint y: 252, distance: 35.1
click at [96, 252] on div "COMPROBANTE VER COMPROBANTE DATOS DEL COMPROBANTE CUIT * 30-62698339-8 Ingresar…" at bounding box center [422, 200] width 845 height 401
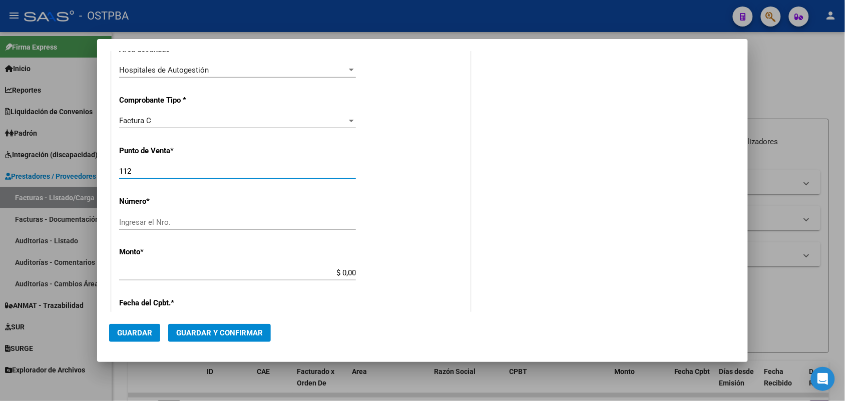
scroll to position [250, 0]
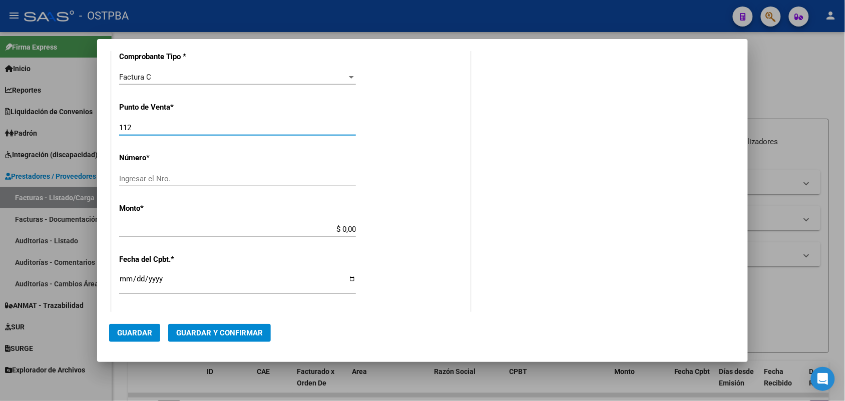
type input "112"
click at [168, 176] on input "Ingresar el Nro." at bounding box center [237, 178] width 237 height 9
type input "5066"
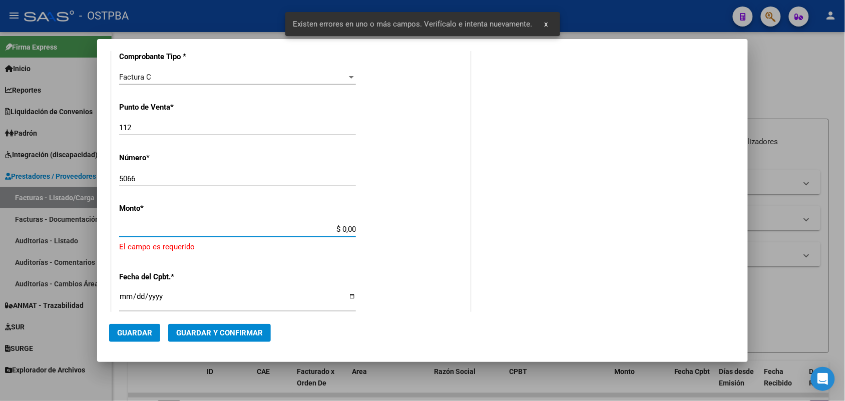
scroll to position [294, 0]
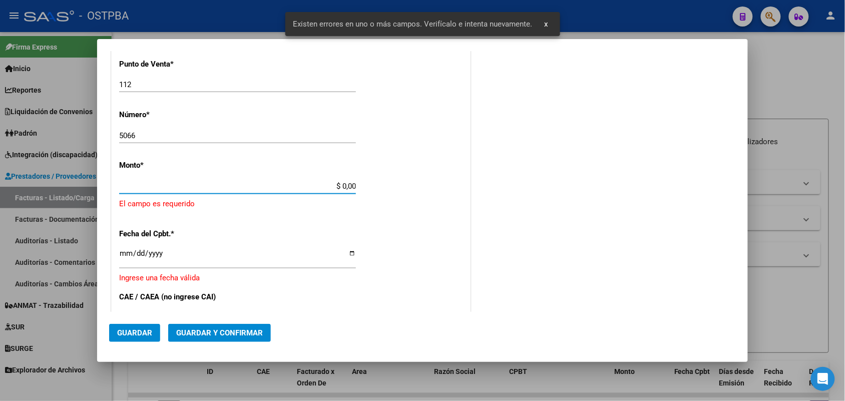
drag, startPoint x: 327, startPoint y: 229, endPoint x: 377, endPoint y: 226, distance: 50.2
click at [375, 226] on div "CUIT * 30-62698339-8 Ingresar CUIT ANALISIS PRESTADOR MINISTERIO DE SALUD PCIA …" at bounding box center [291, 213] width 359 height 734
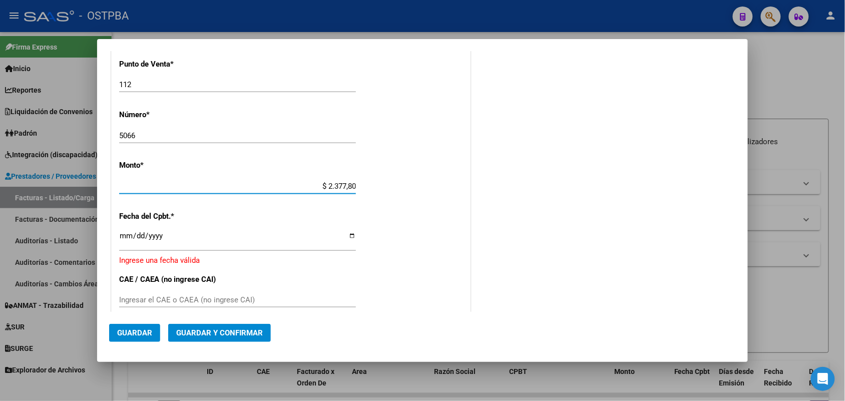
type input "$ 23.778,00"
click at [125, 236] on input "Ingresar la fecha" at bounding box center [237, 240] width 237 height 16
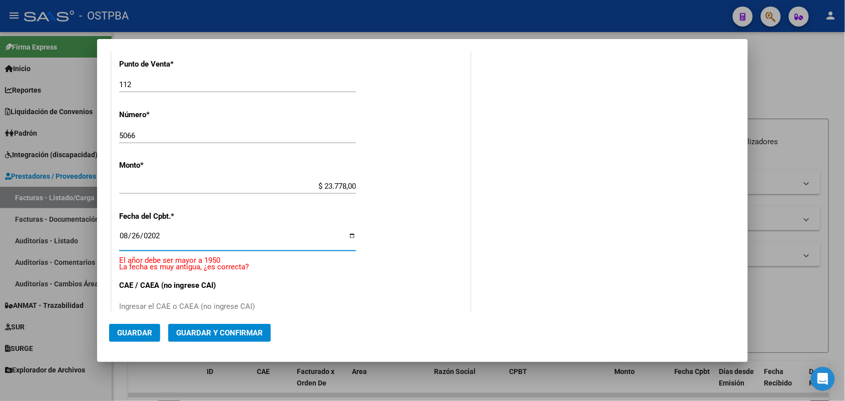
type input "2025-08-26"
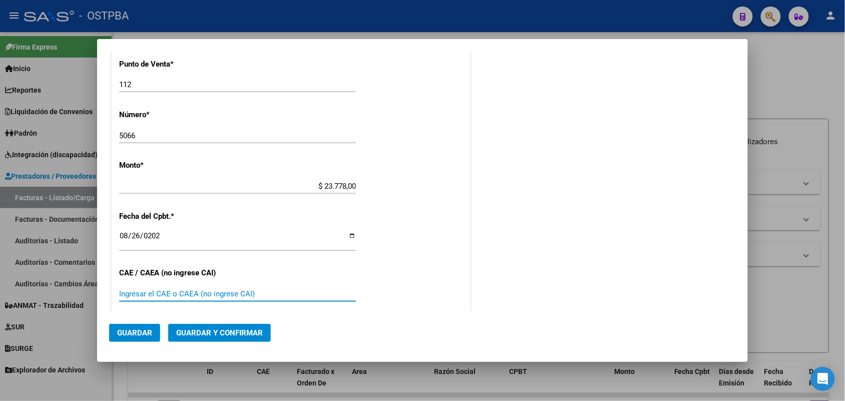
click at [143, 291] on input "Ingresar el CAE o CAEA (no ingrese CAI)" at bounding box center [237, 294] width 237 height 9
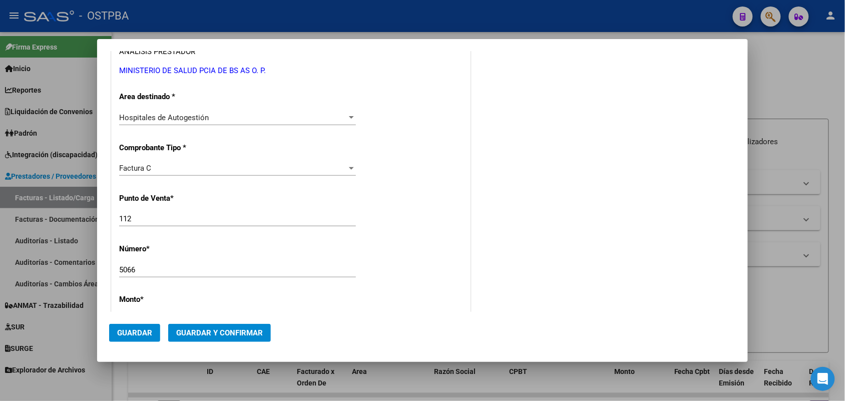
scroll to position [0, 0]
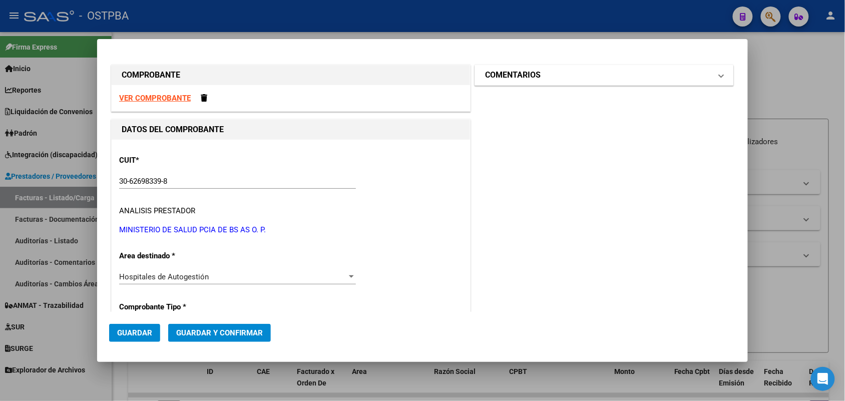
type input "75348665479465"
drag, startPoint x: 714, startPoint y: 75, endPoint x: 667, endPoint y: 76, distance: 47.1
click at [720, 75] on span at bounding box center [722, 75] width 4 height 12
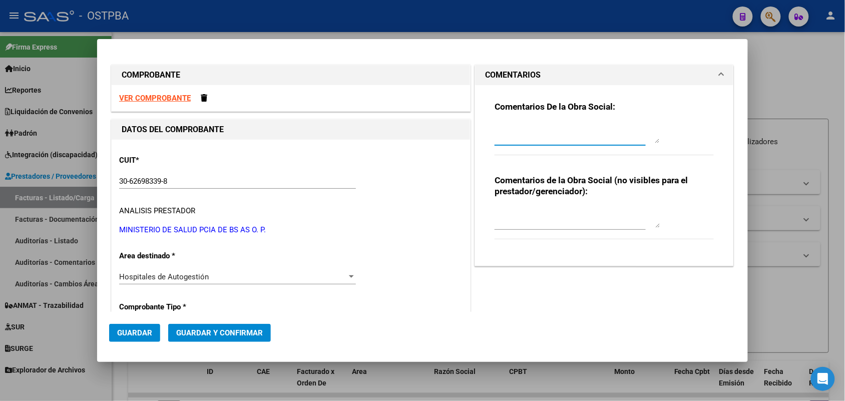
drag, startPoint x: 524, startPoint y: 138, endPoint x: 608, endPoint y: 136, distance: 83.2
click at [526, 138] on textarea at bounding box center [577, 133] width 165 height 20
type textarea "HR 126901"
click at [133, 329] on span "Guardar" at bounding box center [134, 333] width 35 height 9
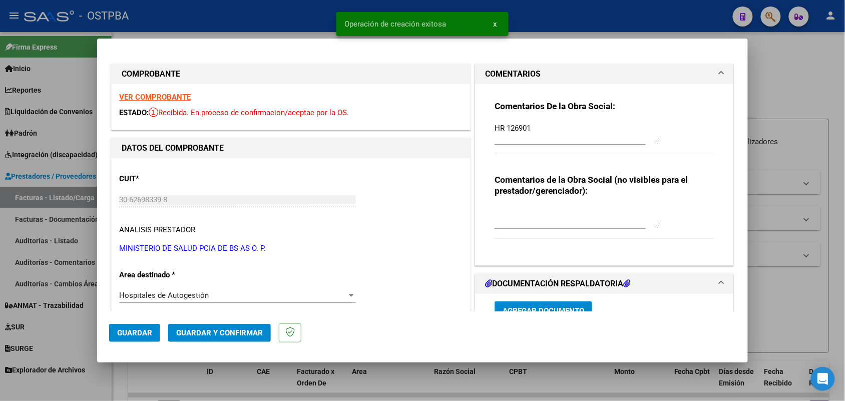
type input "2025-10-25"
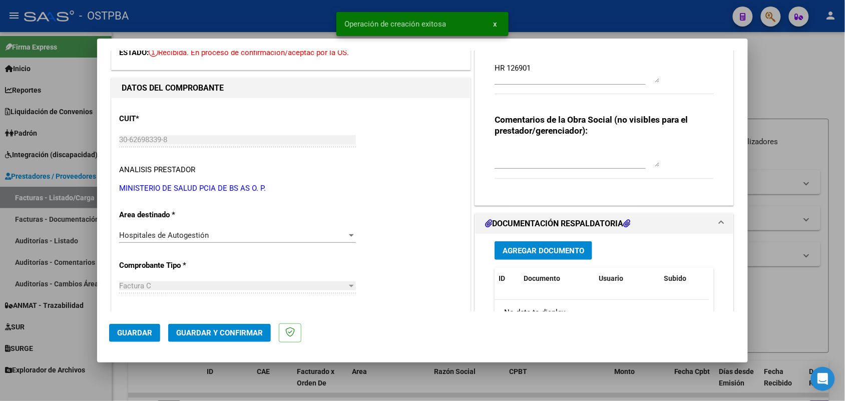
scroll to position [188, 0]
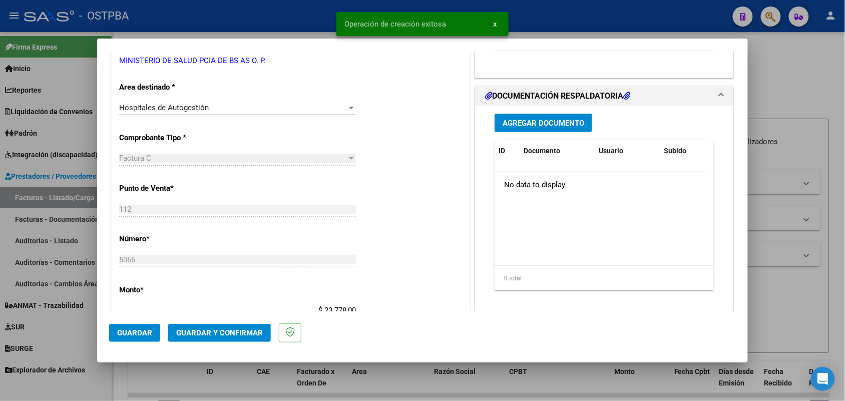
click at [534, 127] on span "Agregar Documento" at bounding box center [544, 123] width 82 height 9
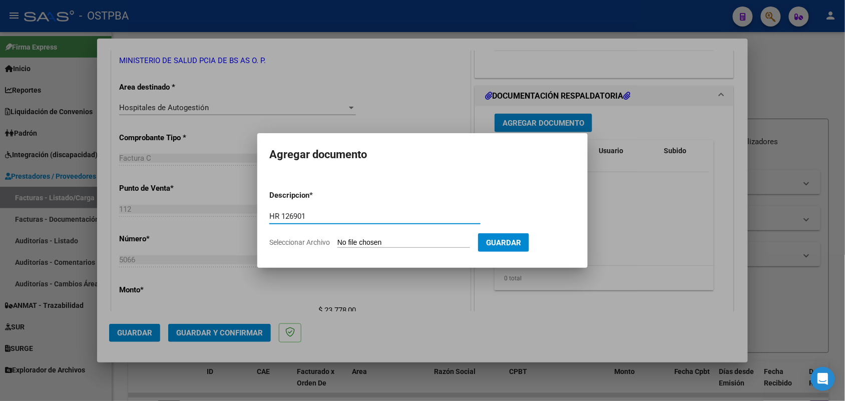
type input "HR 126901"
click at [346, 240] on input "Seleccionar Archivo" at bounding box center [404, 243] width 133 height 10
type input "C:\fakepath\HR 126901.pdf"
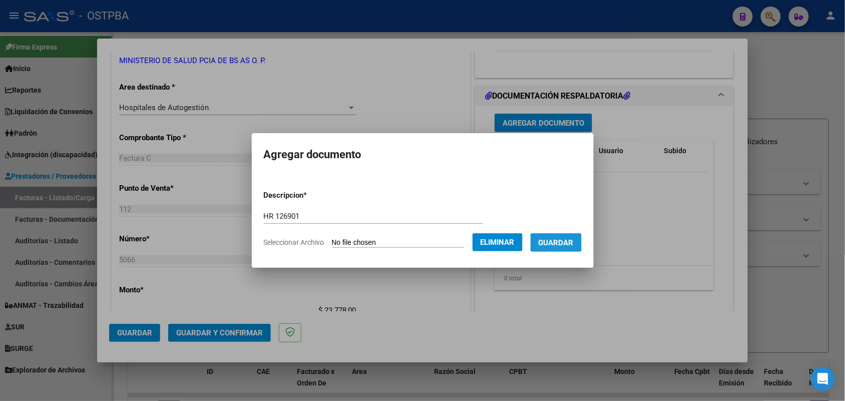
click at [552, 244] on span "Guardar" at bounding box center [556, 242] width 35 height 9
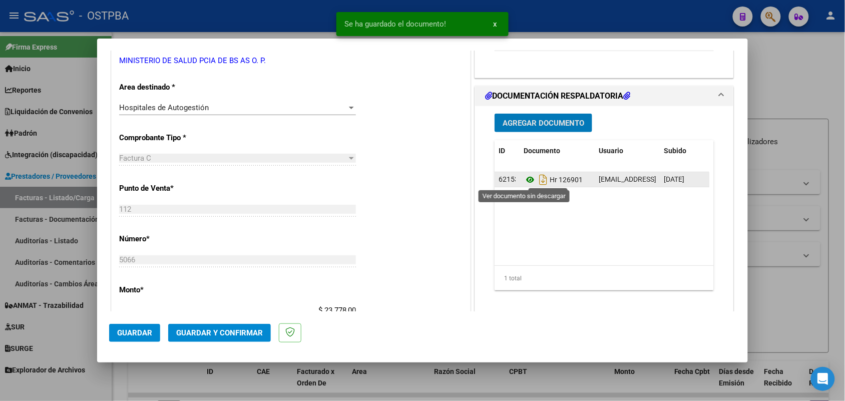
click at [526, 180] on icon at bounding box center [530, 180] width 13 height 12
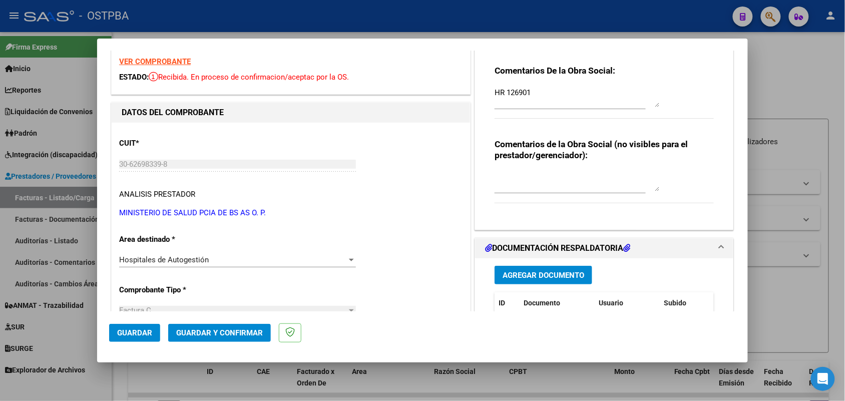
scroll to position [0, 0]
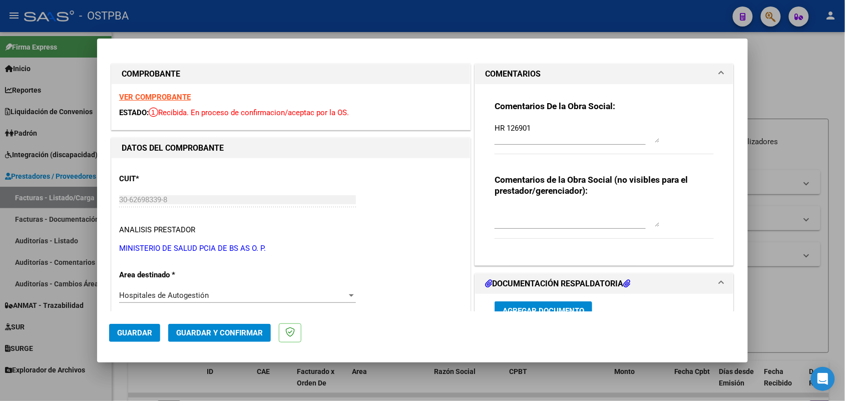
click at [186, 94] on strong "VER COMPROBANTE" at bounding box center [155, 97] width 72 height 9
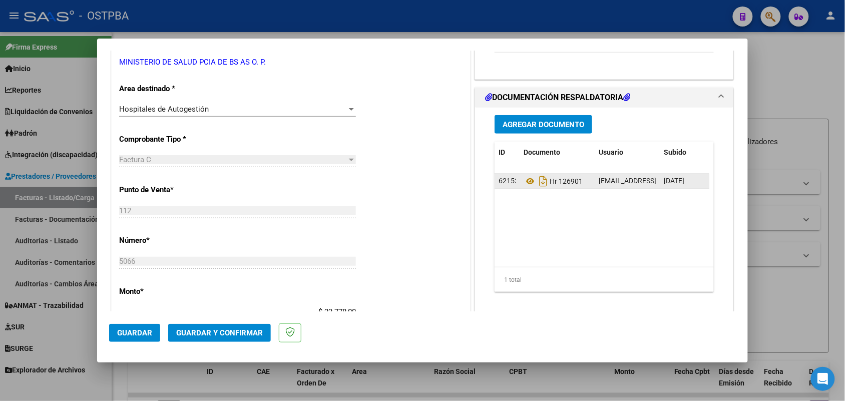
scroll to position [188, 0]
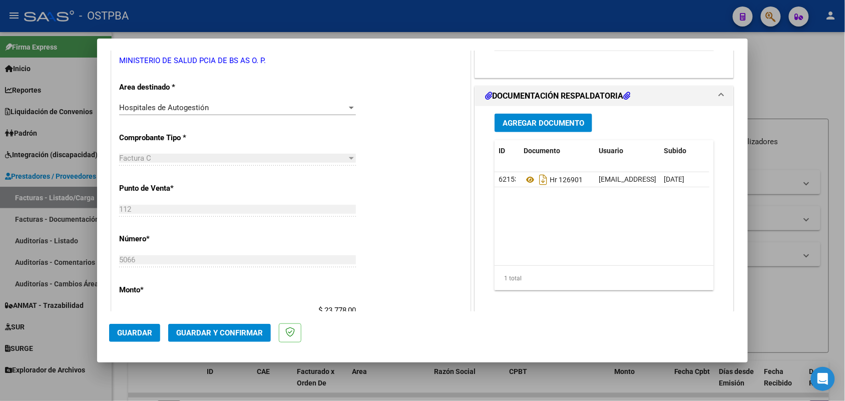
click at [538, 123] on span "Agregar Documento" at bounding box center [544, 123] width 82 height 9
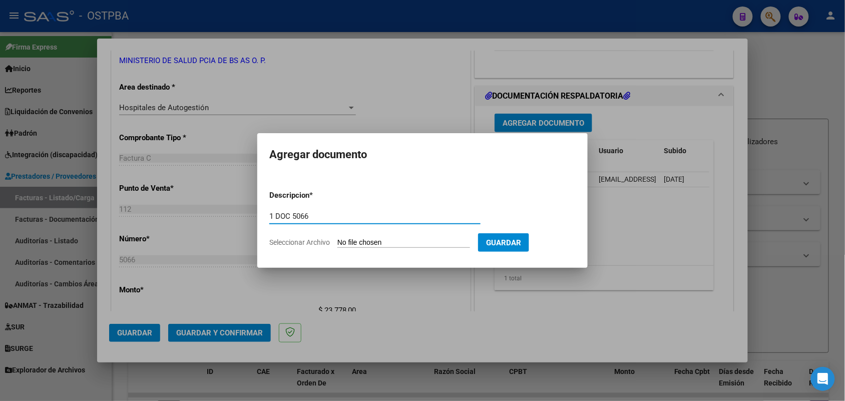
type input "1 DOC 5066"
click at [342, 240] on input "Seleccionar Archivo" at bounding box center [404, 243] width 133 height 10
type input "C:\fakepath\1 DOC 5066.pdf"
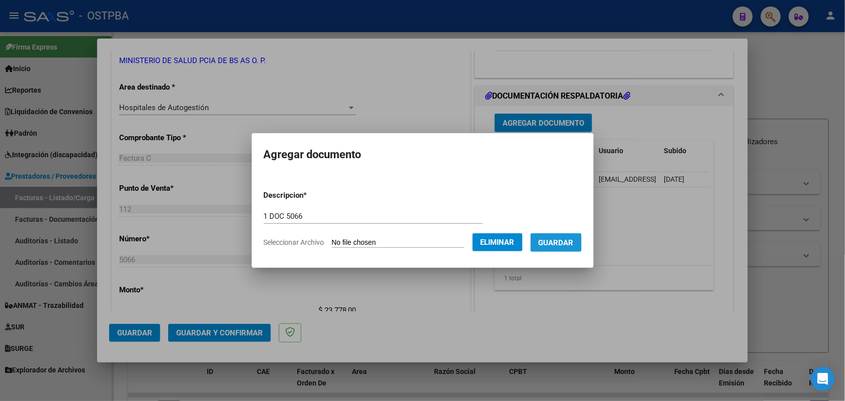
click at [562, 248] on button "Guardar" at bounding box center [556, 242] width 51 height 19
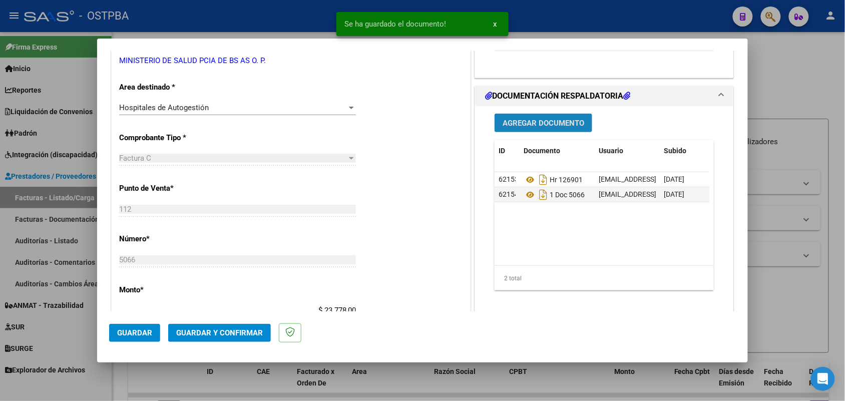
click at [563, 121] on span "Agregar Documento" at bounding box center [544, 123] width 82 height 9
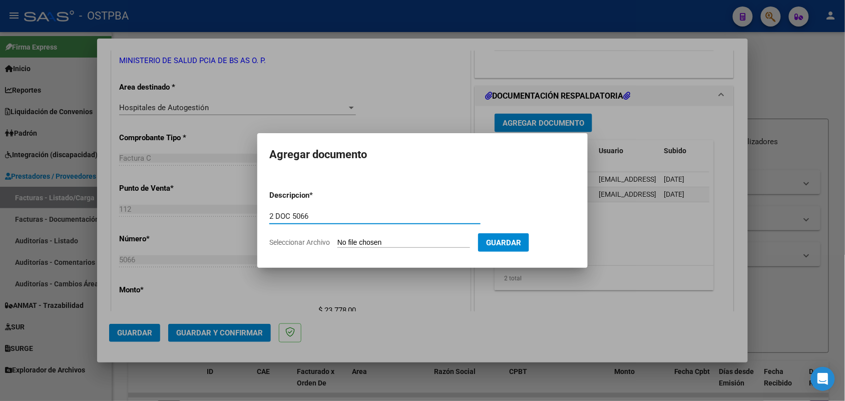
type input "2 DOC 5066"
click at [354, 241] on input "Seleccionar Archivo" at bounding box center [404, 243] width 133 height 10
type input "C:\fakepath\2 DOC 5066.pdf"
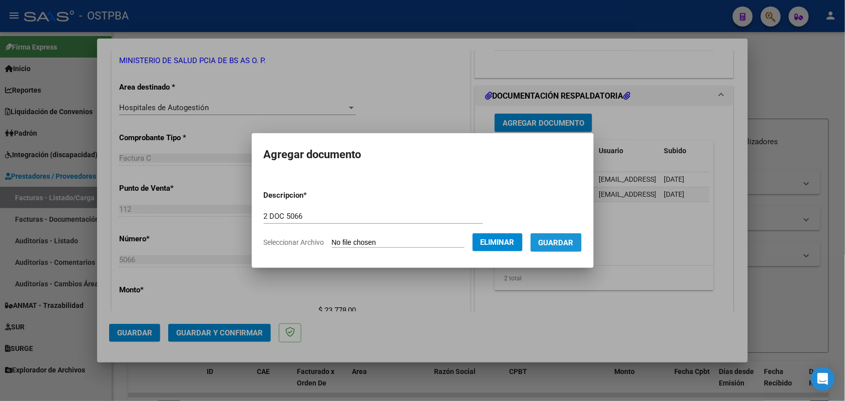
click at [562, 239] on span "Guardar" at bounding box center [556, 242] width 35 height 9
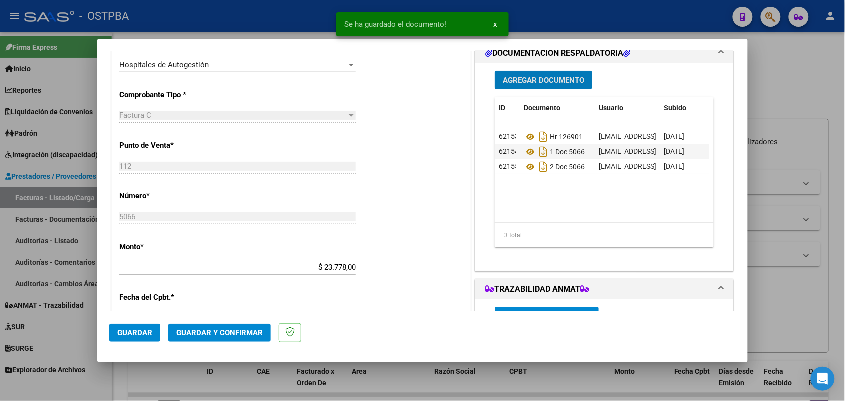
scroll to position [313, 0]
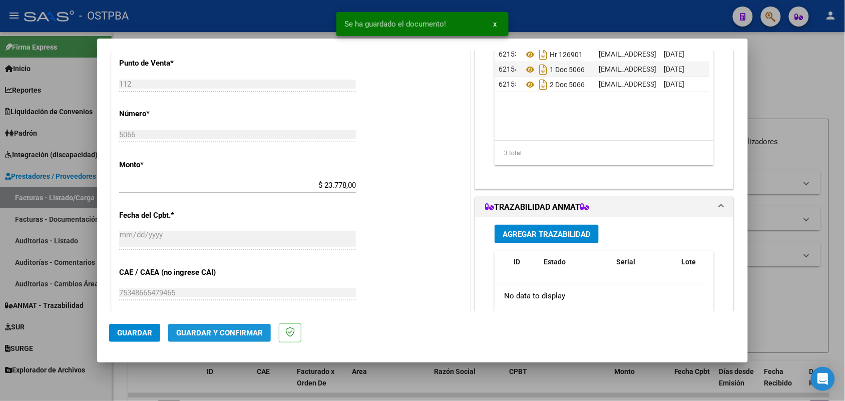
click at [216, 329] on span "Guardar y Confirmar" at bounding box center [219, 333] width 87 height 9
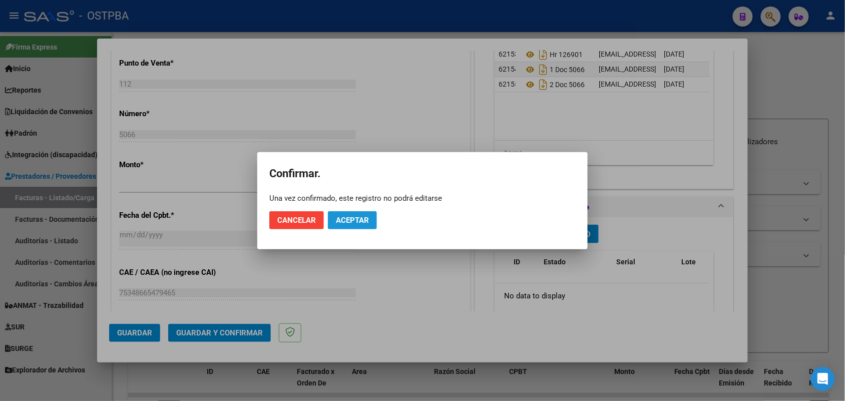
click at [356, 219] on span "Aceptar" at bounding box center [352, 220] width 33 height 9
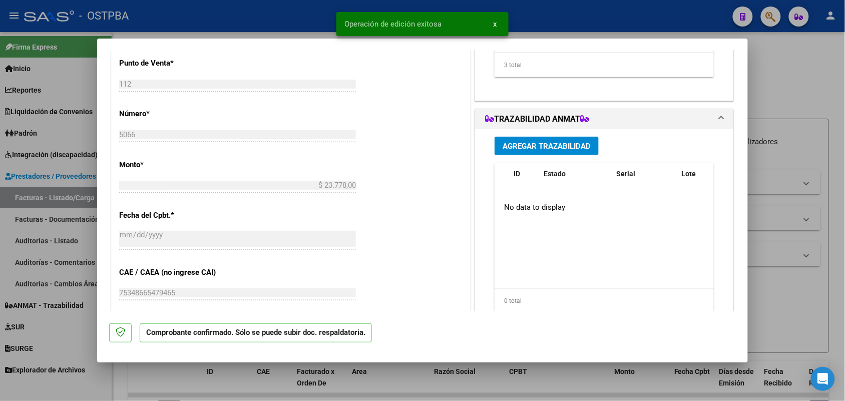
click at [86, 229] on div at bounding box center [422, 200] width 845 height 401
type input "$ 0,00"
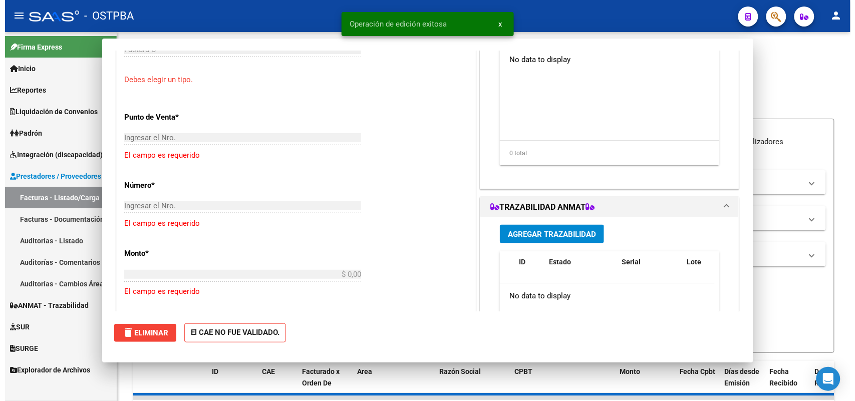
scroll to position [367, 0]
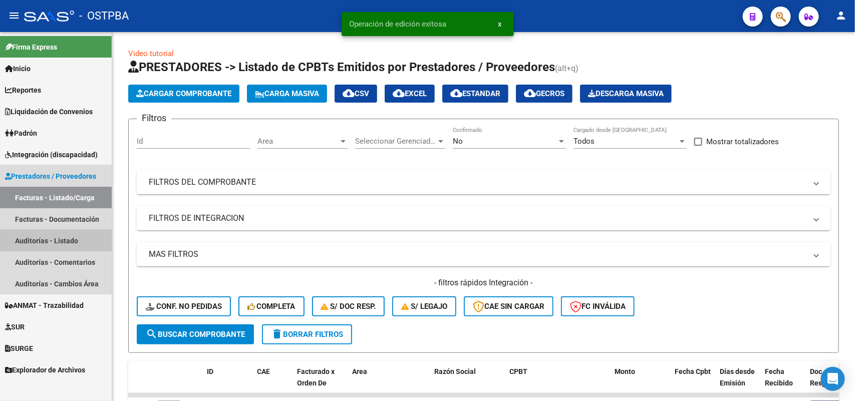
click at [61, 238] on link "Auditorías - Listado" at bounding box center [56, 241] width 112 height 22
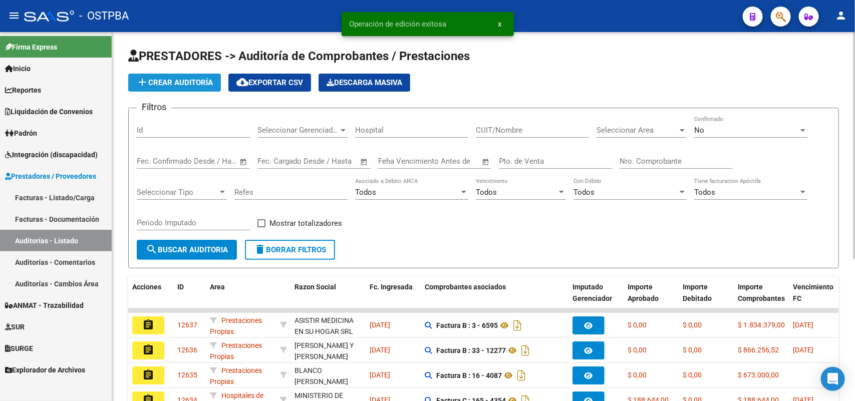
click at [204, 78] on span "add Crear Auditoría" at bounding box center [174, 82] width 77 height 9
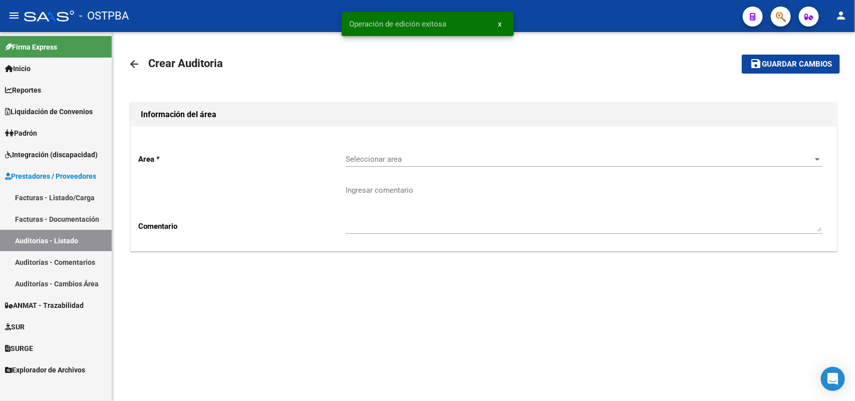
click at [378, 157] on span "Seleccionar area" at bounding box center [580, 159] width 468 height 9
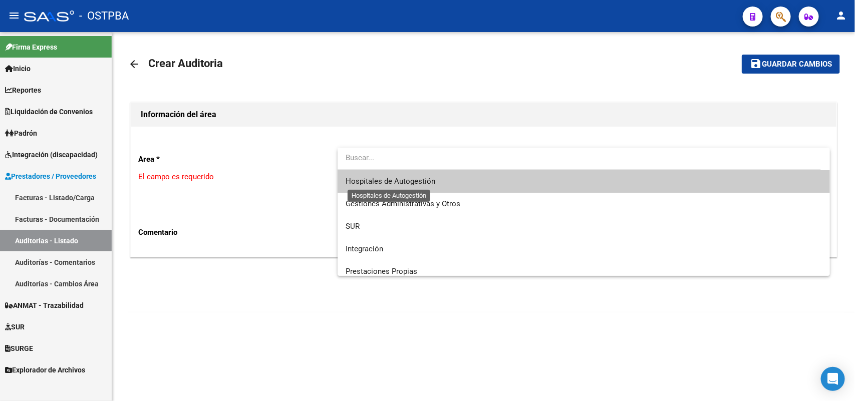
click at [399, 180] on span "Hospitales de Autogestión" at bounding box center [391, 181] width 90 height 9
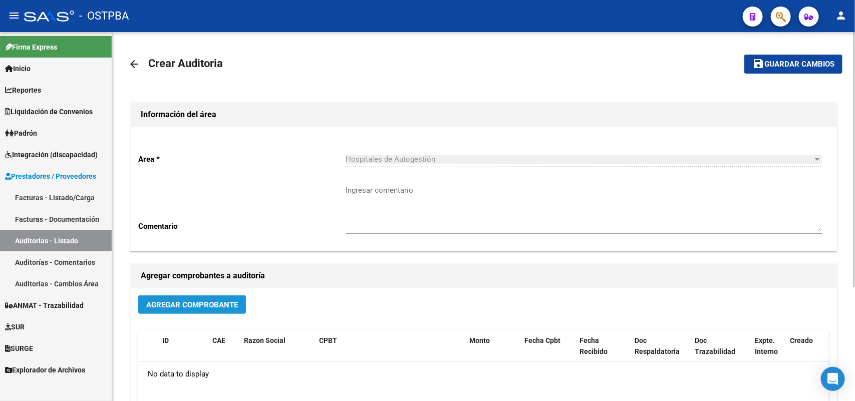
click at [196, 301] on span "Agregar Comprobante" at bounding box center [192, 305] width 92 height 9
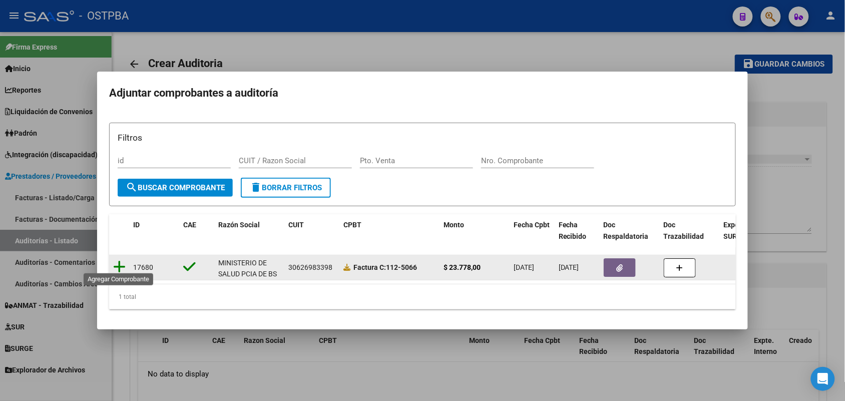
click at [119, 261] on icon at bounding box center [119, 267] width 13 height 14
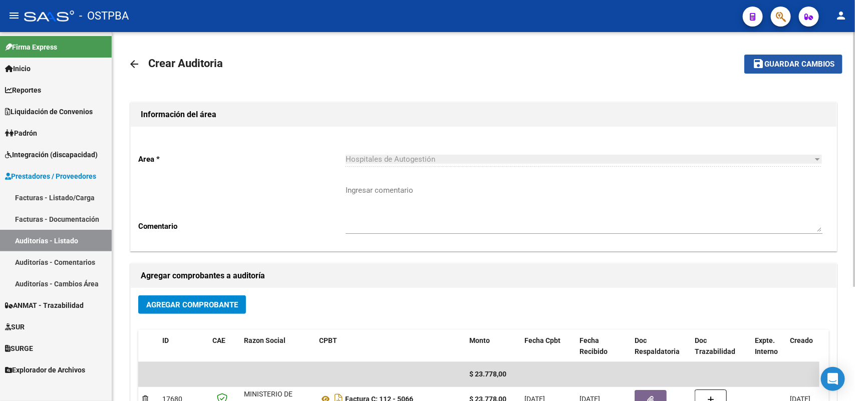
click at [780, 60] on span "Guardar cambios" at bounding box center [799, 64] width 70 height 9
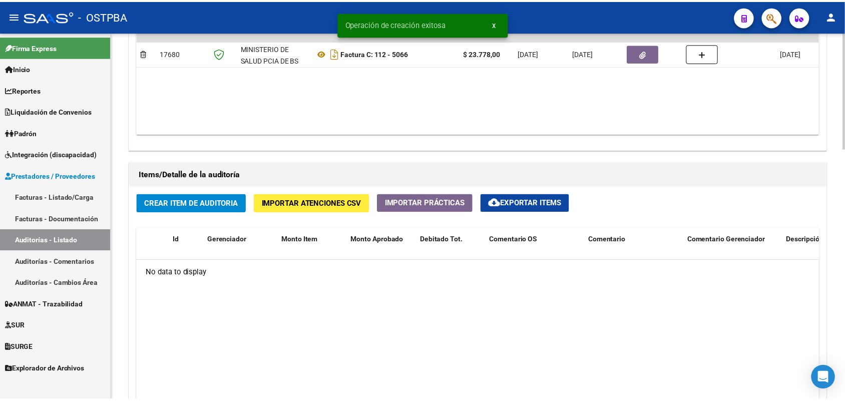
scroll to position [626, 0]
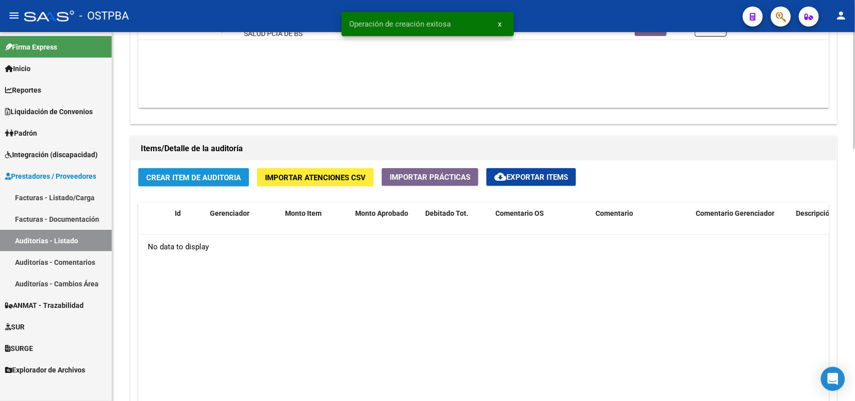
click at [209, 178] on span "Crear Item de Auditoria" at bounding box center [193, 177] width 95 height 9
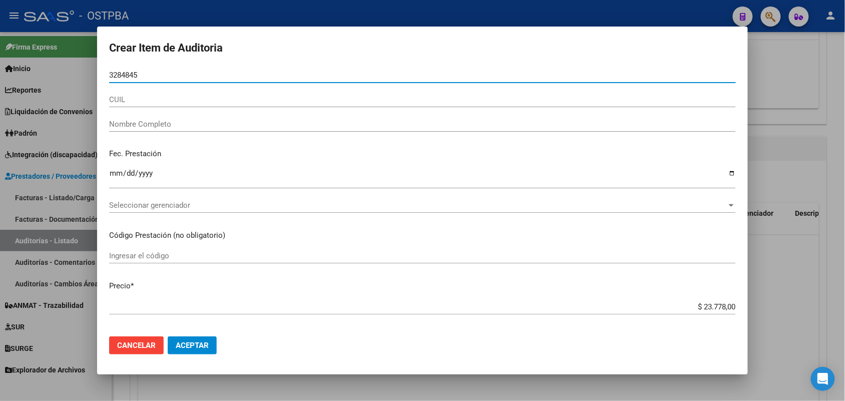
type input "32848451"
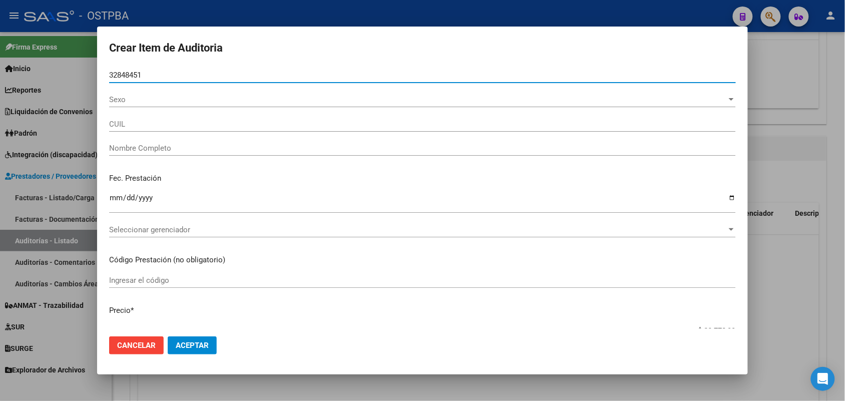
type input "27328484515"
type input "CATANIA NADIA SOLEDAD"
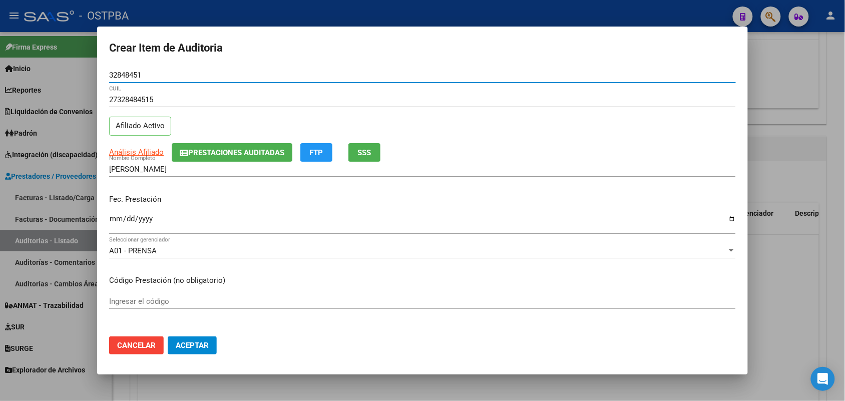
type input "32848451"
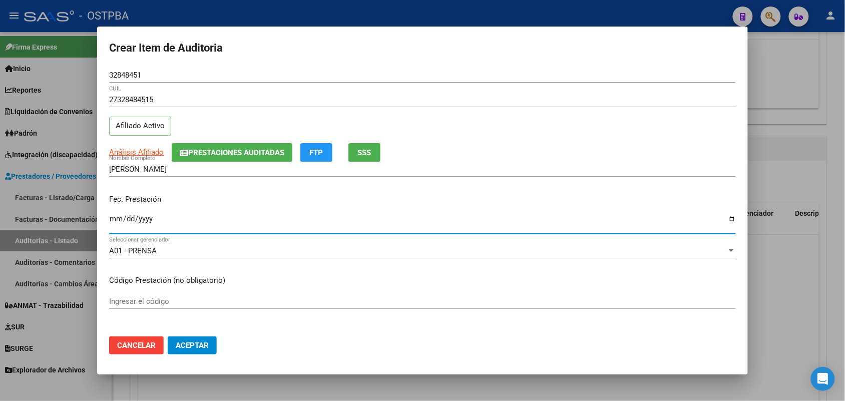
click at [115, 223] on input "Ingresar la fecha" at bounding box center [422, 223] width 627 height 16
type input "2025-07-21"
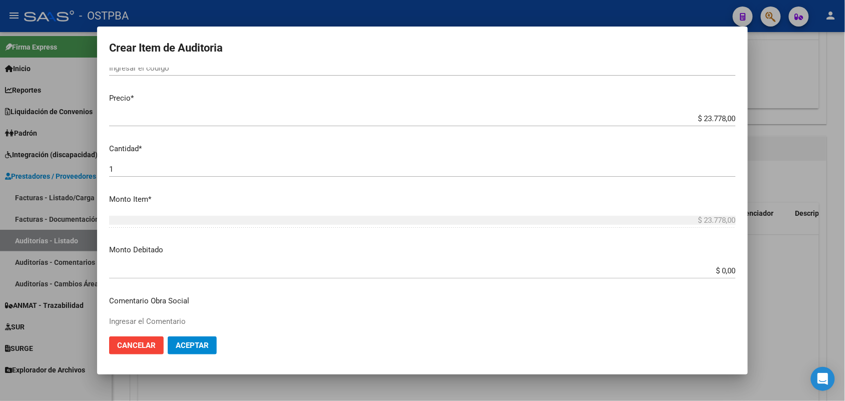
scroll to position [250, 0]
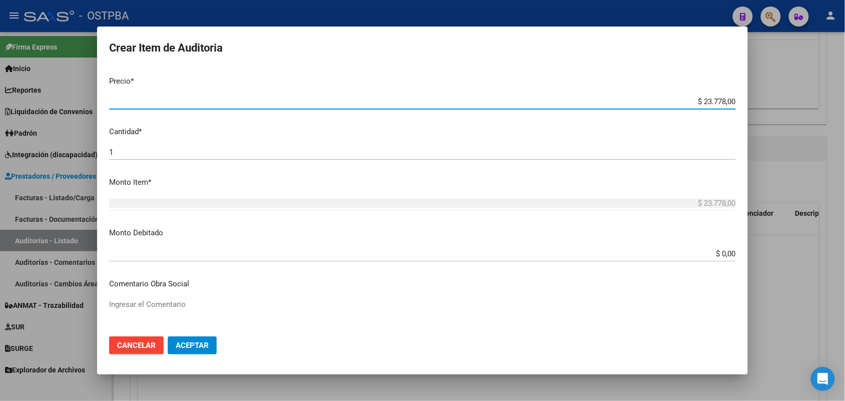
drag, startPoint x: 687, startPoint y: 99, endPoint x: 775, endPoint y: 103, distance: 88.3
click at [777, 98] on div "Crear Item de Auditoria 32848451 Nro Documento 27328484515 CUIL Afiliado Activo…" at bounding box center [422, 200] width 845 height 401
type input "$ 0,01"
type input "$ 0,11"
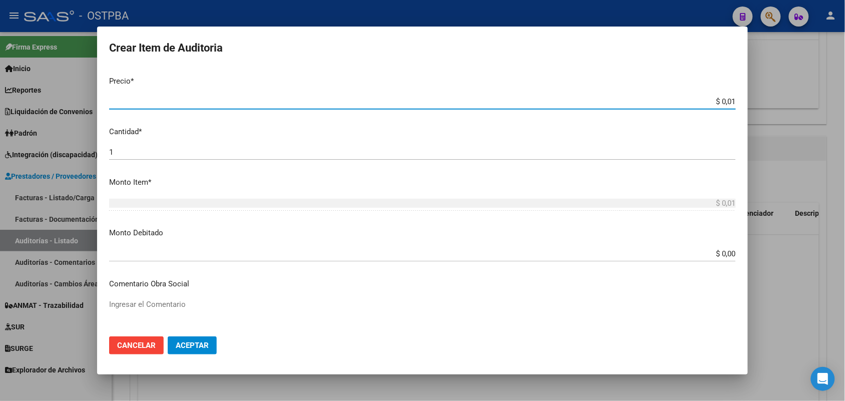
type input "$ 0,11"
type input "$ 1,18"
type input "$ 11,88"
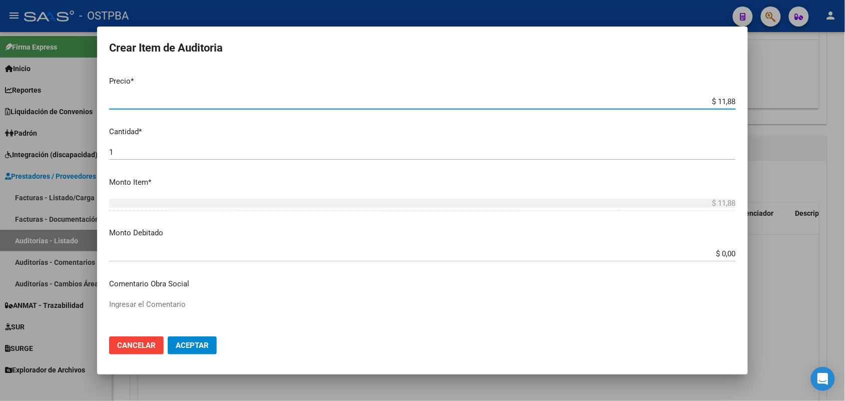
type input "$ 118,89"
type input "$ 1.188,90"
type input "$ 11.889,00"
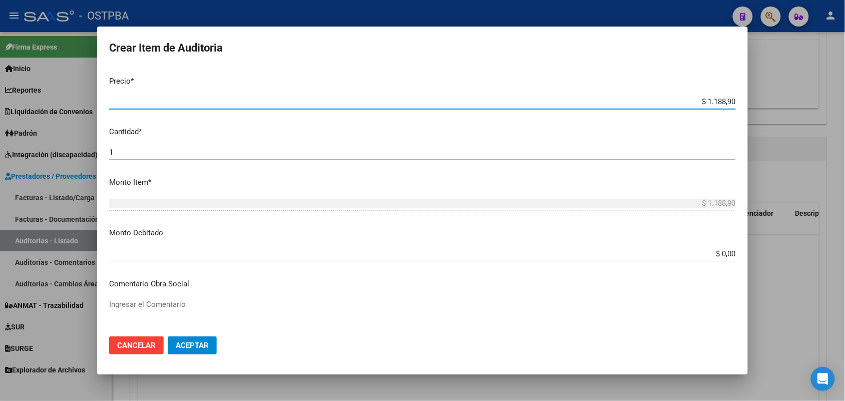
type input "$ 11.889,00"
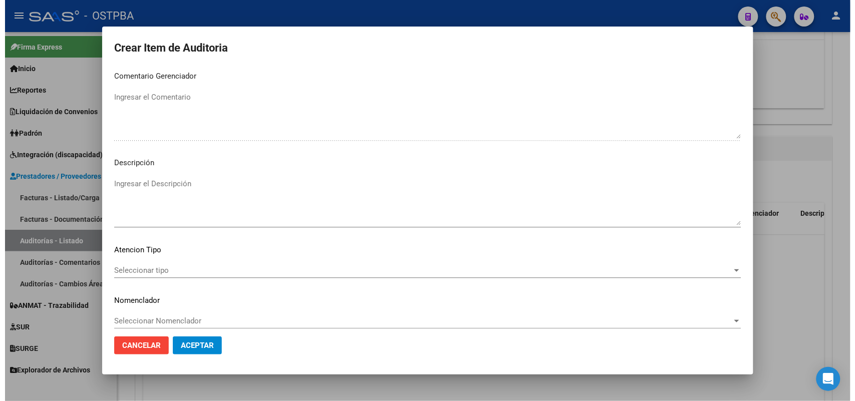
scroll to position [640, 0]
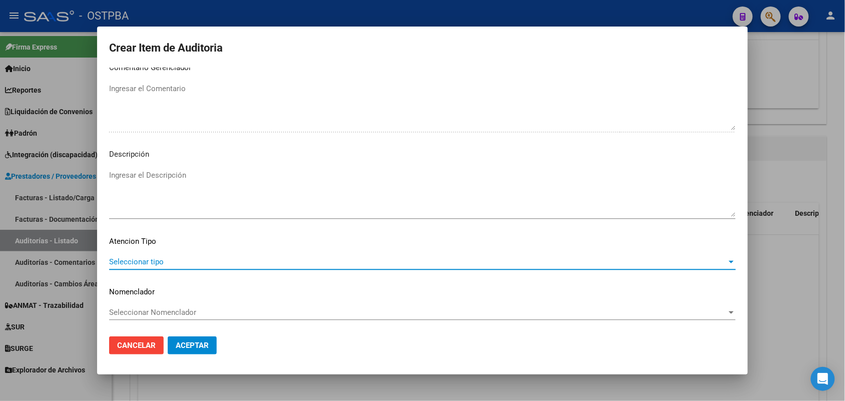
click at [145, 258] on span "Seleccionar tipo" at bounding box center [418, 261] width 618 height 9
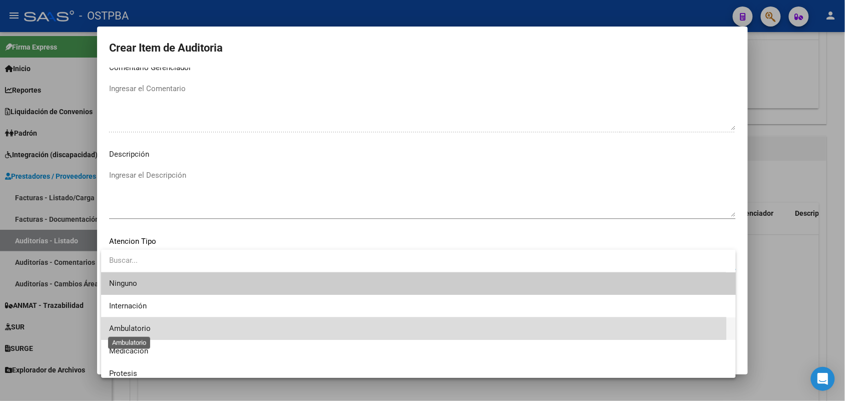
click at [146, 330] on span "Ambulatorio" at bounding box center [130, 328] width 42 height 9
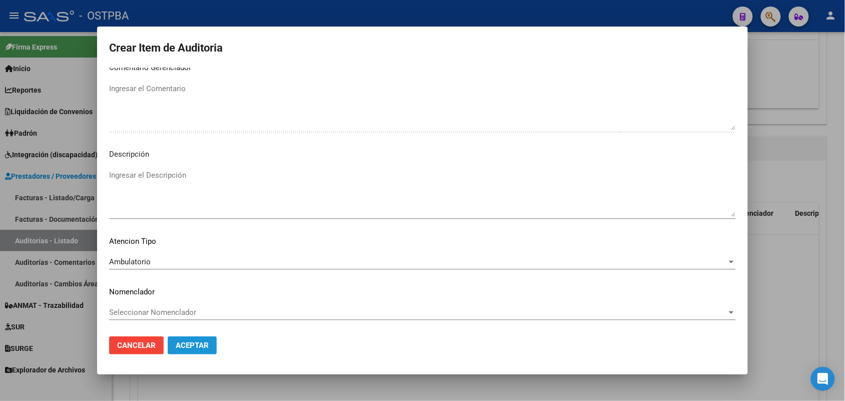
click at [186, 345] on span "Aceptar" at bounding box center [192, 345] width 33 height 9
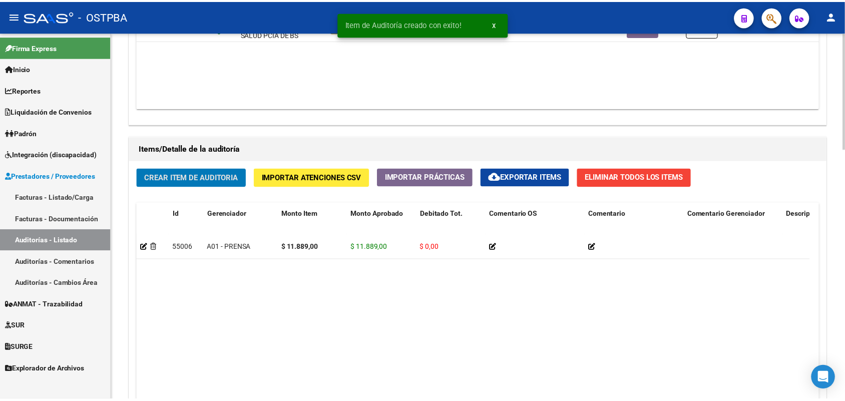
scroll to position [627, 0]
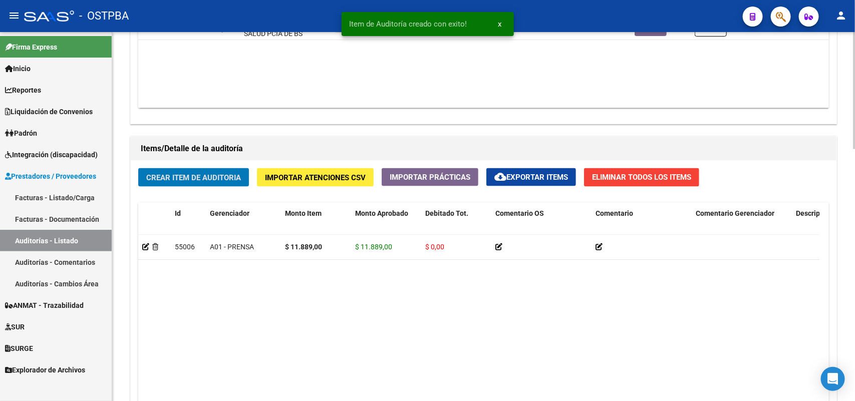
click at [209, 169] on button "Crear Item de Auditoria" at bounding box center [193, 177] width 111 height 19
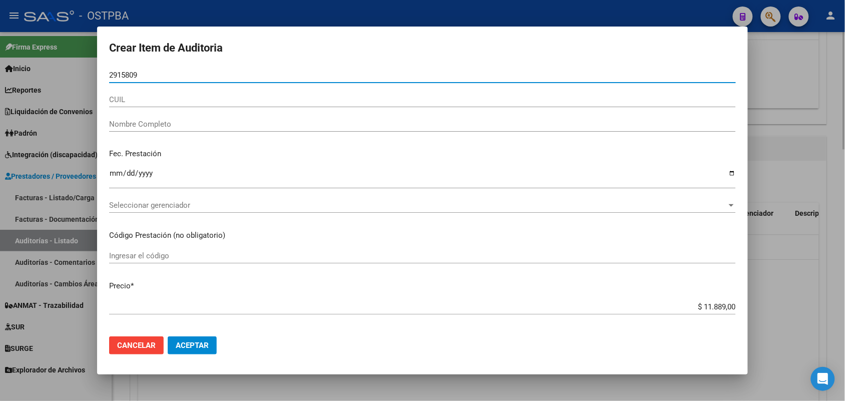
type input "29158094"
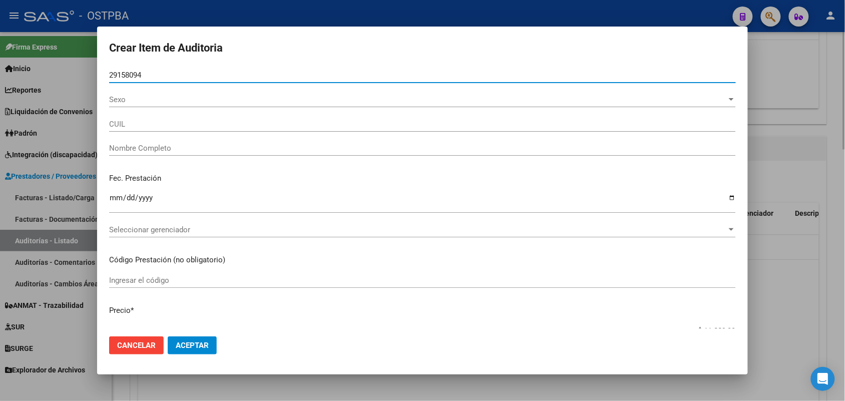
type input "27291580942"
type input "KNAUPP YESICA ROMINA"
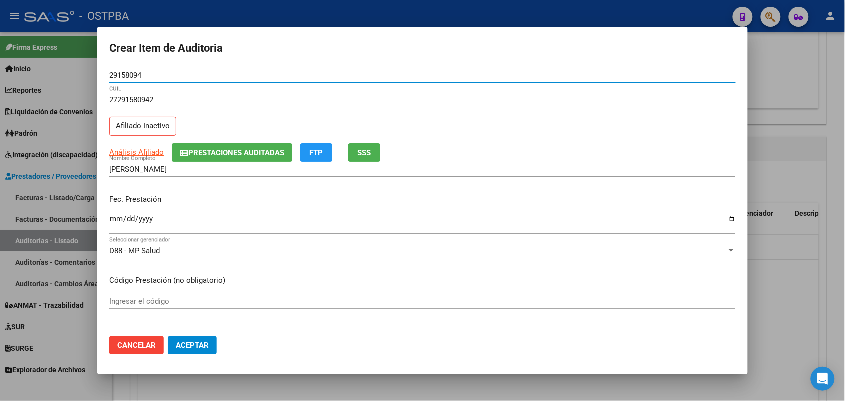
type input "29158094"
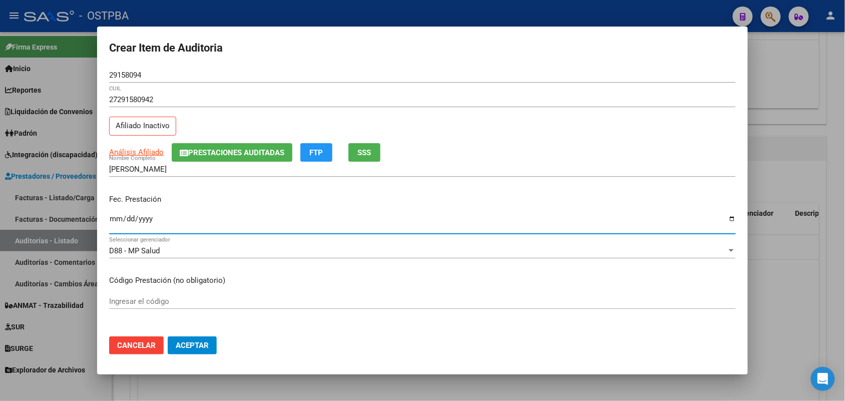
click at [114, 221] on input "Ingresar la fecha" at bounding box center [422, 223] width 627 height 16
type input "2025-07-22"
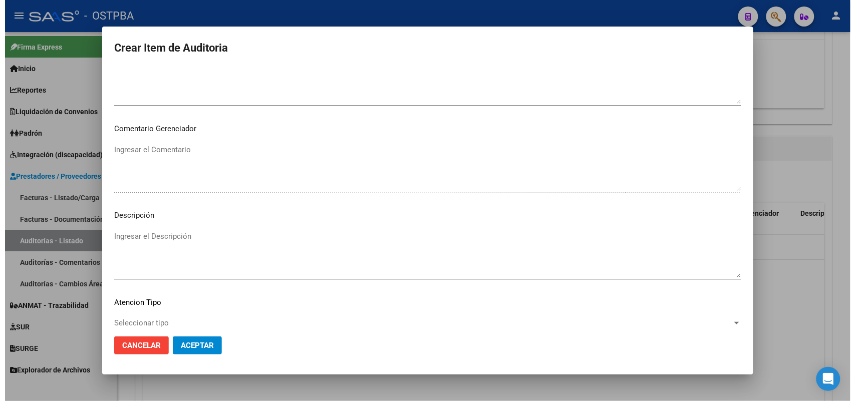
scroll to position [640, 0]
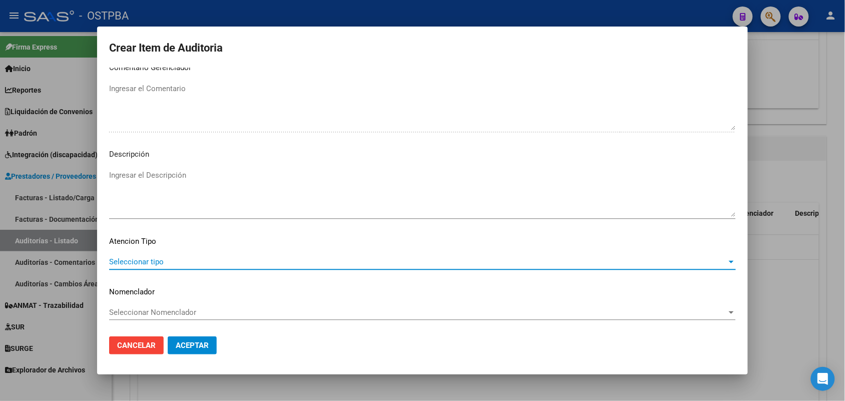
click at [154, 262] on span "Seleccionar tipo" at bounding box center [418, 261] width 618 height 9
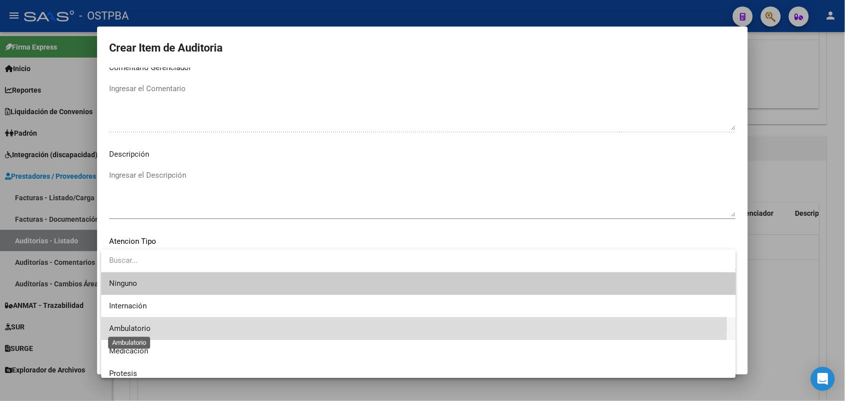
drag, startPoint x: 131, startPoint y: 327, endPoint x: 183, endPoint y: 337, distance: 53.5
click at [131, 325] on span "Ambulatorio" at bounding box center [130, 328] width 42 height 9
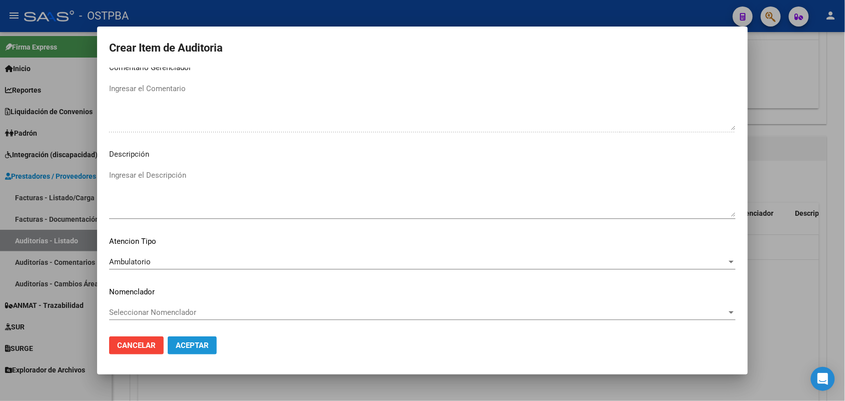
drag, startPoint x: 209, startPoint y: 351, endPoint x: 203, endPoint y: 334, distance: 17.9
click at [208, 351] on button "Aceptar" at bounding box center [192, 346] width 49 height 18
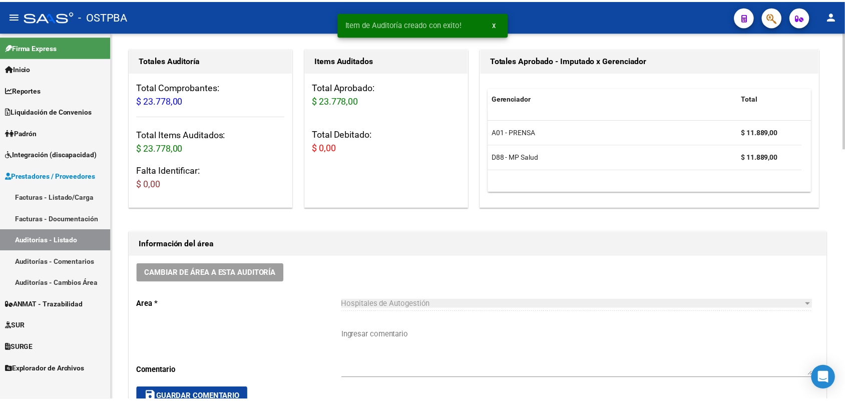
scroll to position [0, 0]
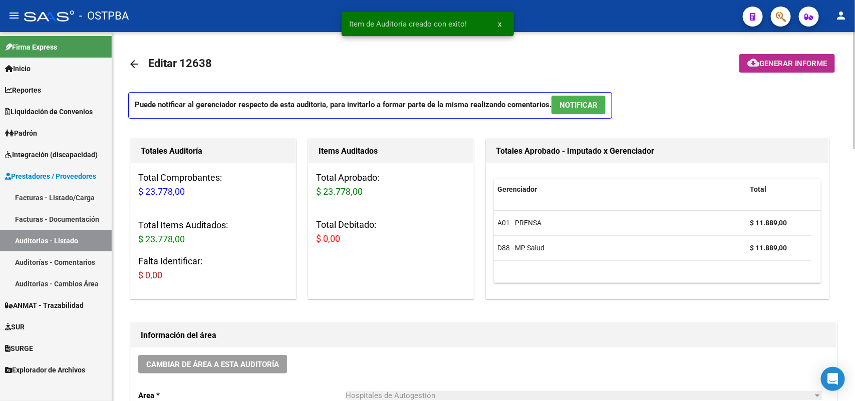
click at [774, 60] on span "Generar informe" at bounding box center [793, 63] width 68 height 9
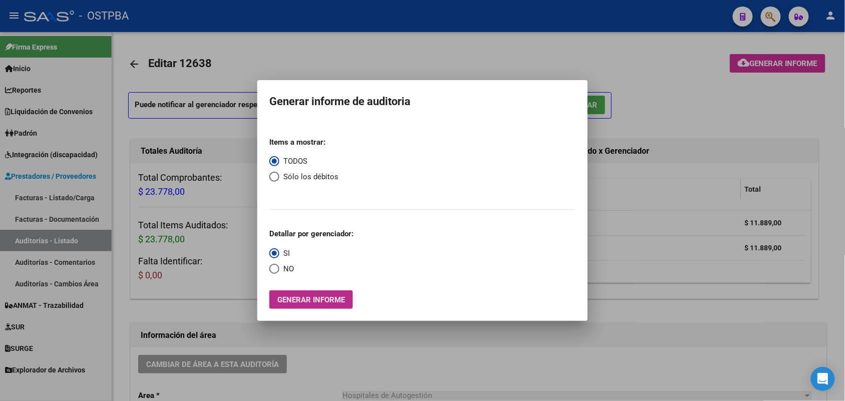
click at [322, 296] on span "Generar informe" at bounding box center [311, 300] width 68 height 9
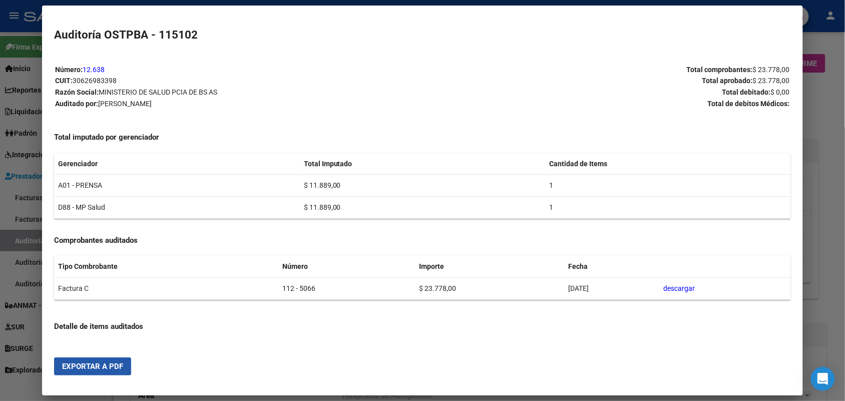
click at [86, 361] on button "Exportar a PDF" at bounding box center [92, 367] width 77 height 18
click at [815, 144] on div at bounding box center [422, 200] width 845 height 401
